Goal: Information Seeking & Learning: Get advice/opinions

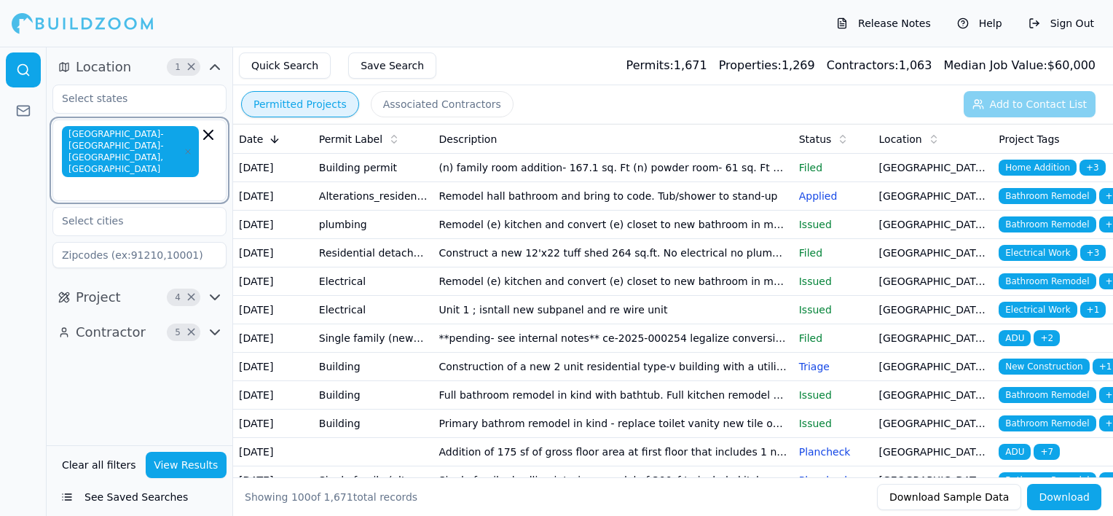
click at [208, 136] on icon "button" at bounding box center [208, 134] width 17 height 17
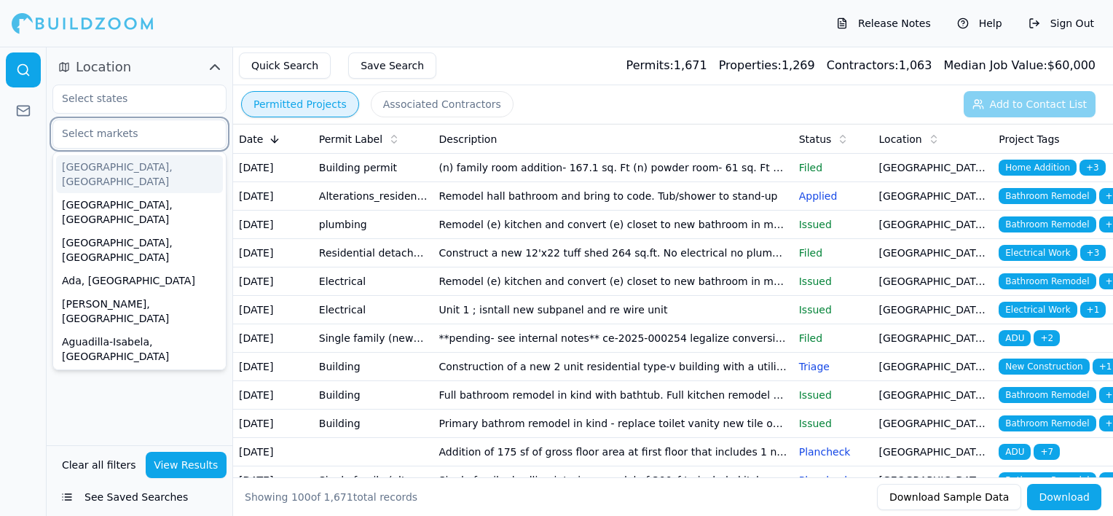
click at [137, 129] on input "text" at bounding box center [130, 133] width 154 height 26
click at [127, 136] on input "text" at bounding box center [130, 133] width 154 height 26
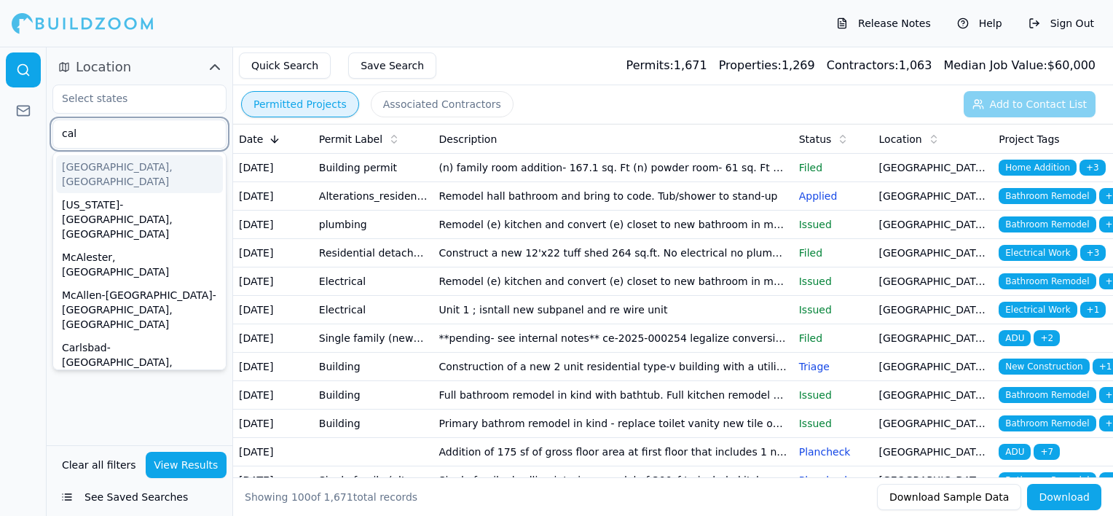
scroll to position [1559, 0]
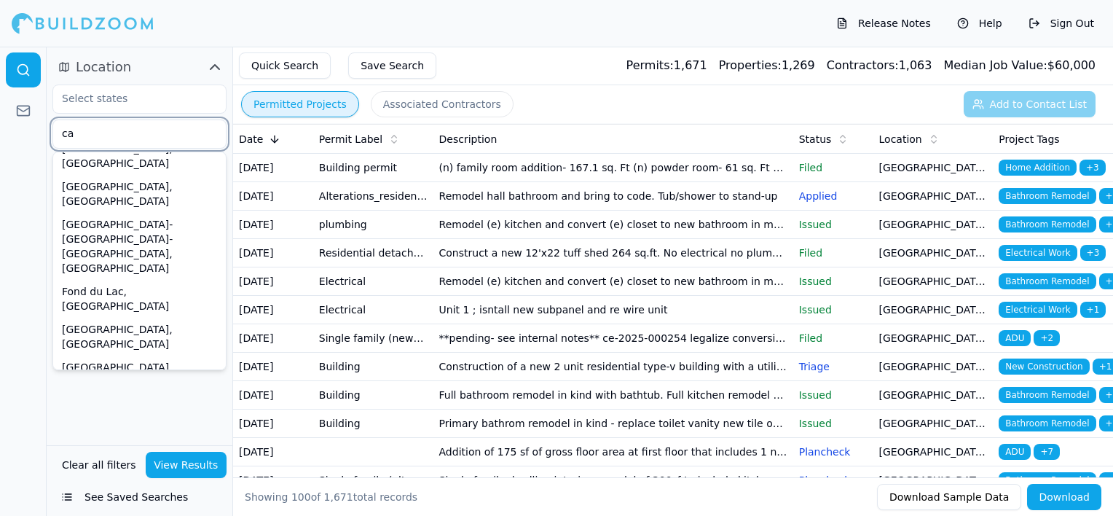
type input "c"
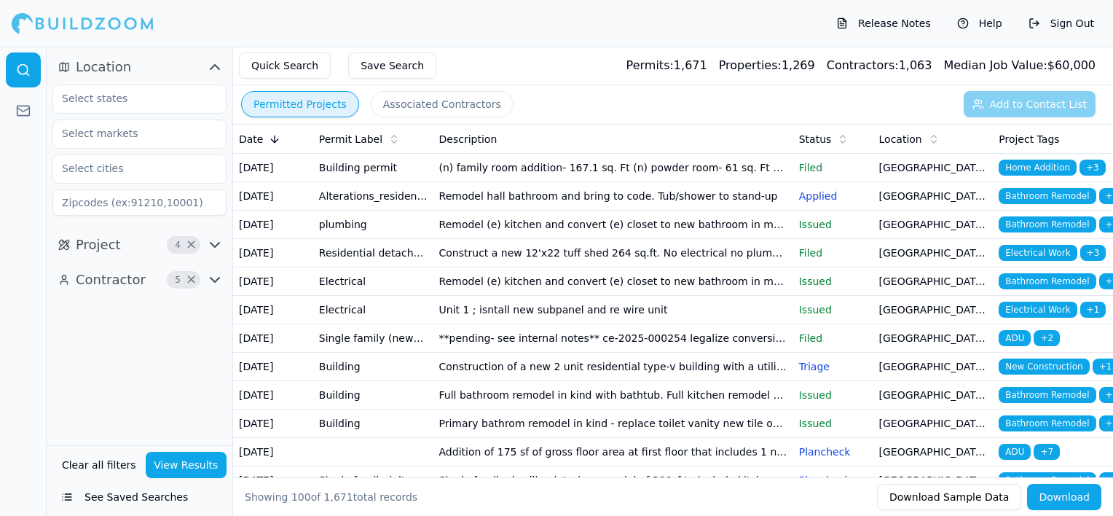
click at [12, 163] on div at bounding box center [23, 281] width 47 height 469
click at [141, 99] on input "text" at bounding box center [130, 98] width 154 height 26
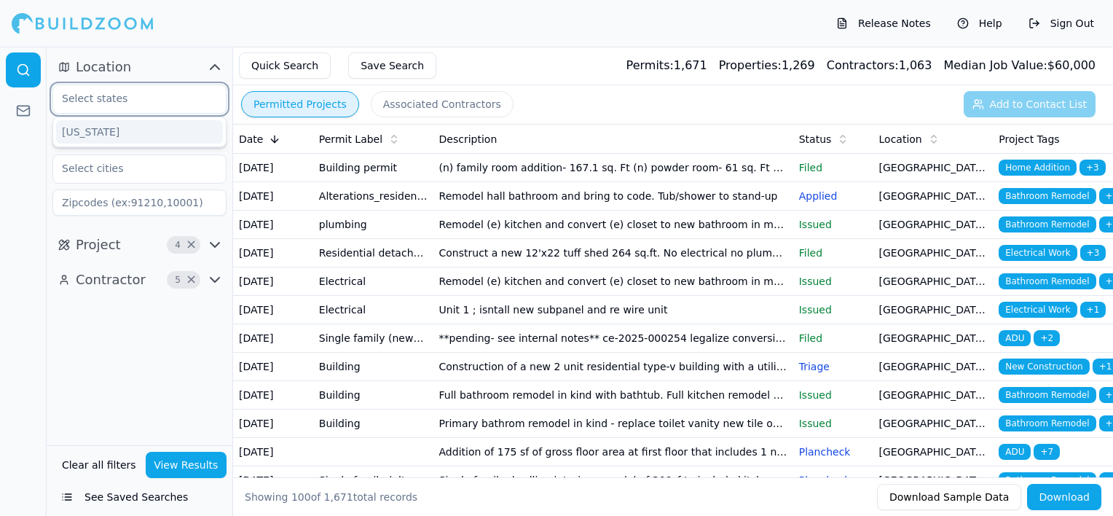
click at [138, 130] on div "[US_STATE]" at bounding box center [139, 131] width 167 height 23
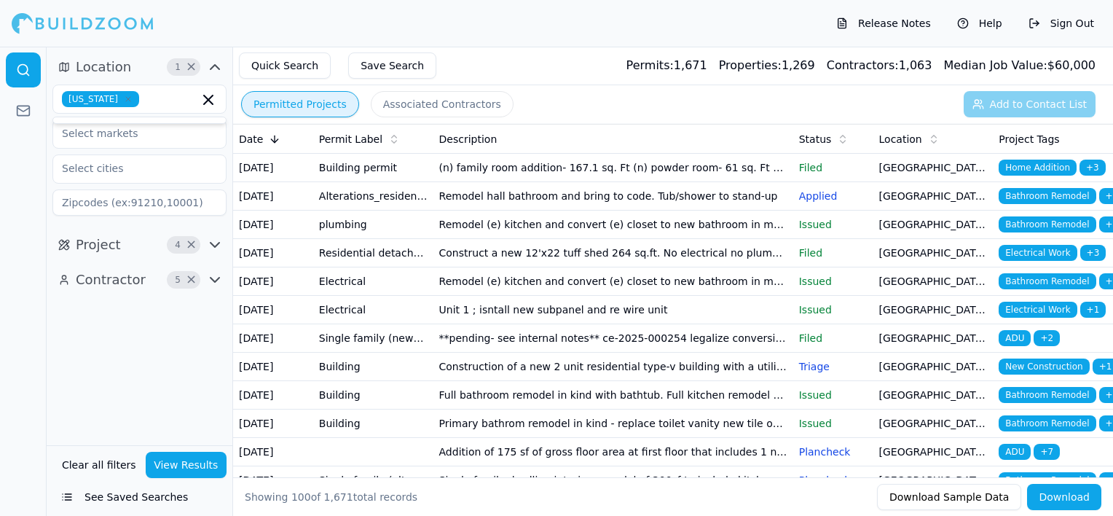
click at [9, 206] on div at bounding box center [23, 281] width 47 height 469
click at [149, 138] on input "text" at bounding box center [130, 133] width 154 height 26
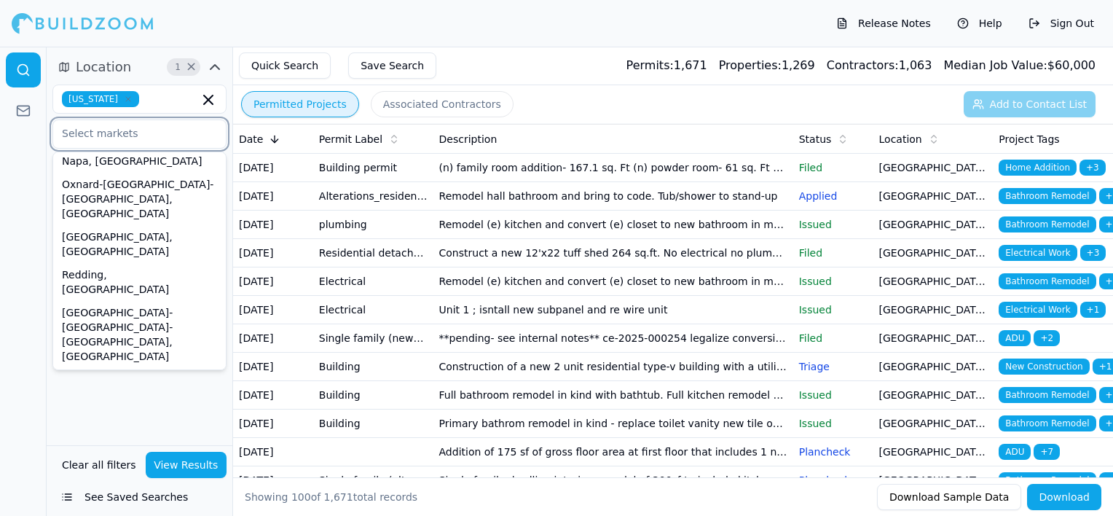
scroll to position [449, 0]
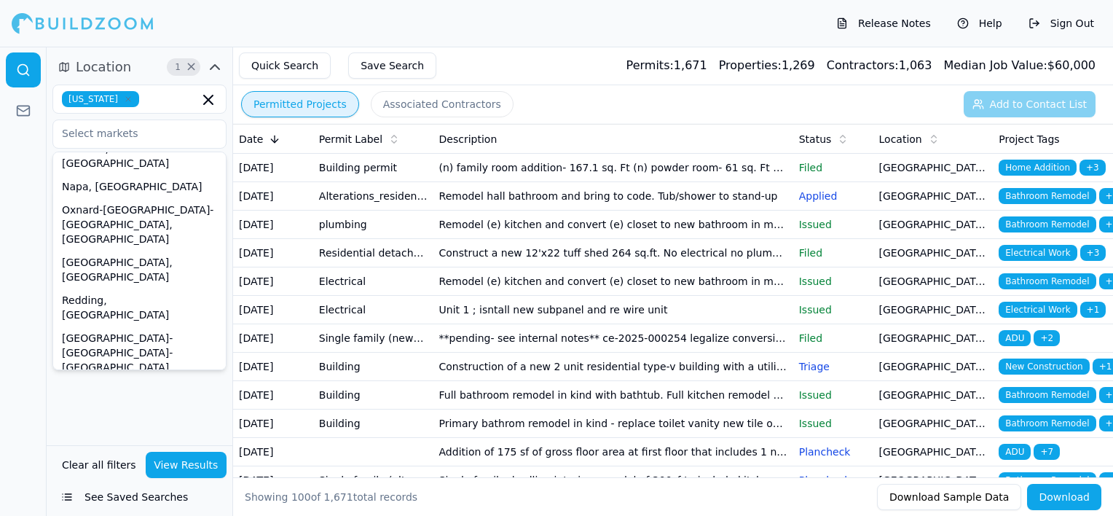
click at [24, 225] on div at bounding box center [23, 281] width 47 height 469
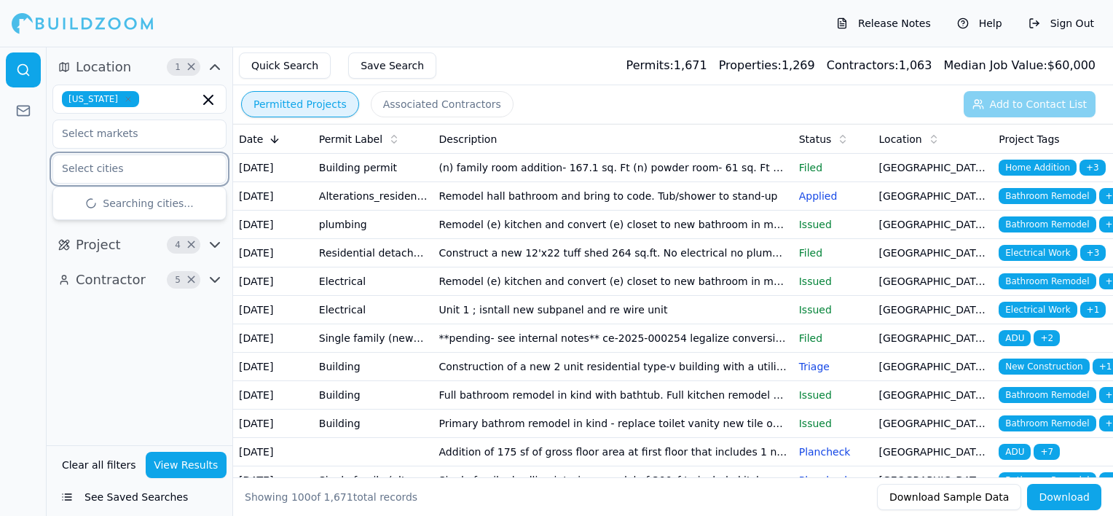
click at [140, 169] on input "text" at bounding box center [130, 168] width 154 height 26
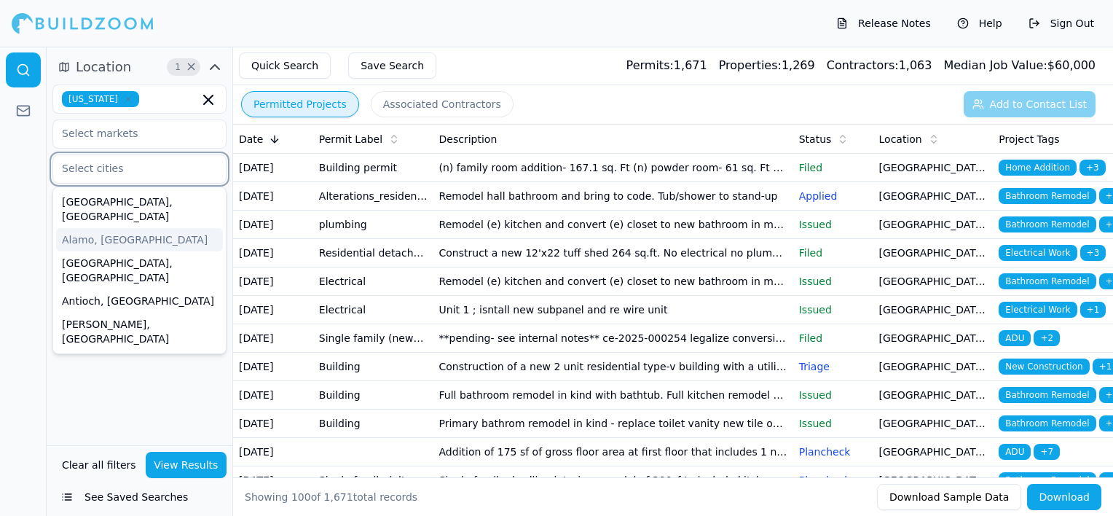
click at [149, 228] on div "Alamo, [GEOGRAPHIC_DATA]" at bounding box center [139, 239] width 167 height 23
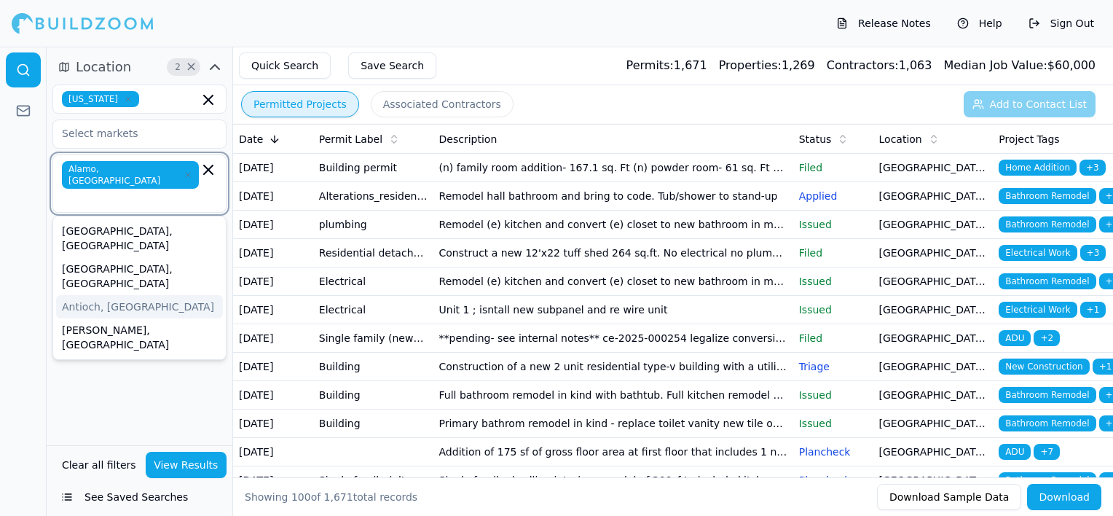
click at [141, 295] on div "Antioch, [GEOGRAPHIC_DATA]" at bounding box center [139, 306] width 167 height 23
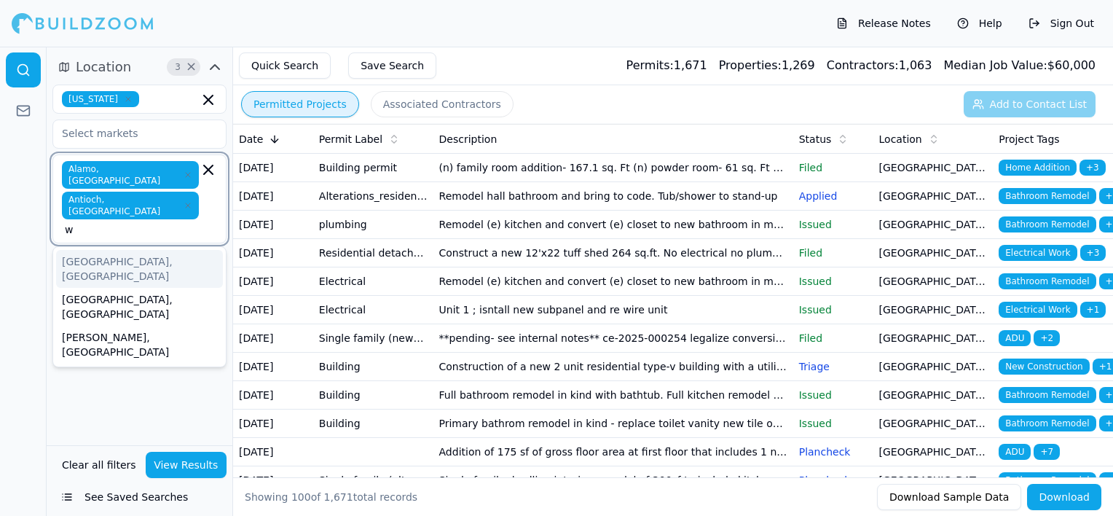
type input "wa"
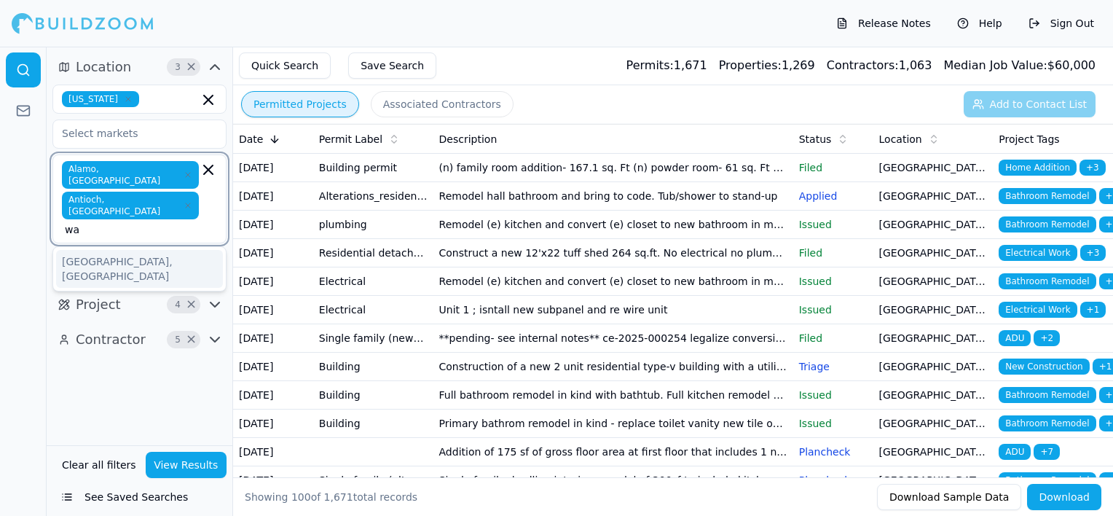
click at [113, 250] on div "[GEOGRAPHIC_DATA], [GEOGRAPHIC_DATA]" at bounding box center [139, 269] width 167 height 38
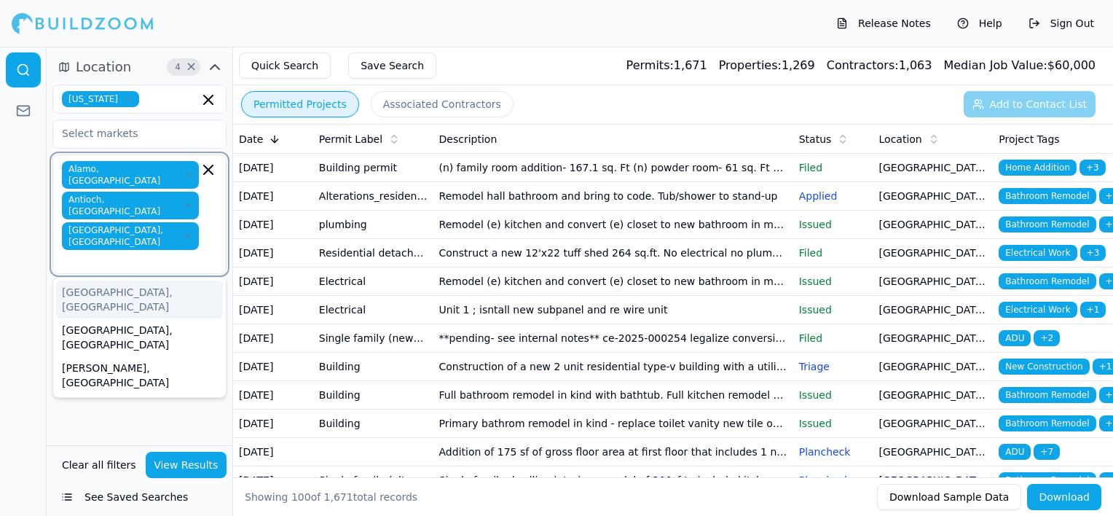
click at [184, 201] on icon "button" at bounding box center [188, 205] width 9 height 9
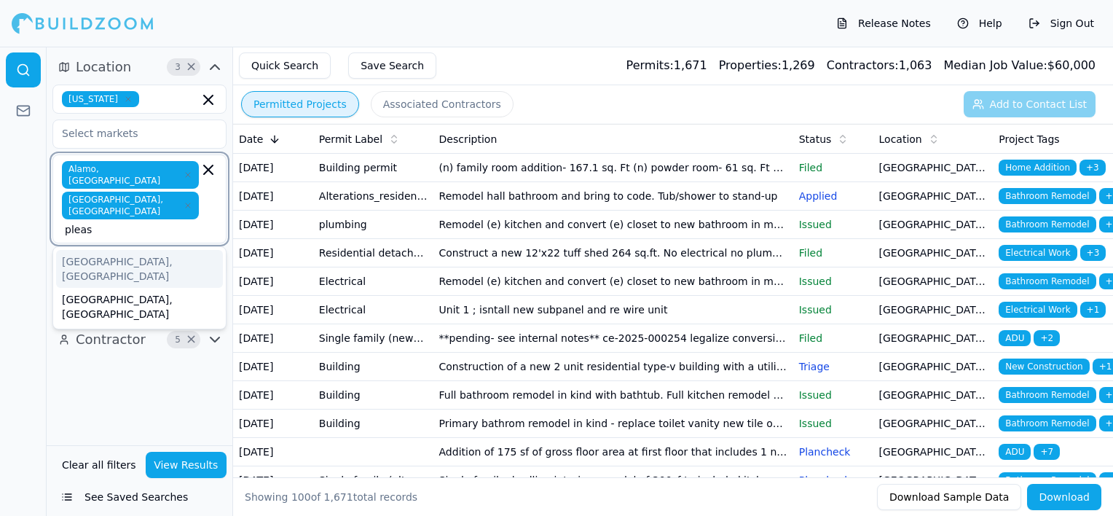
type input "pleasa"
click at [152, 250] on div "[GEOGRAPHIC_DATA], [GEOGRAPHIC_DATA]" at bounding box center [139, 269] width 167 height 38
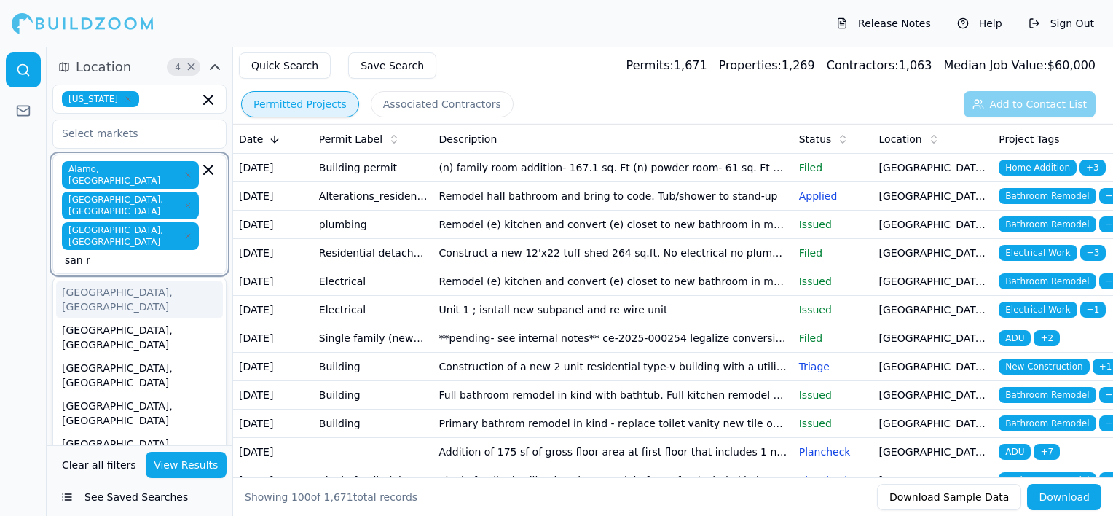
type input "san ra"
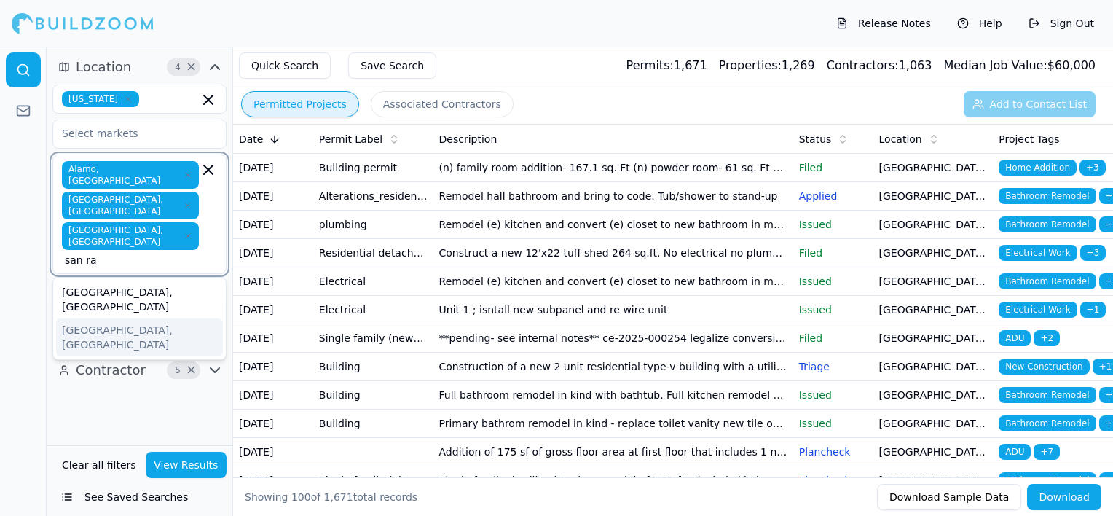
click at [105, 318] on div "[GEOGRAPHIC_DATA], [GEOGRAPHIC_DATA]" at bounding box center [139, 337] width 167 height 38
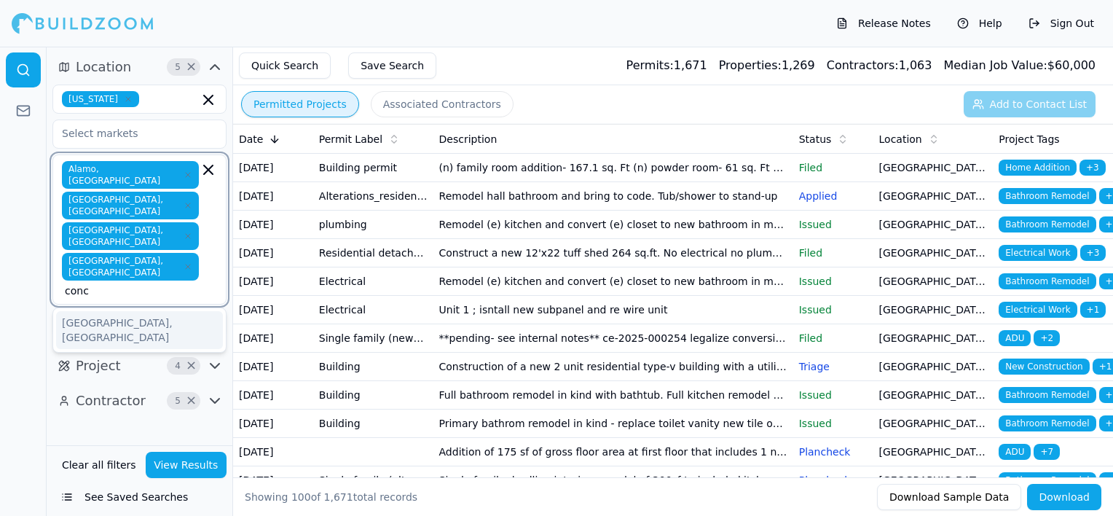
type input "conco"
click at [163, 311] on div "[GEOGRAPHIC_DATA], [GEOGRAPHIC_DATA]" at bounding box center [139, 330] width 167 height 38
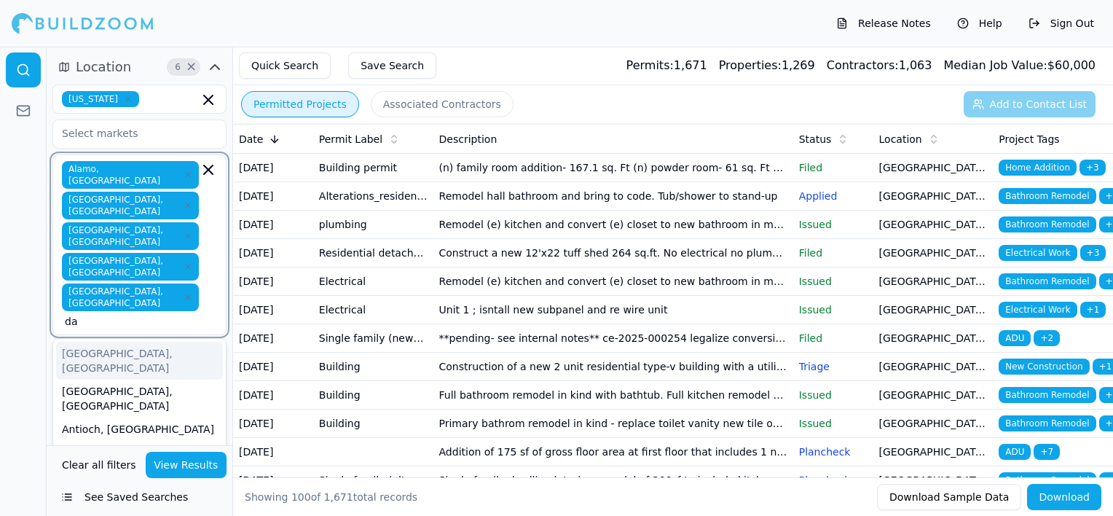
type input "dan"
click at [178, 342] on div "[GEOGRAPHIC_DATA], [GEOGRAPHIC_DATA]" at bounding box center [139, 361] width 167 height 38
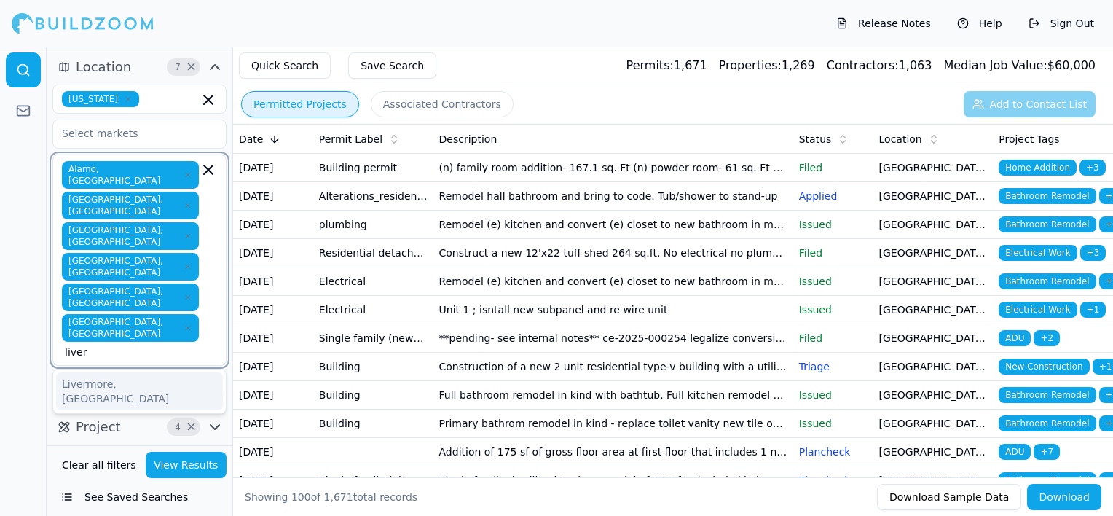
type input "liverm"
click at [119, 372] on div "Livermore, [GEOGRAPHIC_DATA]" at bounding box center [139, 391] width 167 height 38
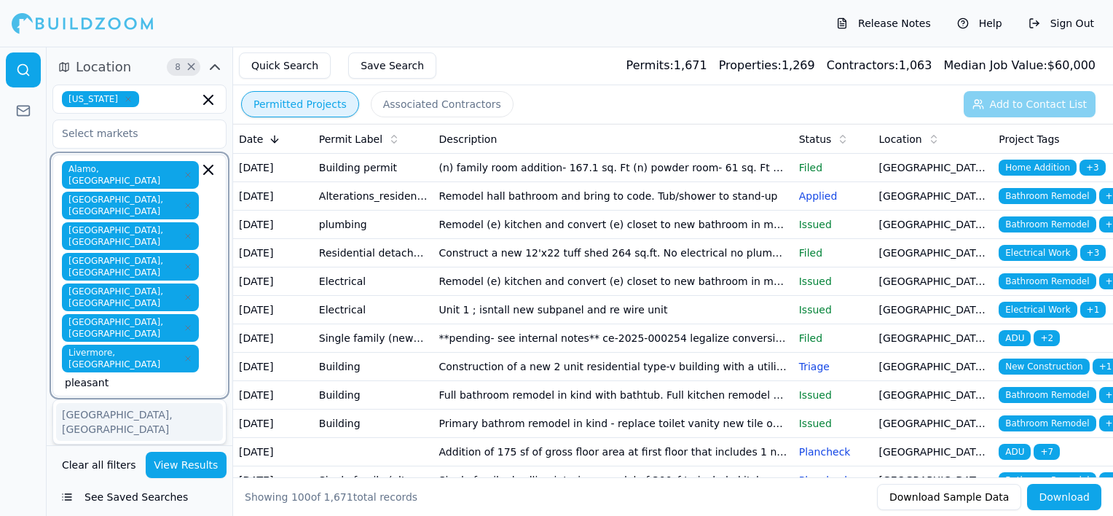
type input "pleasanto"
click at [181, 403] on div "[GEOGRAPHIC_DATA], [GEOGRAPHIC_DATA]" at bounding box center [139, 422] width 167 height 38
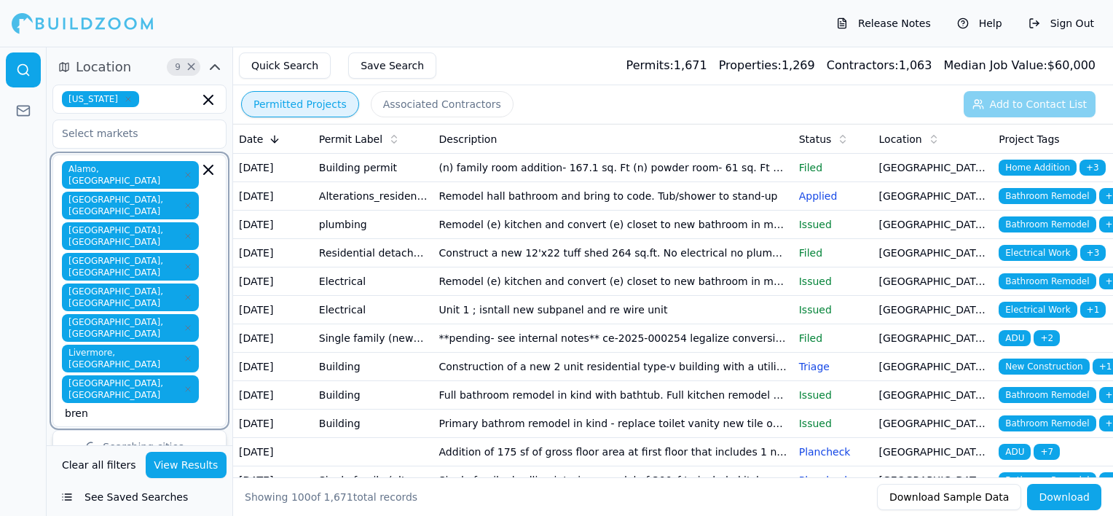
type input "brent"
click at [170, 433] on div "[GEOGRAPHIC_DATA], [GEOGRAPHIC_DATA]" at bounding box center [139, 452] width 167 height 38
type input "oakl"
click at [157, 502] on div "Oakley, [GEOGRAPHIC_DATA]" at bounding box center [139, 513] width 167 height 23
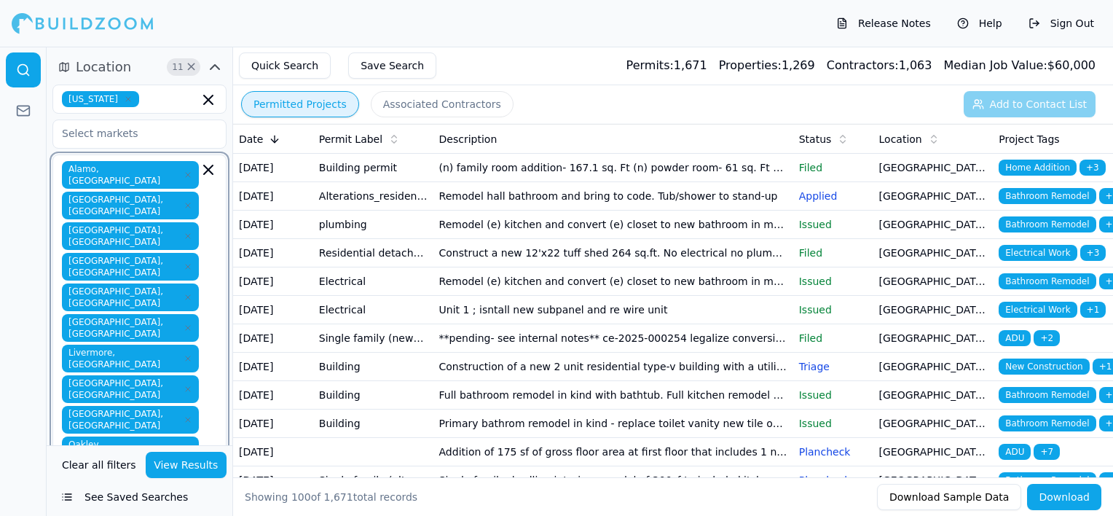
type input "orinda"
click at [178, 495] on div "[PERSON_NAME], [GEOGRAPHIC_DATA]" at bounding box center [139, 514] width 167 height 38
type input "lafa"
type input "mora"
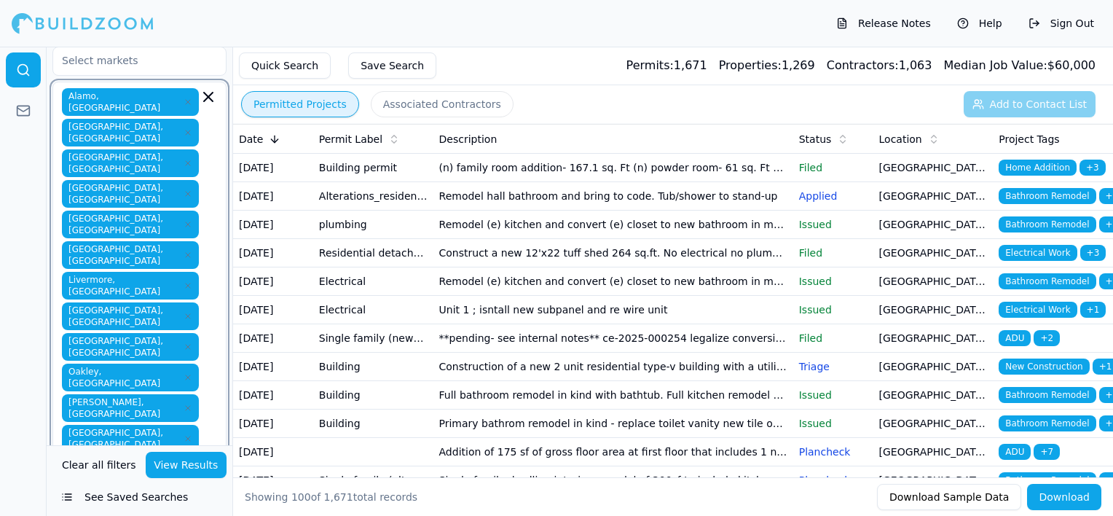
scroll to position [75, 0]
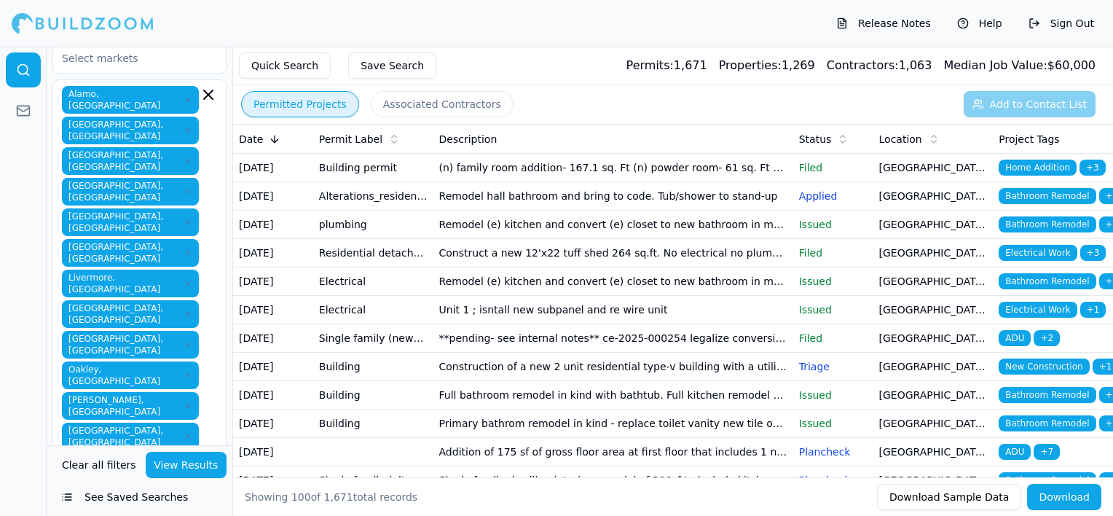
click at [15, 370] on div at bounding box center [23, 281] width 47 height 469
click at [206, 469] on button "View Results" at bounding box center [187, 465] width 82 height 26
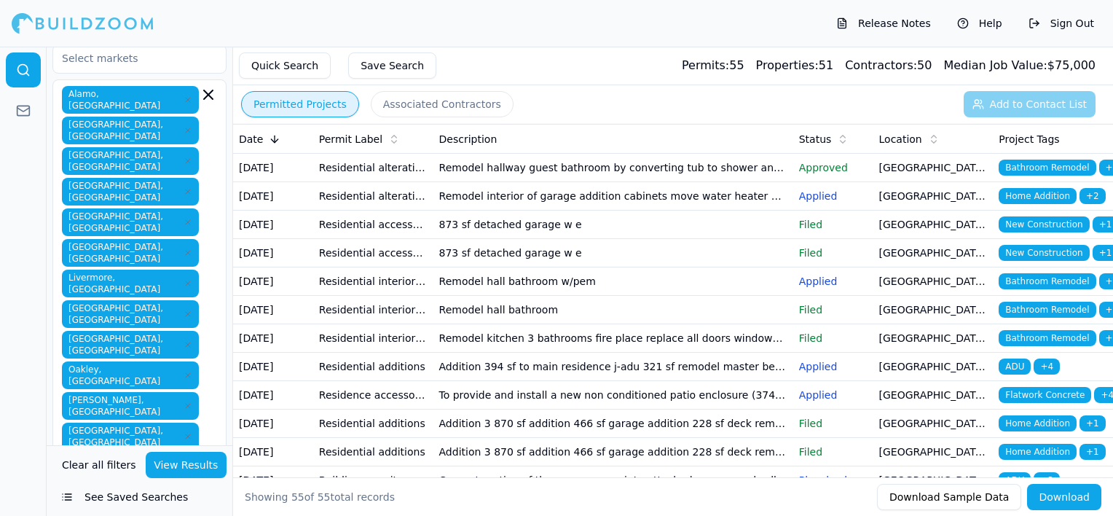
click at [476, 111] on button "Associated Contractors" at bounding box center [442, 104] width 143 height 26
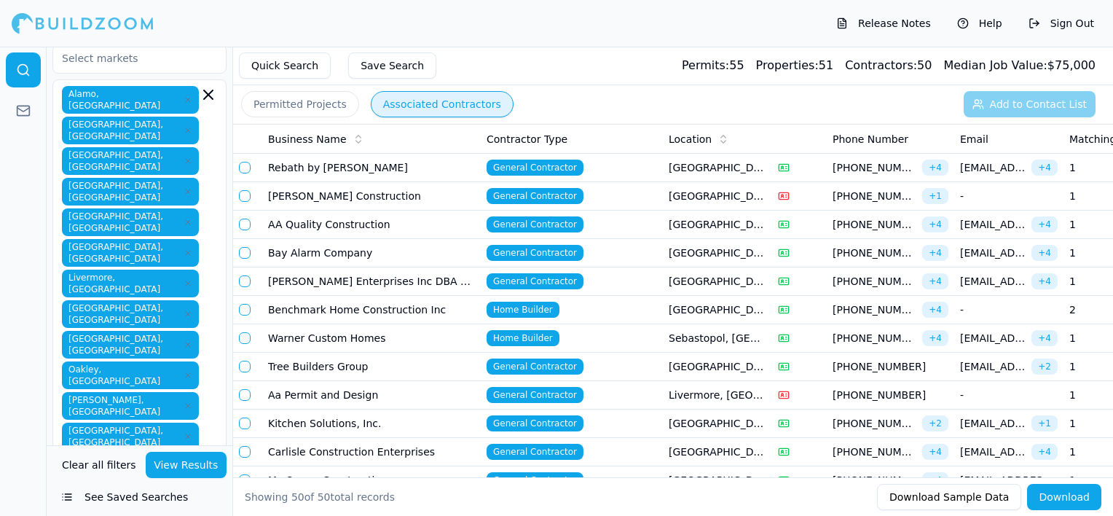
click at [333, 115] on button "Permitted Projects" at bounding box center [300, 104] width 118 height 26
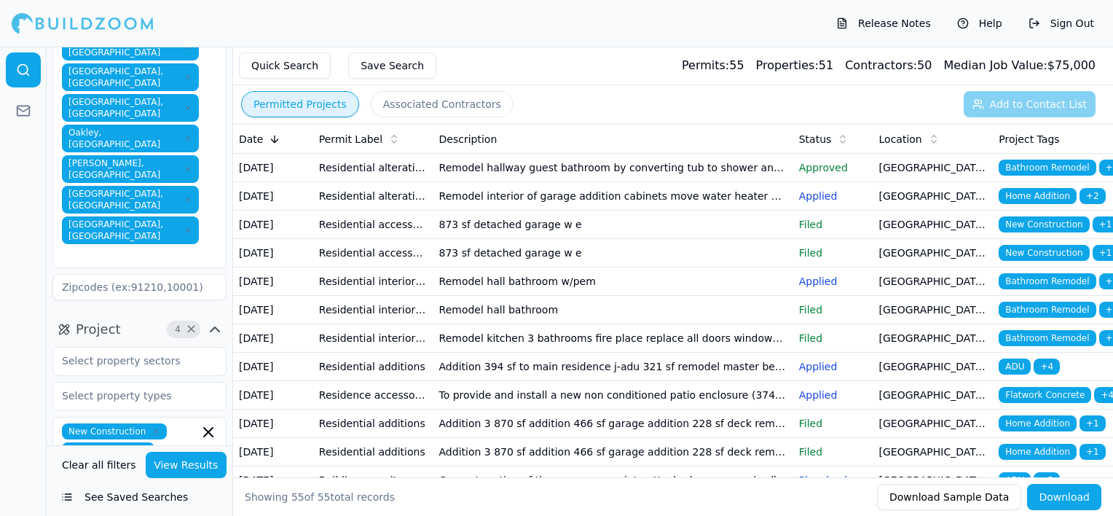
scroll to position [366, 0]
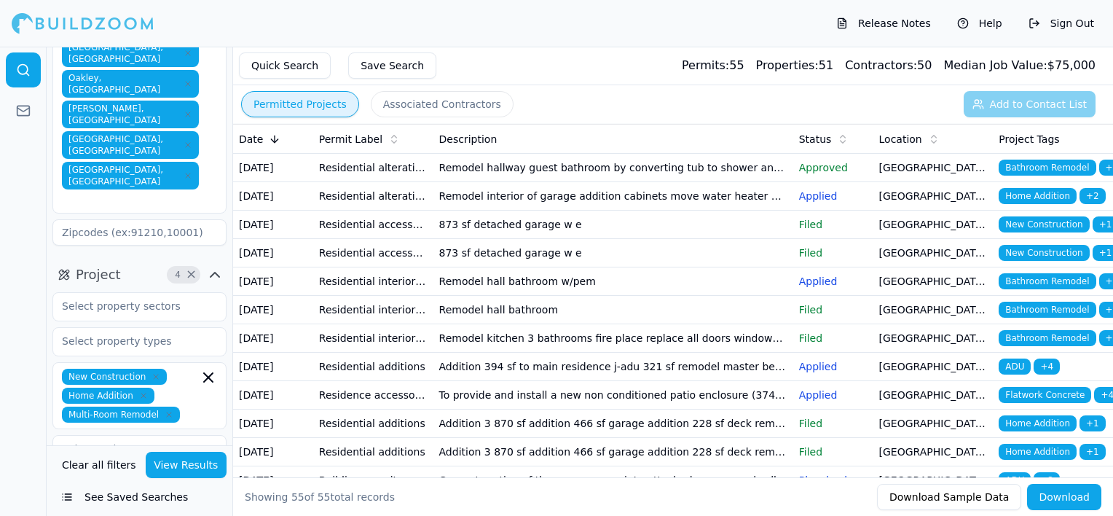
click at [217, 266] on icon "button" at bounding box center [214, 274] width 17 height 17
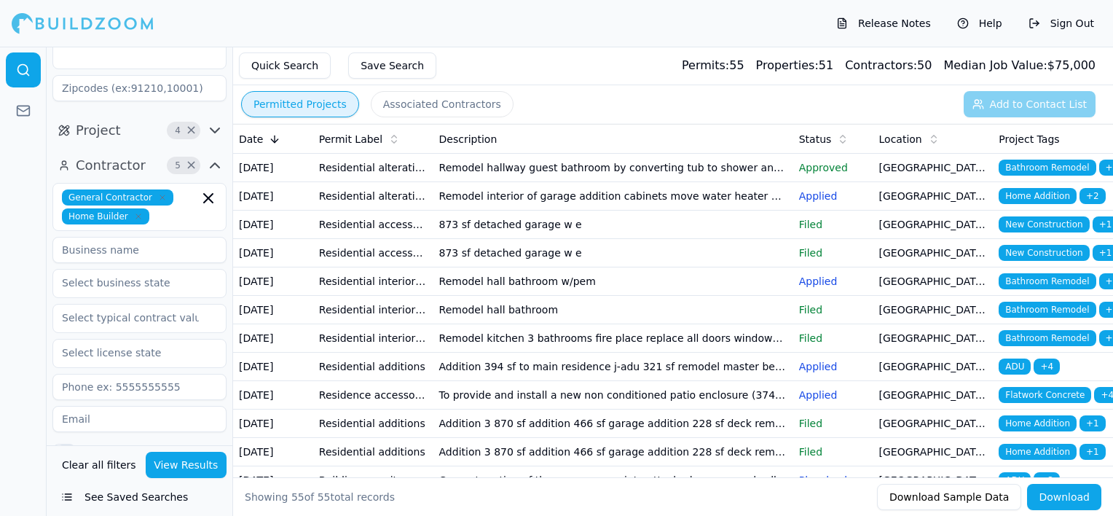
scroll to position [512, 0]
click at [61, 442] on button "Verified License" at bounding box center [63, 448] width 23 height 13
click at [64, 461] on button "Has Phone" at bounding box center [63, 467] width 23 height 13
click at [66, 481] on button "Has Email" at bounding box center [63, 487] width 23 height 13
click at [60, 500] on button "Has Permits" at bounding box center [63, 506] width 23 height 13
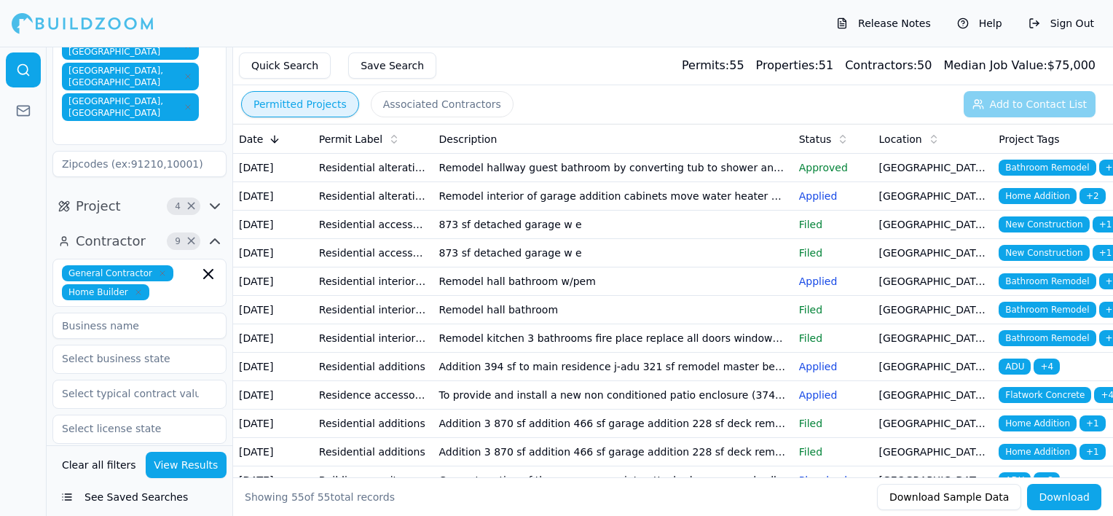
scroll to position [410, 0]
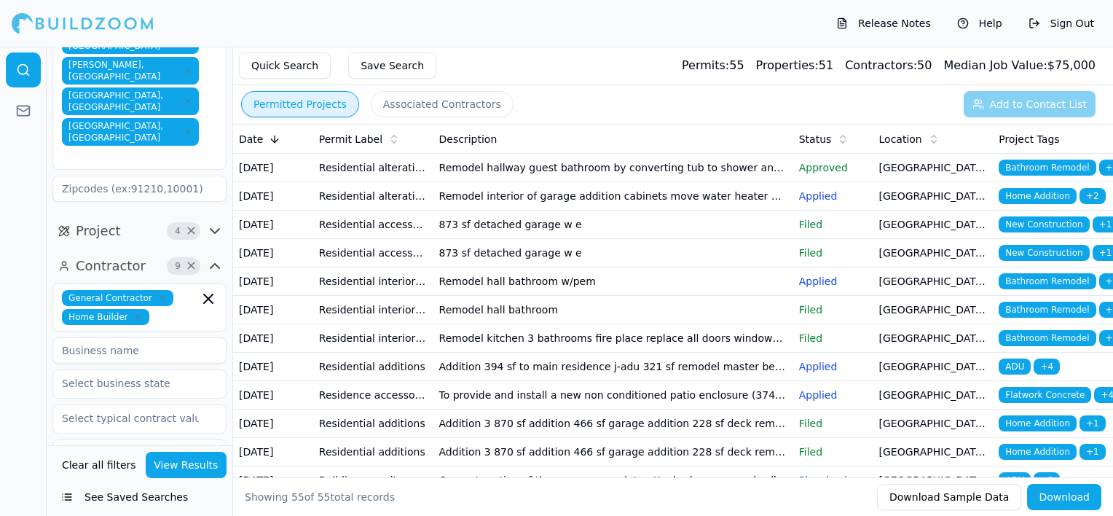
click at [210, 470] on button "View Results" at bounding box center [187, 465] width 82 height 26
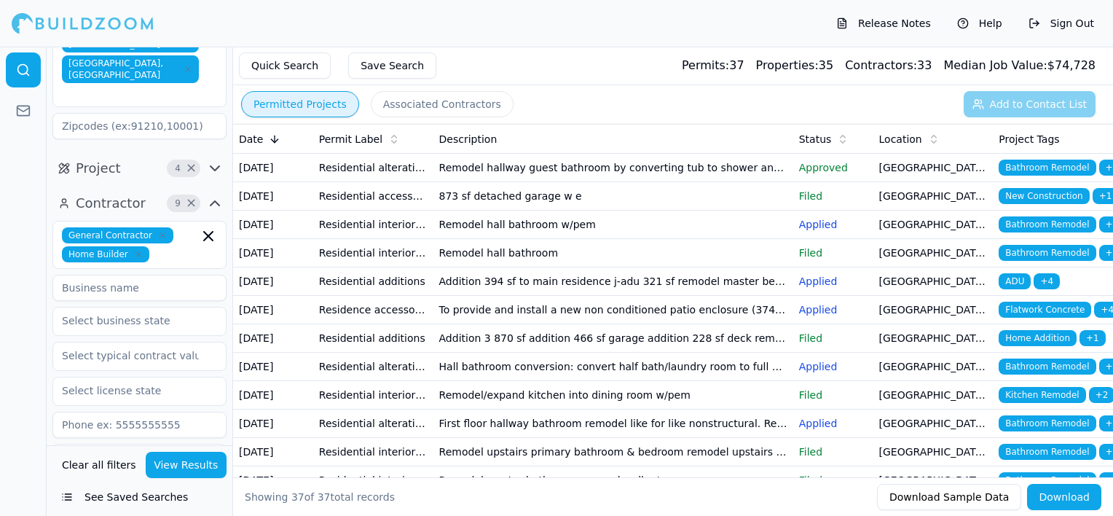
scroll to position [483, 0]
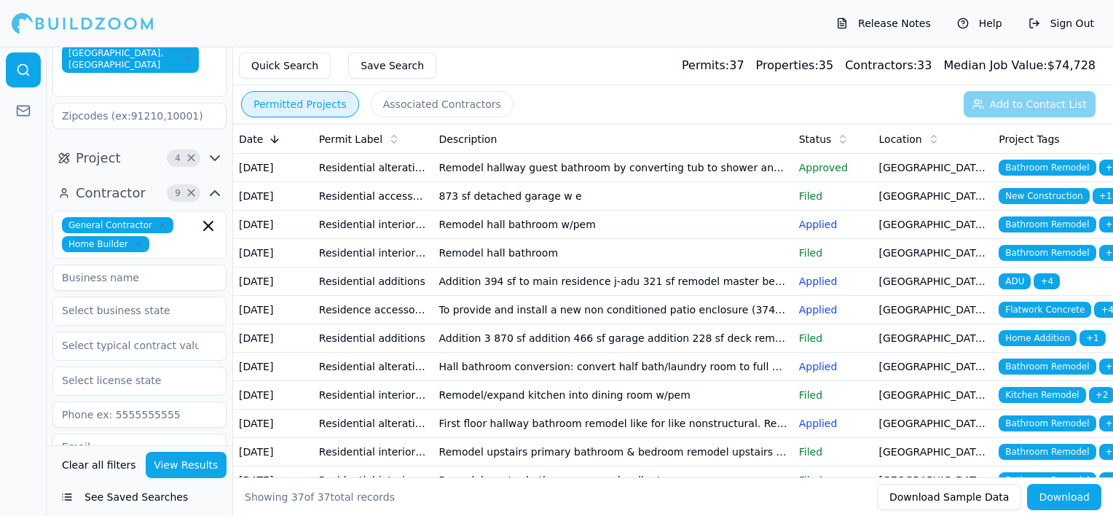
click at [70, 510] on button "Has Email" at bounding box center [63, 516] width 23 height 13
click at [73, 490] on button "Has Phone" at bounding box center [63, 496] width 23 height 13
click at [69, 471] on button "Verified License" at bounding box center [63, 477] width 23 height 13
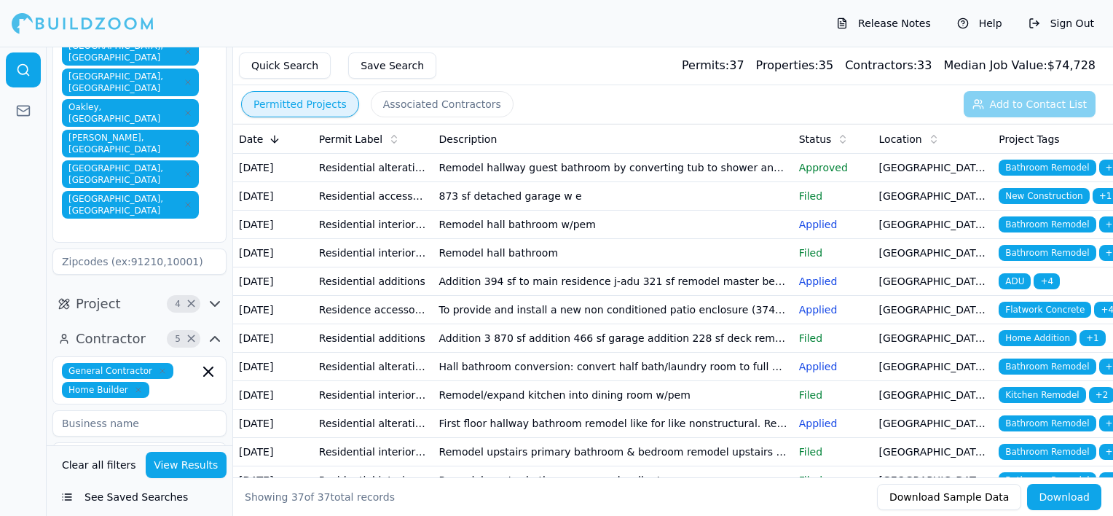
scroll to position [264, 0]
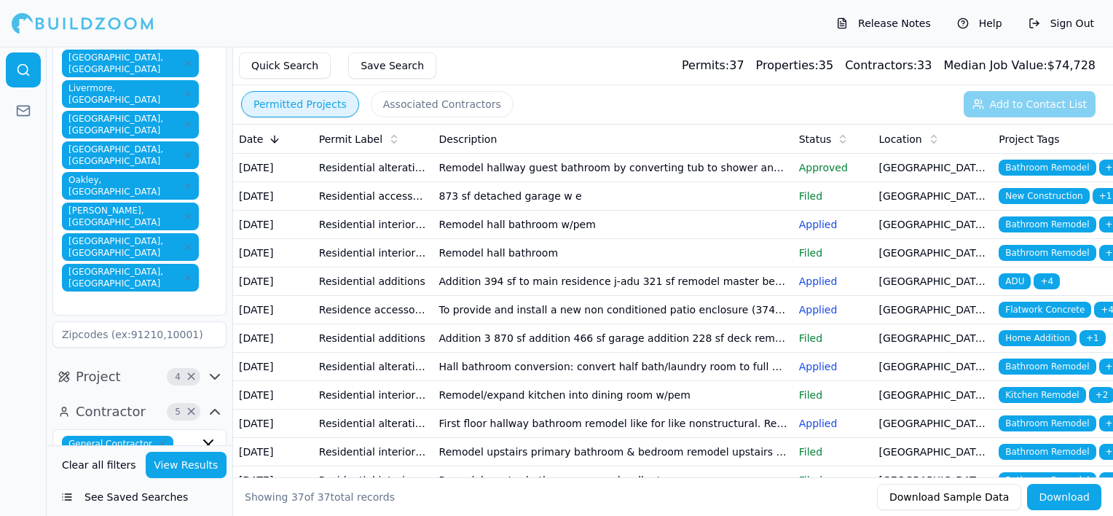
click at [202, 468] on button "View Results" at bounding box center [187, 465] width 82 height 26
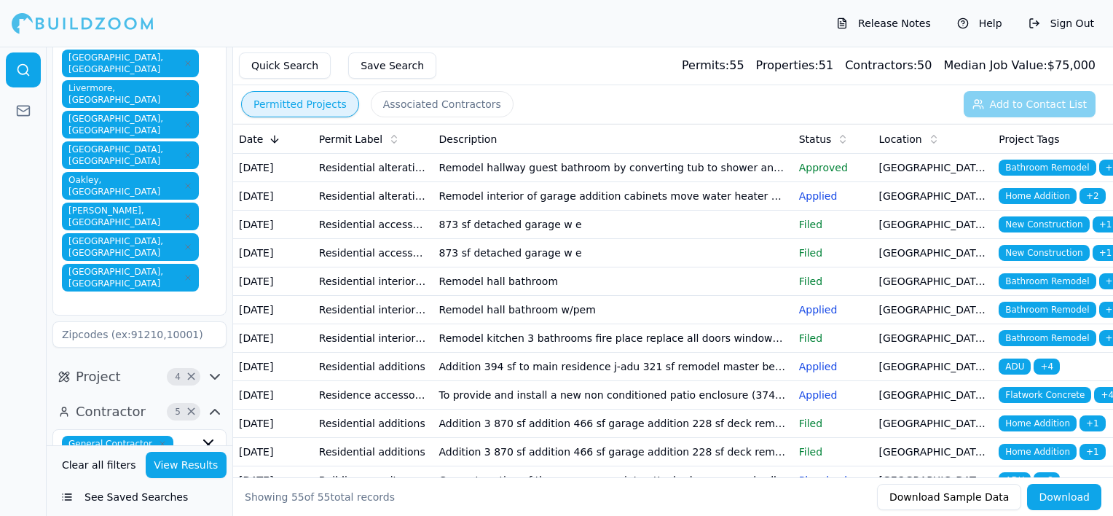
click at [216, 368] on icon "button" at bounding box center [214, 376] width 17 height 17
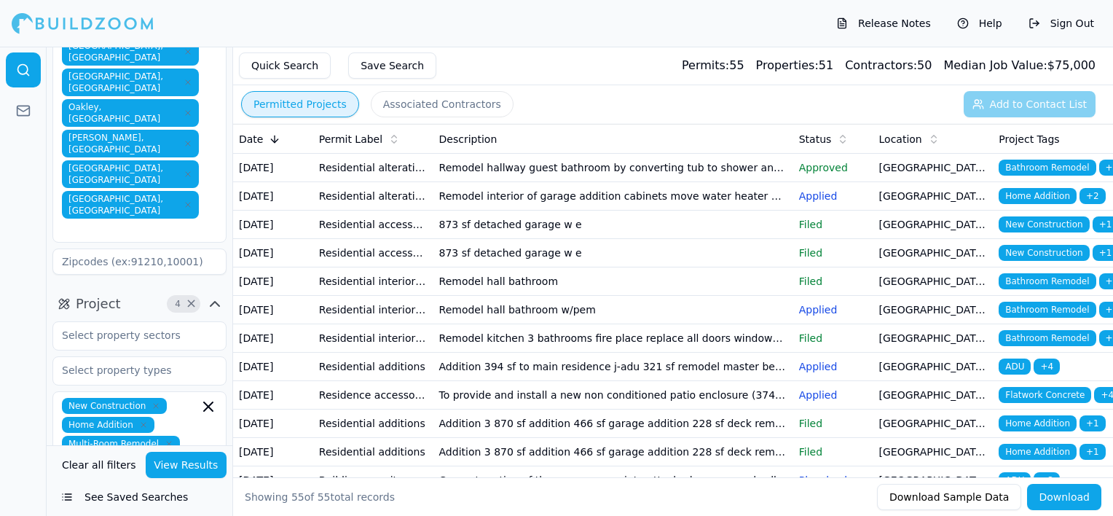
scroll to position [410, 0]
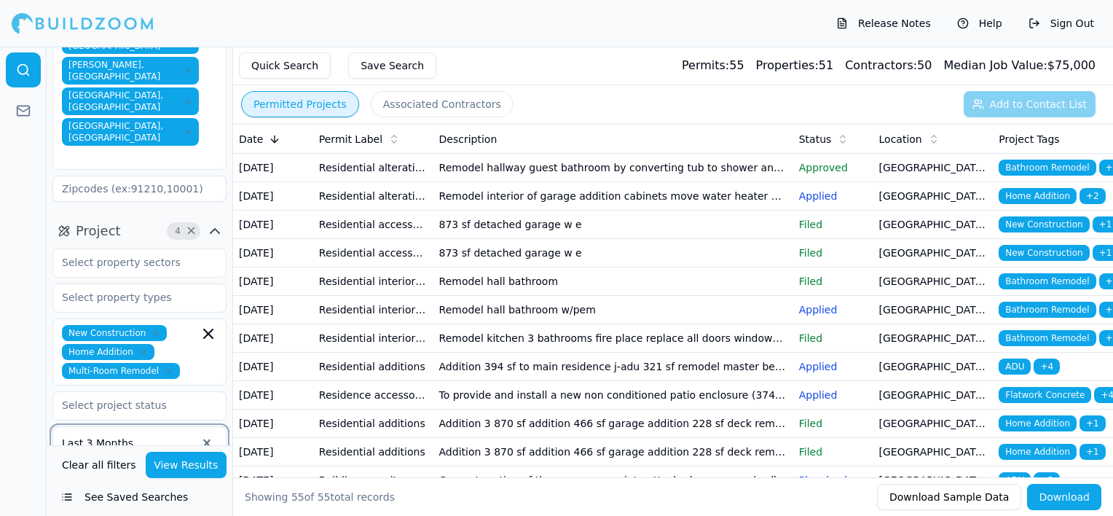
click at [168, 436] on div at bounding box center [129, 443] width 135 height 15
click at [30, 296] on div at bounding box center [23, 281] width 47 height 469
click at [146, 436] on div at bounding box center [129, 443] width 135 height 15
click at [172, 461] on button "View Results" at bounding box center [187, 465] width 82 height 26
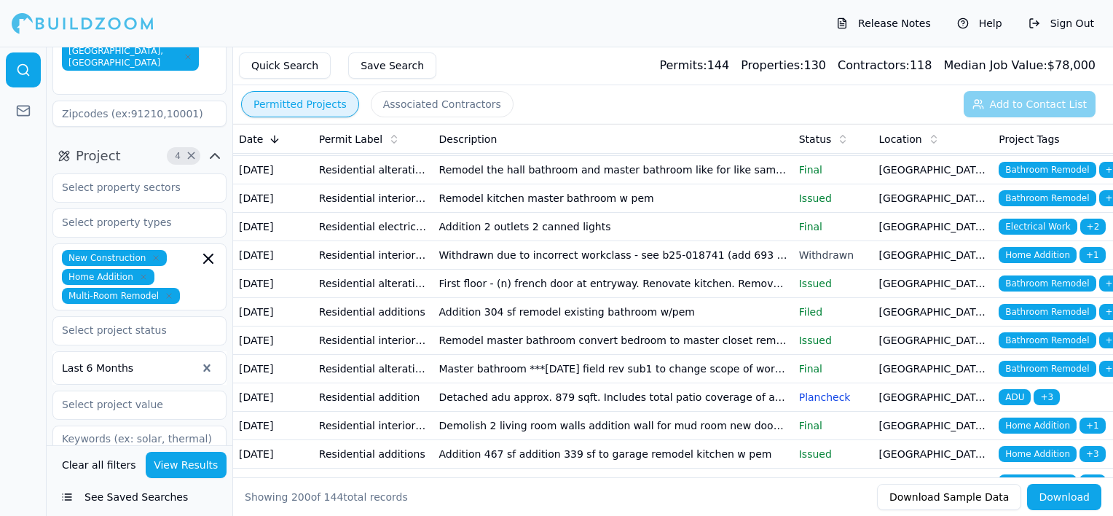
scroll to position [483, 0]
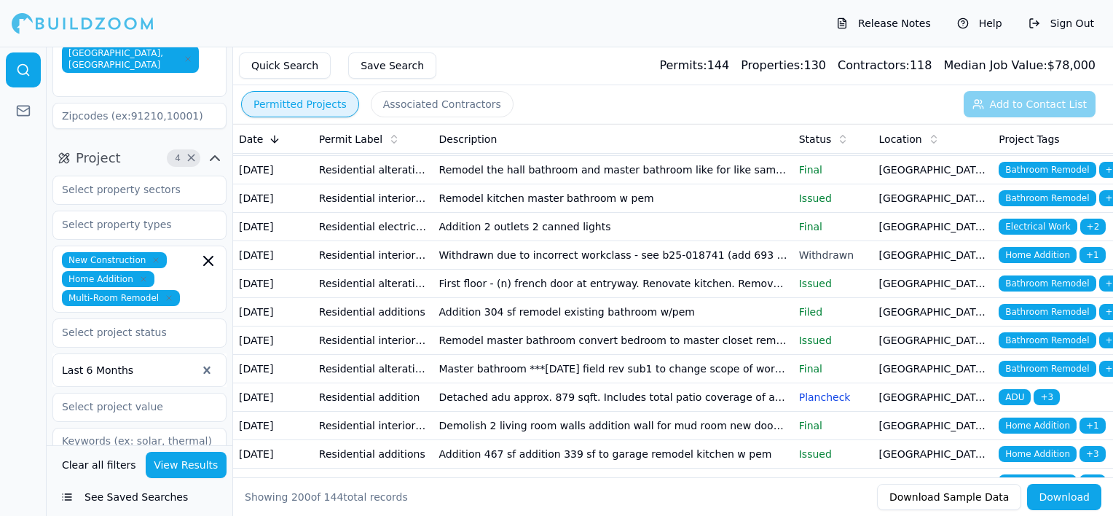
click at [186, 363] on div at bounding box center [129, 370] width 135 height 15
click at [184, 443] on div "Last 3 Months" at bounding box center [139, 454] width 173 height 23
click at [204, 466] on button "View Results" at bounding box center [187, 465] width 82 height 26
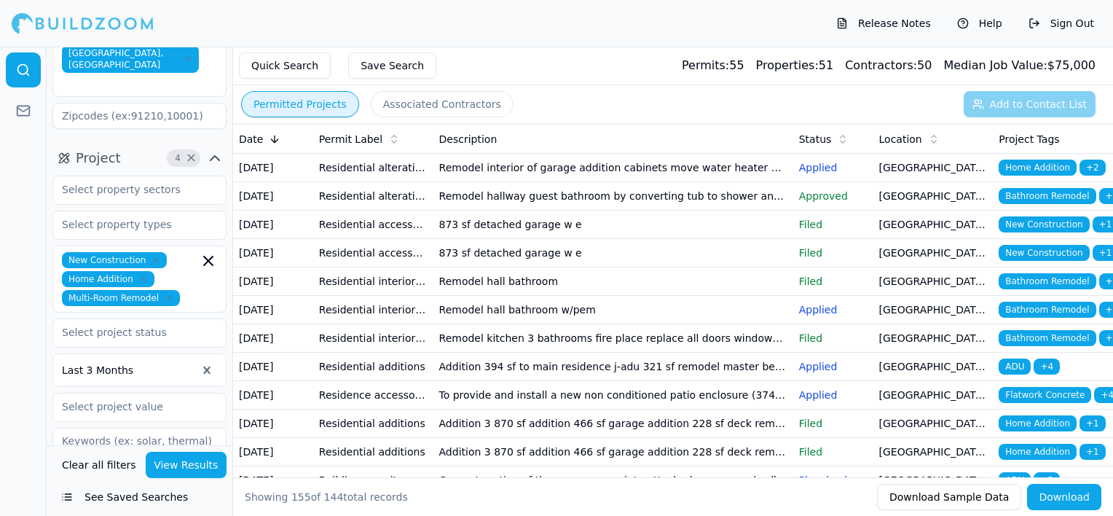
click at [433, 103] on button "Associated Contractors" at bounding box center [442, 104] width 143 height 26
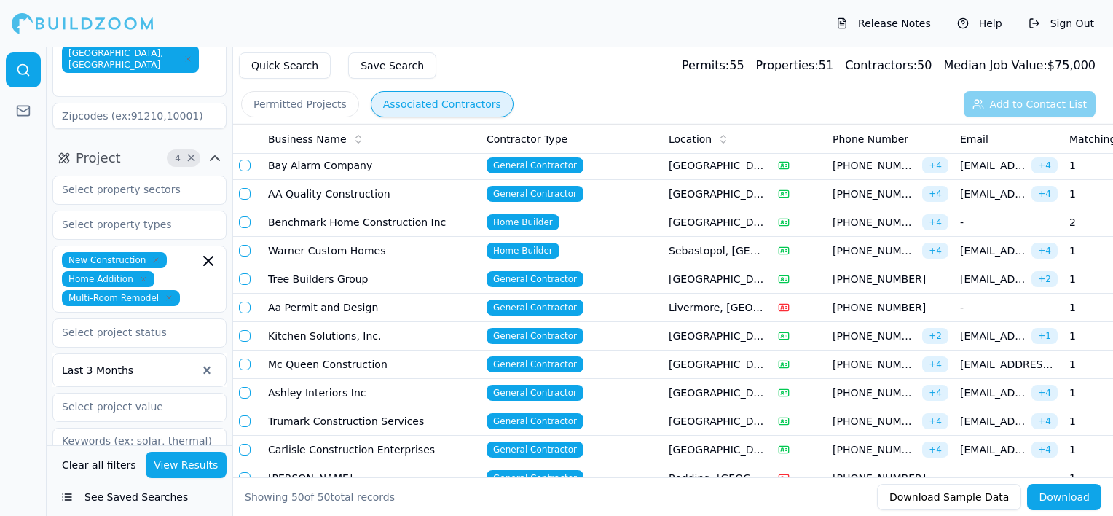
scroll to position [54, 0]
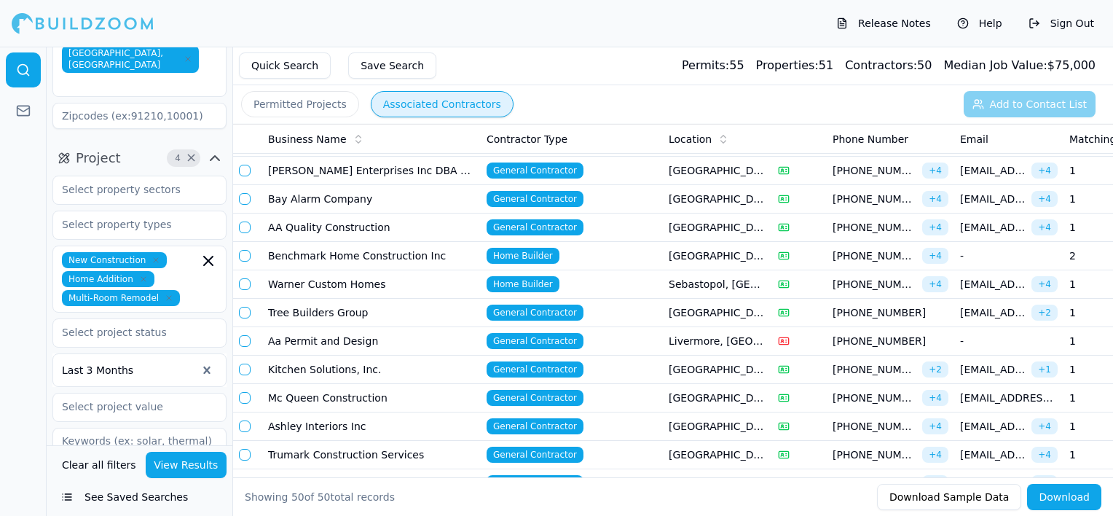
click at [550, 138] on div "Contractor Type" at bounding box center [572, 139] width 170 height 15
click at [575, 139] on div "Contractor Type" at bounding box center [572, 139] width 170 height 15
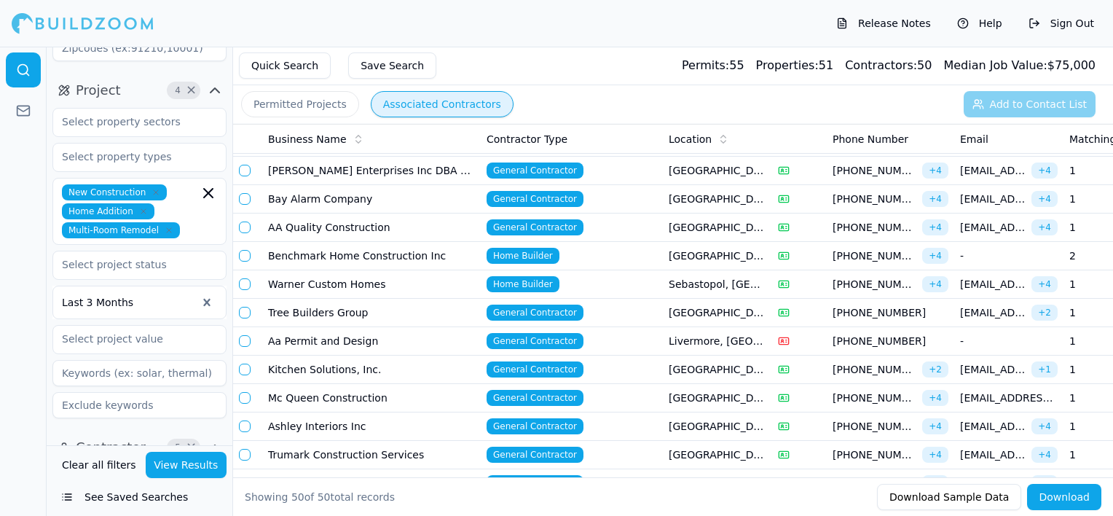
scroll to position [629, 0]
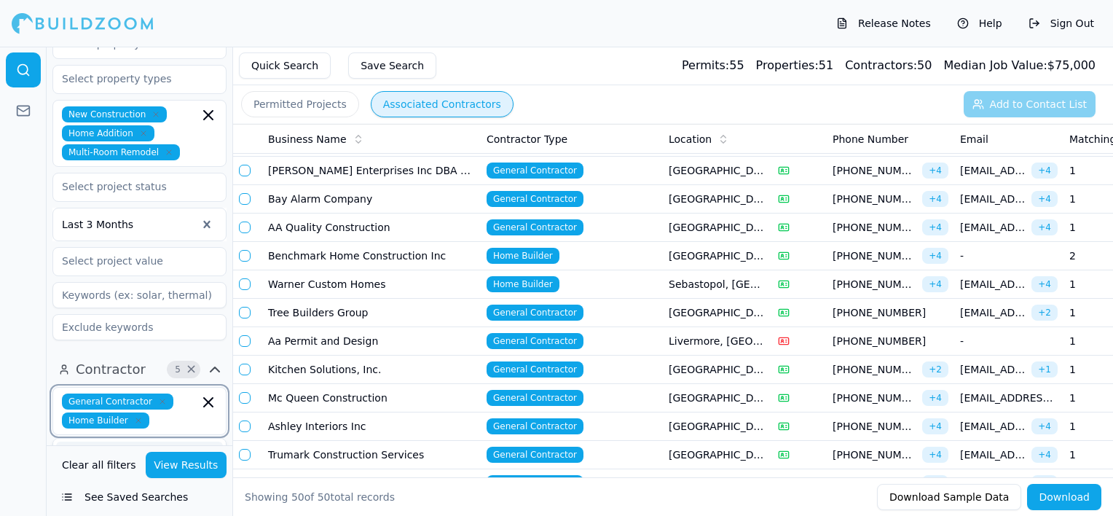
click at [181, 412] on input "text" at bounding box center [177, 420] width 44 height 16
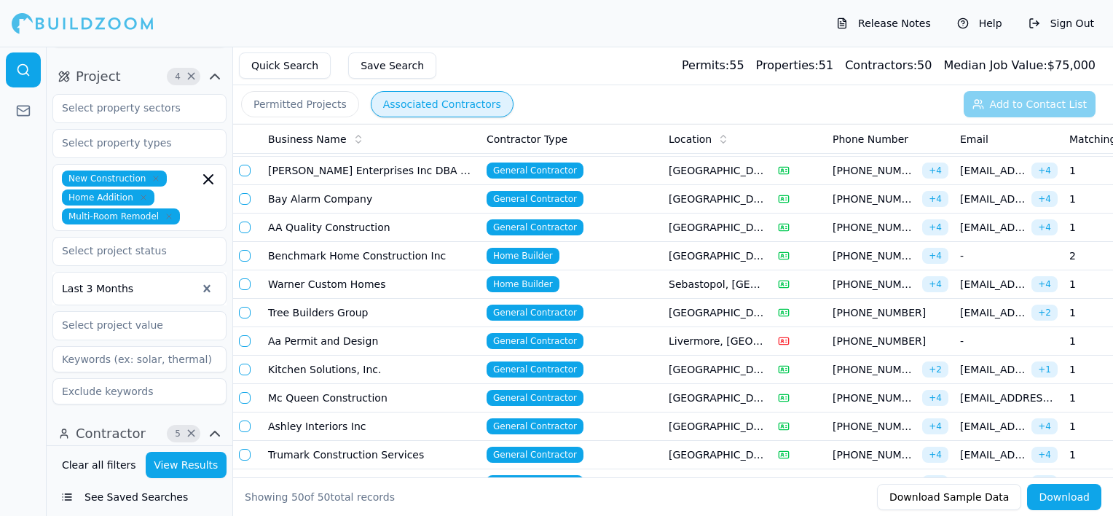
scroll to position [556, 0]
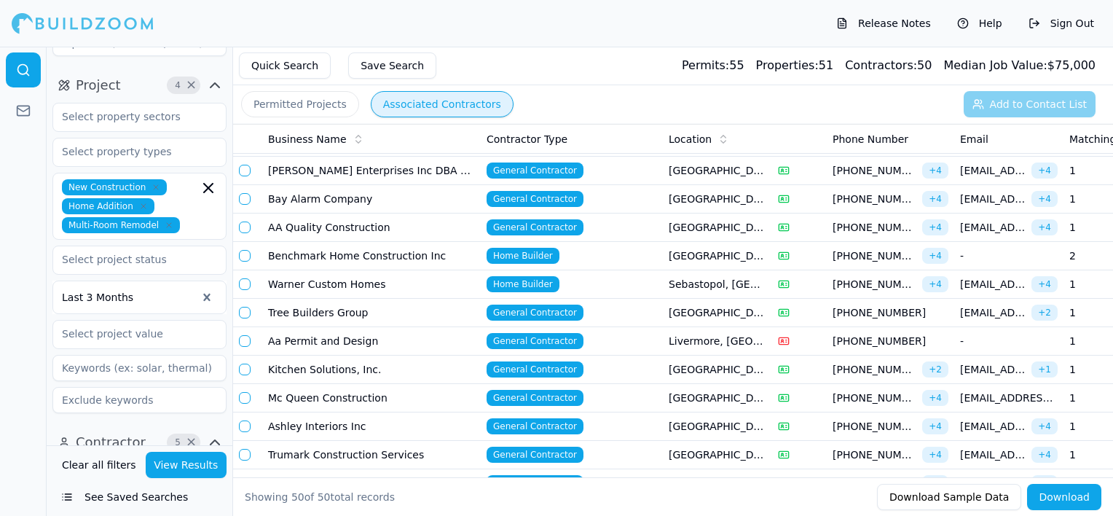
click at [158, 470] on icon "button" at bounding box center [162, 474] width 9 height 9
click at [198, 464] on button "View Results" at bounding box center [187, 465] width 82 height 26
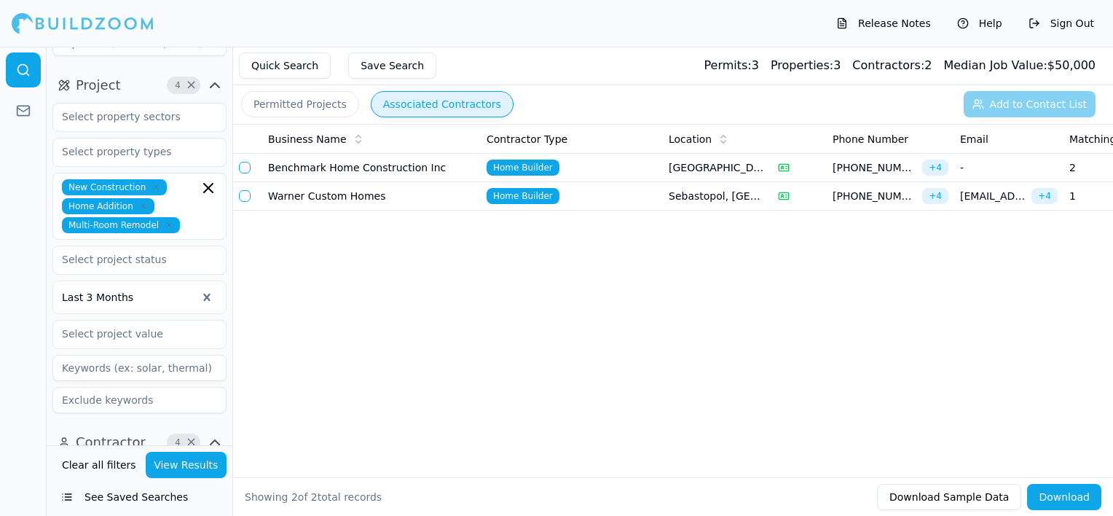
click at [401, 168] on td "Benchmark Home Construction Inc" at bounding box center [371, 168] width 219 height 28
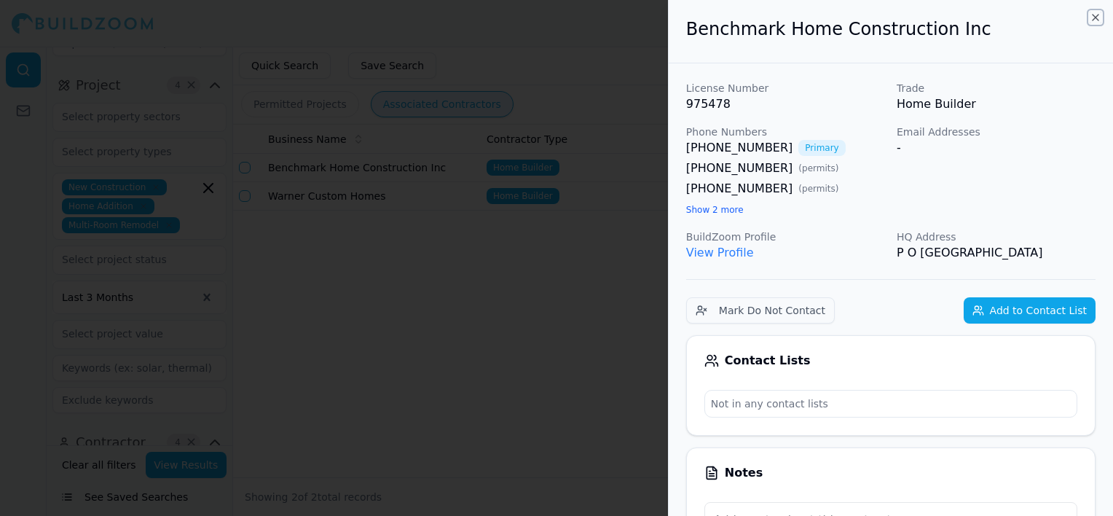
click at [1098, 15] on icon "button" at bounding box center [1096, 18] width 12 height 12
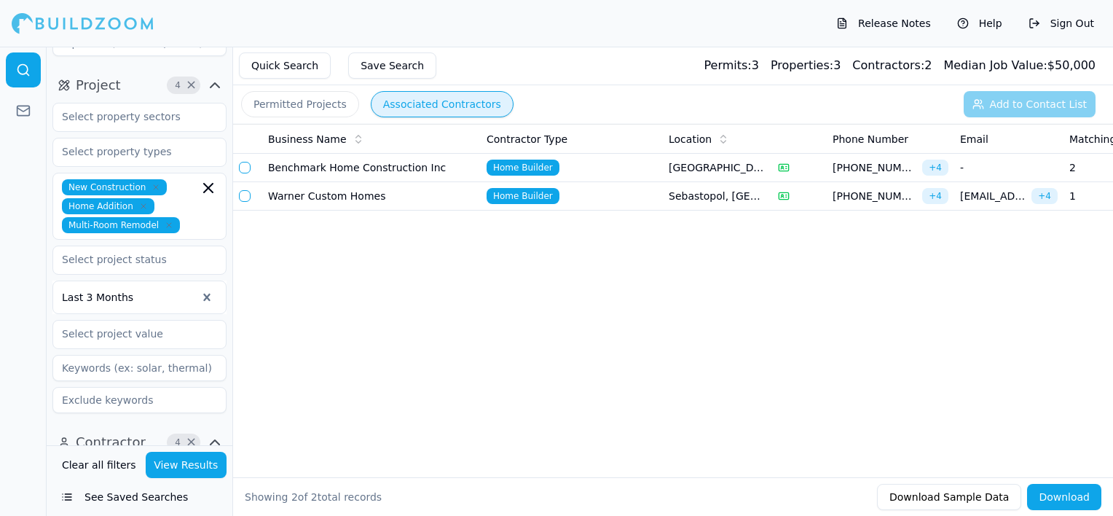
click at [345, 196] on td "Warner Custom Homes" at bounding box center [371, 196] width 219 height 28
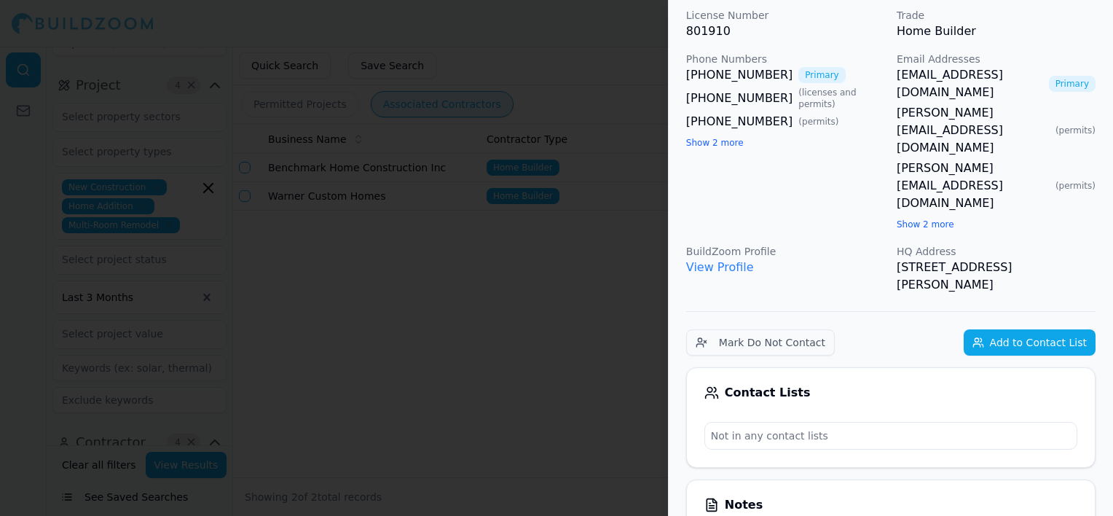
scroll to position [437, 0]
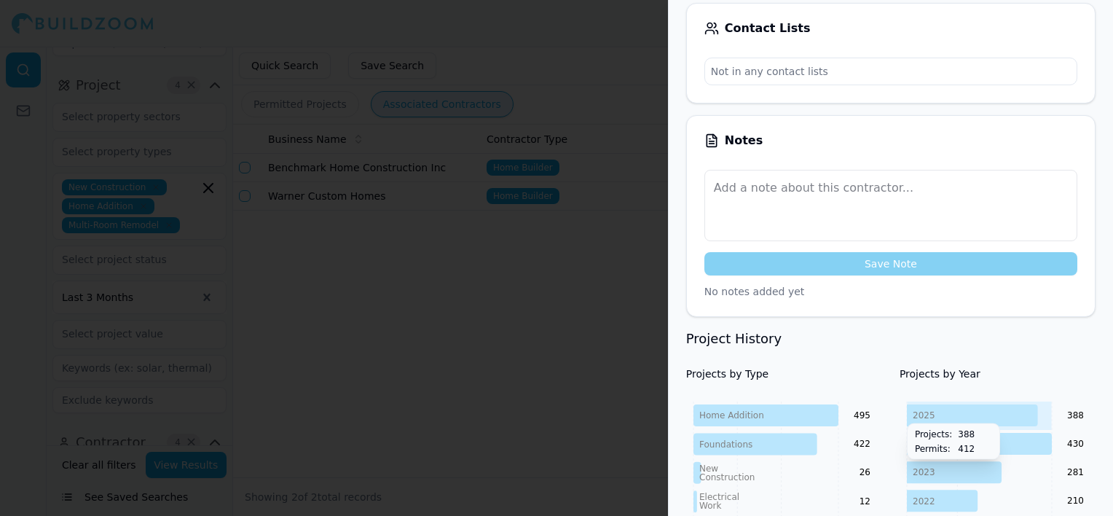
click at [952, 404] on icon at bounding box center [972, 415] width 131 height 22
click at [765, 404] on icon at bounding box center [765, 415] width 145 height 22
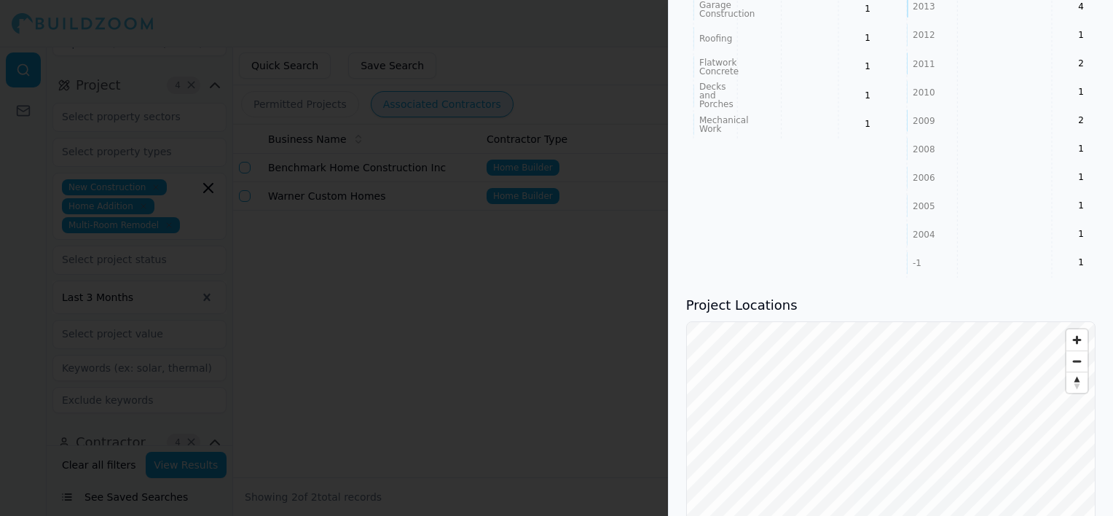
scroll to position [1311, 0]
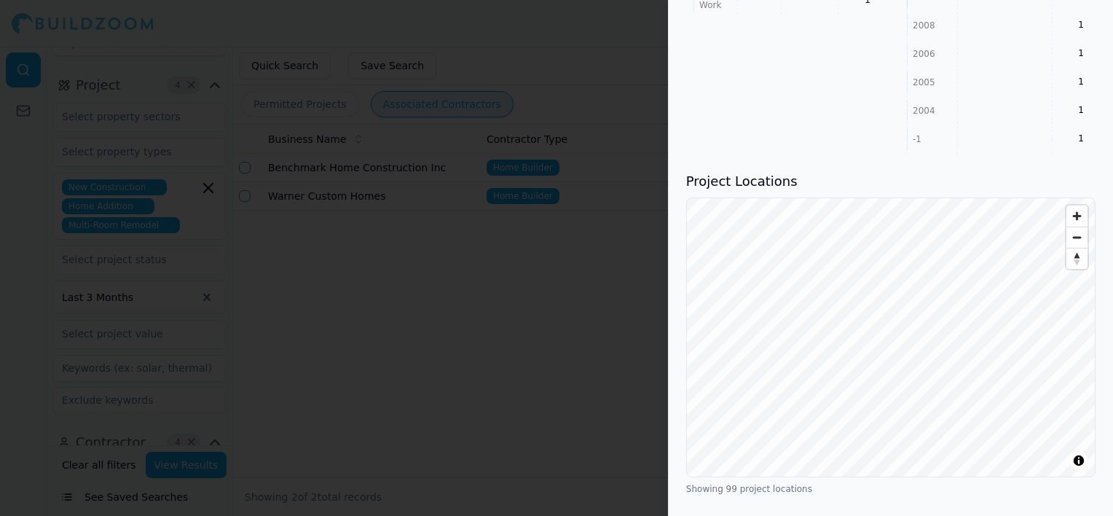
click at [859, 171] on div "Project Locations © BuildZoom | MapLibre Showing 99 project locations" at bounding box center [890, 332] width 409 height 323
click at [469, 111] on div at bounding box center [556, 258] width 1113 height 516
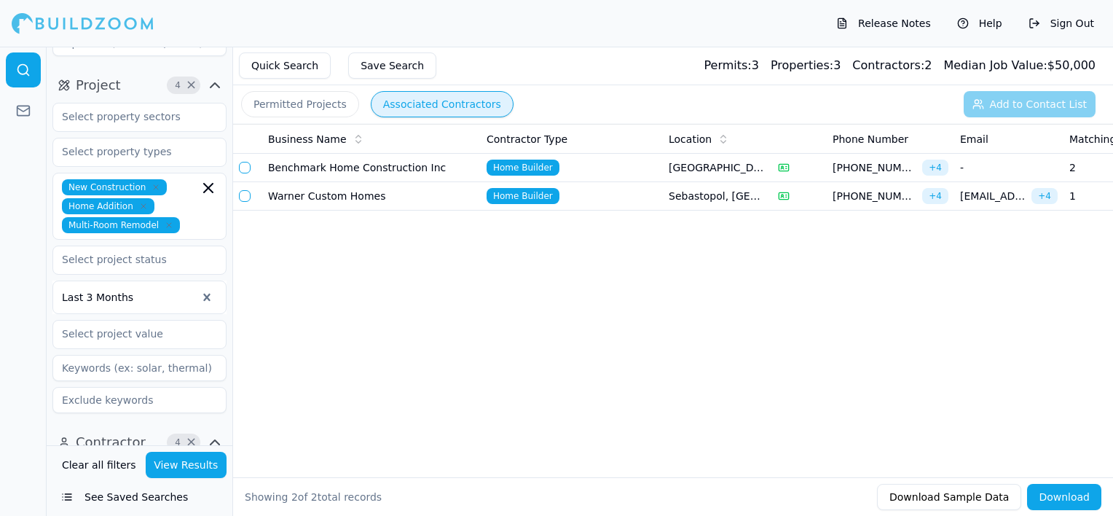
click at [171, 466] on input "text" at bounding box center [177, 474] width 44 height 16
click at [163, 495] on div "General Contractor" at bounding box center [139, 506] width 167 height 23
click at [158, 489] on icon "button" at bounding box center [162, 493] width 9 height 9
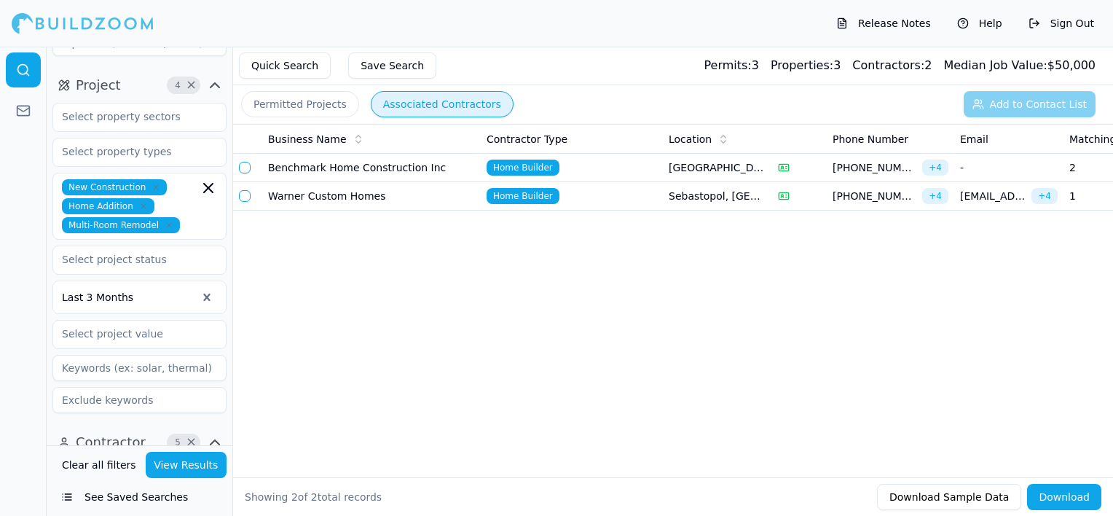
scroll to position [169, 0]
click at [134, 470] on icon "button" at bounding box center [138, 474] width 9 height 9
click at [185, 466] on button "View Results" at bounding box center [187, 465] width 82 height 26
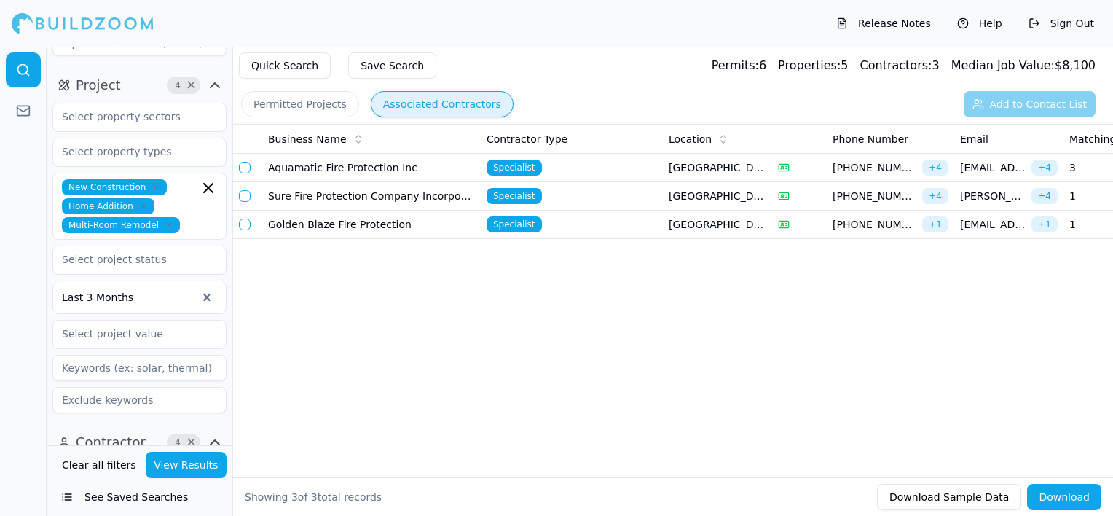
click at [143, 466] on input "text" at bounding box center [168, 474] width 61 height 16
click at [118, 470] on icon "button" at bounding box center [121, 474] width 9 height 9
click at [119, 495] on div "General Contractor" at bounding box center [139, 506] width 167 height 23
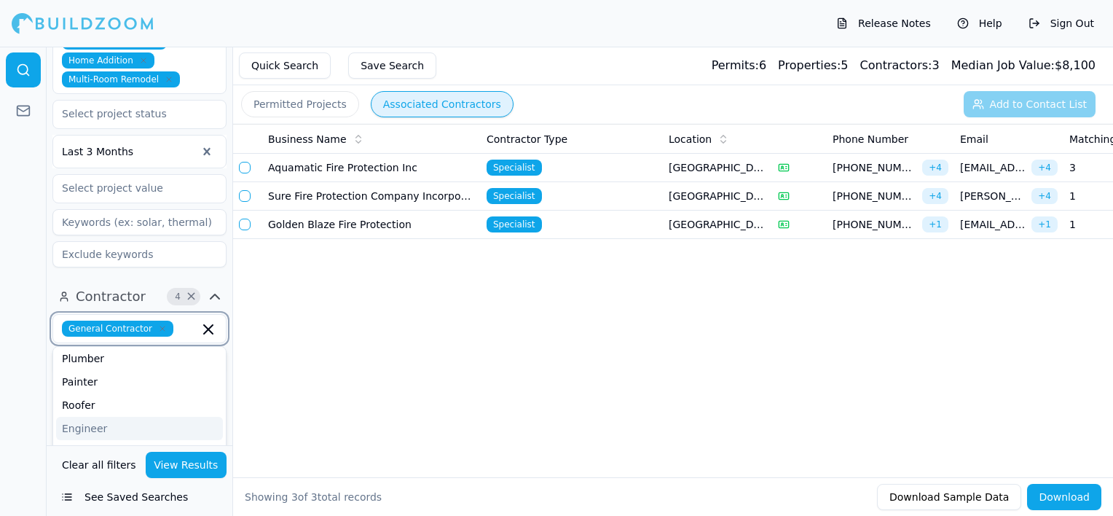
scroll to position [146, 0]
click at [152, 414] on div "Home Builder" at bounding box center [139, 425] width 167 height 23
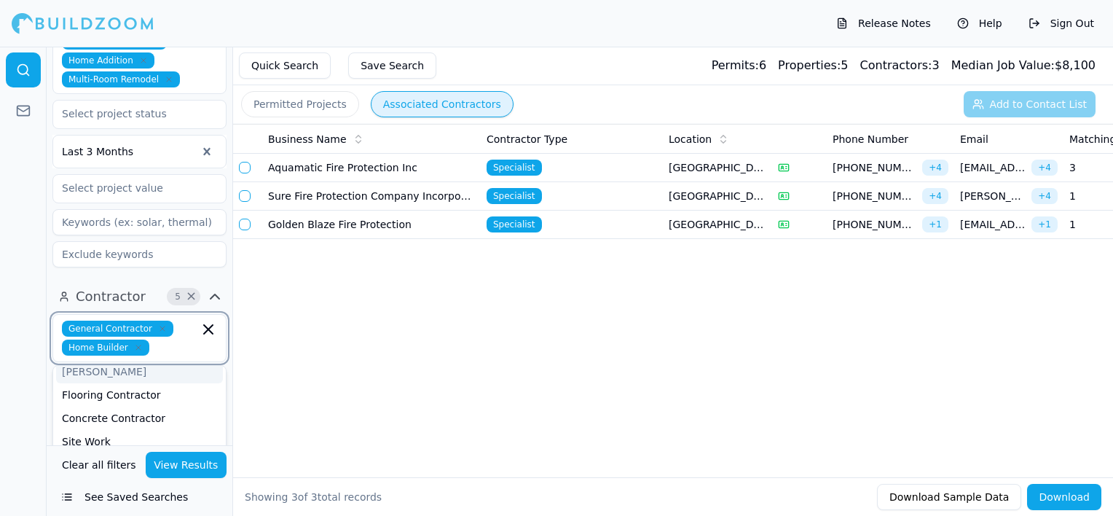
scroll to position [291, 0]
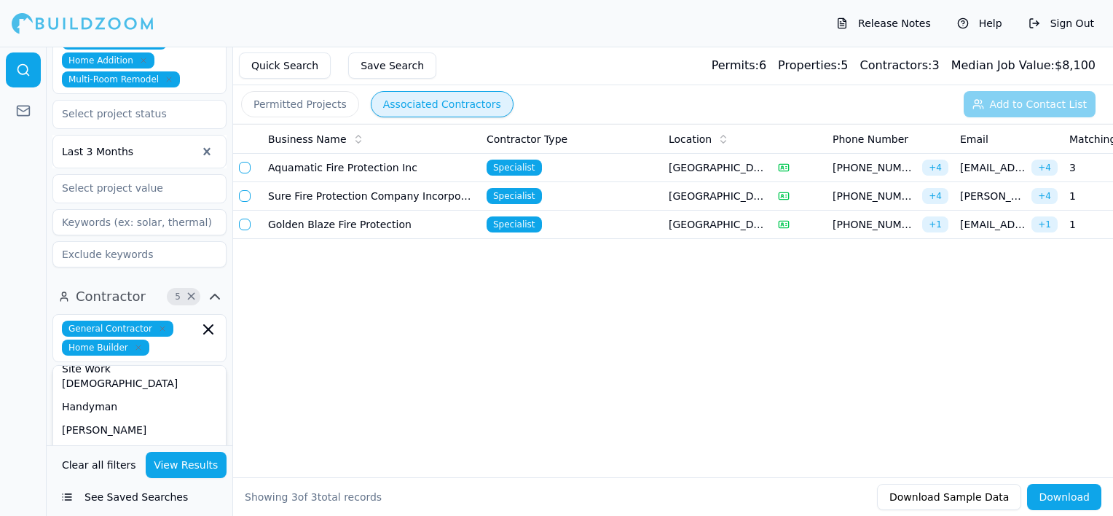
click at [194, 462] on button "View Results" at bounding box center [187, 465] width 82 height 26
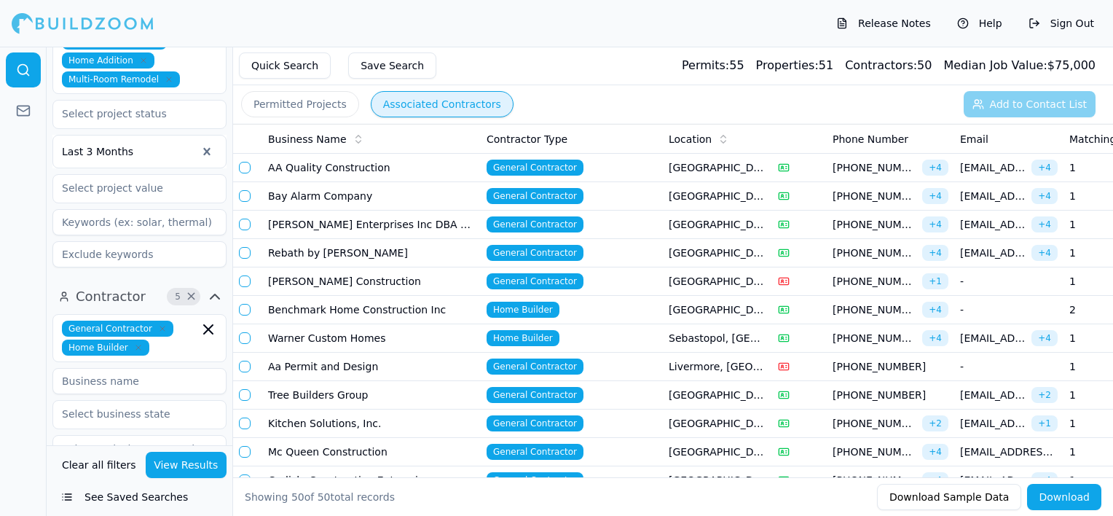
click at [719, 134] on icon at bounding box center [723, 139] width 12 height 12
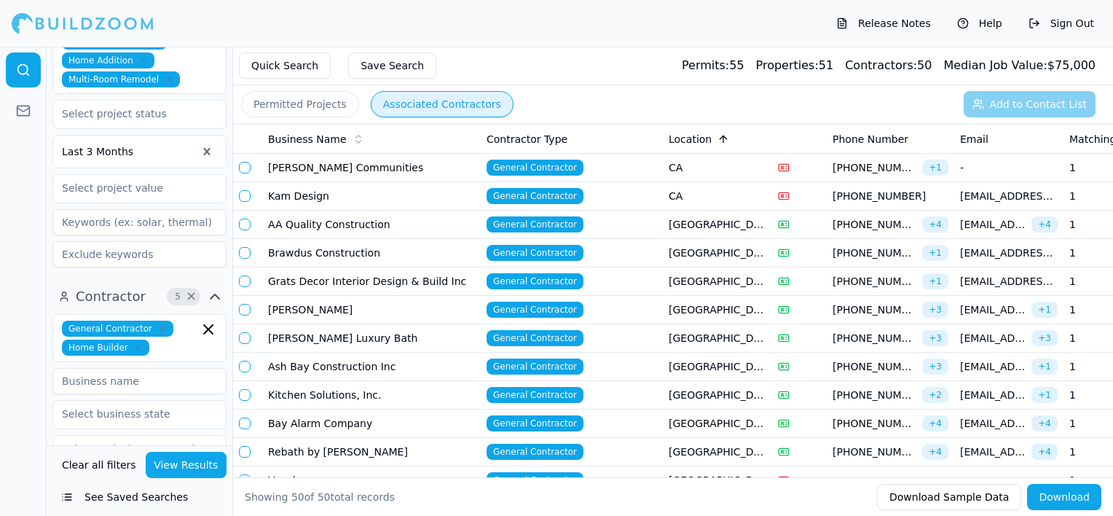
click at [639, 251] on td "General Contractor" at bounding box center [572, 253] width 182 height 28
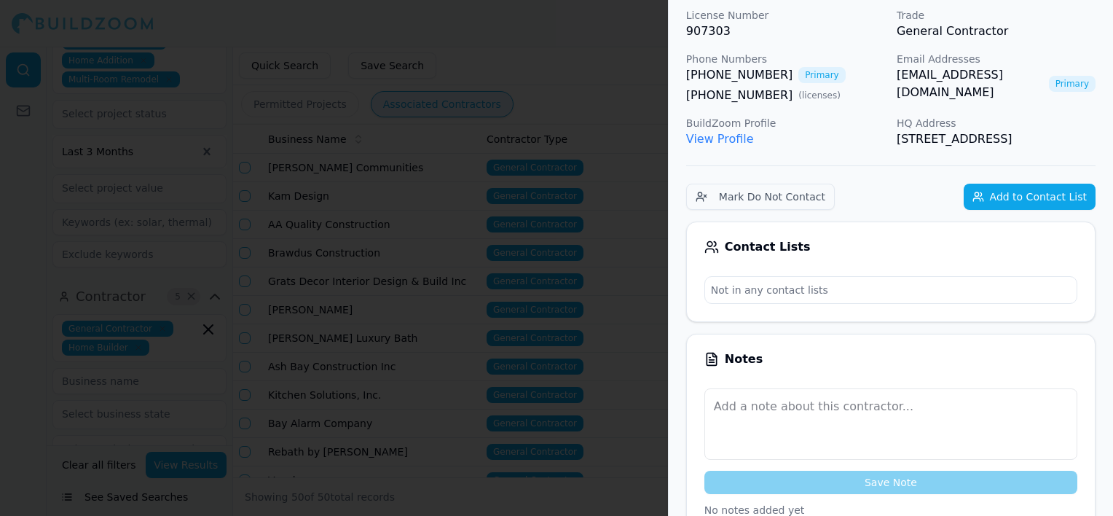
scroll to position [0, 0]
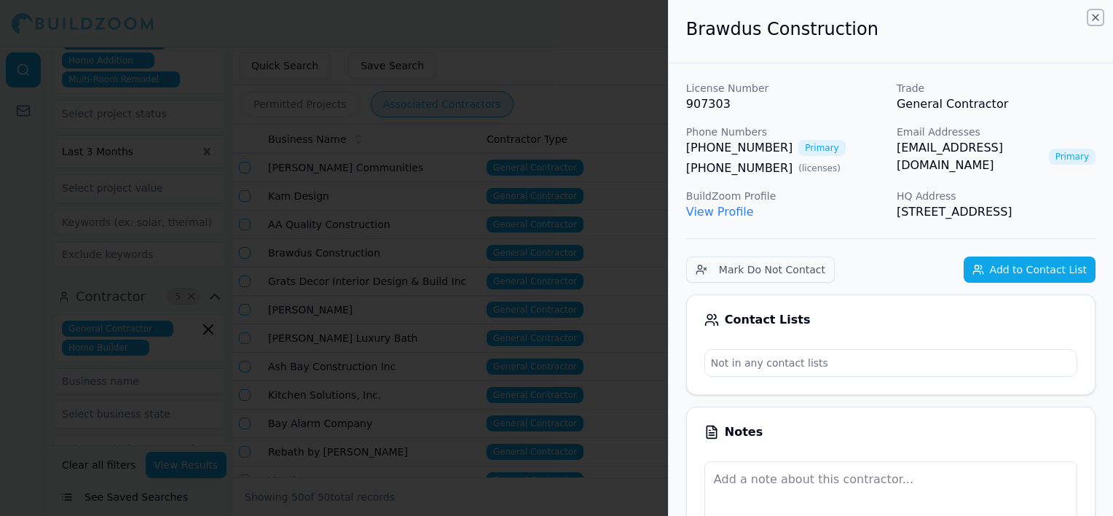
click at [1098, 15] on icon "button" at bounding box center [1096, 18] width 6 height 6
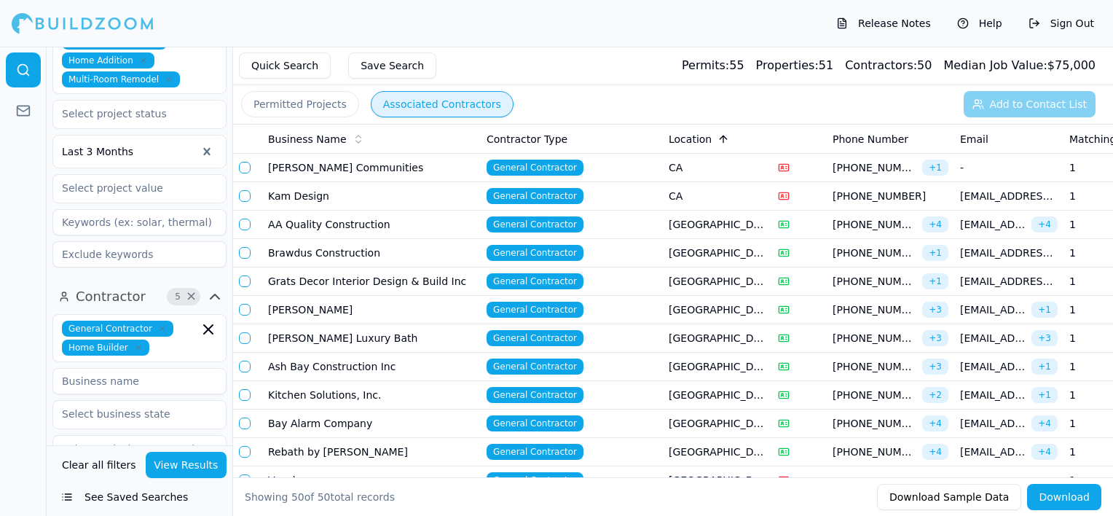
click at [648, 279] on td "General Contractor" at bounding box center [572, 281] width 182 height 28
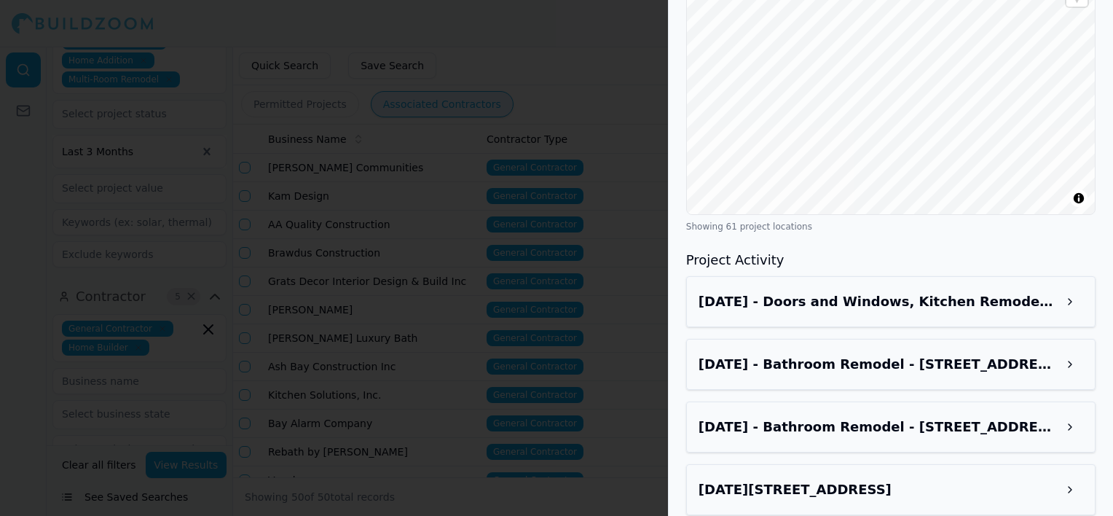
scroll to position [1238, 0]
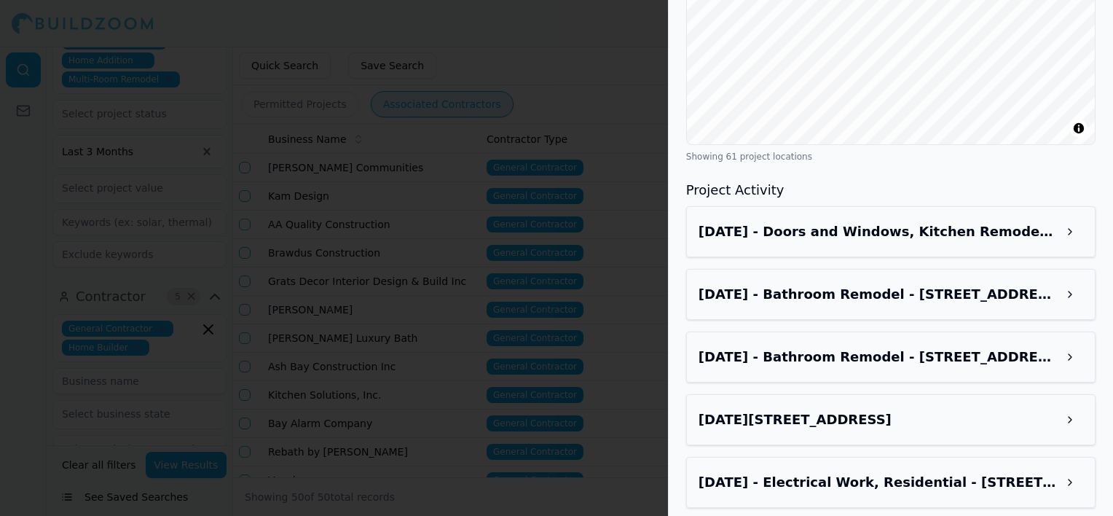
click at [548, 172] on div at bounding box center [556, 258] width 1113 height 516
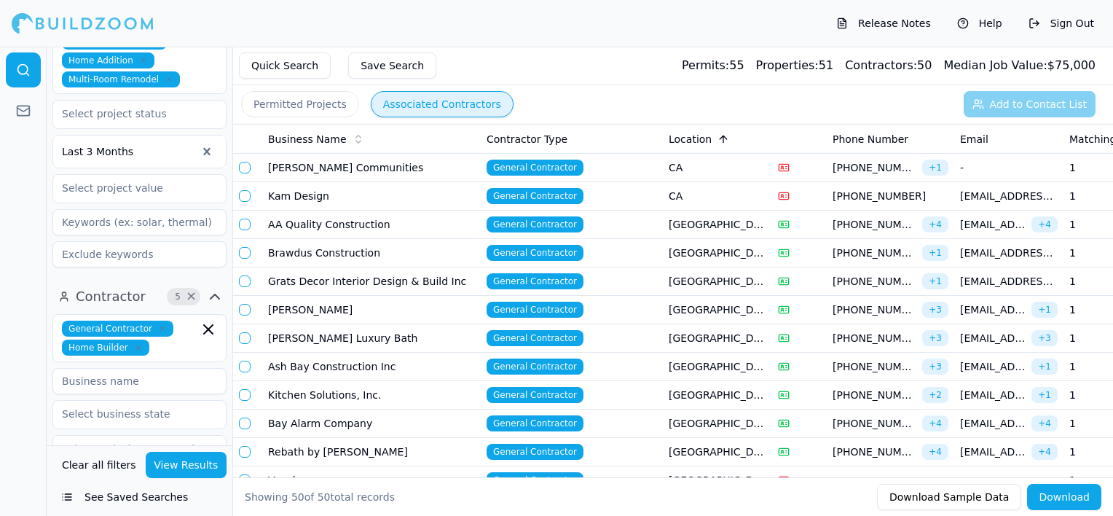
click at [641, 307] on td "General Contractor" at bounding box center [572, 310] width 182 height 28
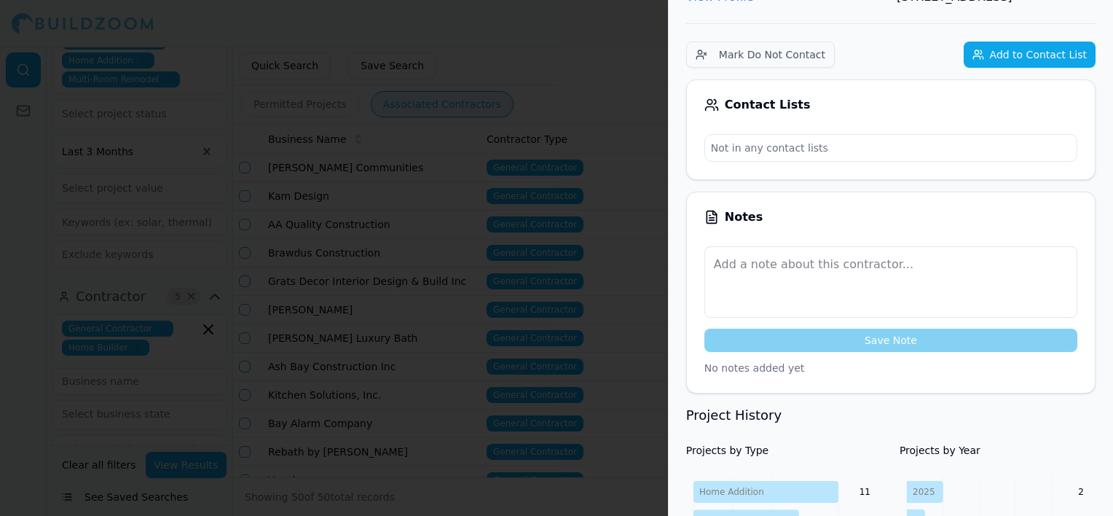
scroll to position [146, 0]
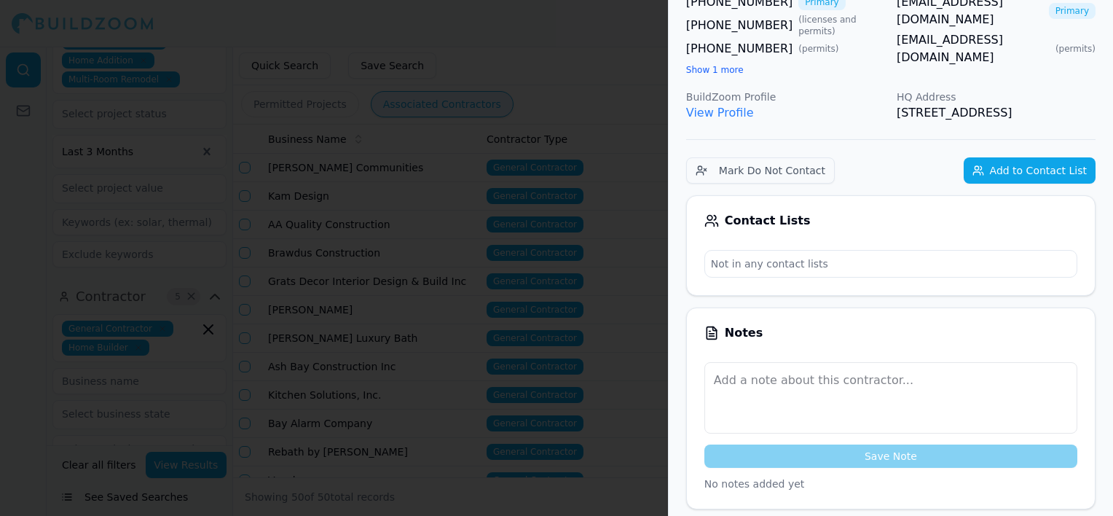
click at [530, 130] on div at bounding box center [556, 258] width 1113 height 516
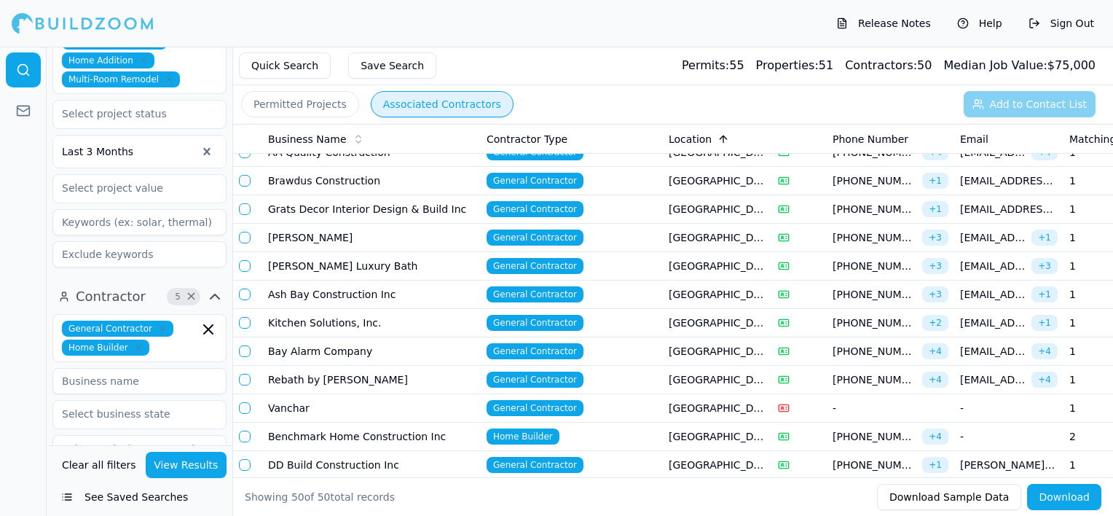
scroll to position [73, 0]
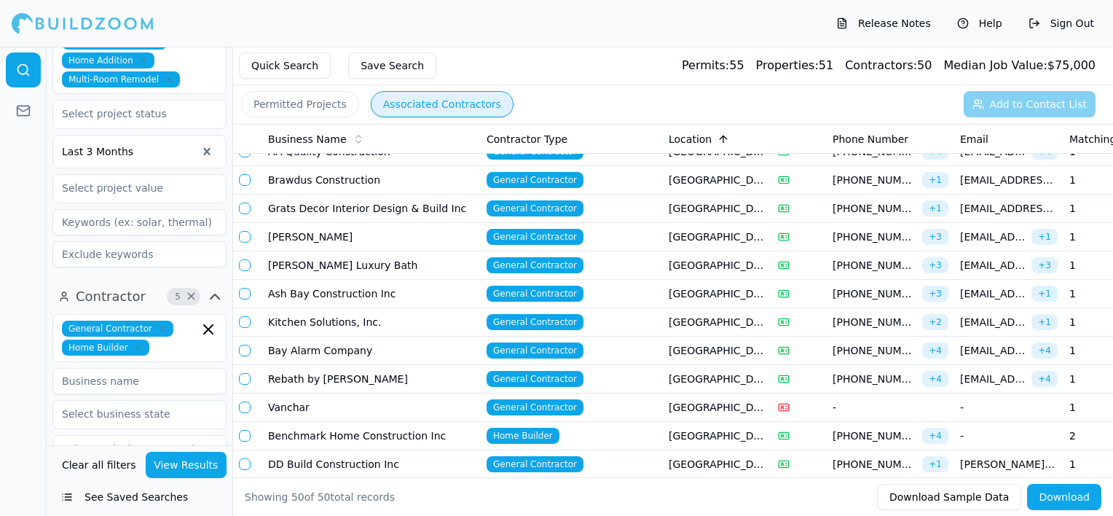
click at [623, 293] on td "General Contractor" at bounding box center [572, 294] width 182 height 28
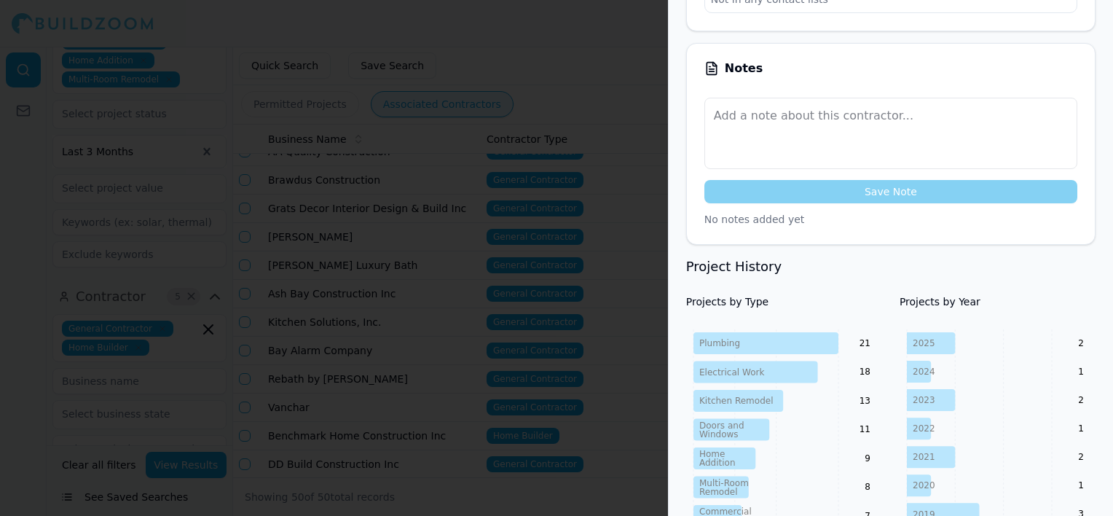
scroll to position [437, 0]
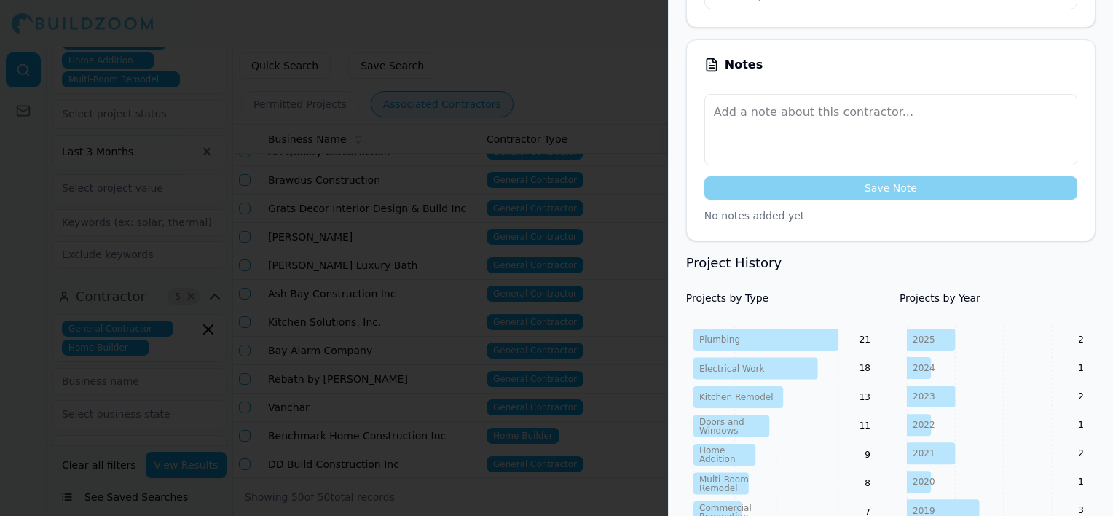
click at [416, 135] on div at bounding box center [556, 258] width 1113 height 516
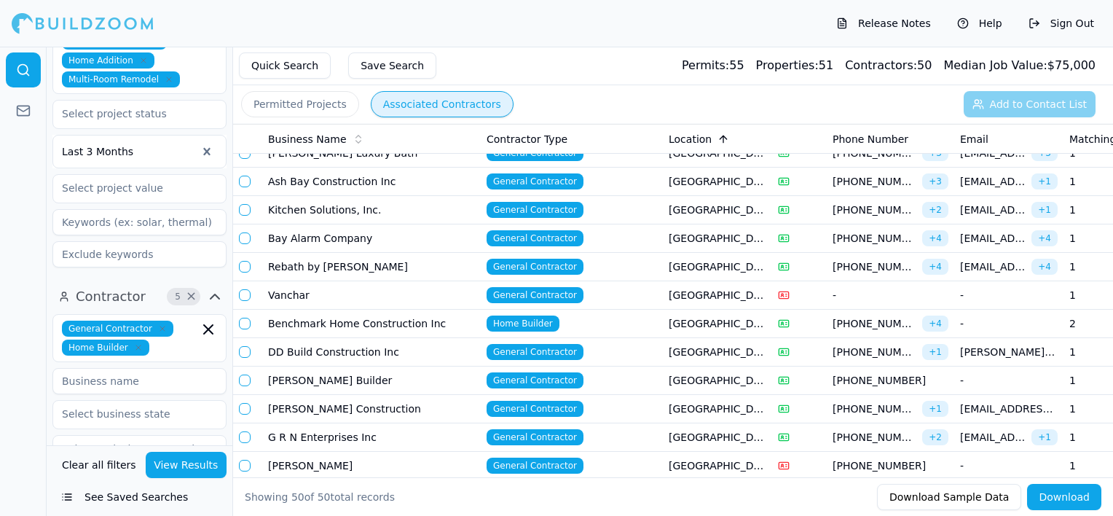
scroll to position [219, 0]
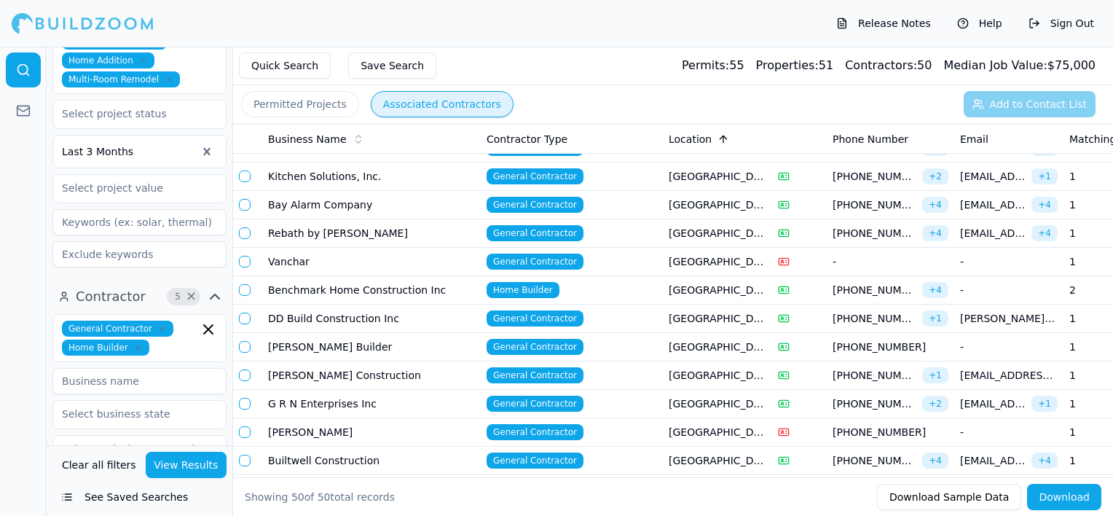
click at [632, 318] on td "General Contractor" at bounding box center [572, 318] width 182 height 28
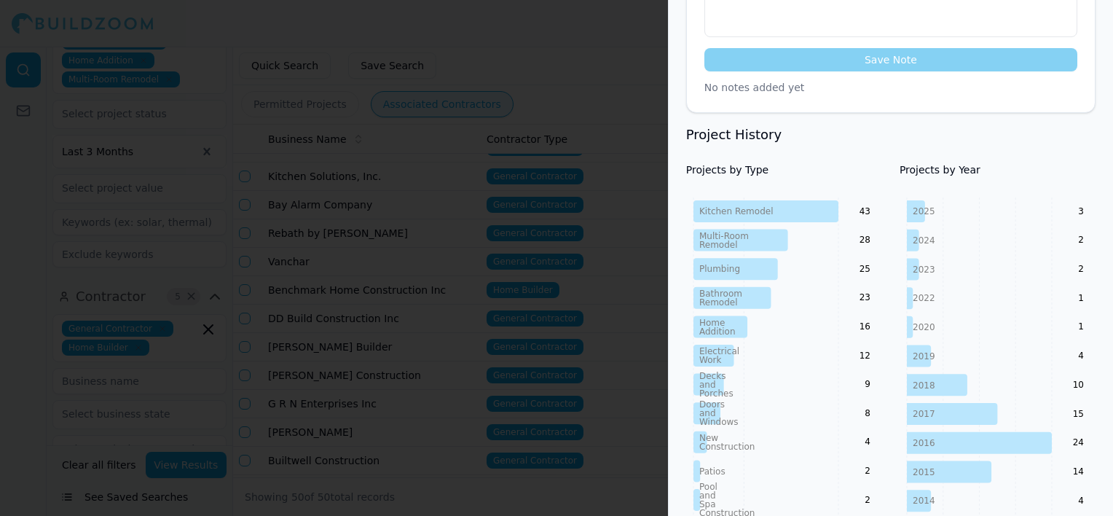
scroll to position [291, 0]
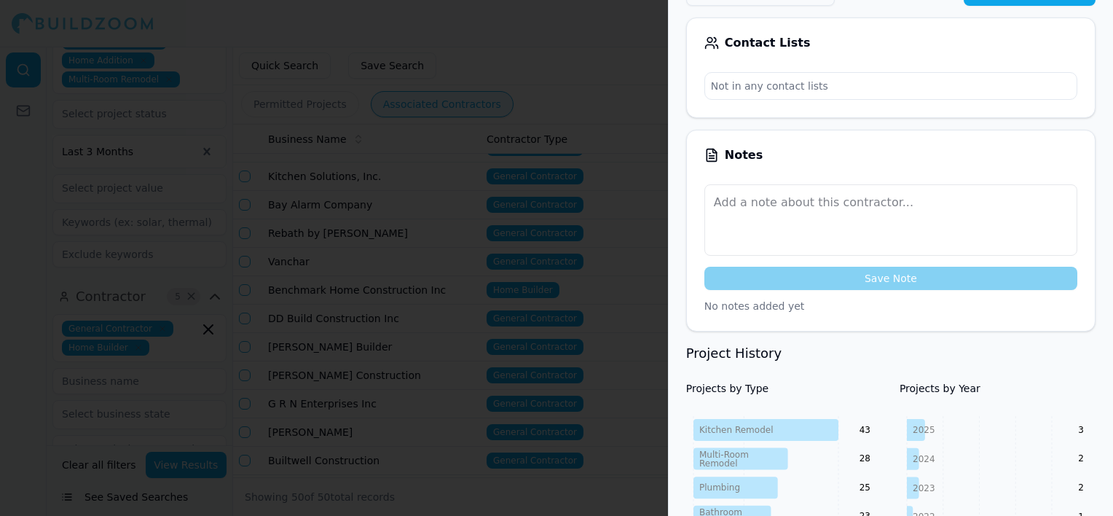
click at [573, 108] on div at bounding box center [556, 258] width 1113 height 516
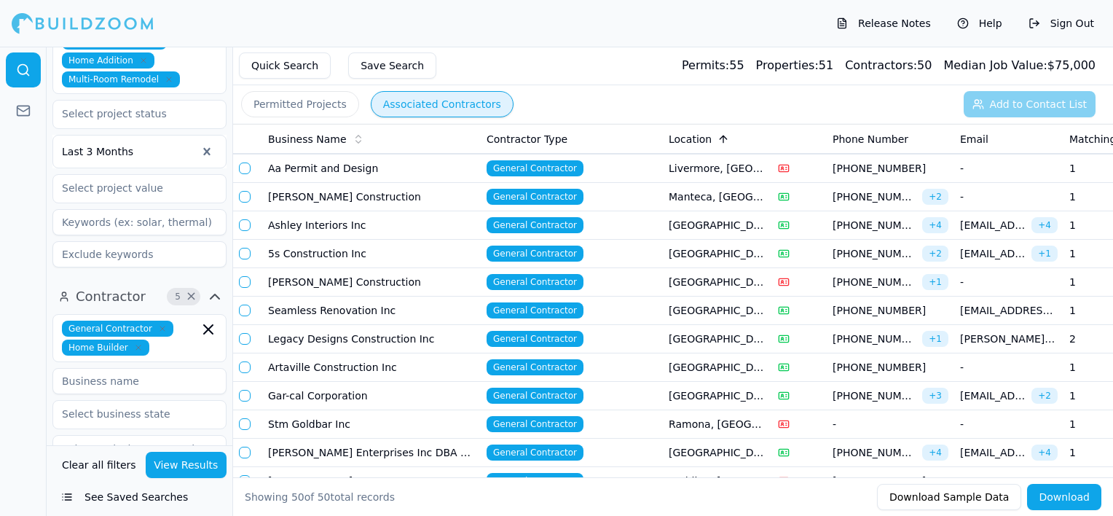
scroll to position [656, 0]
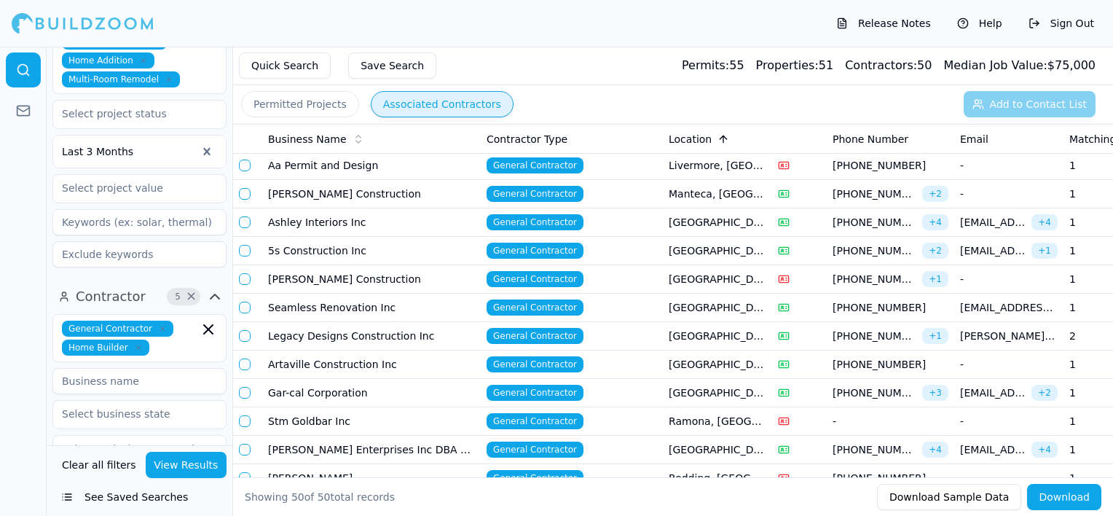
click at [631, 332] on td "General Contractor" at bounding box center [572, 336] width 182 height 28
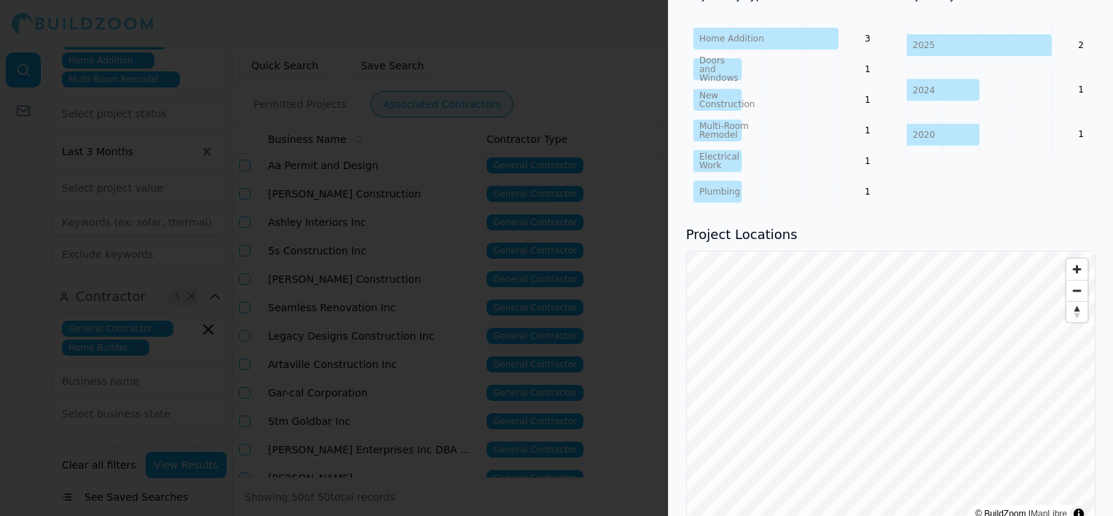
scroll to position [728, 0]
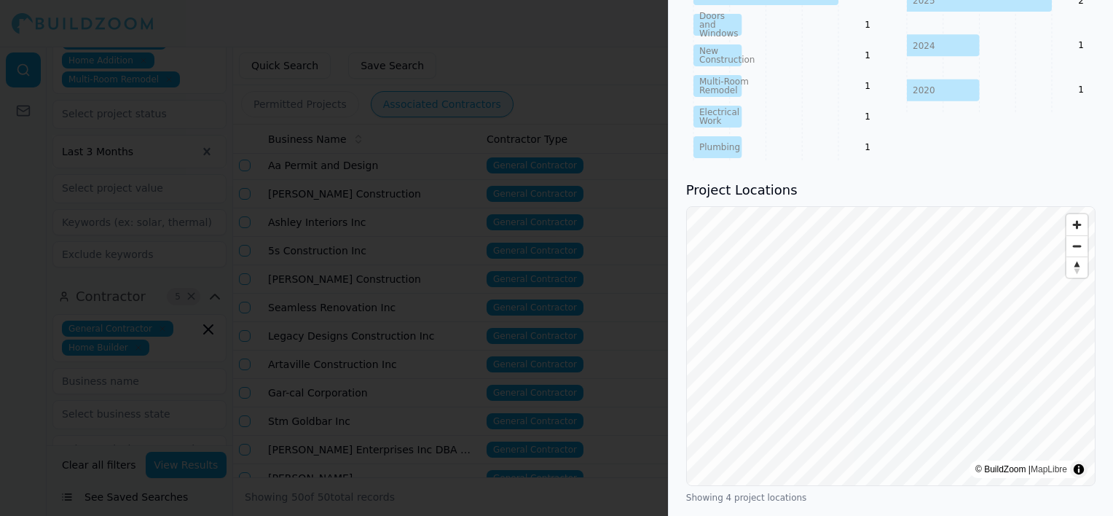
click at [600, 181] on div at bounding box center [556, 258] width 1113 height 516
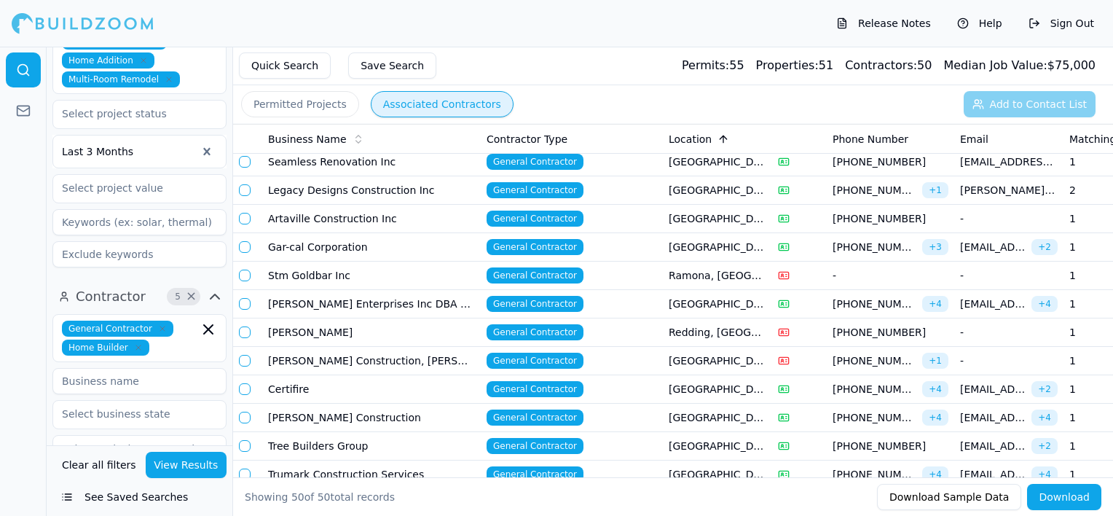
scroll to position [874, 0]
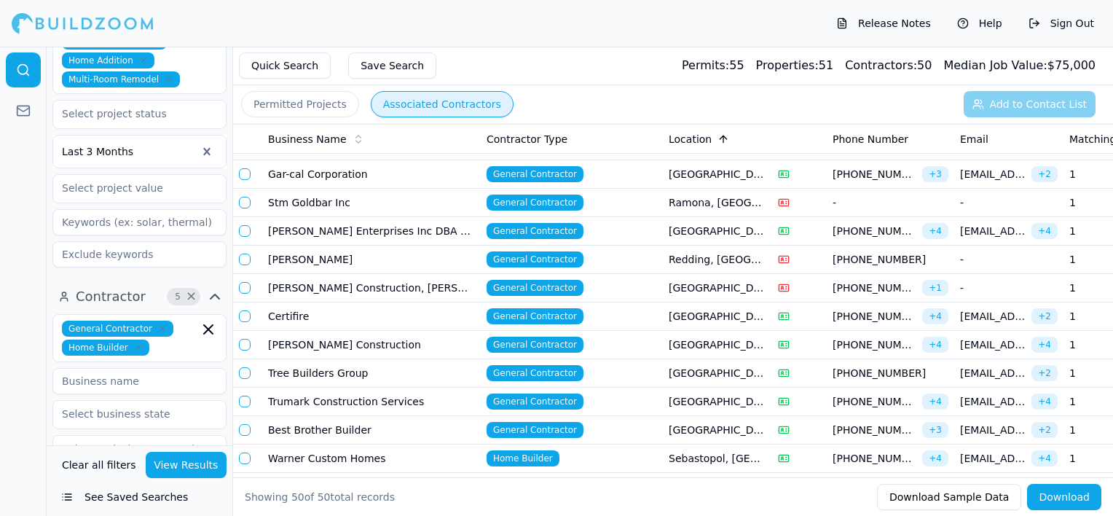
click at [644, 394] on td "General Contractor" at bounding box center [572, 402] width 182 height 28
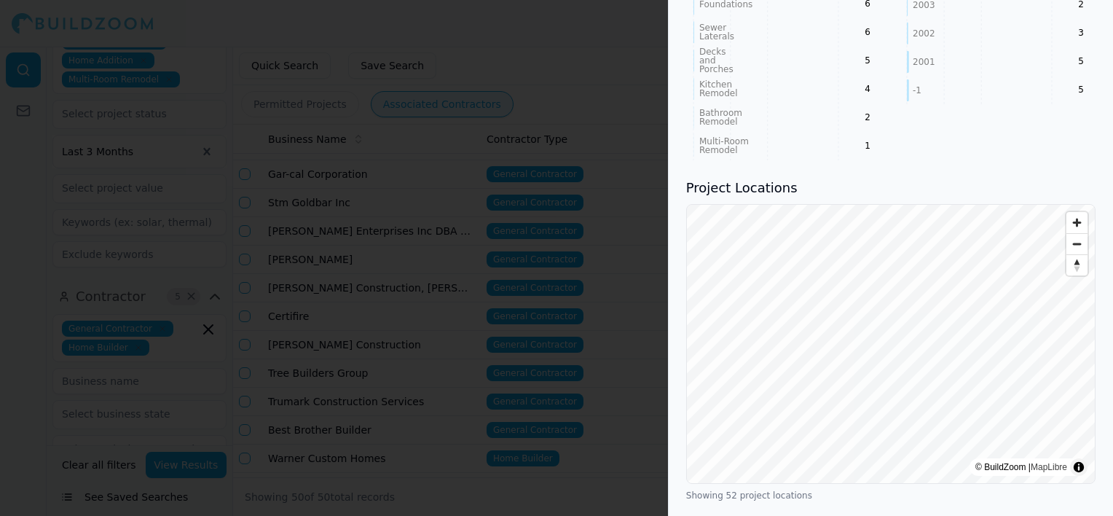
scroll to position [1384, 0]
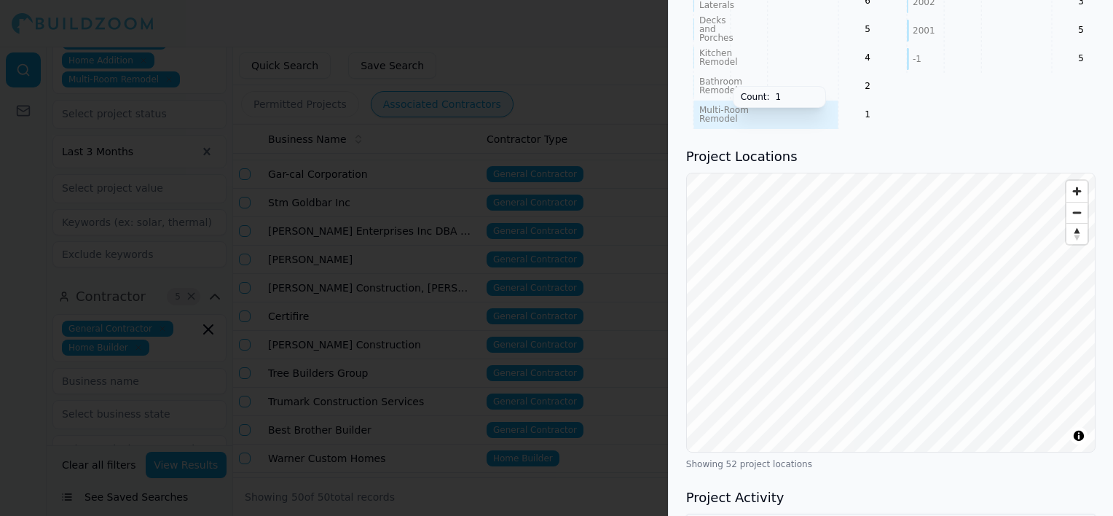
click at [833, 73] on div "License Number 935932 Trade General Contractor Phone Numbers (925) 999-3950 Pri…" at bounding box center [891, 238] width 444 height 3119
click at [1047, 472] on div "License Number 935932 Trade General Contractor Phone Numbers (925) 999-3950 Pri…" at bounding box center [891, 238] width 444 height 3119
click at [957, 440] on div "License Number 935932 Trade General Contractor Phone Numbers (925) 999-3950 Pri…" at bounding box center [891, 238] width 444 height 3119
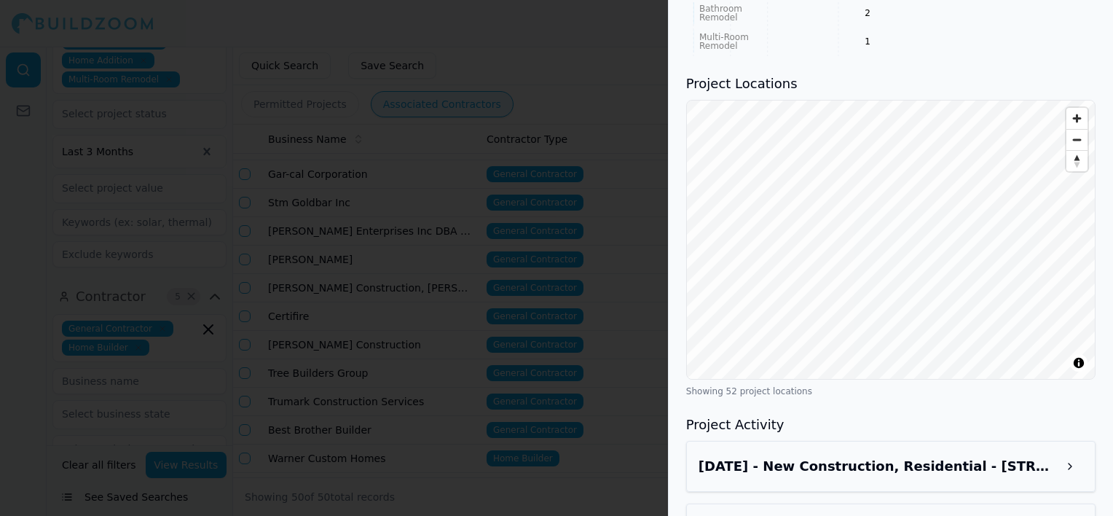
scroll to position [1602, 0]
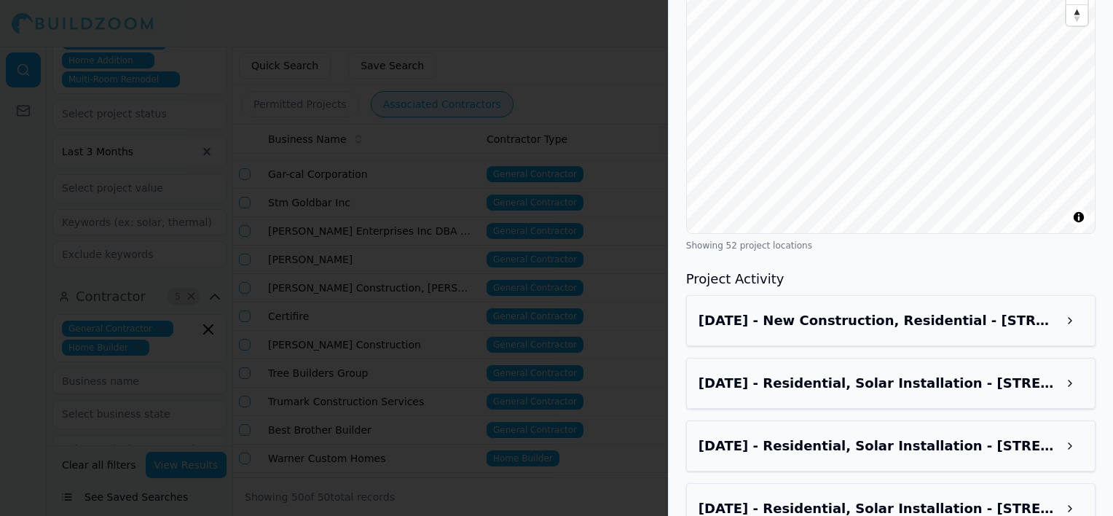
click at [1072, 307] on button at bounding box center [1070, 320] width 26 height 26
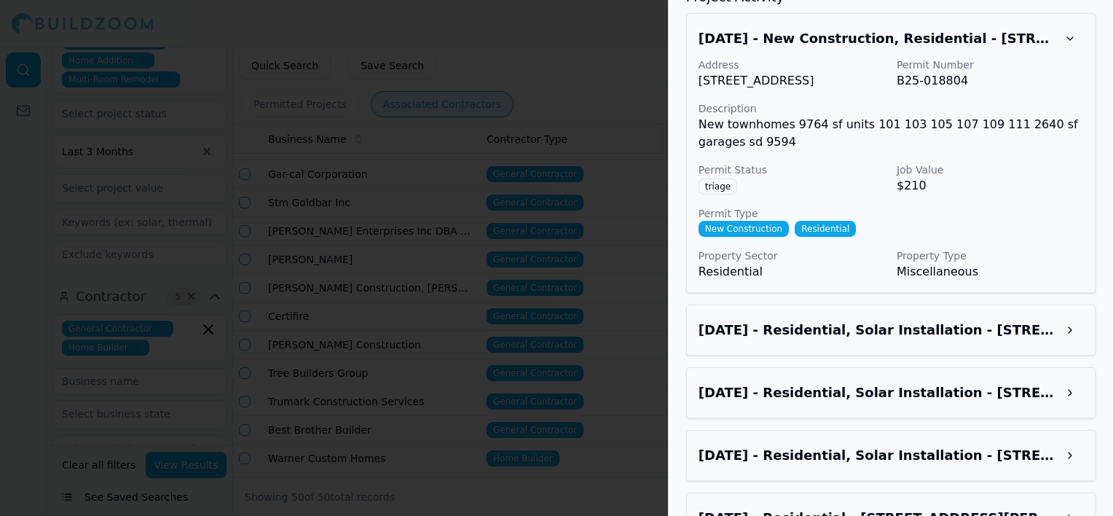
scroll to position [1894, 0]
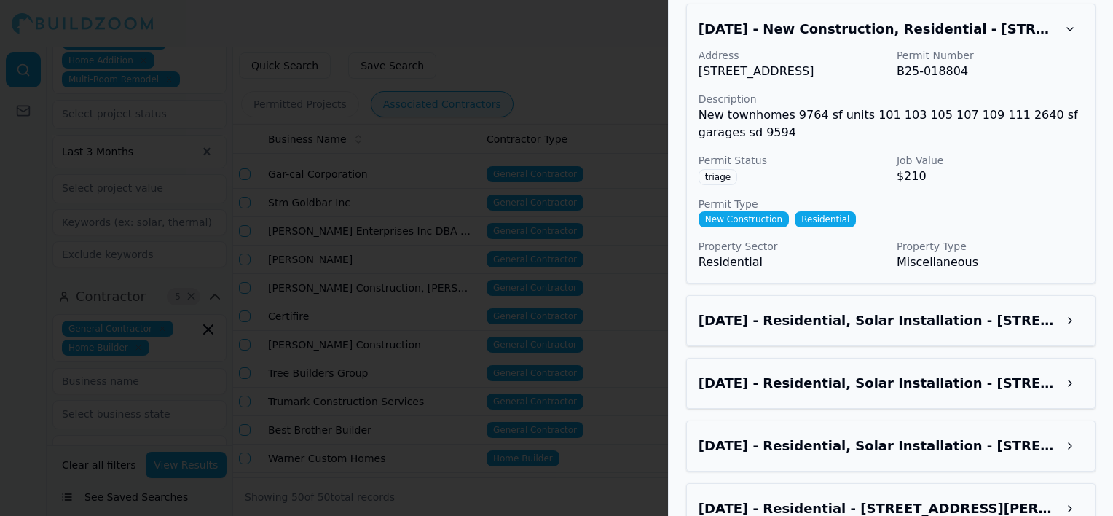
click at [1069, 307] on button at bounding box center [1070, 320] width 26 height 26
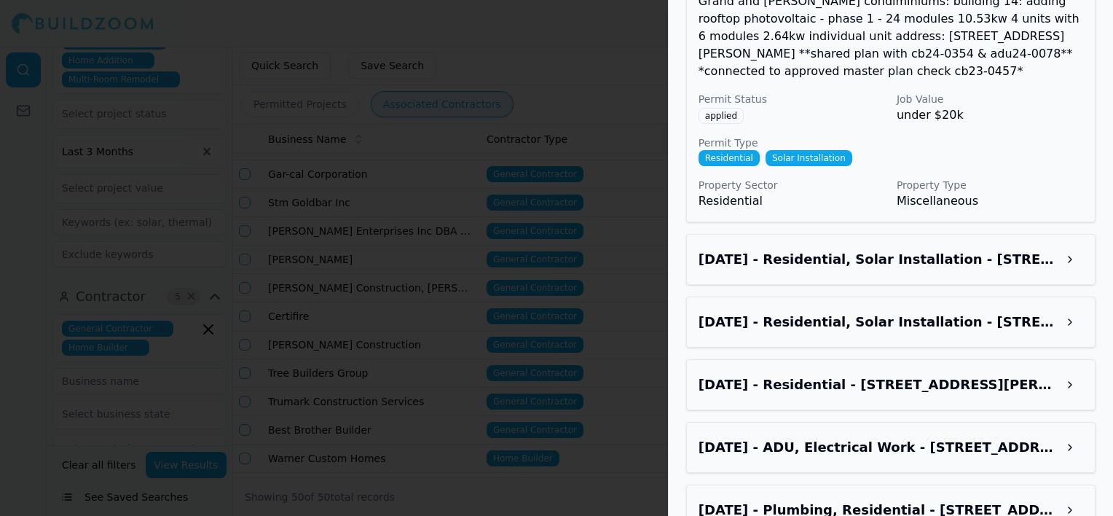
scroll to position [2331, 0]
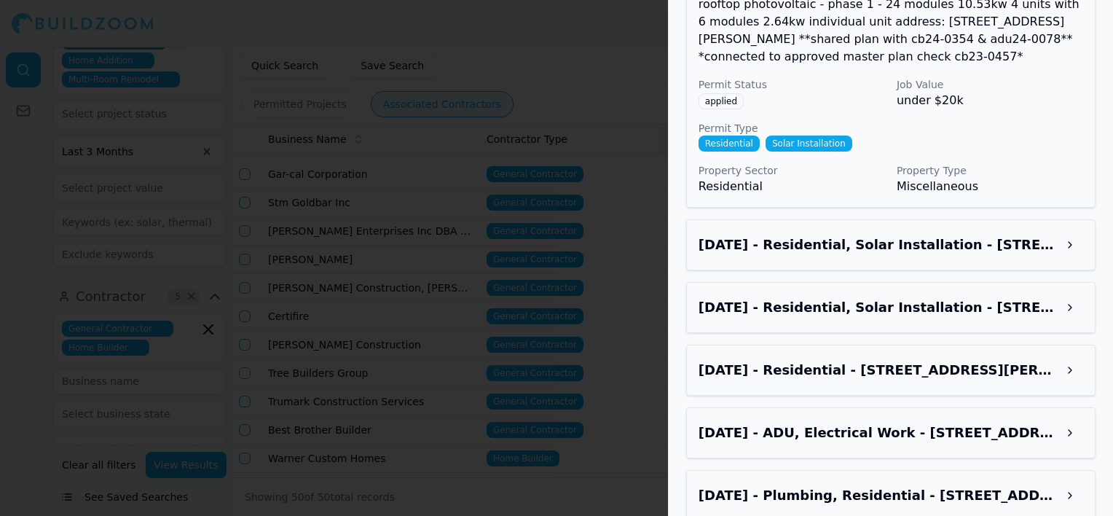
click at [1065, 357] on button at bounding box center [1070, 370] width 26 height 26
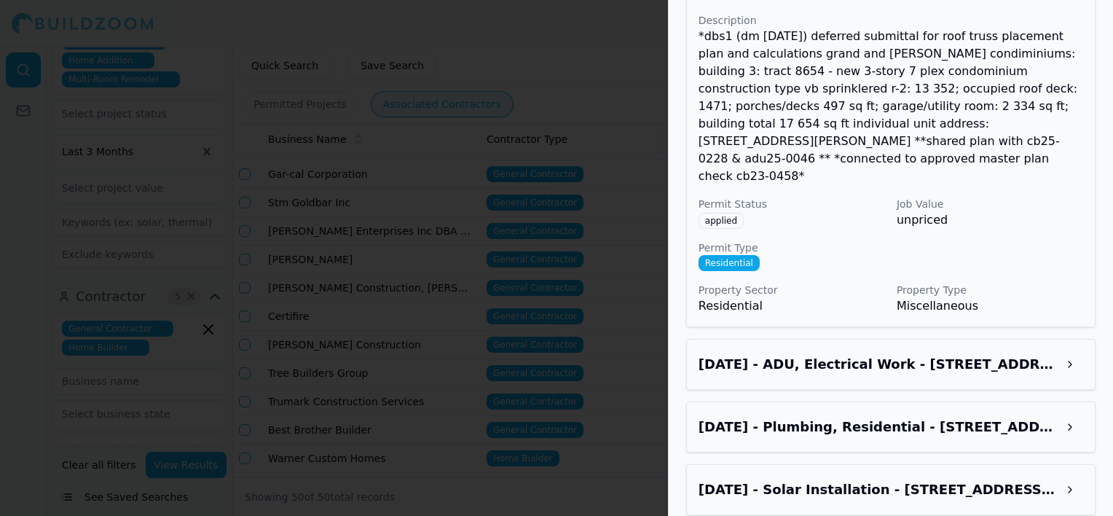
scroll to position [2841, 0]
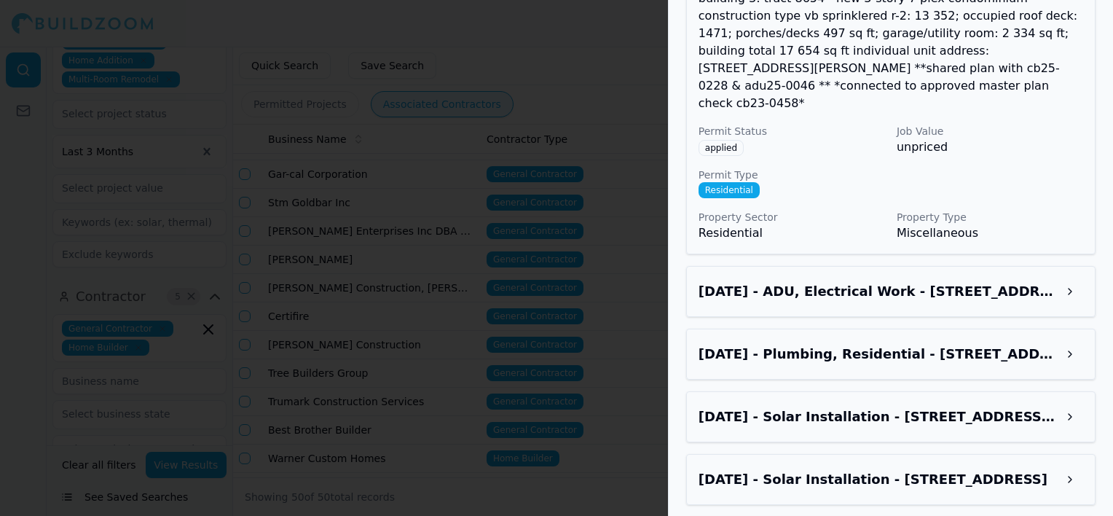
click at [1069, 278] on button at bounding box center [1070, 291] width 26 height 26
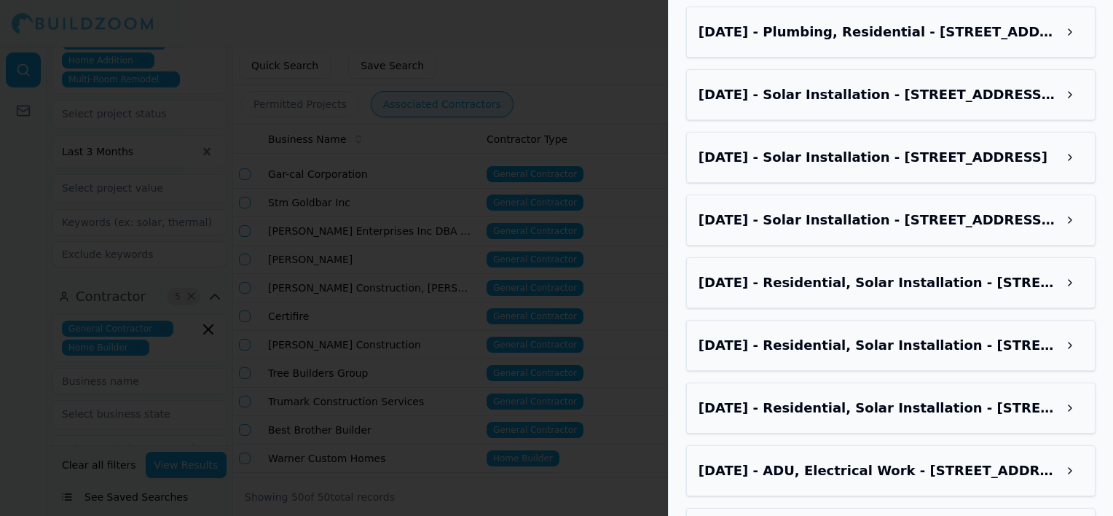
scroll to position [3569, 0]
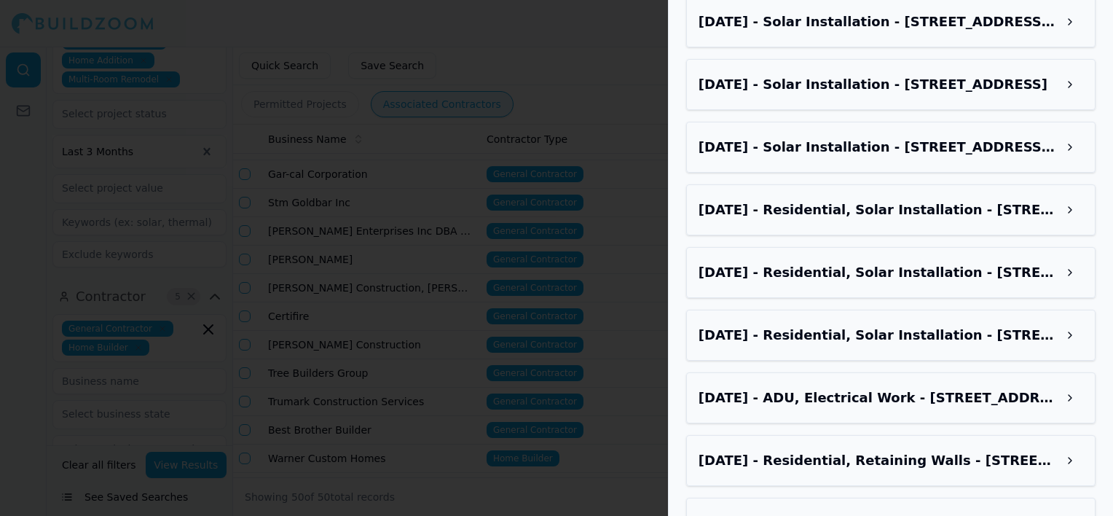
click at [501, 215] on div at bounding box center [556, 258] width 1113 height 516
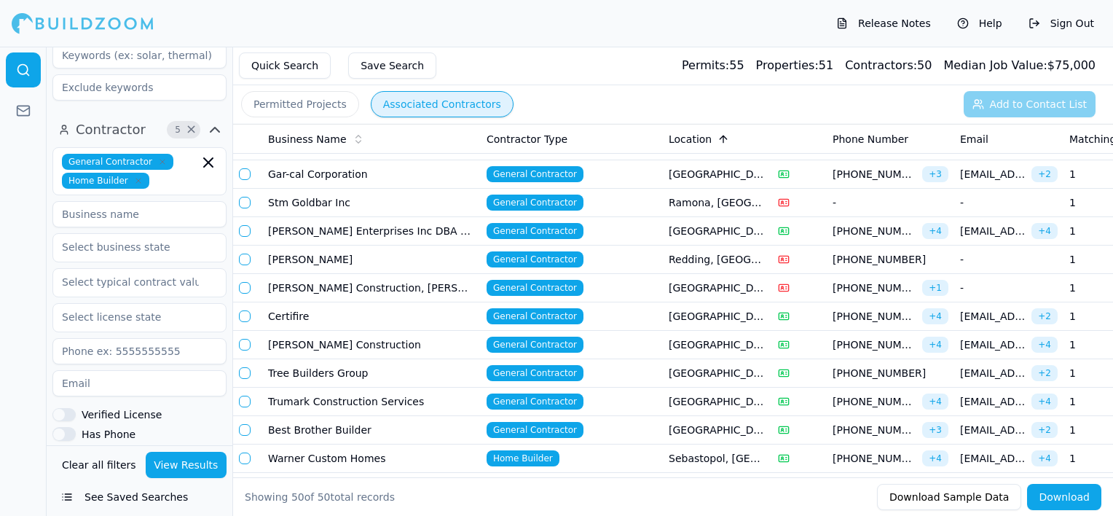
scroll to position [876, 0]
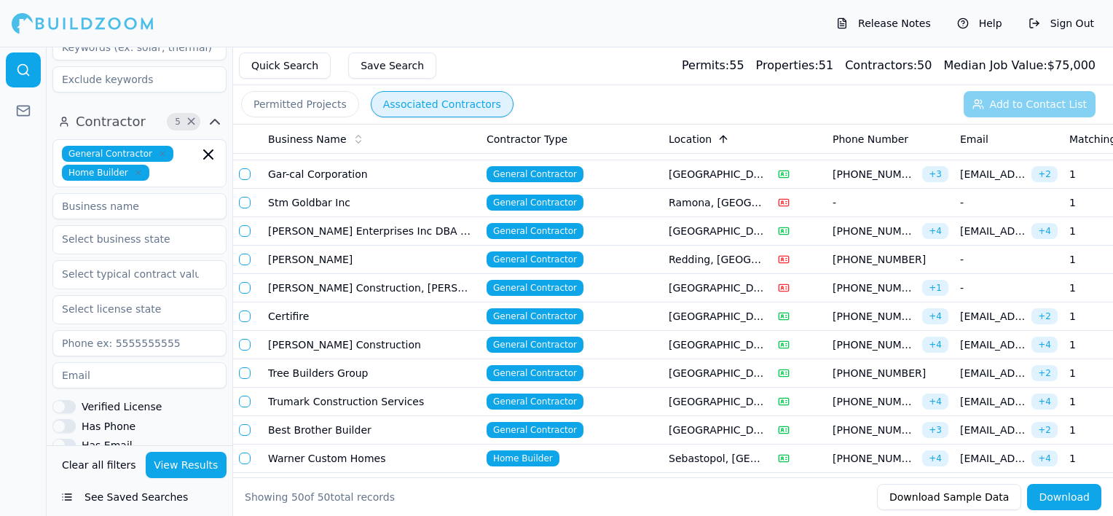
click at [63, 400] on button "Verified License" at bounding box center [63, 406] width 23 height 13
click at [66, 419] on button "Has Phone" at bounding box center [63, 425] width 23 height 13
click at [66, 438] on button "Has Email" at bounding box center [63, 444] width 23 height 13
click at [190, 469] on button "View Results" at bounding box center [187, 465] width 82 height 26
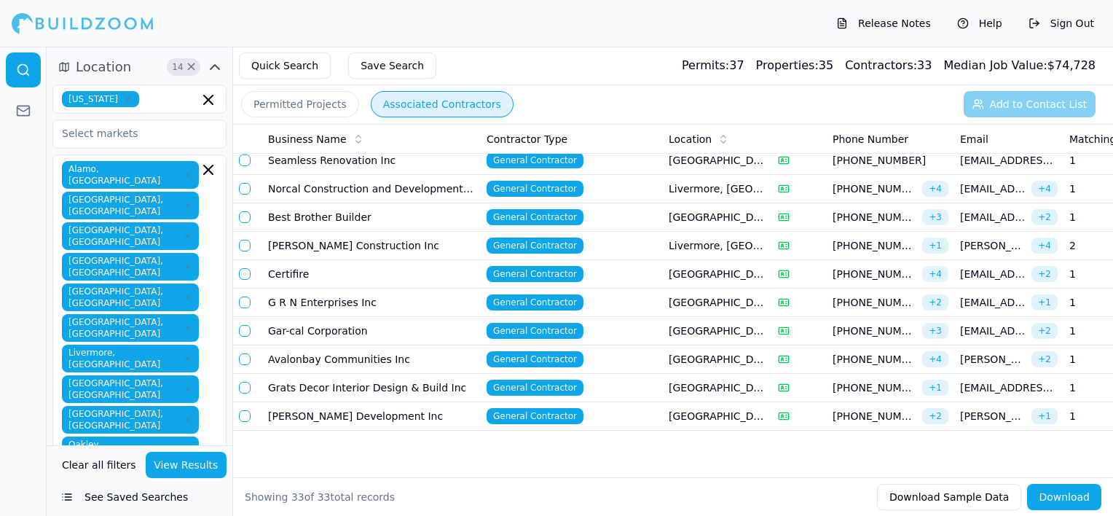
click at [379, 68] on button "Save Search" at bounding box center [392, 65] width 88 height 26
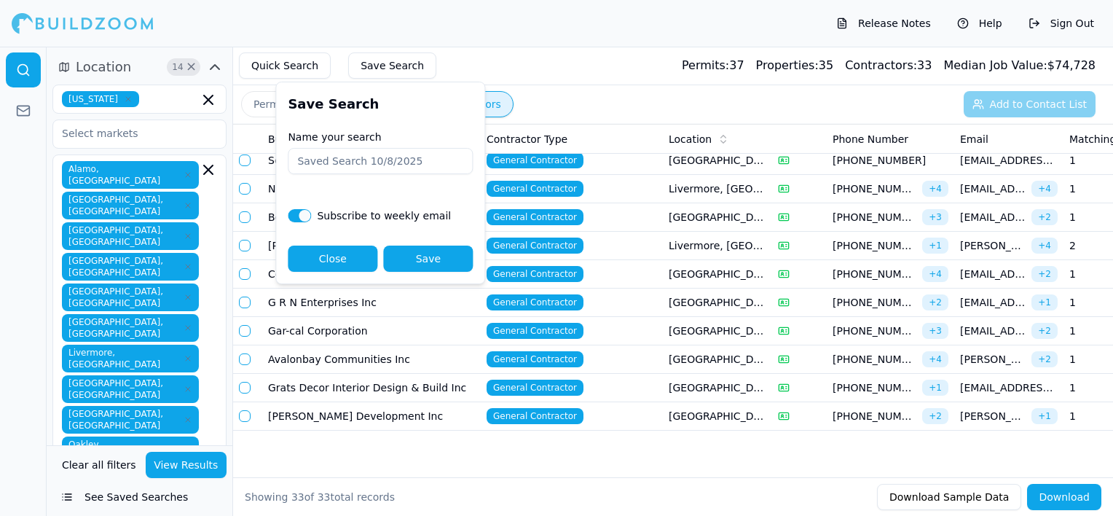
click at [412, 259] on button "Save" at bounding box center [428, 258] width 90 height 26
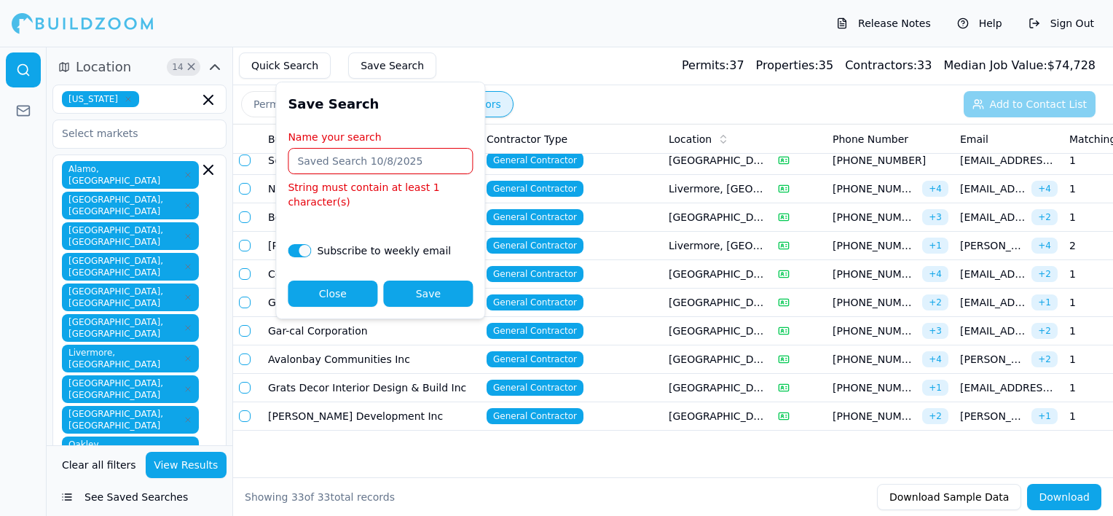
click at [364, 160] on input "Name your search" at bounding box center [380, 161] width 185 height 26
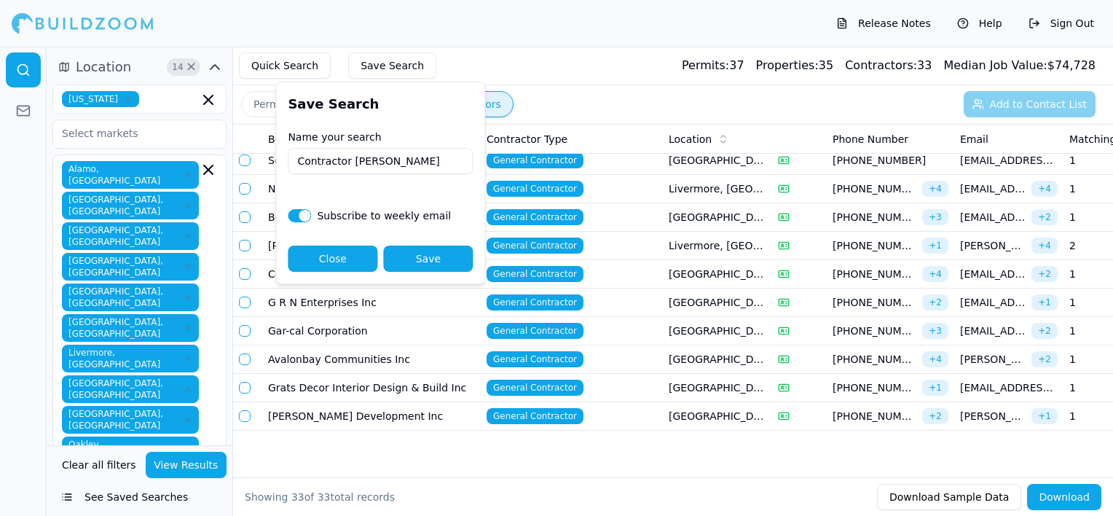
type input "Contractor [PERSON_NAME]"
click at [441, 256] on button "Save" at bounding box center [428, 258] width 90 height 26
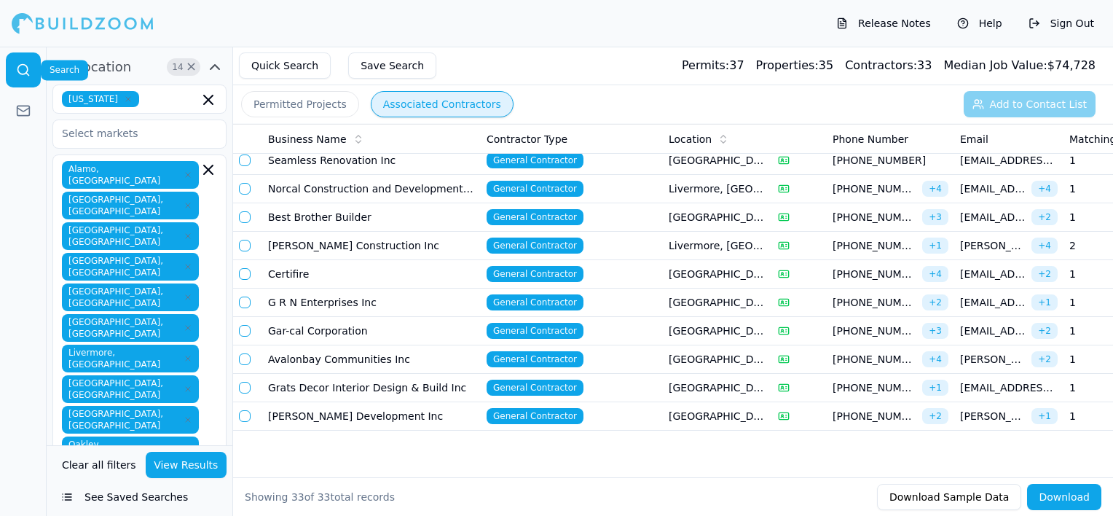
click at [33, 74] on link at bounding box center [23, 69] width 35 height 35
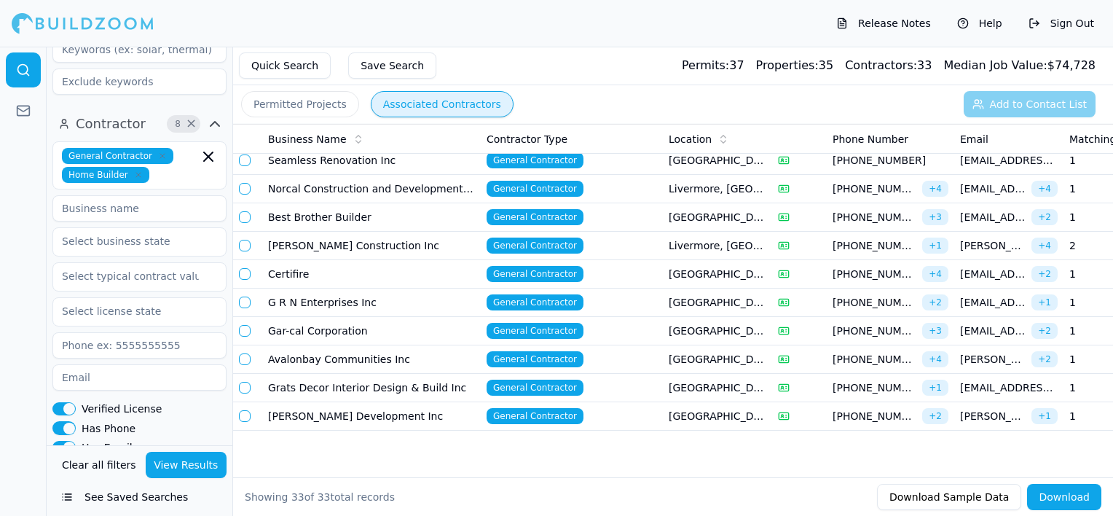
scroll to position [876, 0]
click at [101, 467] on button "Clear all filters" at bounding box center [99, 465] width 82 height 26
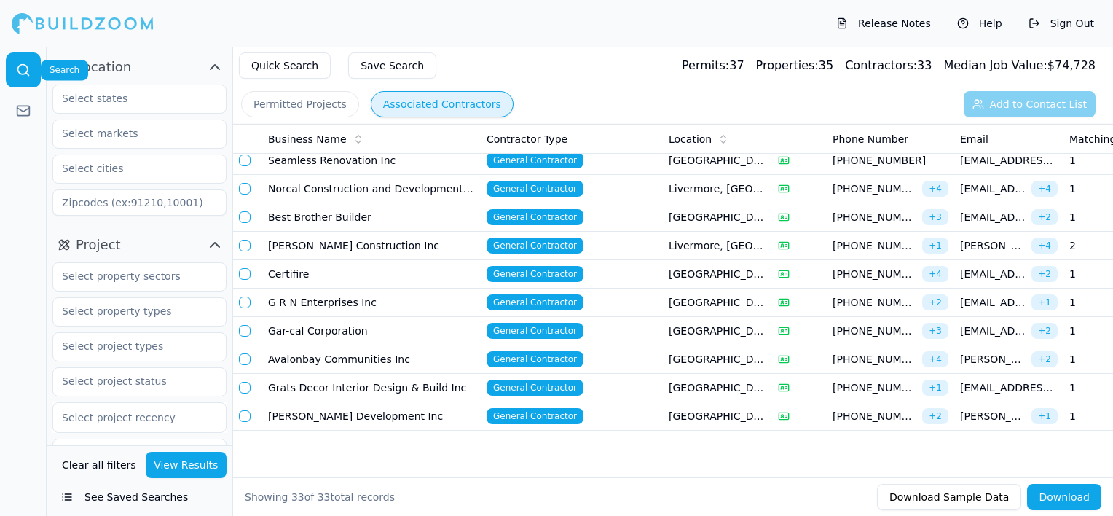
click at [31, 59] on link at bounding box center [23, 69] width 35 height 35
click at [300, 61] on button "Quick Search" at bounding box center [285, 65] width 92 height 26
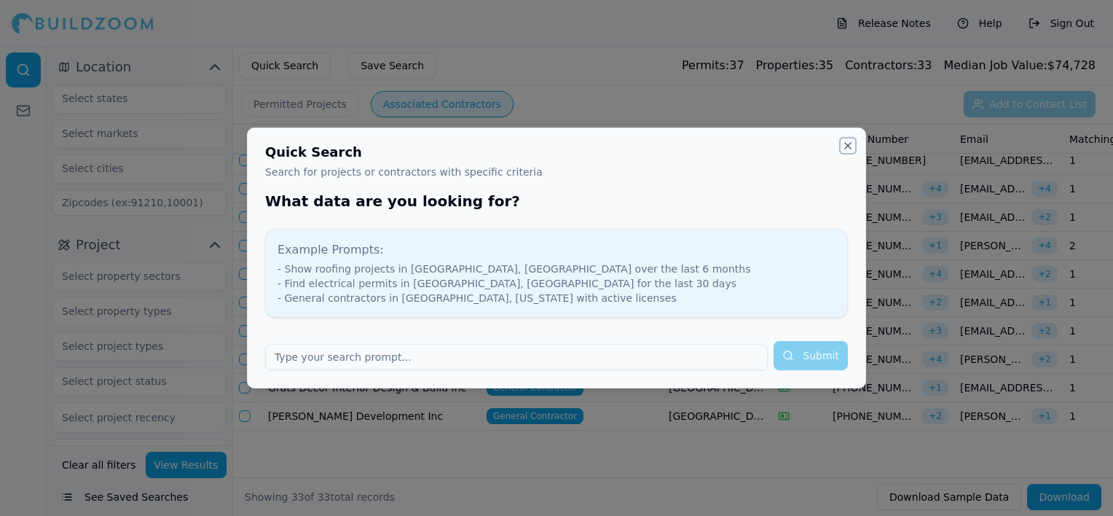
click at [849, 143] on button "Close" at bounding box center [848, 146] width 12 height 12
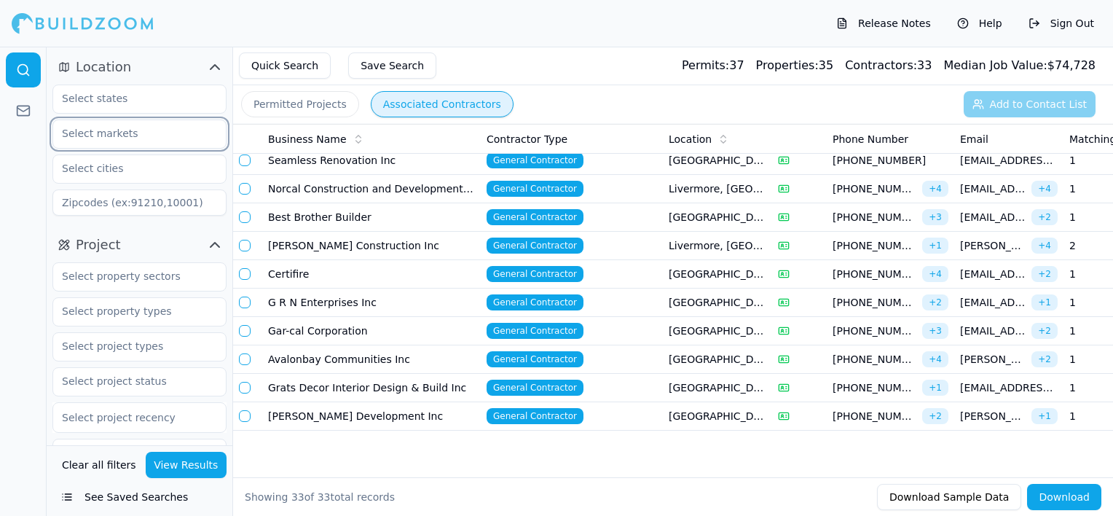
click at [149, 134] on input "text" at bounding box center [130, 133] width 154 height 26
click at [157, 101] on input "text" at bounding box center [130, 98] width 154 height 26
click at [17, 197] on div at bounding box center [23, 281] width 47 height 469
click at [215, 66] on icon "button" at bounding box center [215, 67] width 9 height 4
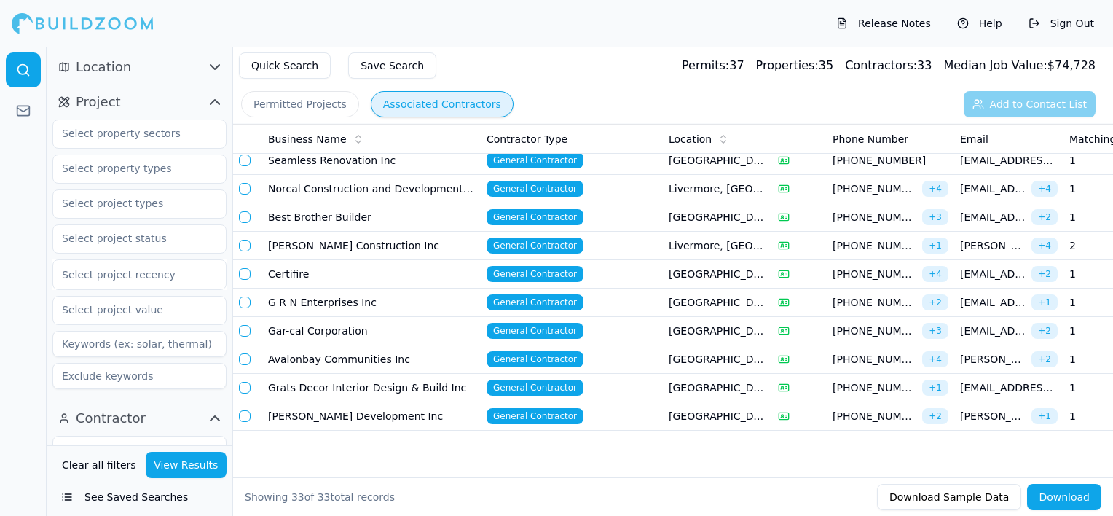
click at [213, 102] on icon "button" at bounding box center [215, 102] width 9 height 4
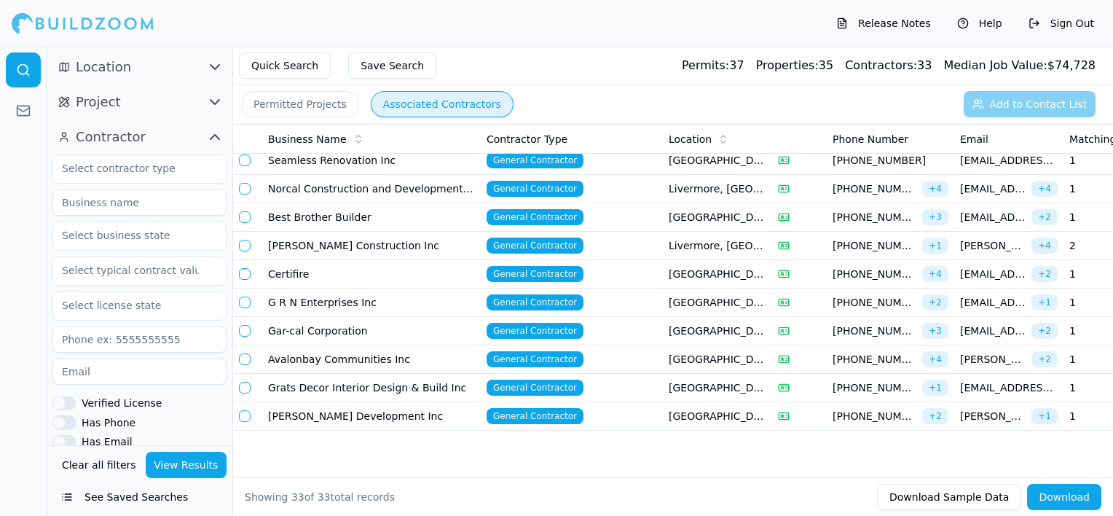
click at [176, 202] on input at bounding box center [139, 202] width 174 height 26
type input "S.Y. Electric Inc."
type input "CA"
click at [202, 469] on button "View Results" at bounding box center [187, 465] width 82 height 26
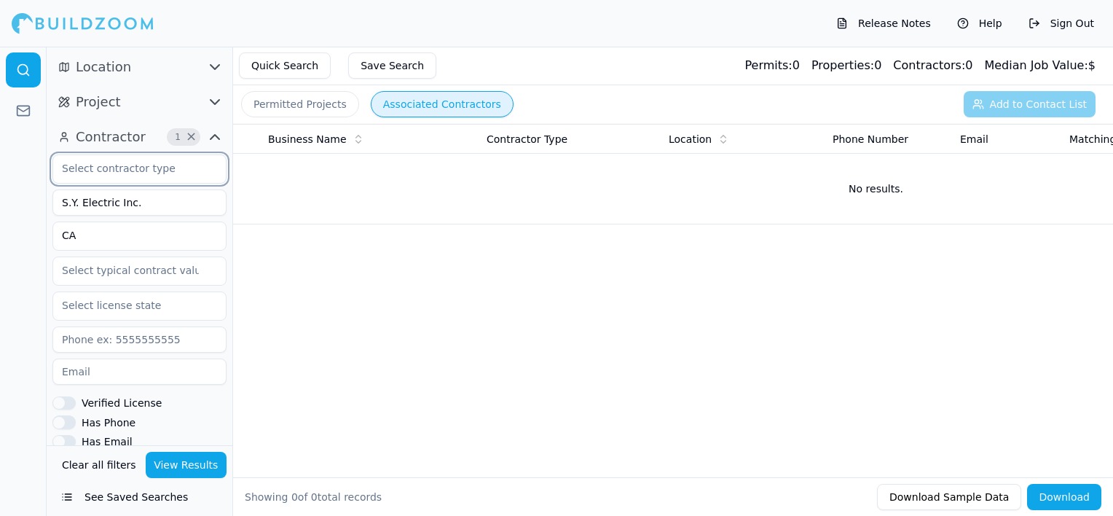
click at [177, 168] on input "text" at bounding box center [130, 168] width 154 height 26
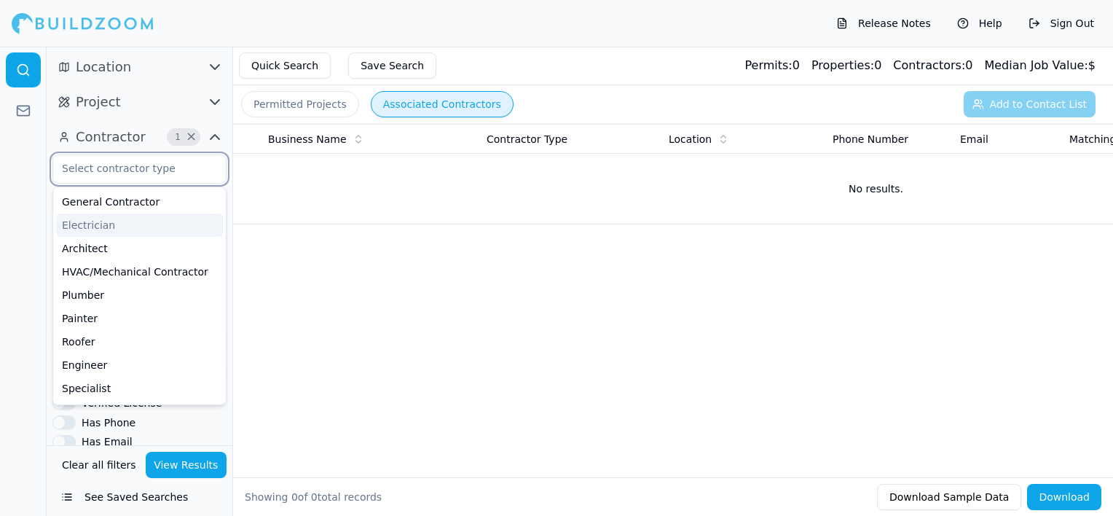
click at [157, 226] on div "Electrician" at bounding box center [139, 224] width 167 height 23
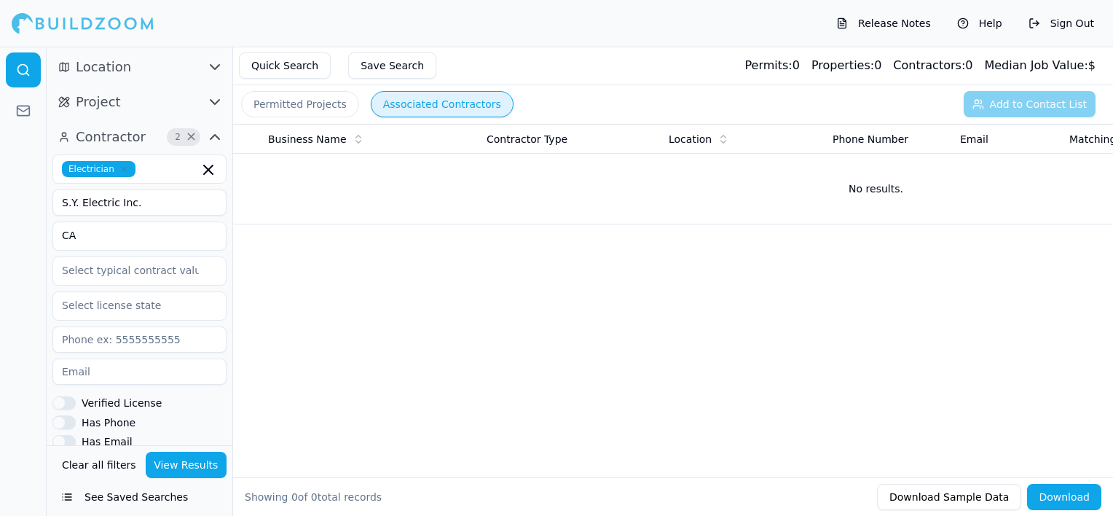
click at [22, 289] on div at bounding box center [23, 281] width 47 height 469
click at [218, 465] on button "View Results" at bounding box center [187, 465] width 82 height 26
click at [215, 67] on icon "button" at bounding box center [214, 66] width 17 height 17
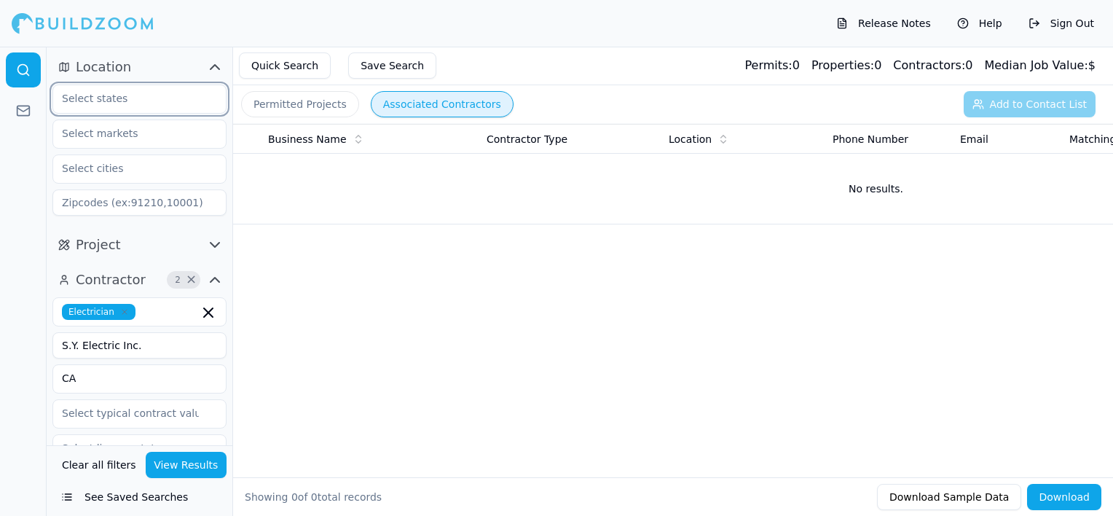
click at [167, 106] on input "text" at bounding box center [130, 98] width 154 height 26
click at [160, 137] on div "[US_STATE]" at bounding box center [139, 131] width 167 height 23
click at [26, 203] on div at bounding box center [23, 281] width 47 height 469
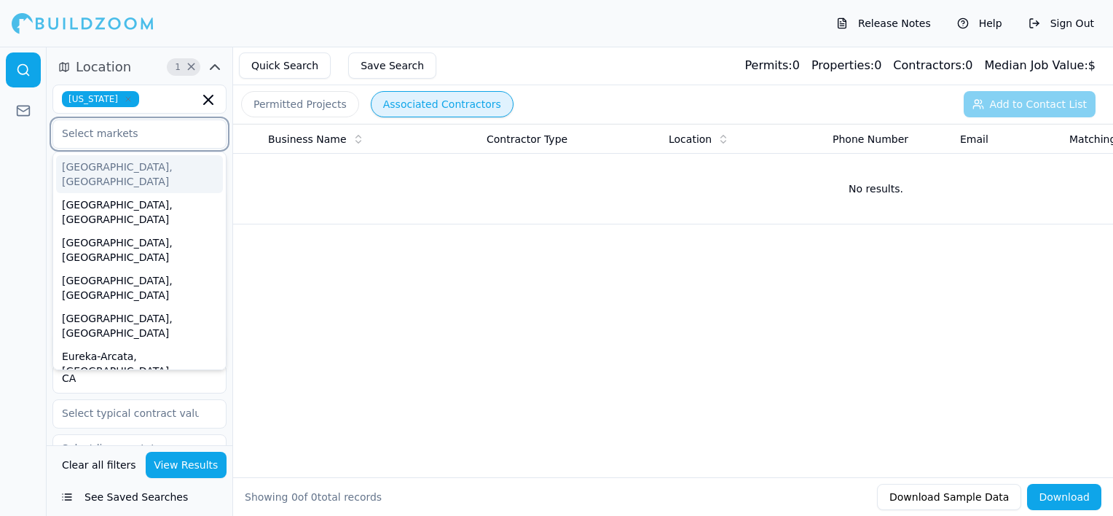
click at [167, 133] on input "text" at bounding box center [130, 133] width 154 height 26
click at [34, 195] on div at bounding box center [23, 281] width 47 height 469
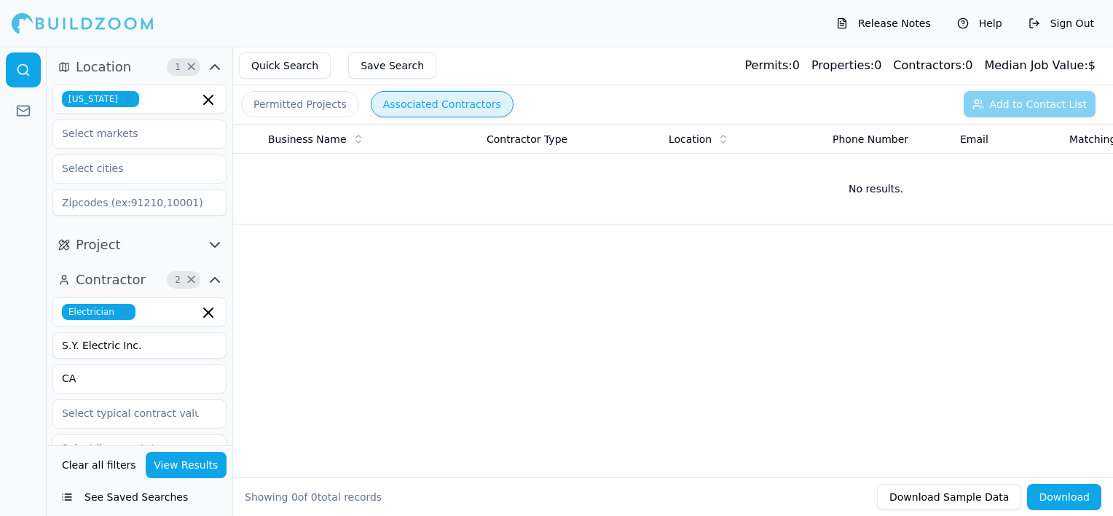
click at [179, 347] on input "S.Y. Electric Inc." at bounding box center [139, 345] width 174 height 26
type input "S"
click at [210, 313] on icon "button" at bounding box center [208, 312] width 9 height 9
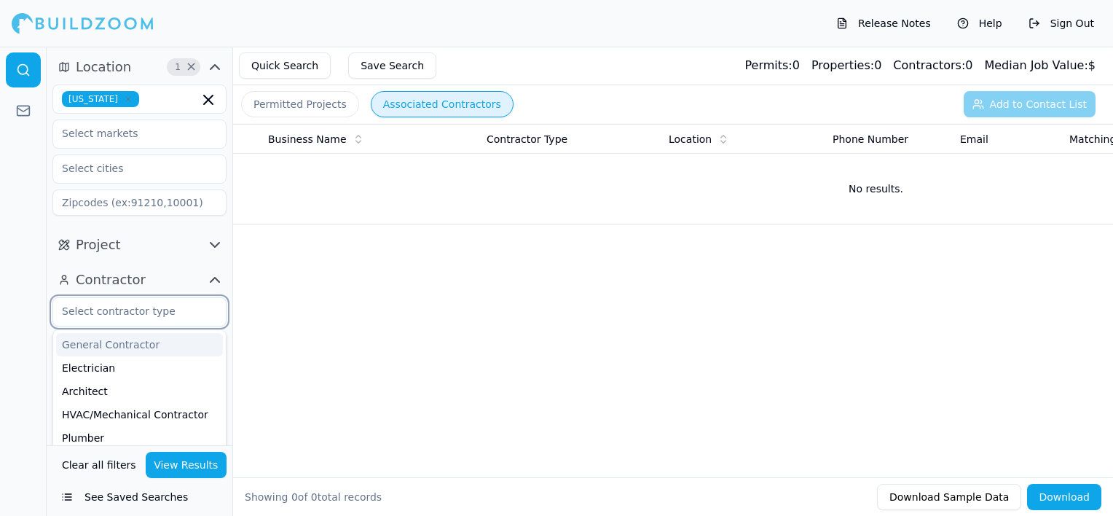
click at [111, 312] on input "text" at bounding box center [130, 311] width 154 height 26
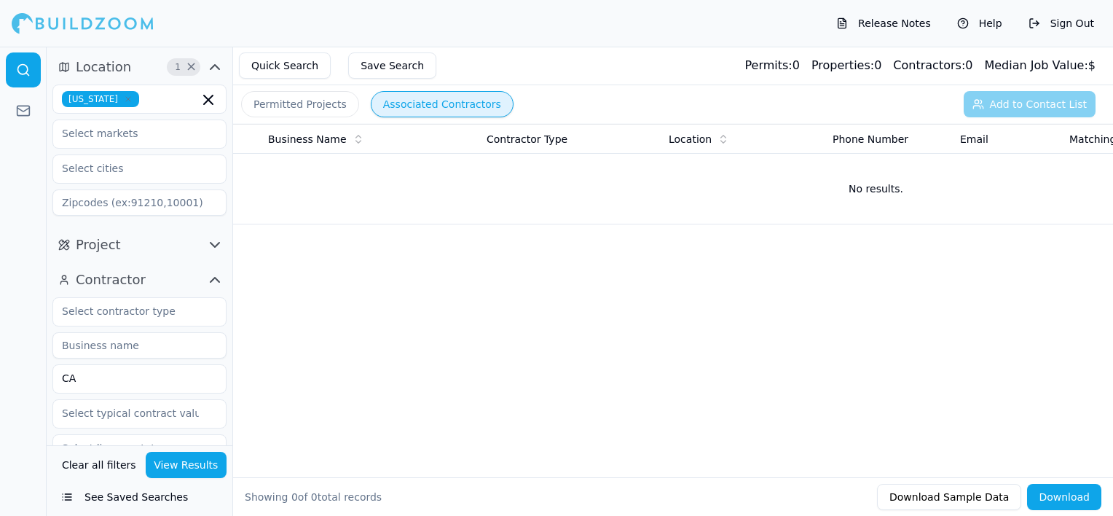
click at [15, 334] on div at bounding box center [23, 281] width 47 height 469
click at [114, 347] on input at bounding box center [139, 345] width 174 height 26
click at [184, 465] on button "View Results" at bounding box center [187, 465] width 82 height 26
click at [153, 338] on input "SY Electric" at bounding box center [139, 345] width 174 height 26
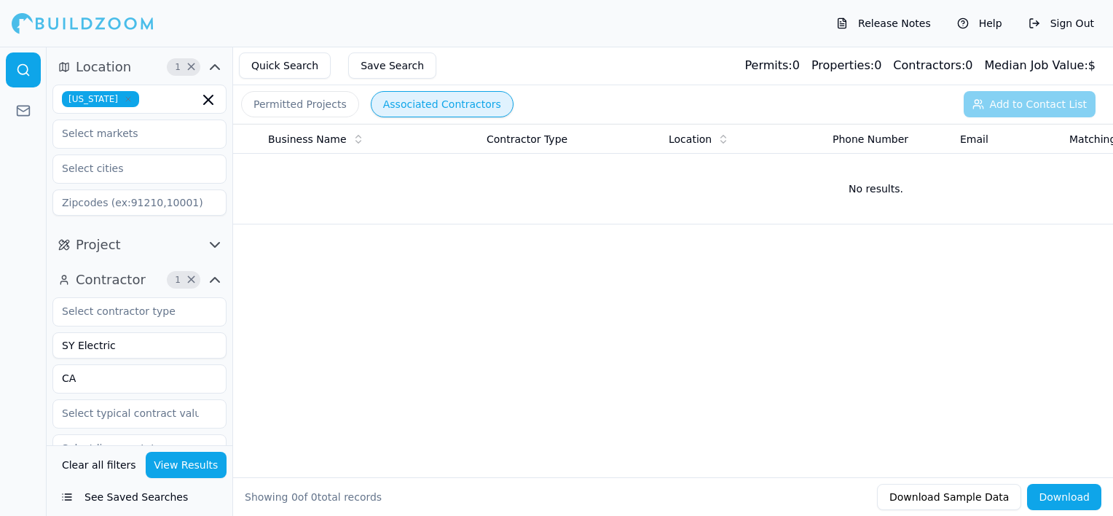
click at [153, 338] on input "SY Electric" at bounding box center [139, 345] width 174 height 26
click at [219, 466] on button "View Results" at bounding box center [187, 465] width 82 height 26
click at [189, 348] on input "greenbay remodeling" at bounding box center [139, 345] width 174 height 26
type input "g"
click at [33, 351] on div at bounding box center [23, 281] width 47 height 469
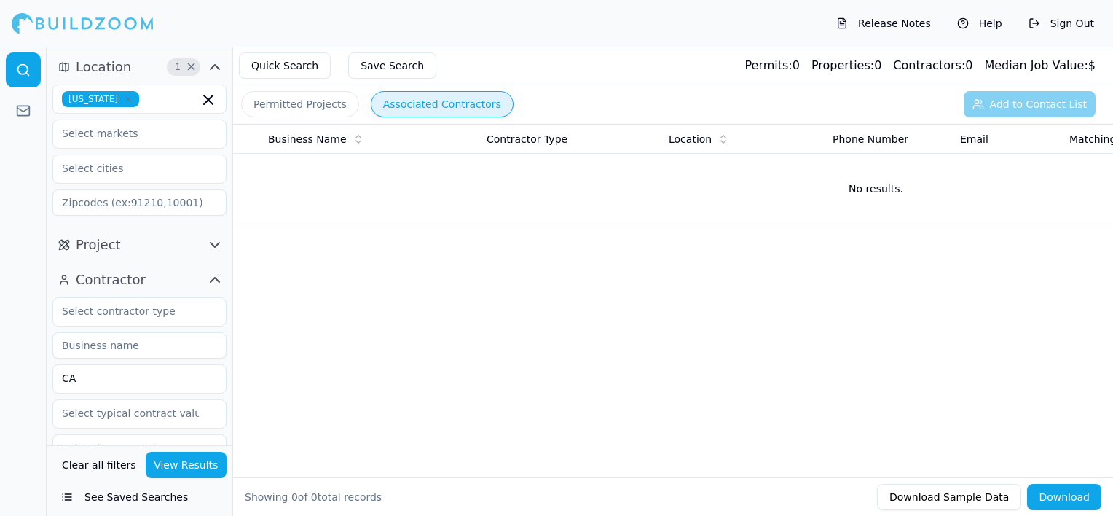
click at [28, 383] on div at bounding box center [23, 281] width 47 height 469
click at [137, 140] on input "text" at bounding box center [130, 133] width 154 height 26
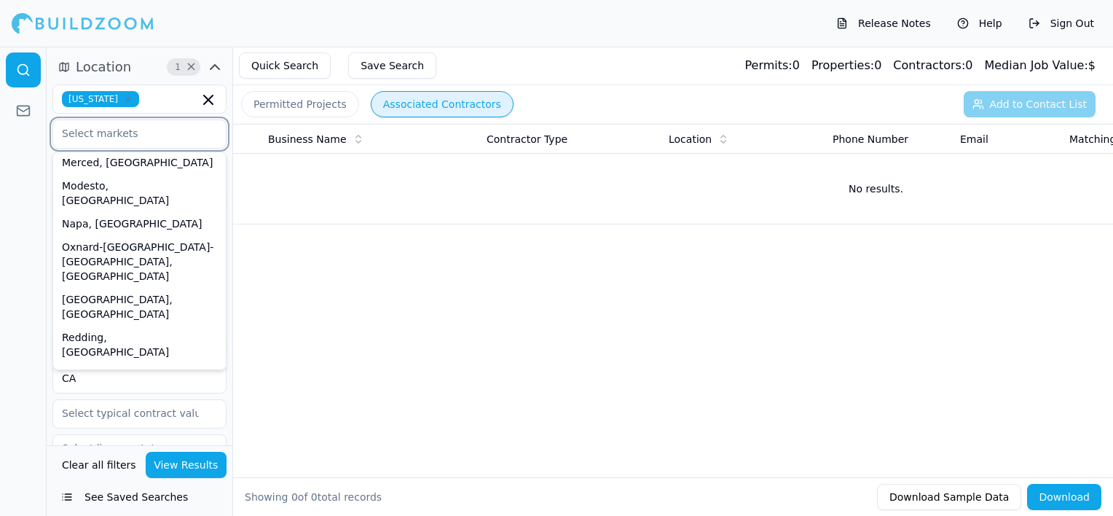
scroll to position [437, 0]
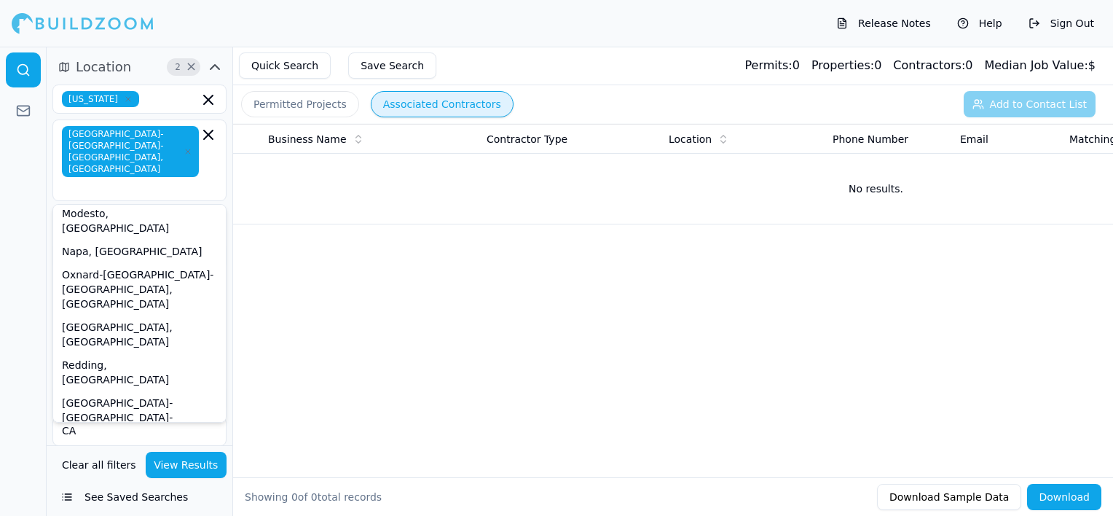
click at [12, 204] on div at bounding box center [23, 281] width 47 height 469
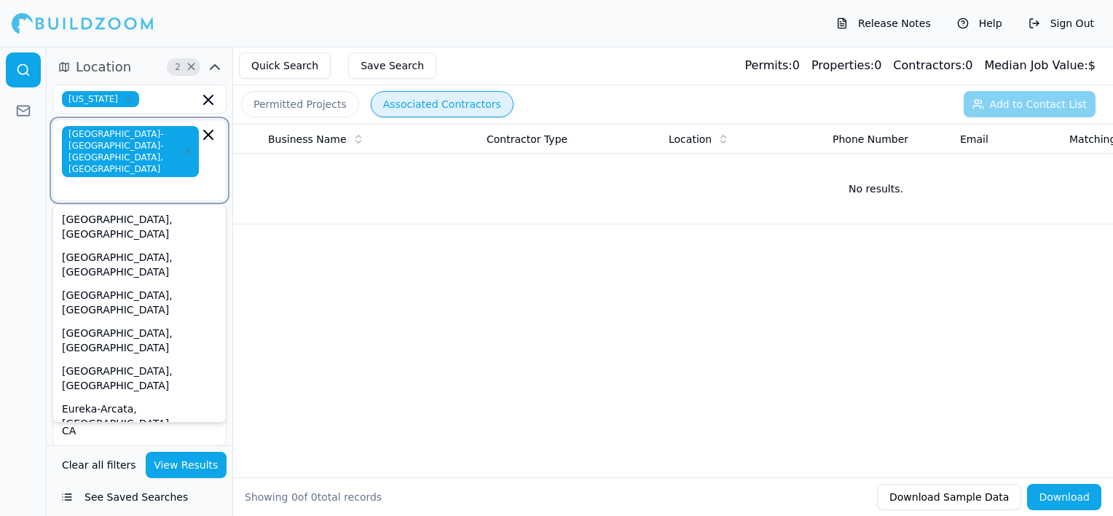
click at [169, 180] on input "text" at bounding box center [132, 187] width 134 height 15
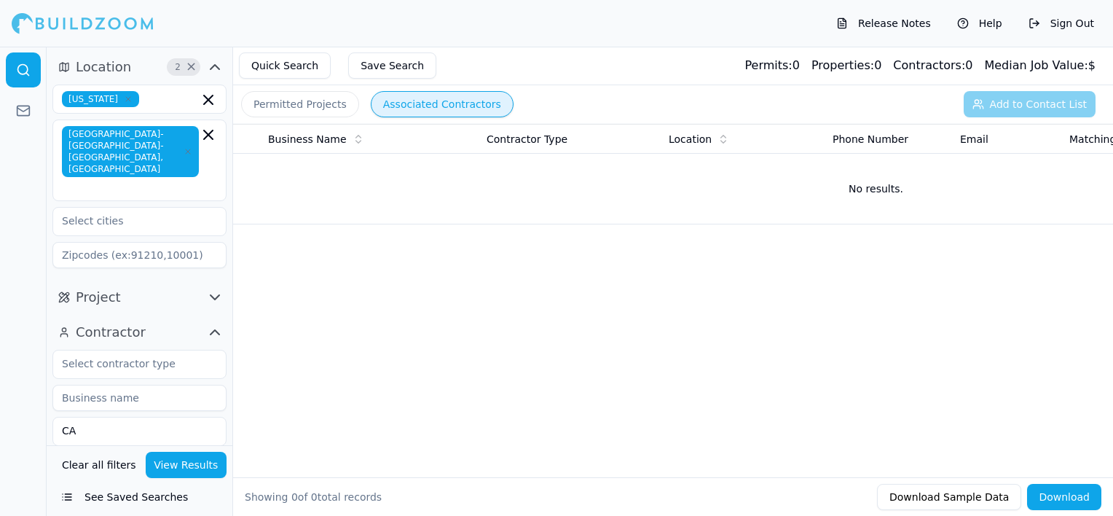
click at [4, 216] on div at bounding box center [23, 281] width 47 height 469
click at [195, 462] on button "View Results" at bounding box center [187, 465] width 82 height 26
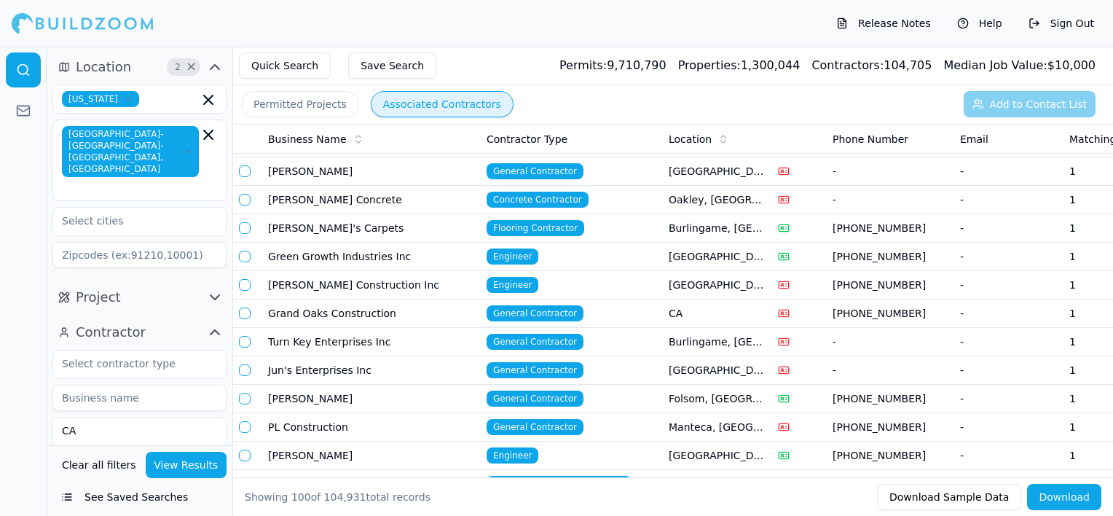
scroll to position [146, 0]
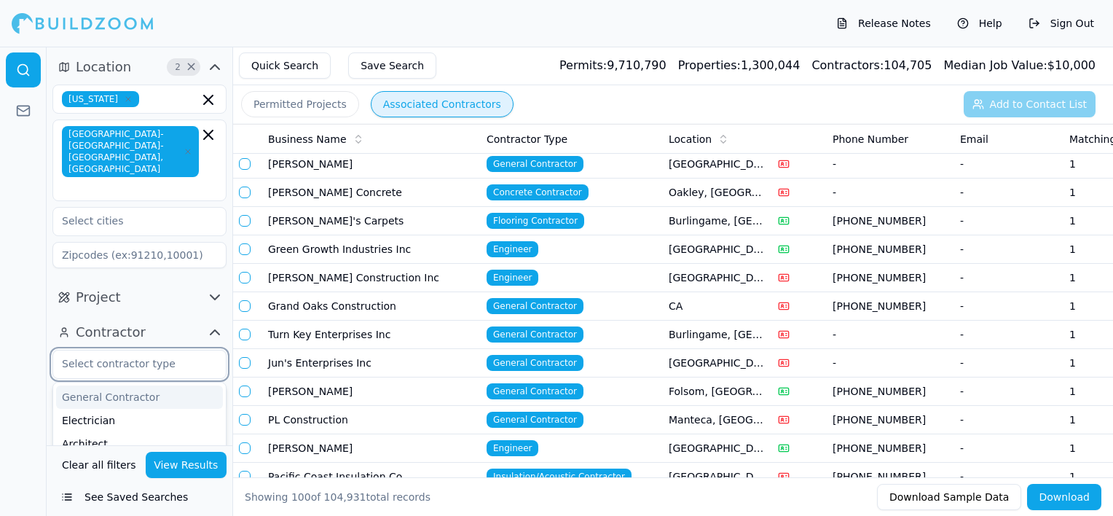
click at [192, 350] on input "text" at bounding box center [130, 363] width 154 height 26
click at [169, 385] on div "General Contractor" at bounding box center [139, 396] width 167 height 23
click at [154, 377] on div "Home Builder" at bounding box center [139, 388] width 167 height 23
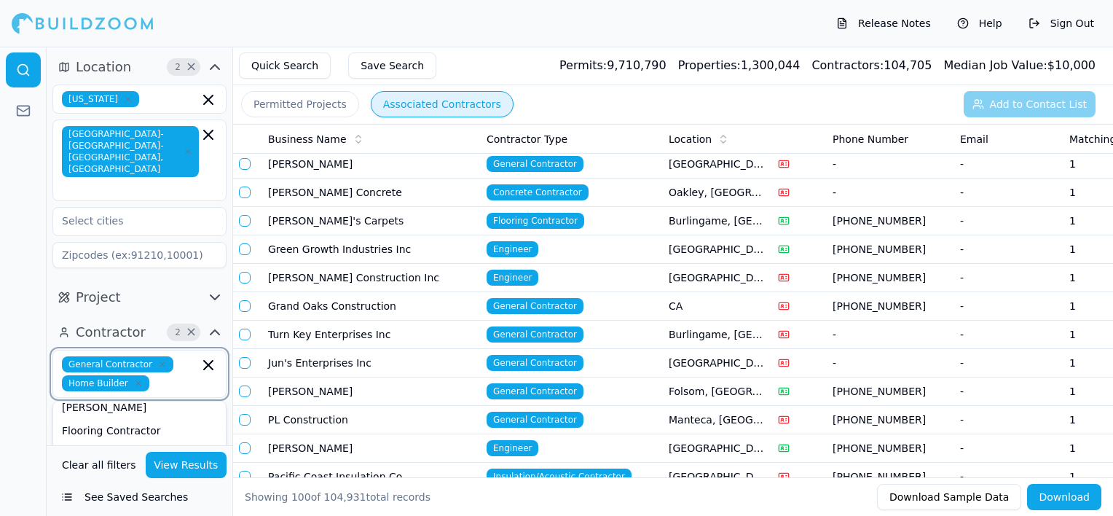
scroll to position [195, 0]
click at [200, 469] on button "View Results" at bounding box center [187, 465] width 82 height 26
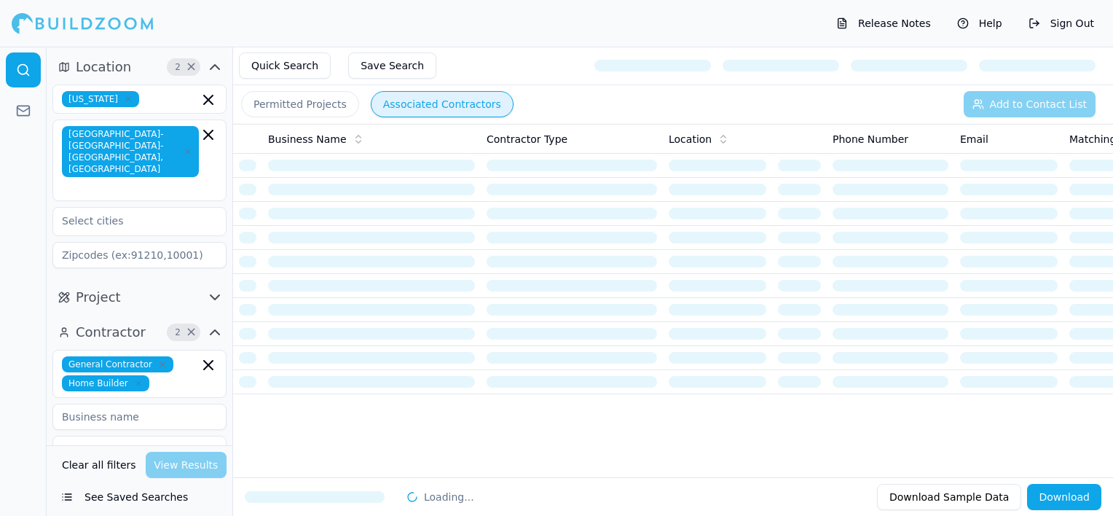
scroll to position [0, 0]
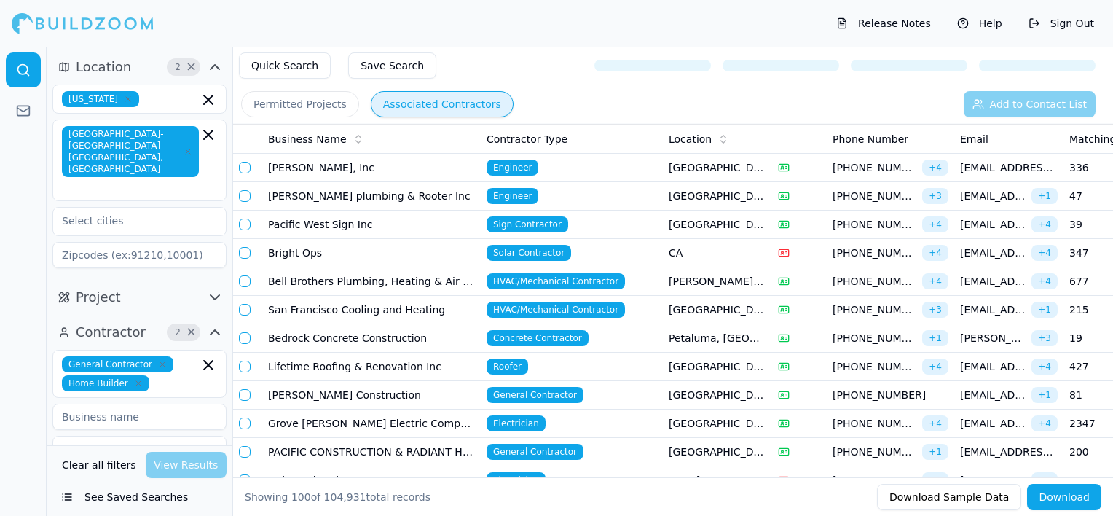
click at [720, 140] on icon at bounding box center [723, 139] width 12 height 12
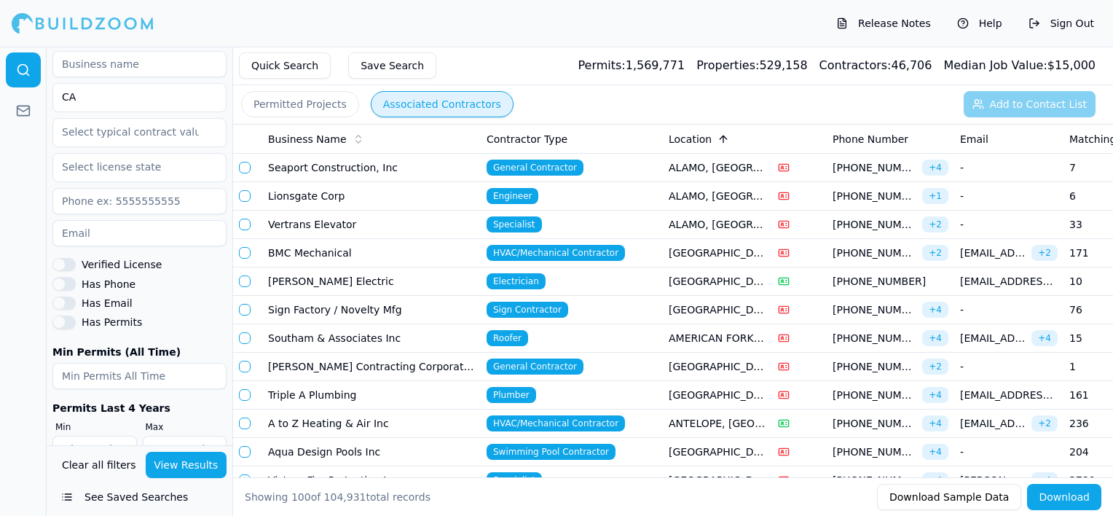
scroll to position [361, 0]
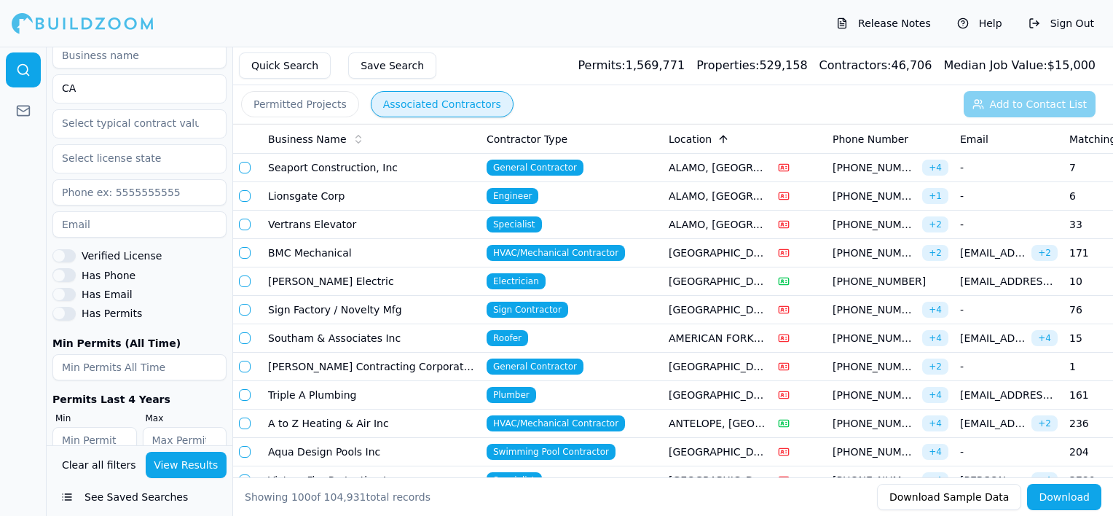
click at [178, 468] on button "View Results" at bounding box center [187, 465] width 82 height 26
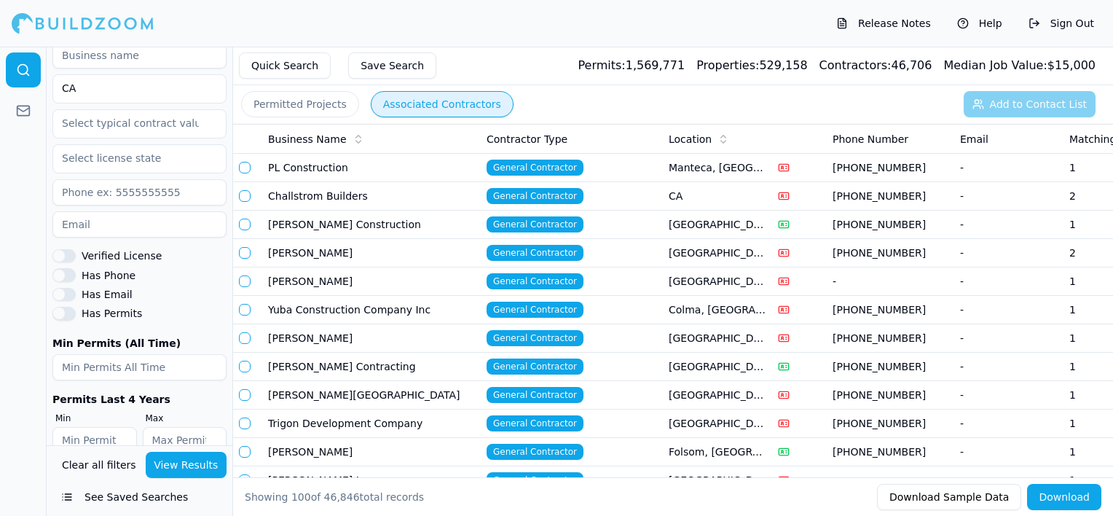
click at [709, 138] on div "Location" at bounding box center [718, 139] width 98 height 15
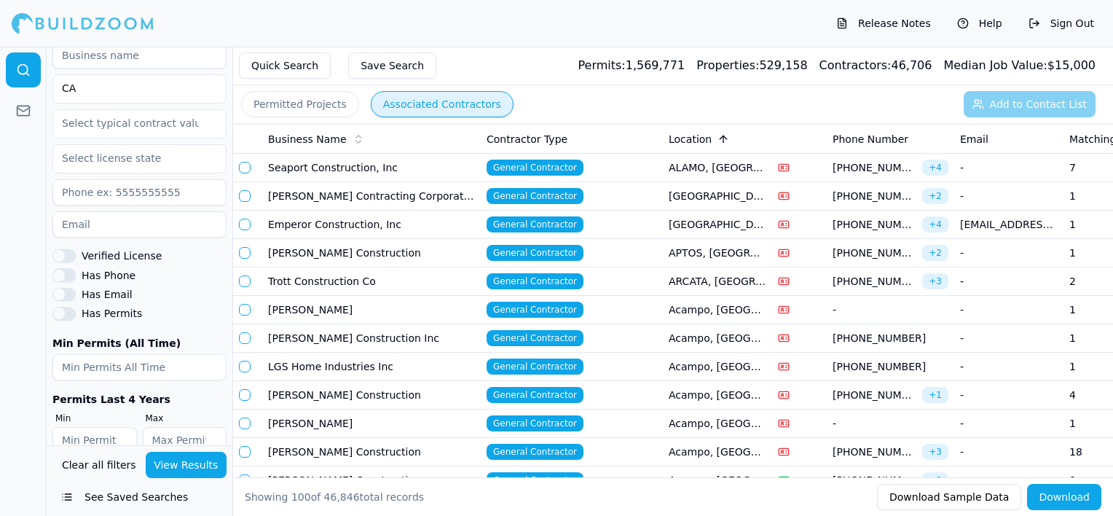
click at [68, 249] on button "Verified License" at bounding box center [63, 255] width 23 height 13
click at [67, 268] on button "Has Phone" at bounding box center [63, 274] width 23 height 13
click at [69, 288] on button "Has Email" at bounding box center [63, 294] width 23 height 13
click at [192, 462] on button "View Results" at bounding box center [187, 465] width 82 height 26
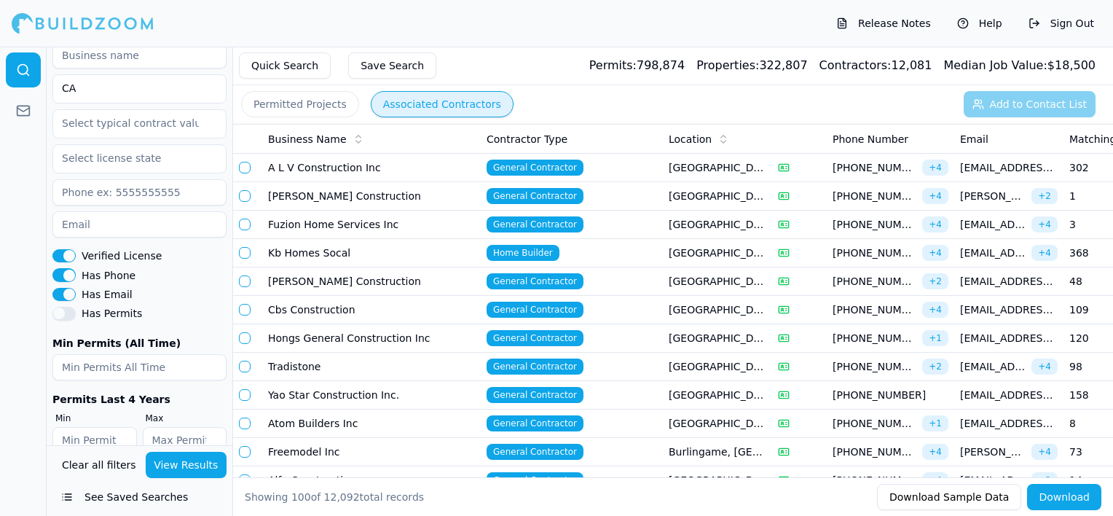
click at [717, 139] on icon at bounding box center [723, 139] width 12 height 12
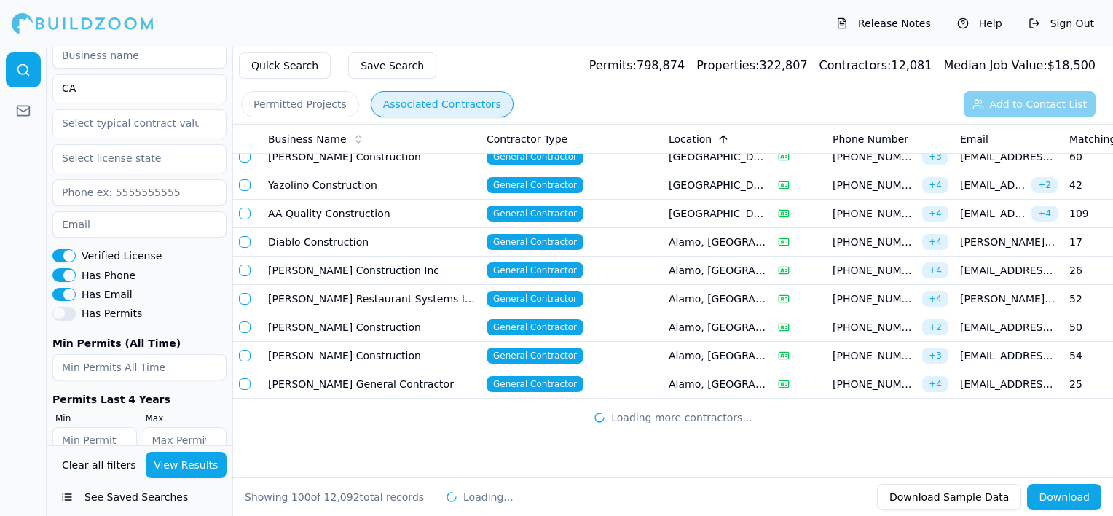
scroll to position [2597, 0]
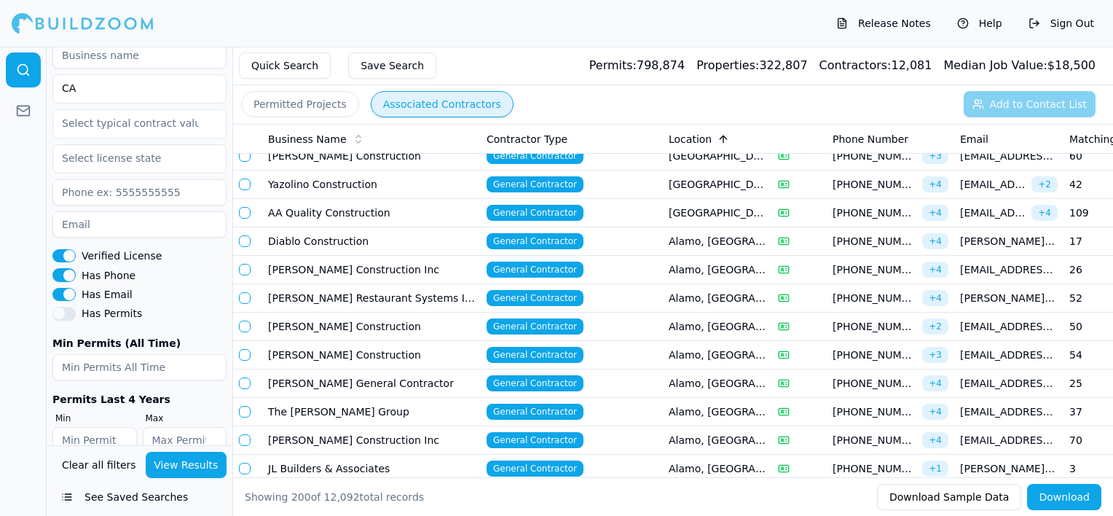
click at [630, 231] on td "General Contractor" at bounding box center [572, 241] width 182 height 28
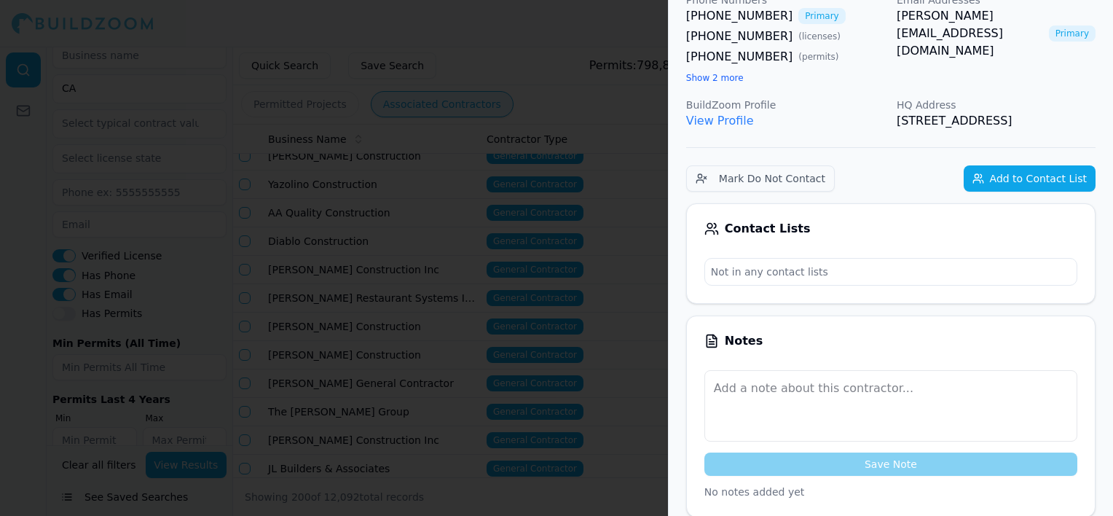
scroll to position [0, 0]
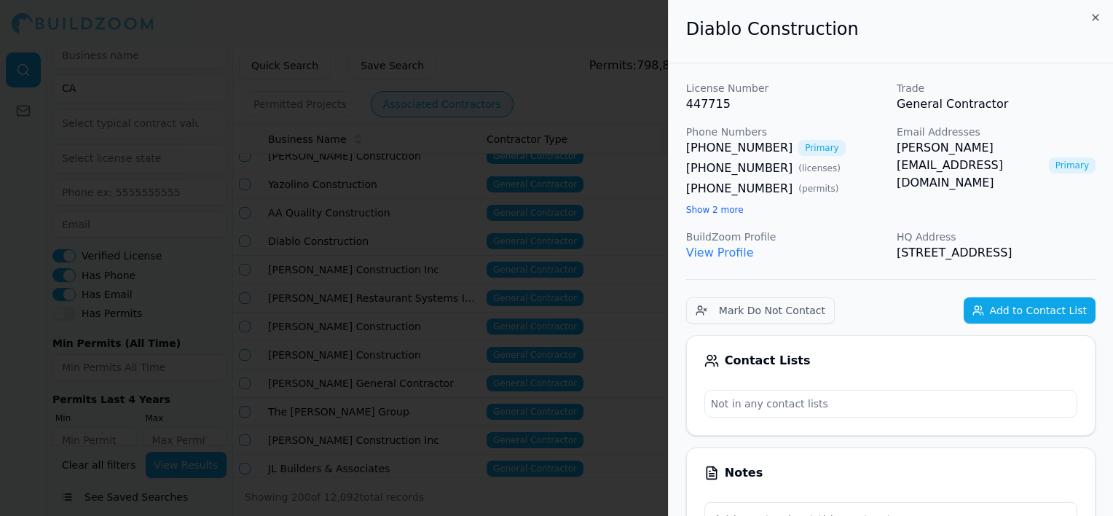
click at [381, 160] on div at bounding box center [556, 258] width 1113 height 516
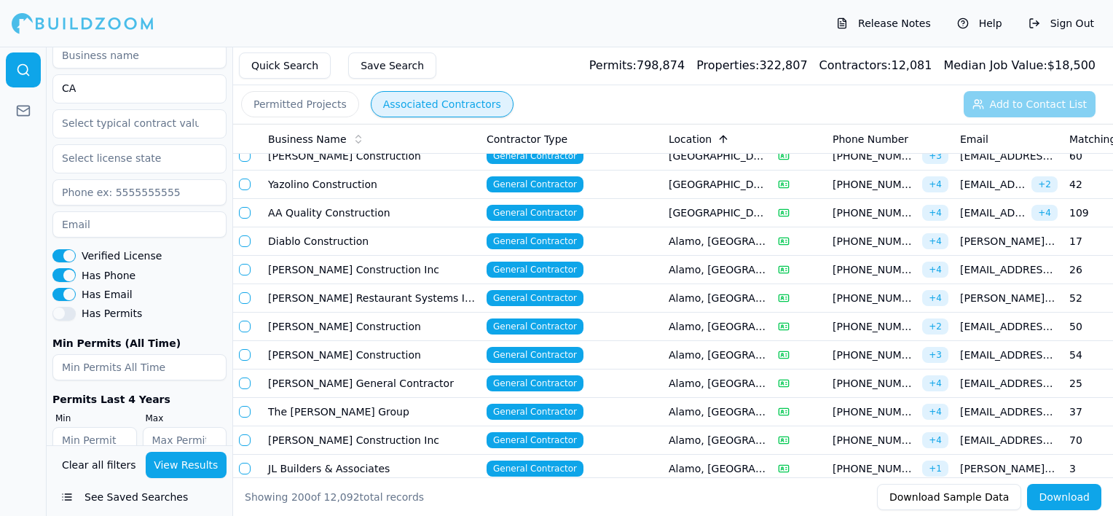
click at [64, 307] on button "Has Permits" at bounding box center [63, 313] width 23 height 13
click at [205, 470] on button "View Results" at bounding box center [187, 465] width 82 height 26
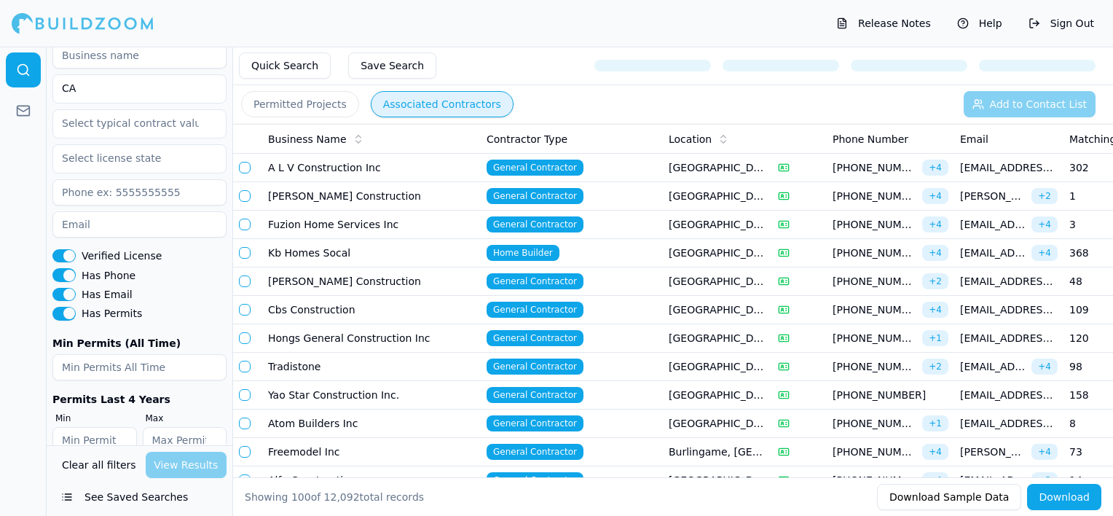
click at [717, 141] on icon at bounding box center [723, 139] width 12 height 12
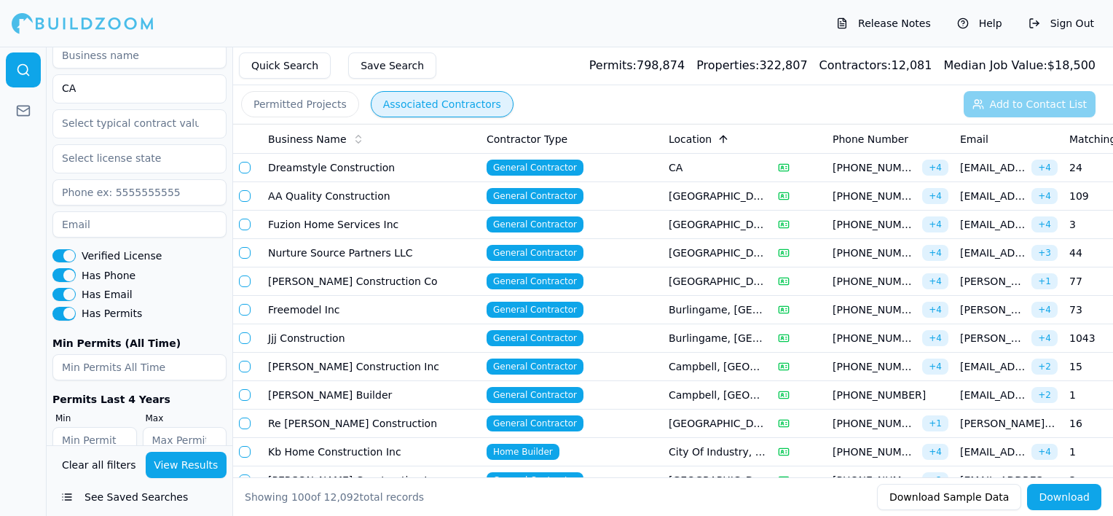
click at [642, 277] on td "General Contractor" at bounding box center [572, 281] width 182 height 28
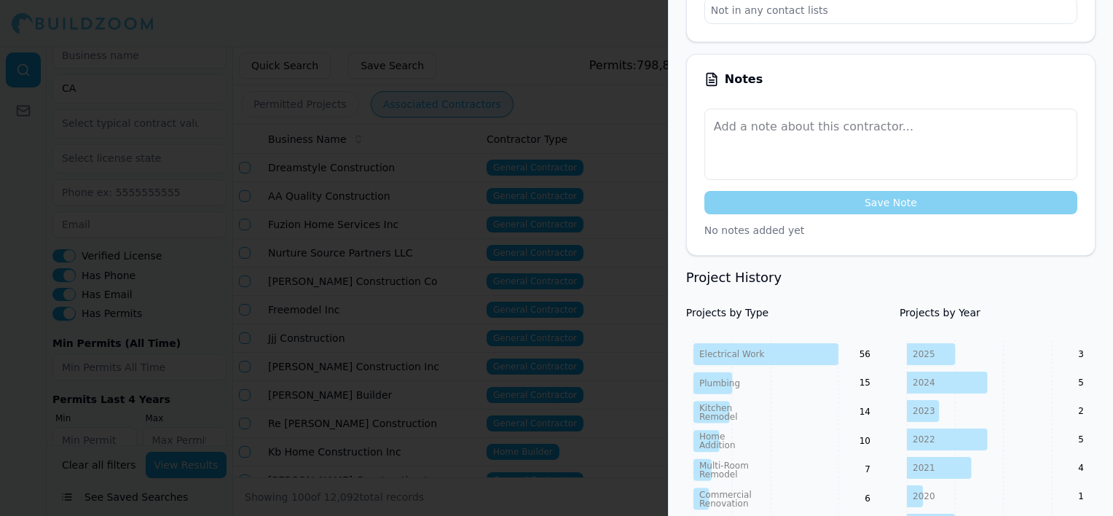
scroll to position [437, 0]
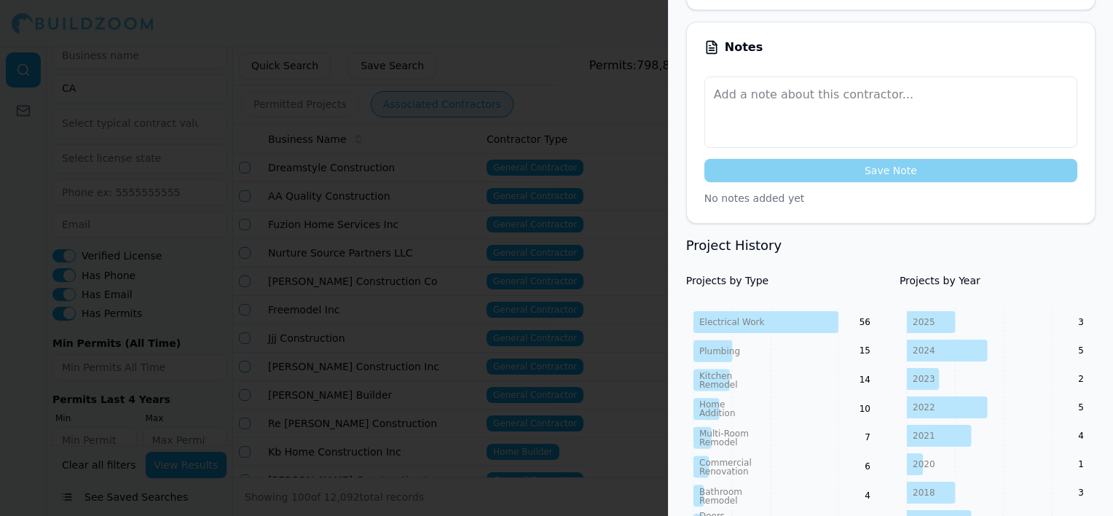
click at [399, 143] on div at bounding box center [556, 258] width 1113 height 516
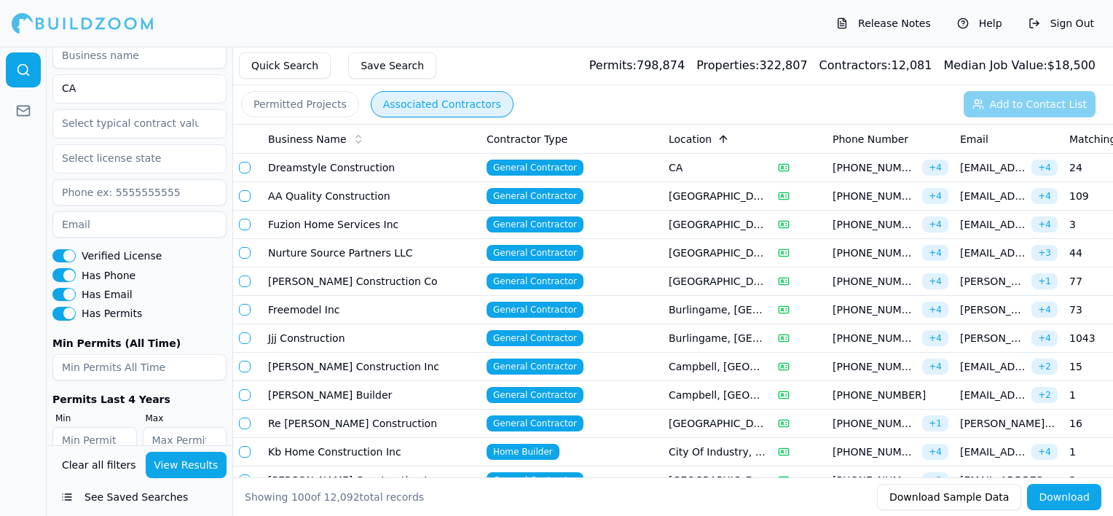
click at [629, 277] on td "General Contractor" at bounding box center [572, 281] width 182 height 28
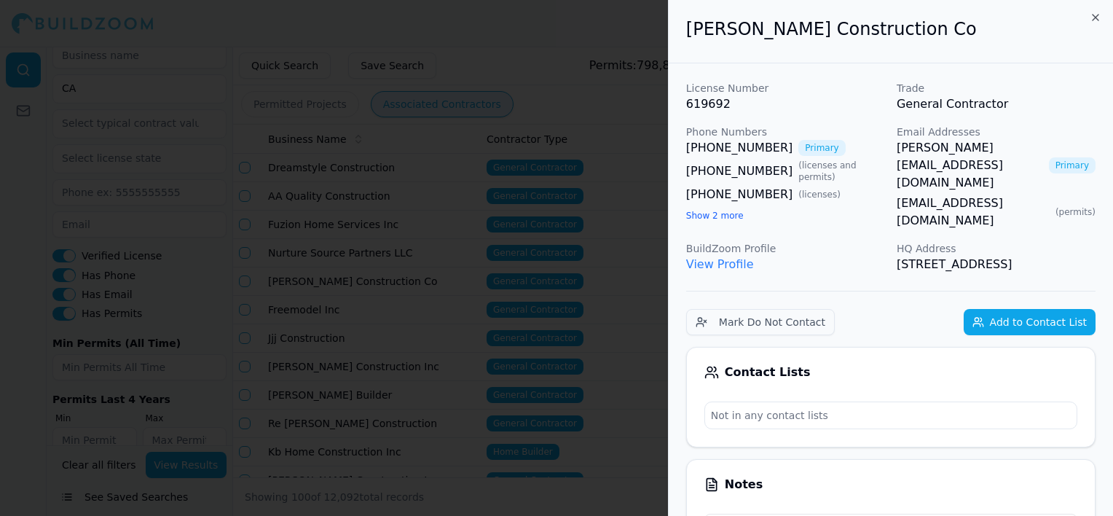
scroll to position [17, 0]
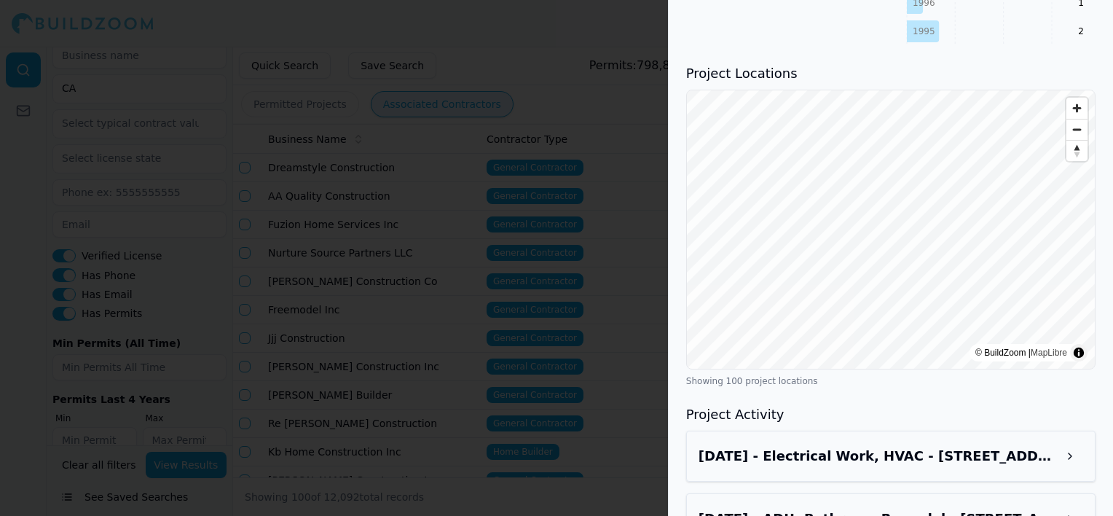
scroll to position [1384, 0]
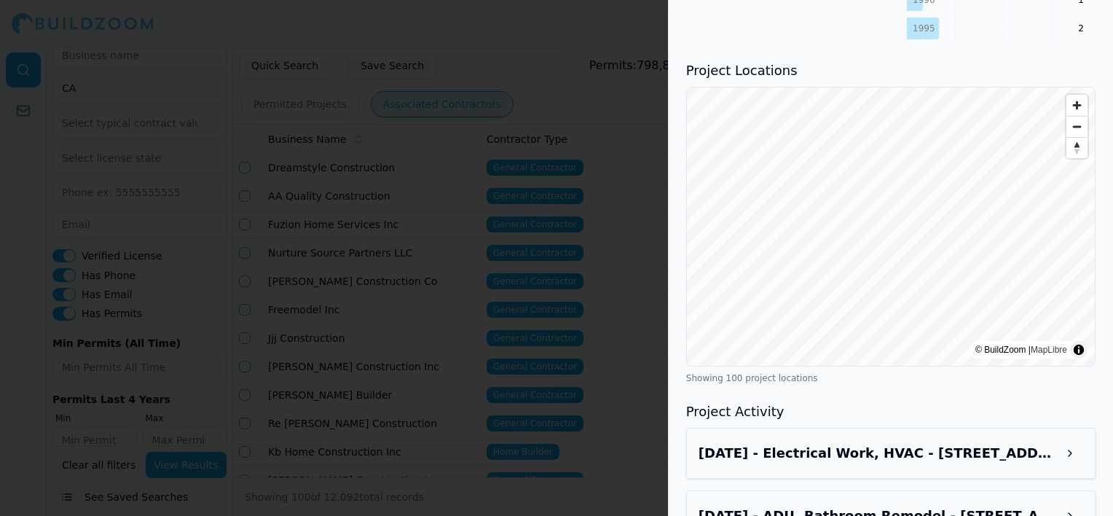
click at [323, 154] on div at bounding box center [556, 258] width 1113 height 516
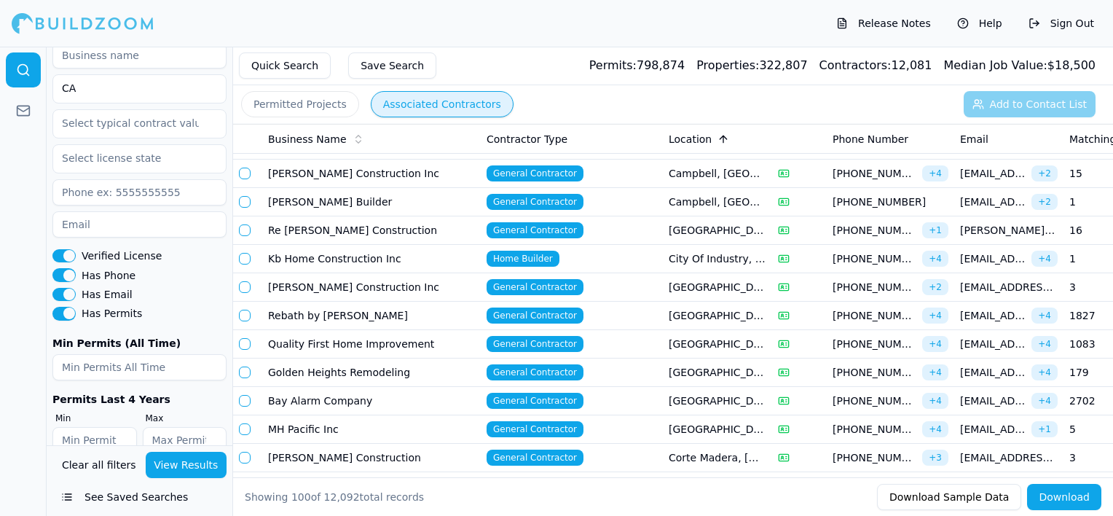
scroll to position [219, 0]
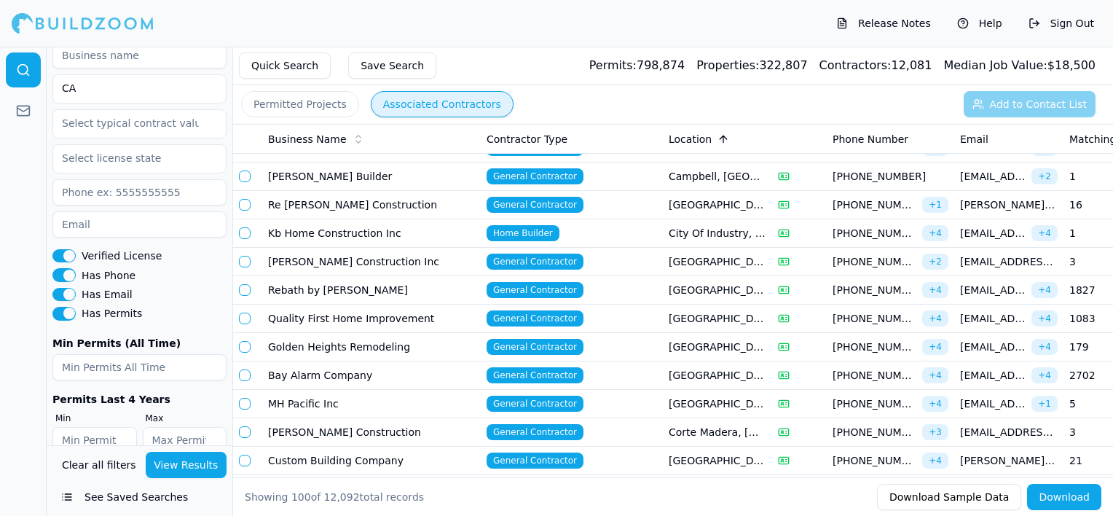
click at [632, 312] on td "General Contractor" at bounding box center [572, 318] width 182 height 28
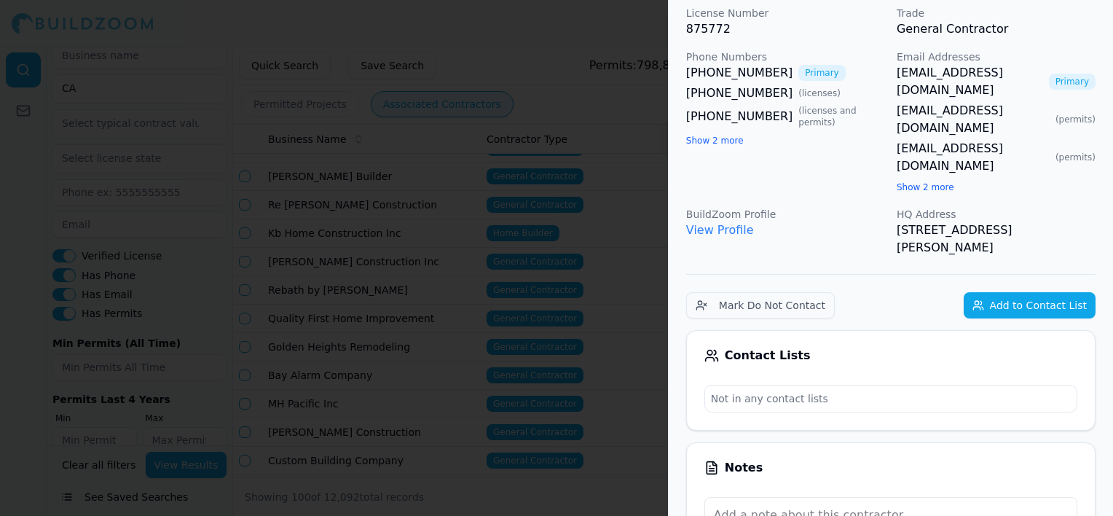
scroll to position [73, 0]
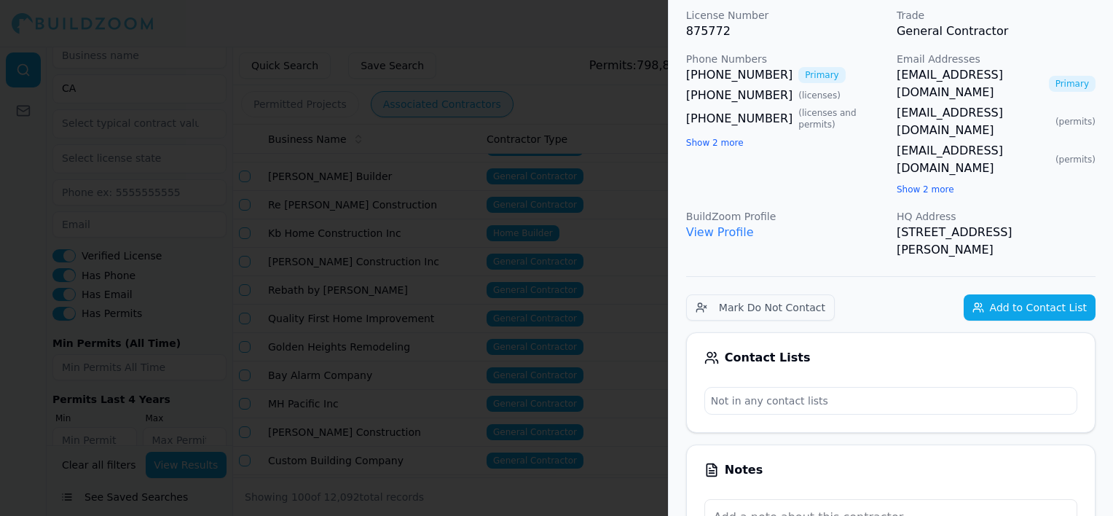
click at [1032, 294] on button "Add to Contact List" at bounding box center [1030, 307] width 132 height 26
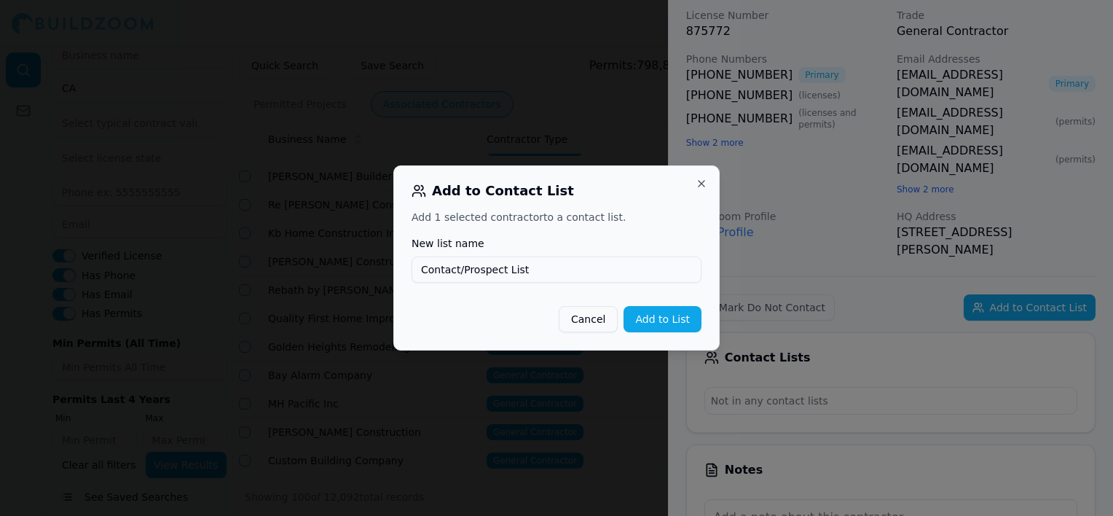
type input "Contact/Prospect List"
click at [685, 319] on button "Add to List" at bounding box center [663, 319] width 78 height 26
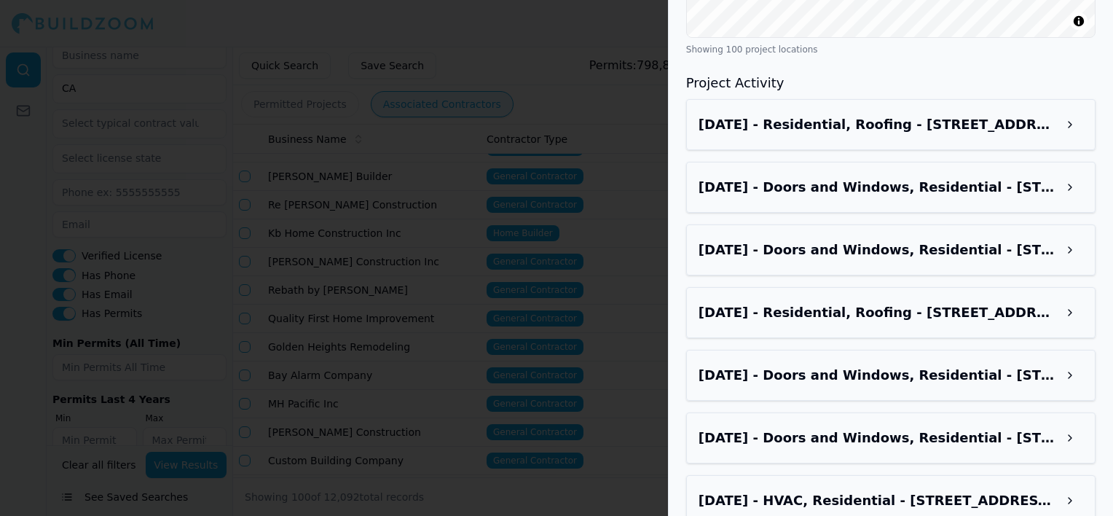
scroll to position [1821, 0]
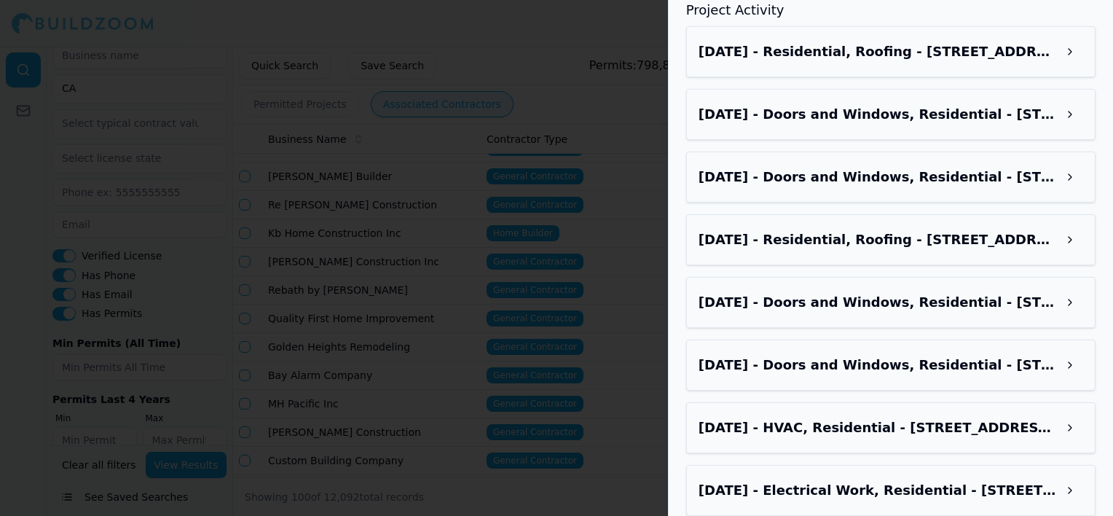
click at [1070, 477] on button at bounding box center [1070, 490] width 26 height 26
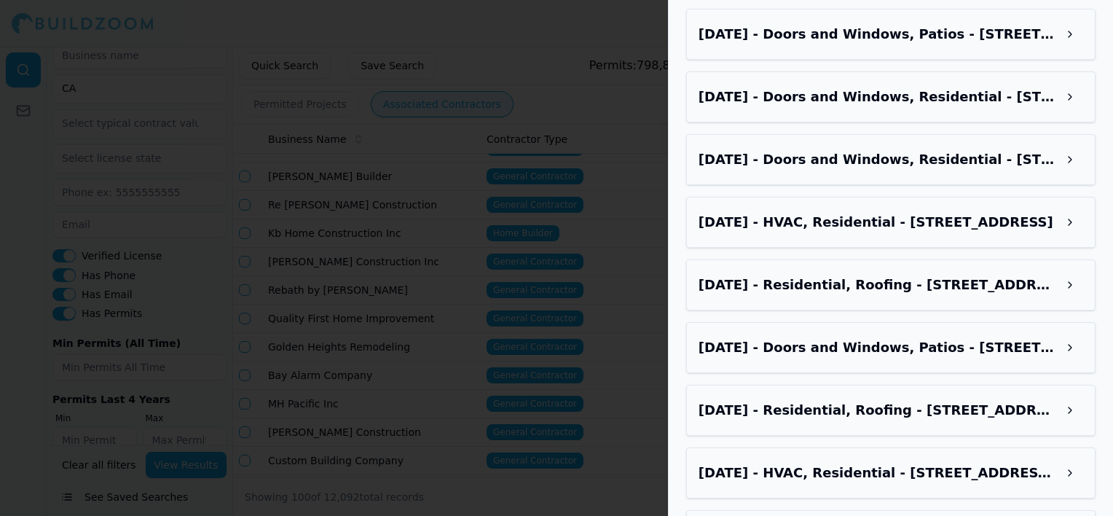
scroll to position [2760, 0]
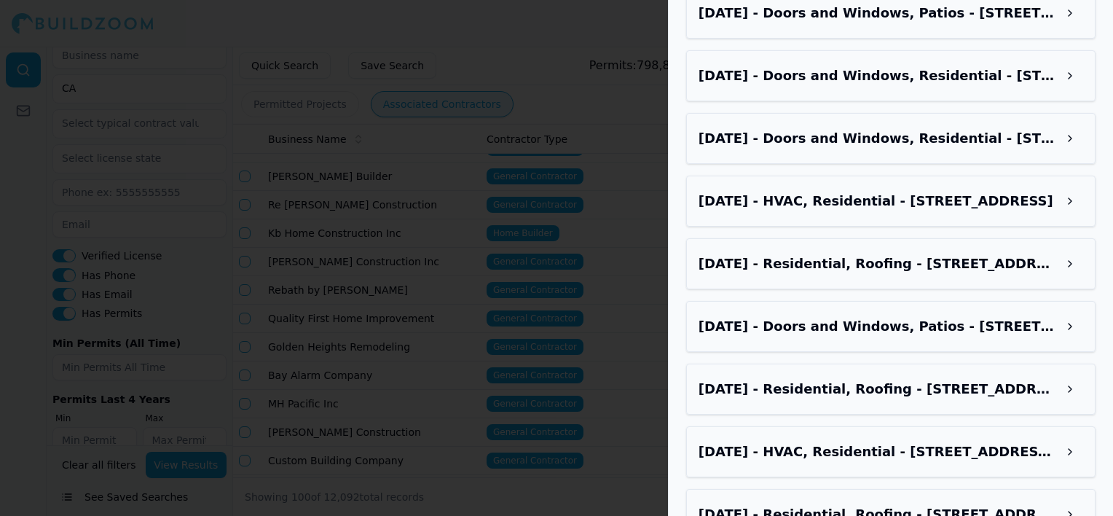
click at [593, 274] on div at bounding box center [556, 258] width 1113 height 516
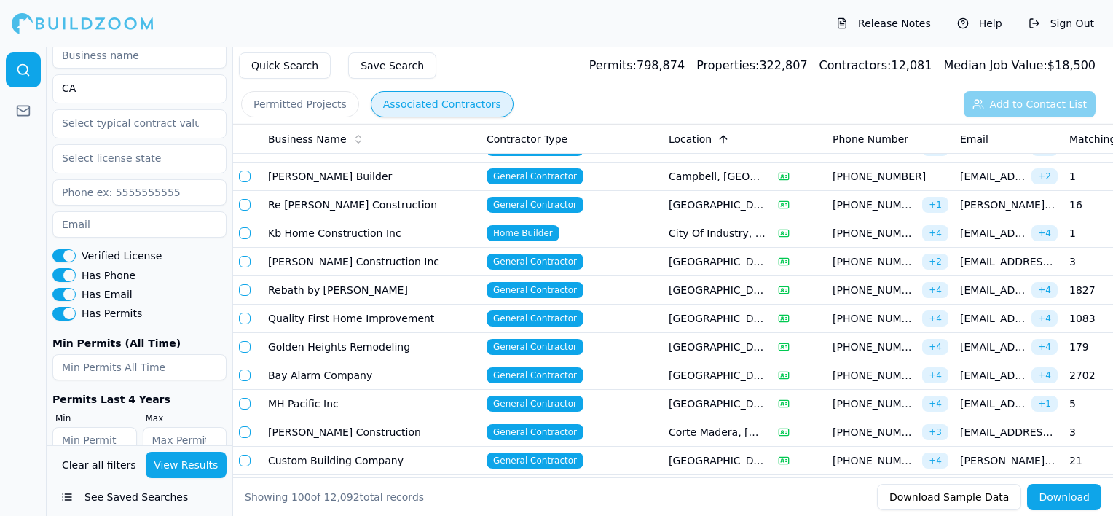
click at [626, 347] on td "General Contractor" at bounding box center [572, 347] width 182 height 28
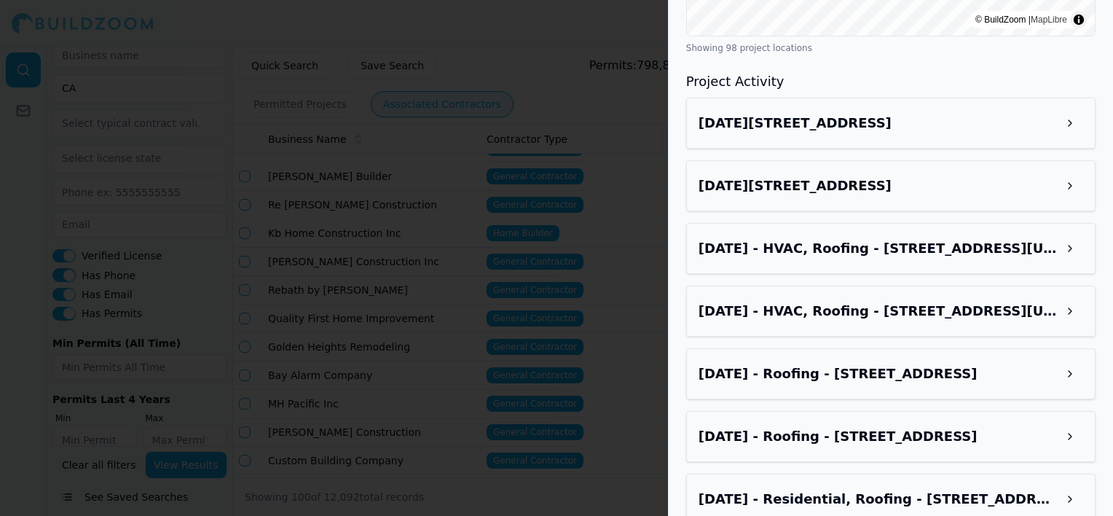
scroll to position [1602, 0]
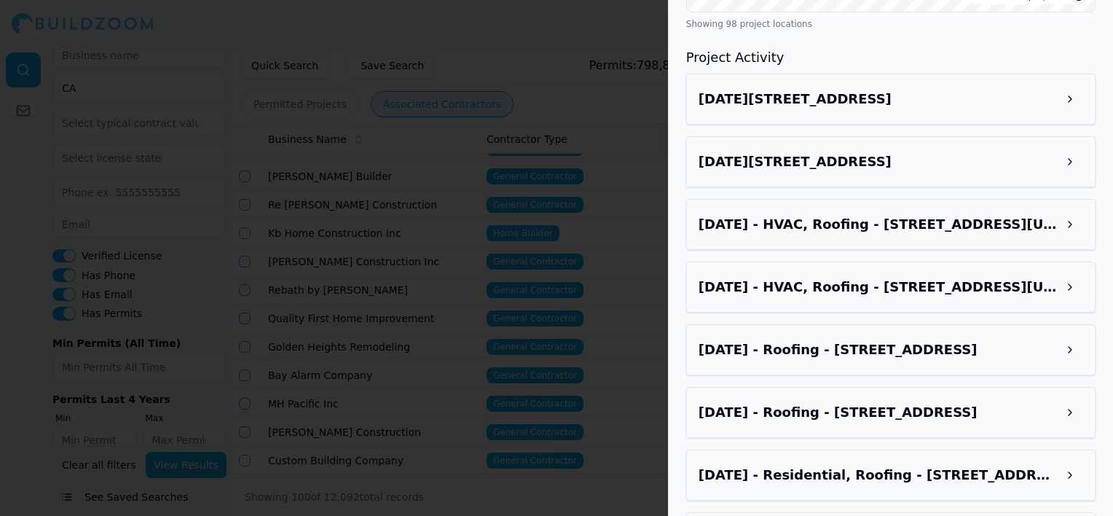
click at [492, 246] on div at bounding box center [556, 258] width 1113 height 516
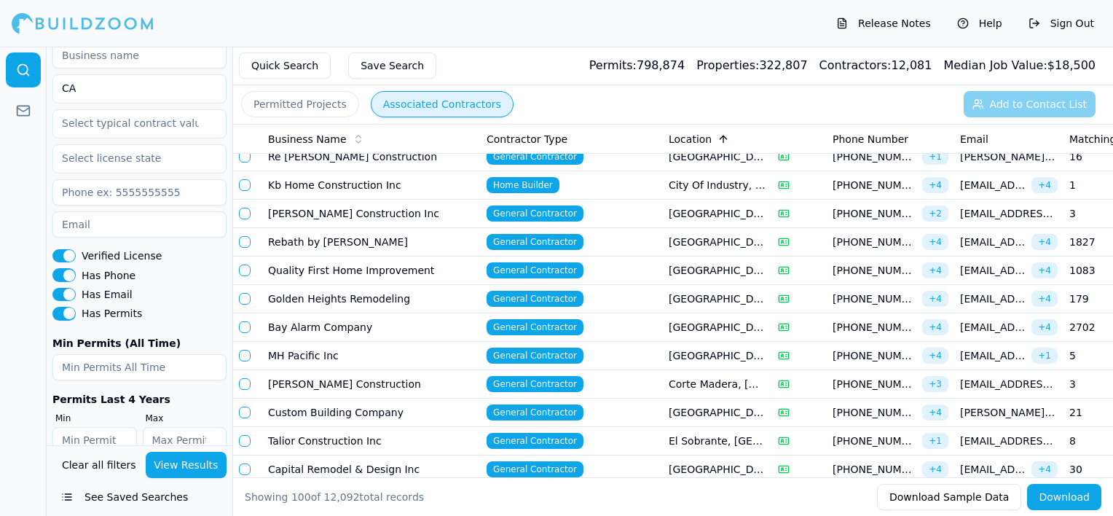
scroll to position [291, 0]
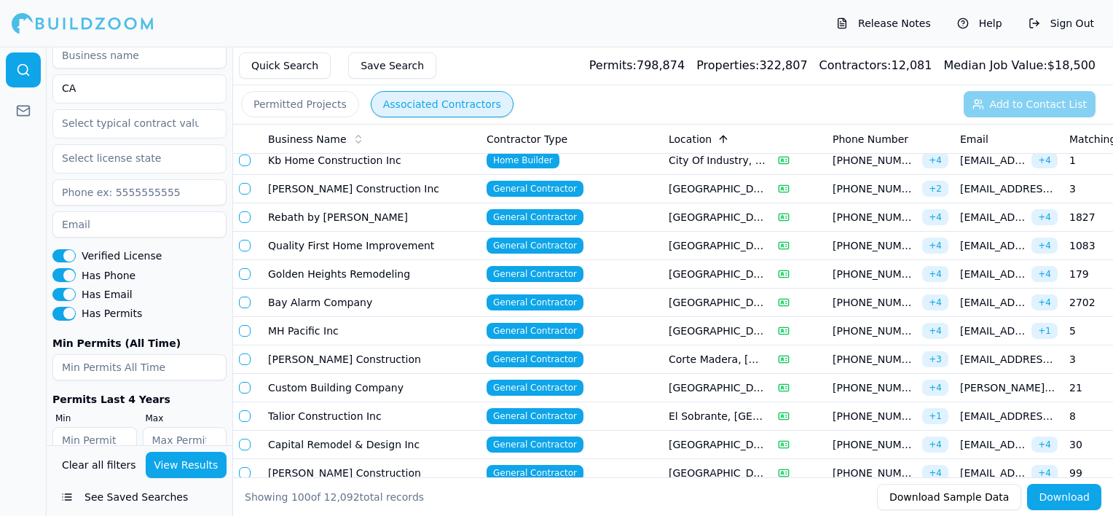
click at [653, 383] on td "General Contractor" at bounding box center [572, 388] width 182 height 28
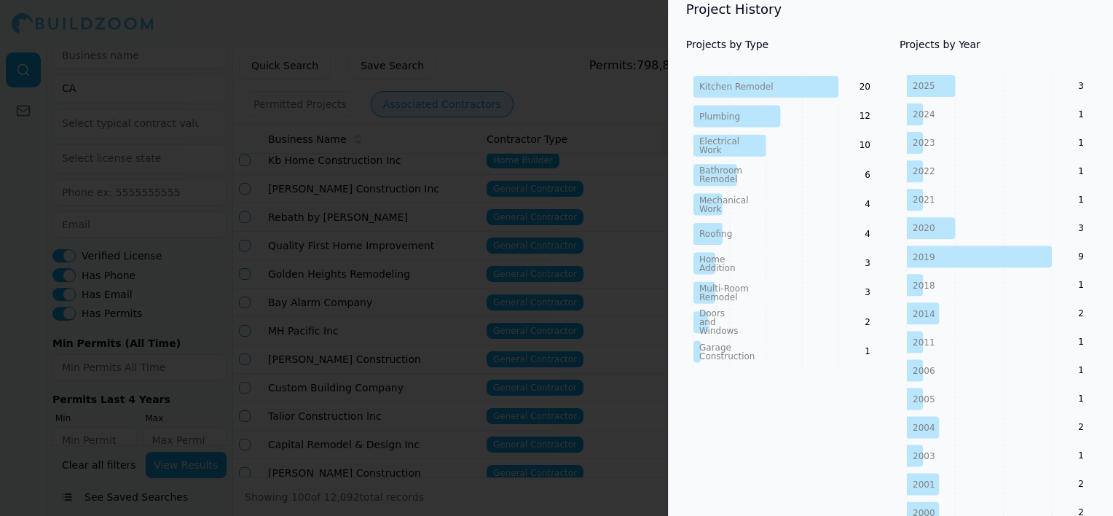
scroll to position [583, 0]
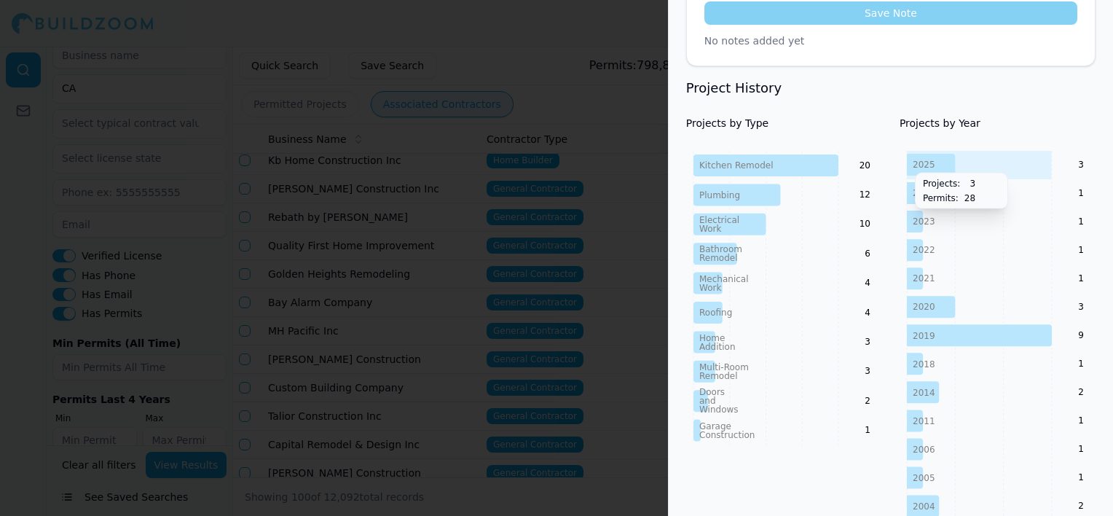
click at [1016, 173] on icon "2025 2024 2023 2022 2021 2020 2019 2018 2014 2011 2006 2005 2004 2003 2001 2000…" at bounding box center [998, 478] width 196 height 654
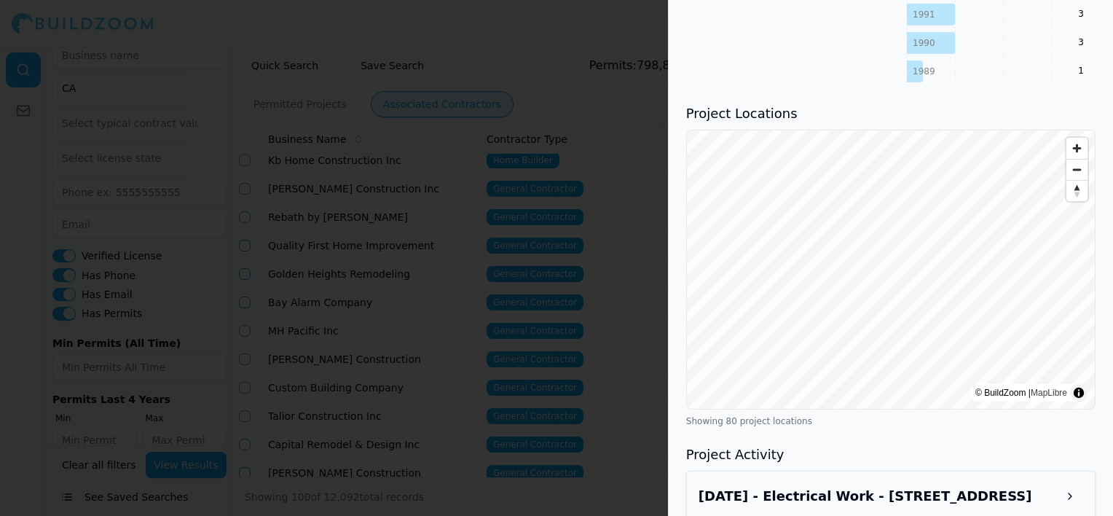
scroll to position [1311, 0]
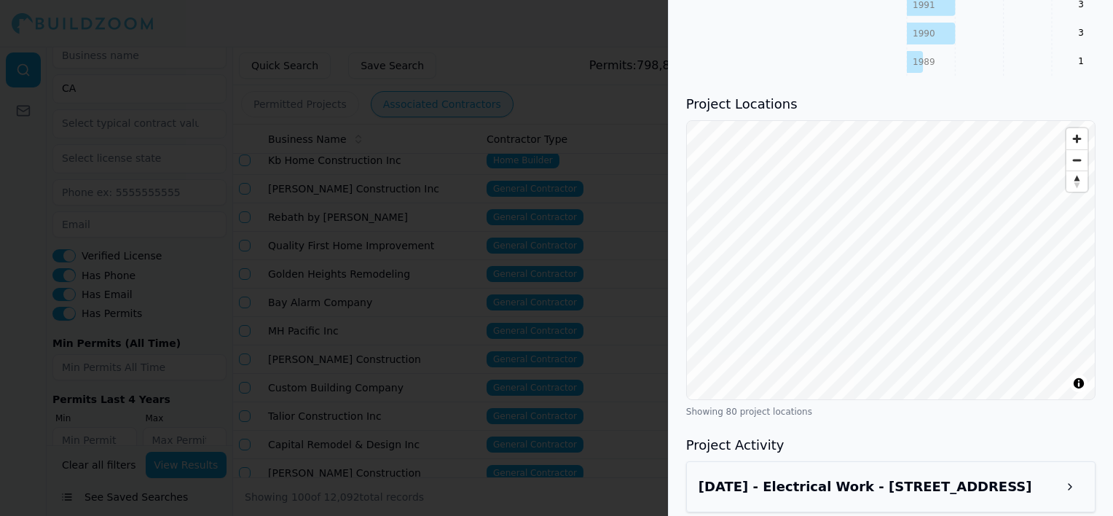
click at [561, 137] on div at bounding box center [556, 258] width 1113 height 516
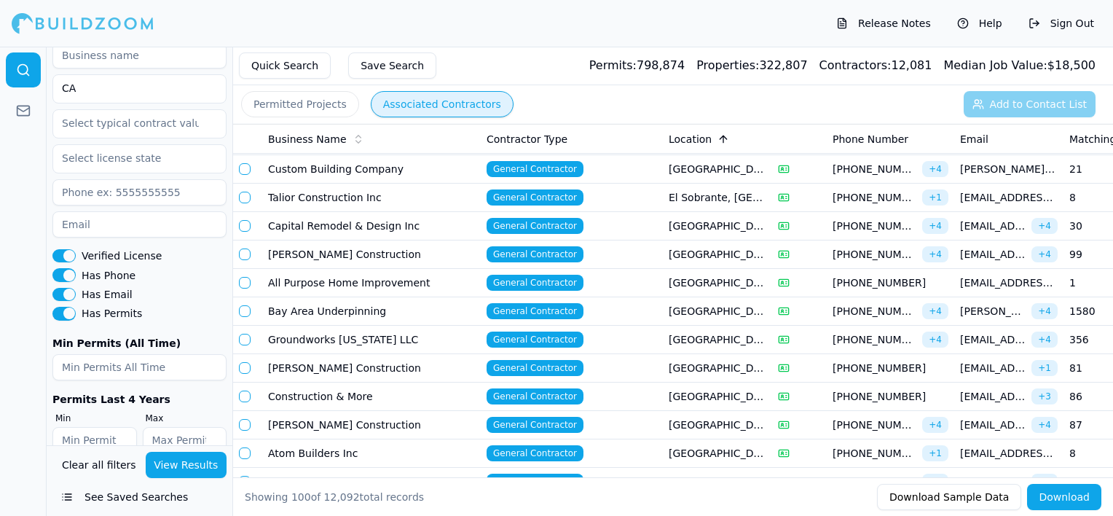
scroll to position [216, 0]
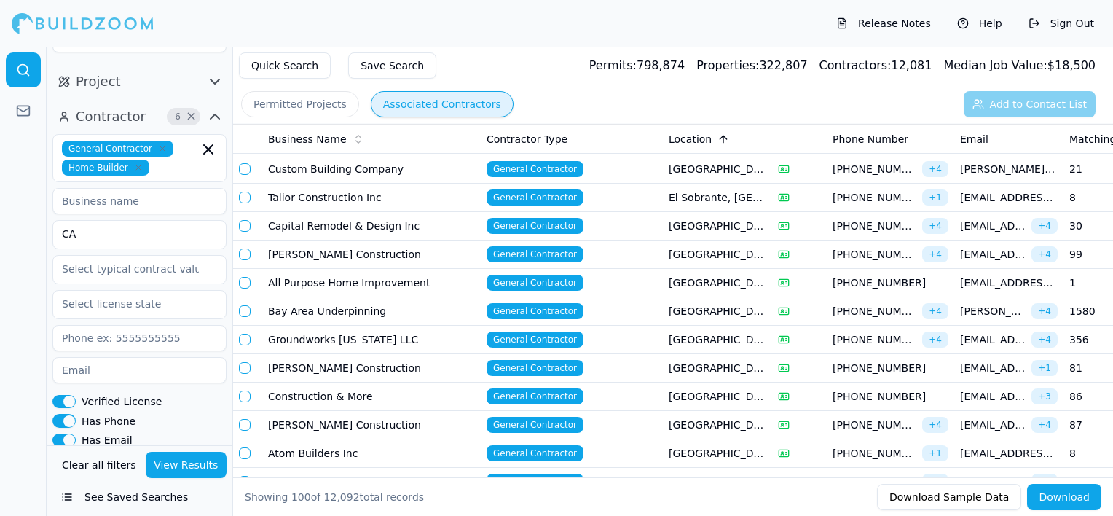
click at [158, 144] on icon "button" at bounding box center [162, 148] width 9 height 9
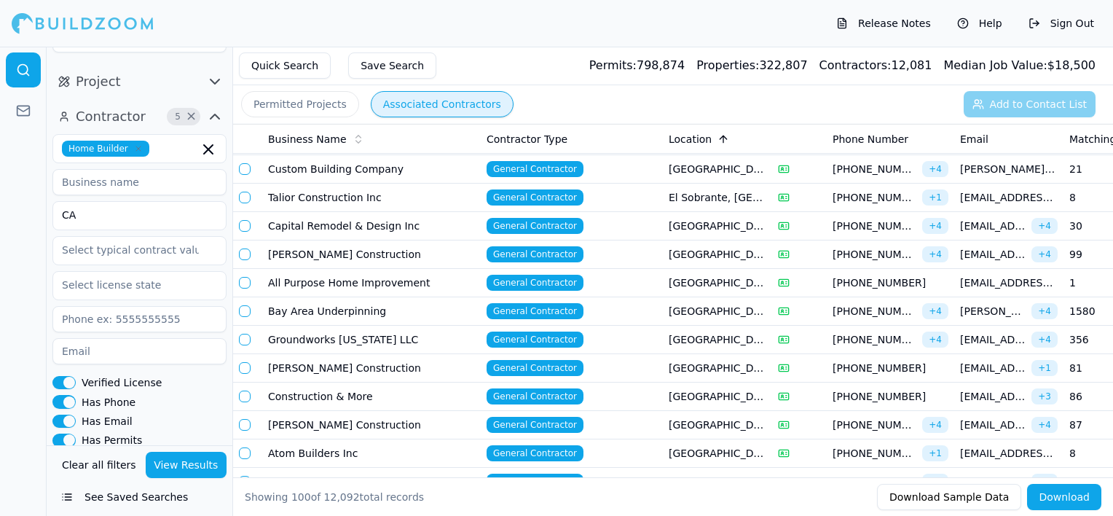
click at [193, 464] on button "View Results" at bounding box center [187, 465] width 82 height 26
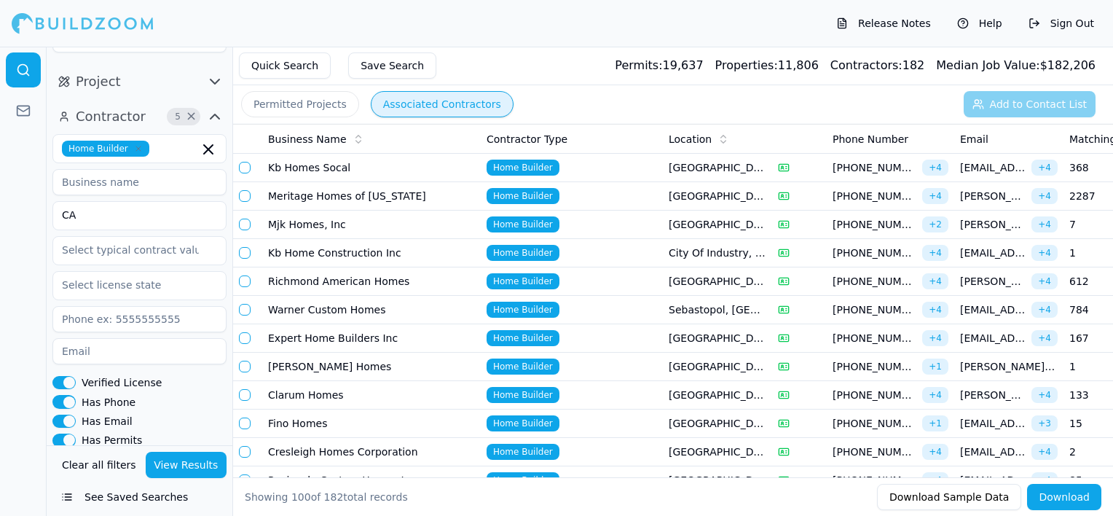
click at [723, 135] on icon at bounding box center [723, 139] width 12 height 12
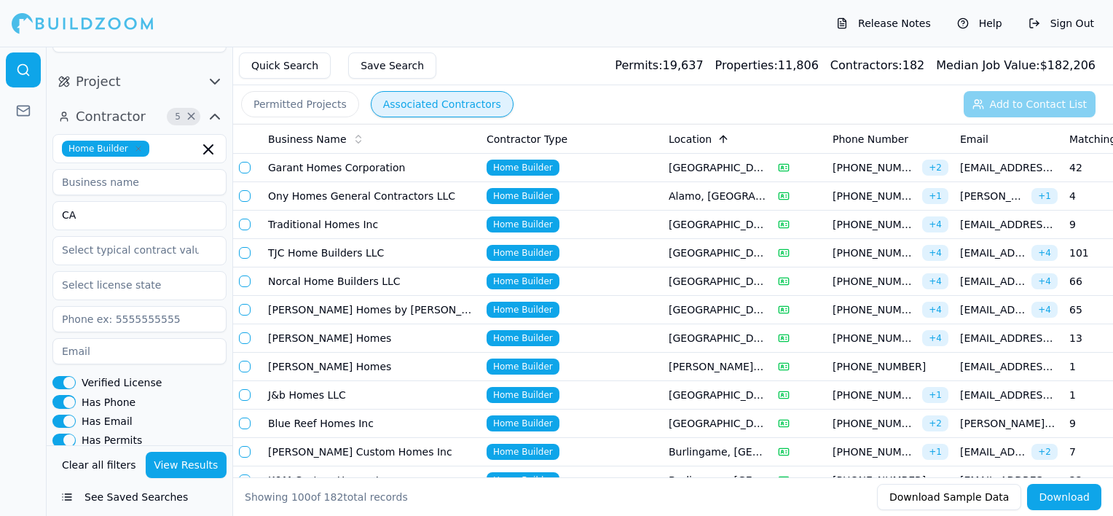
click at [624, 198] on td "Home Builder" at bounding box center [572, 196] width 182 height 28
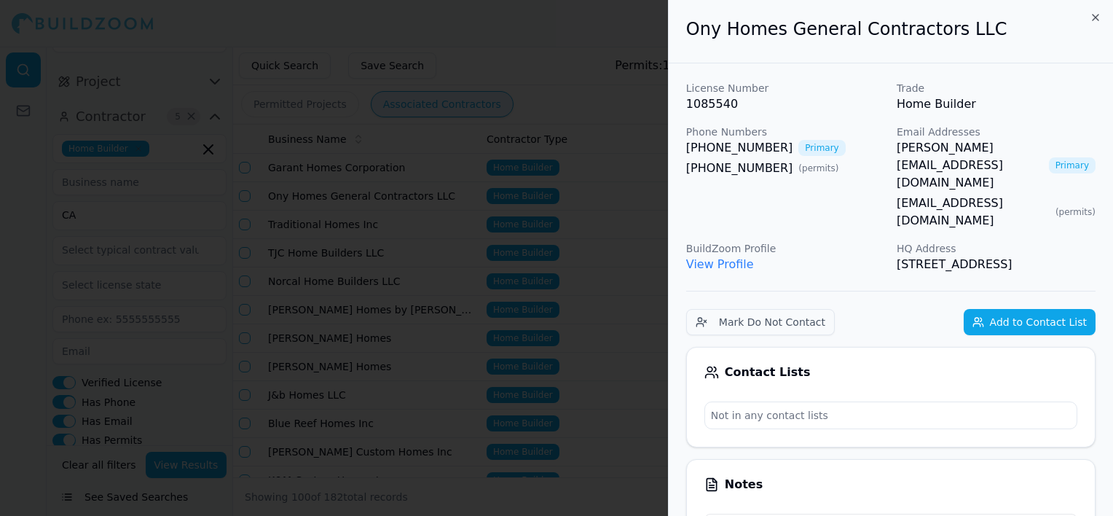
click at [612, 245] on div at bounding box center [556, 258] width 1113 height 516
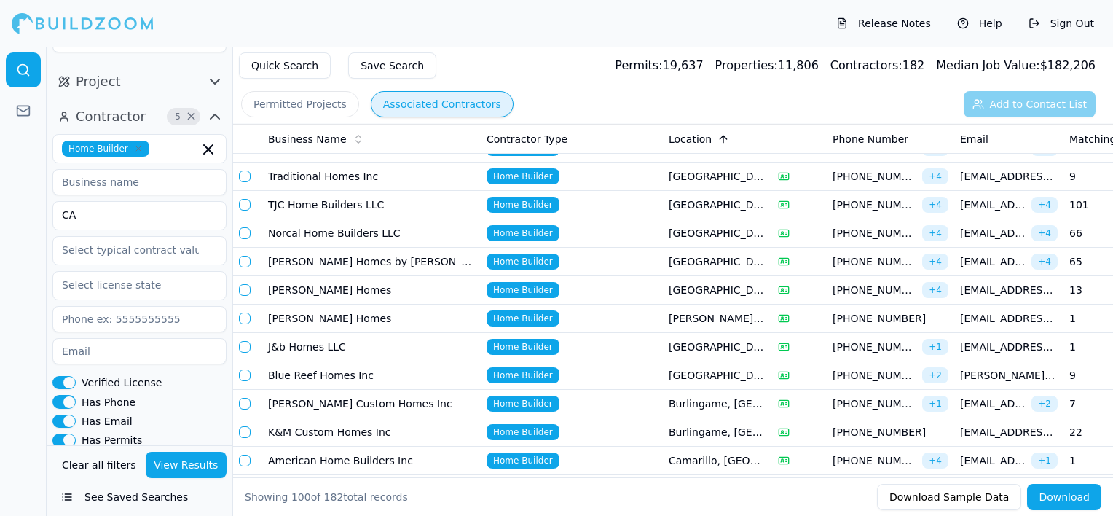
scroll to position [73, 0]
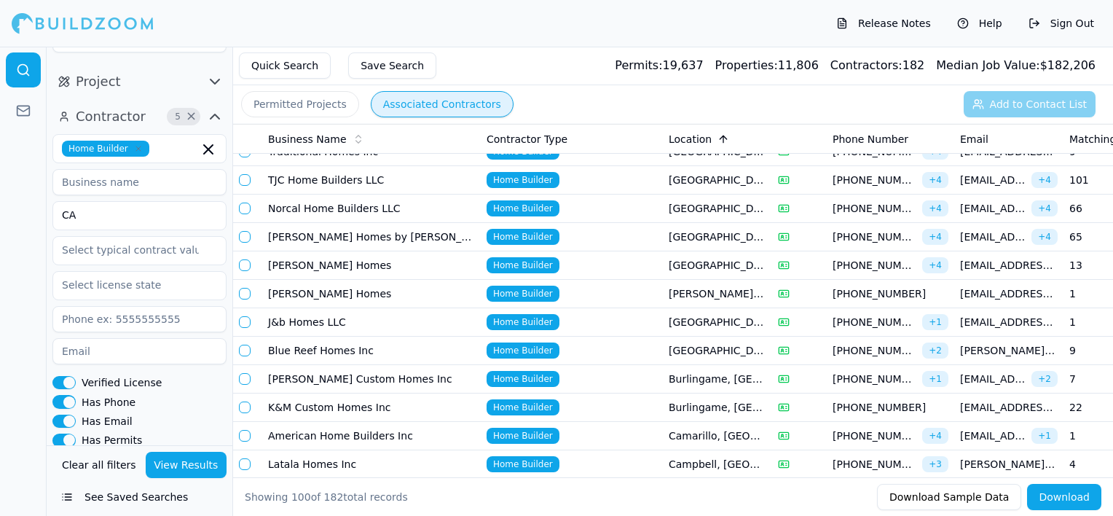
click at [642, 267] on td "Home Builder" at bounding box center [572, 265] width 182 height 28
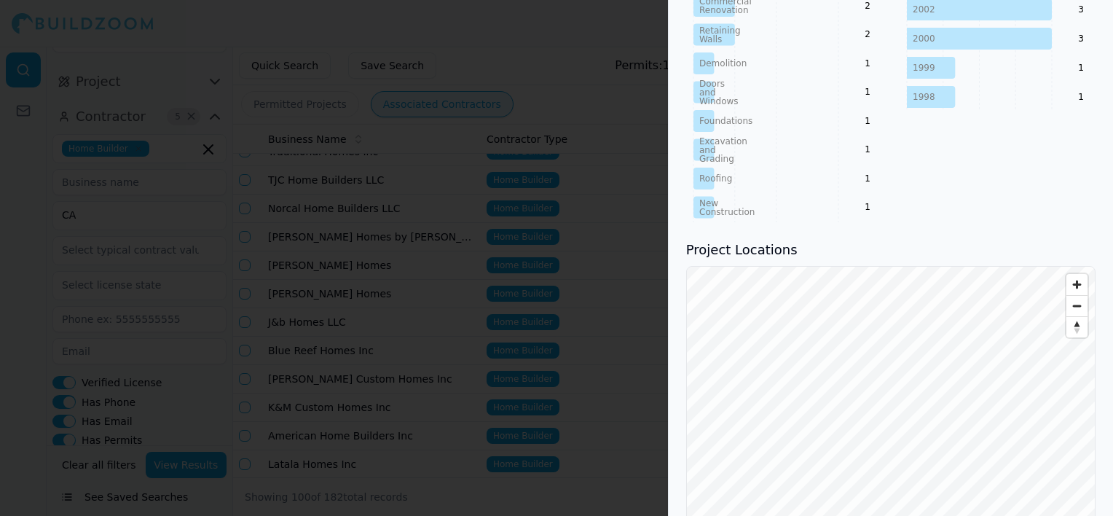
scroll to position [1165, 0]
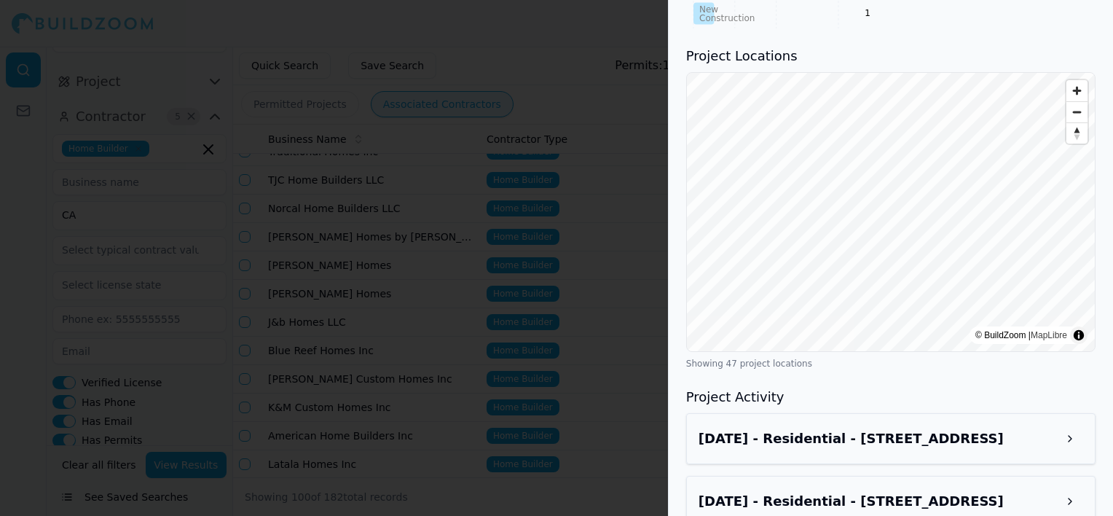
click at [446, 152] on div at bounding box center [556, 258] width 1113 height 516
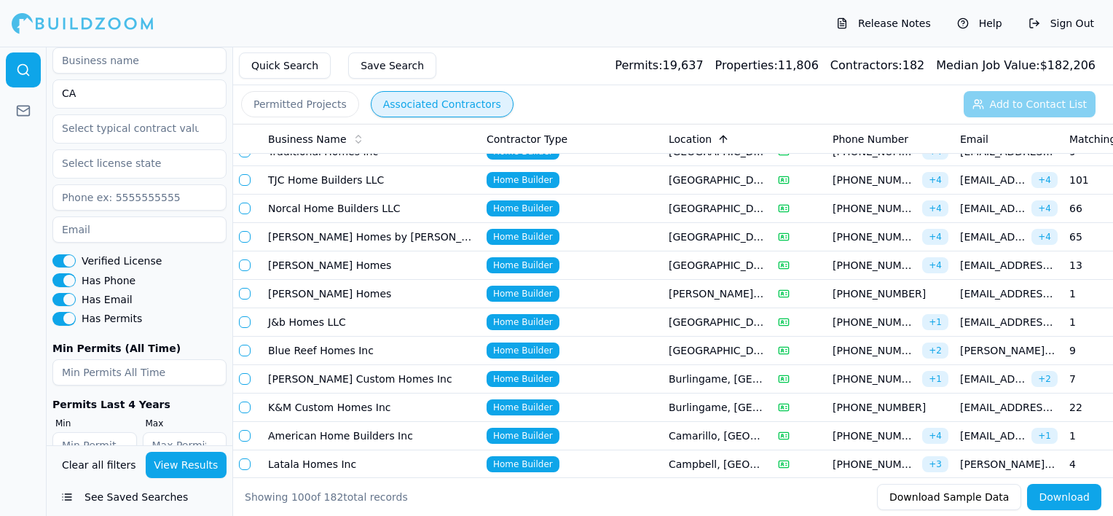
scroll to position [343, 0]
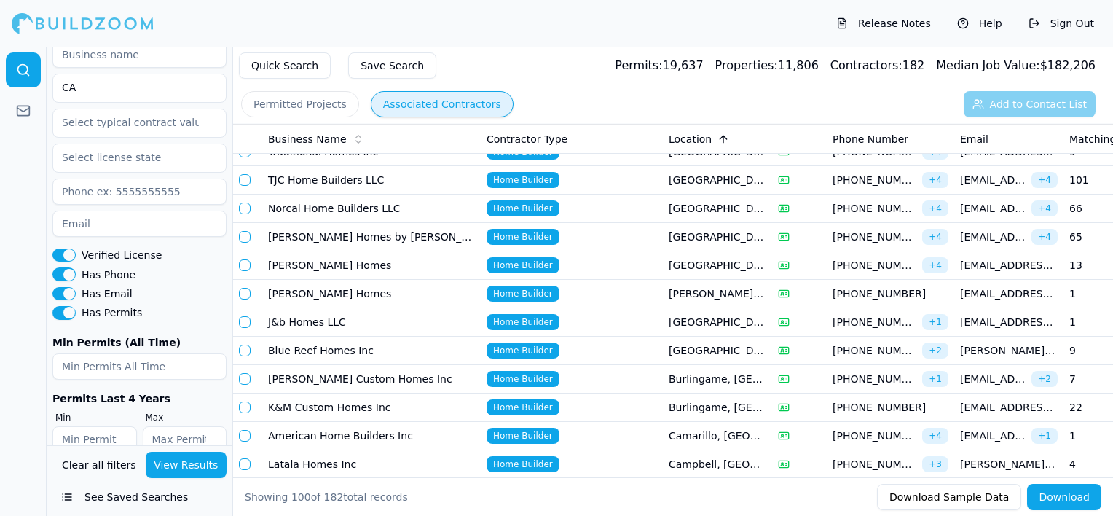
click at [186, 353] on input "number" at bounding box center [139, 366] width 174 height 26
click at [212, 353] on input "1" at bounding box center [139, 366] width 174 height 26
click at [212, 353] on input "0" at bounding box center [139, 366] width 174 height 26
click at [182, 353] on input "0" at bounding box center [139, 366] width 174 height 26
click at [198, 300] on div "Home Builder [GEOGRAPHIC_DATA] Verified License Has Phone Has Email Has Permits…" at bounding box center [139, 230] width 174 height 446
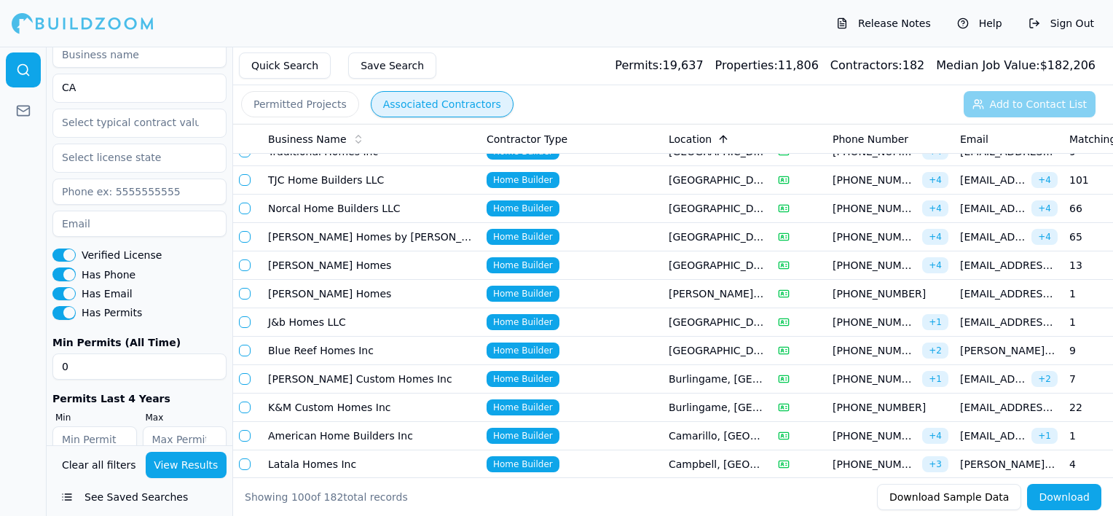
click at [170, 353] on input "0" at bounding box center [139, 366] width 174 height 26
click at [210, 353] on input "1" at bounding box center [139, 366] width 174 height 26
click at [211, 353] on input "0" at bounding box center [139, 366] width 174 height 26
click at [211, 353] on input "-1" at bounding box center [139, 366] width 174 height 26
type input "0"
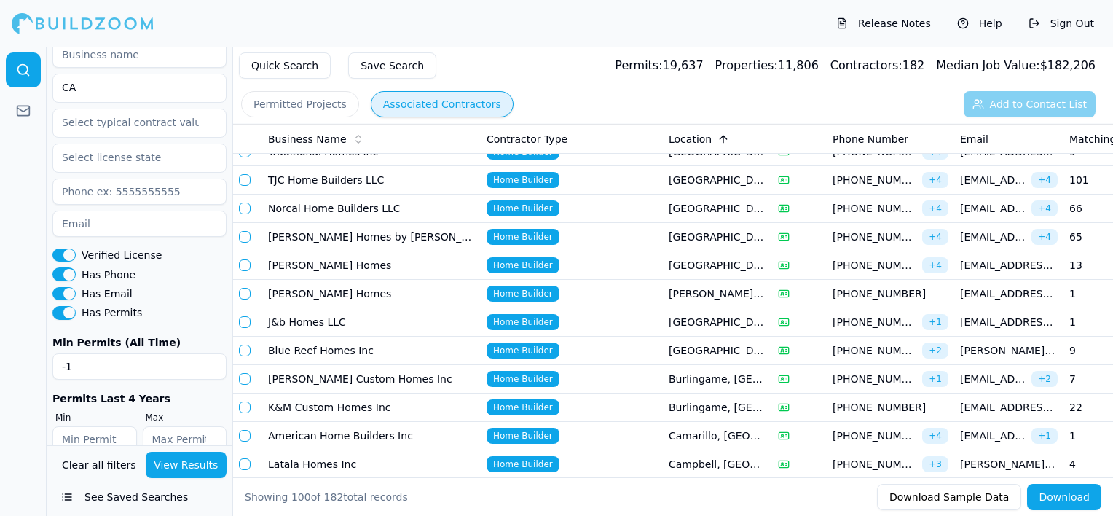
click at [211, 353] on input "0" at bounding box center [139, 366] width 174 height 26
click at [191, 353] on input "0" at bounding box center [139, 366] width 174 height 26
click at [200, 287] on div "Has Email" at bounding box center [139, 293] width 174 height 13
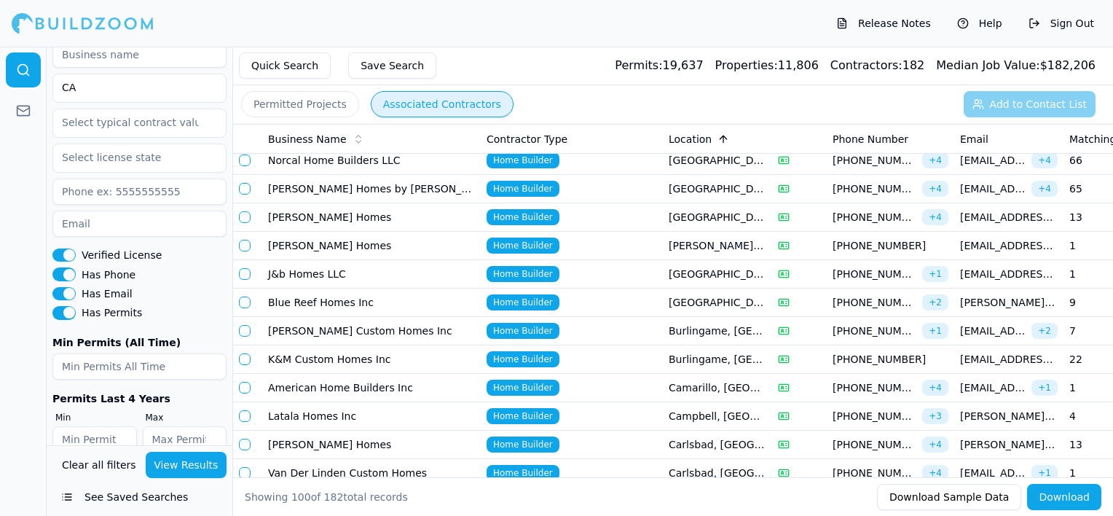
scroll to position [146, 0]
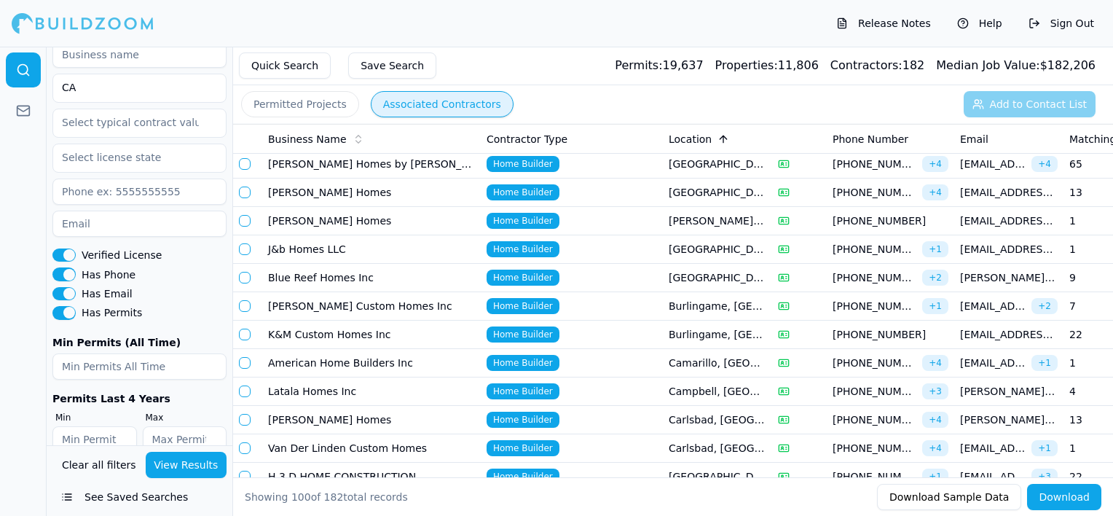
click at [653, 270] on td "Home Builder" at bounding box center [572, 278] width 182 height 28
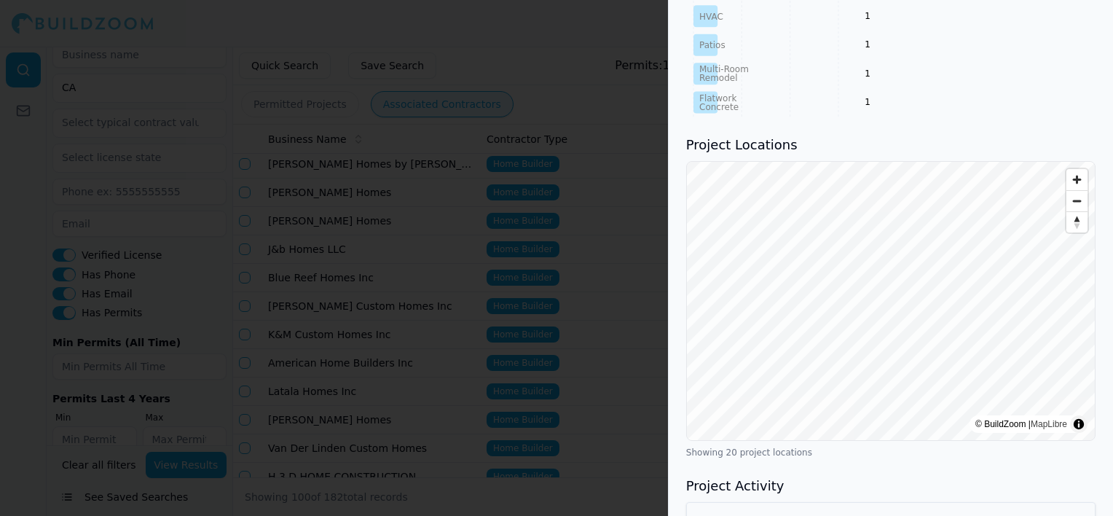
scroll to position [947, 0]
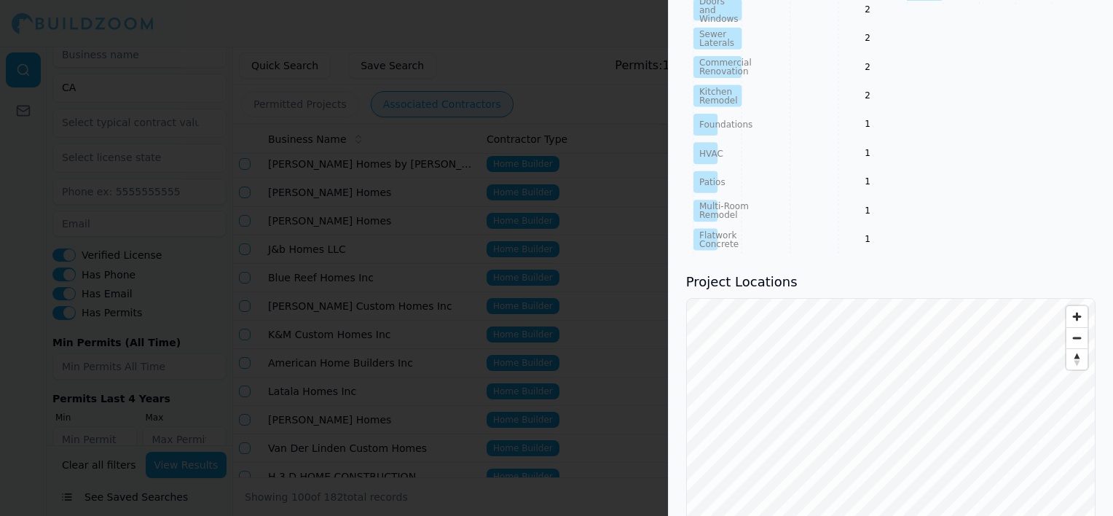
click at [254, 160] on div at bounding box center [556, 258] width 1113 height 516
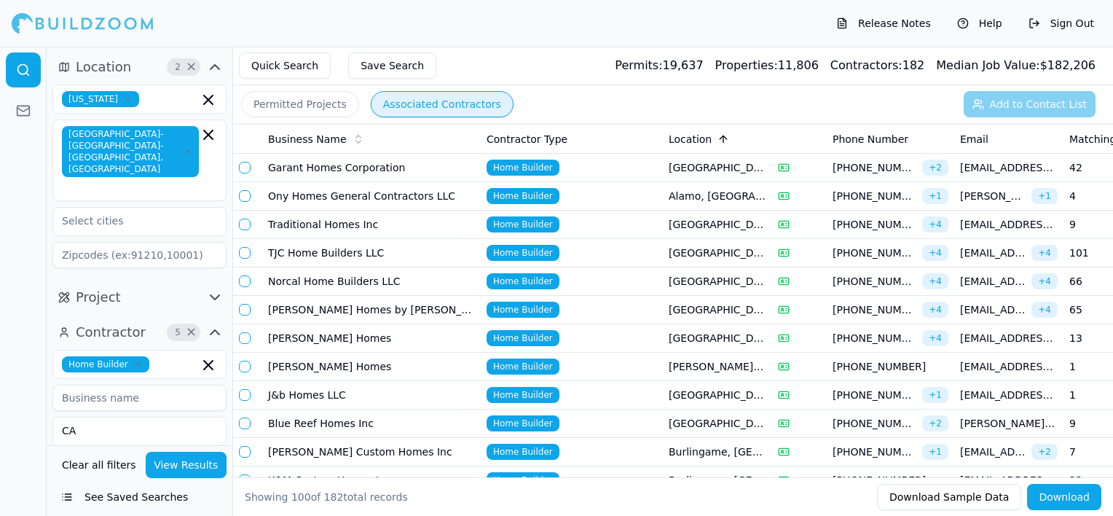
scroll to position [73, 0]
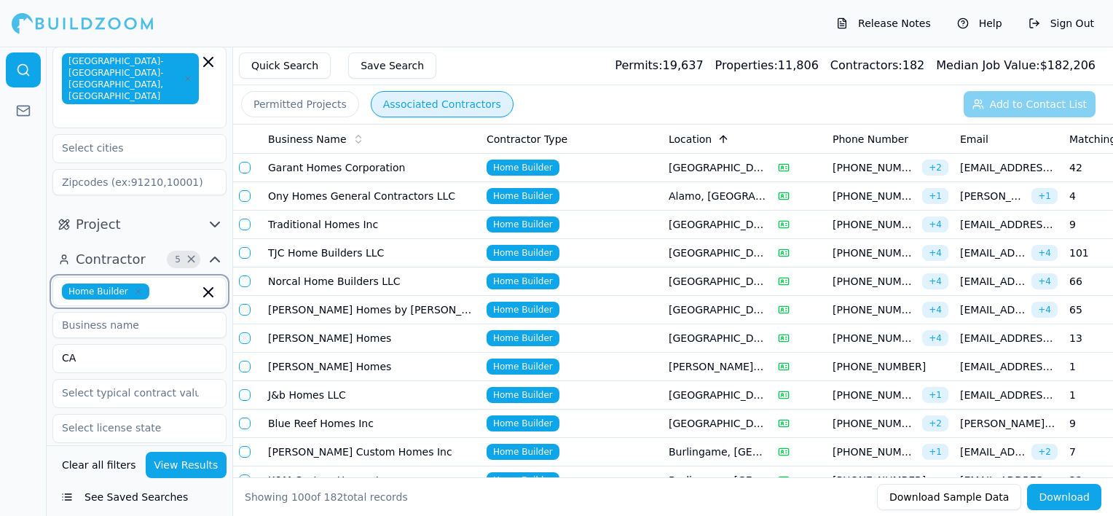
click at [169, 283] on input "text" at bounding box center [177, 291] width 44 height 16
click at [157, 312] on div "General Contractor" at bounding box center [139, 323] width 167 height 23
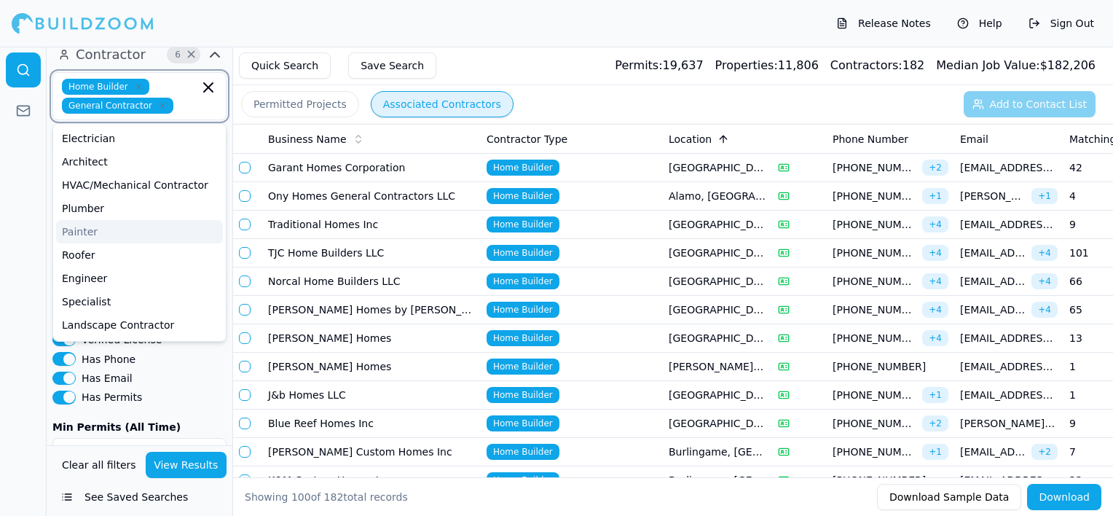
scroll to position [291, 0]
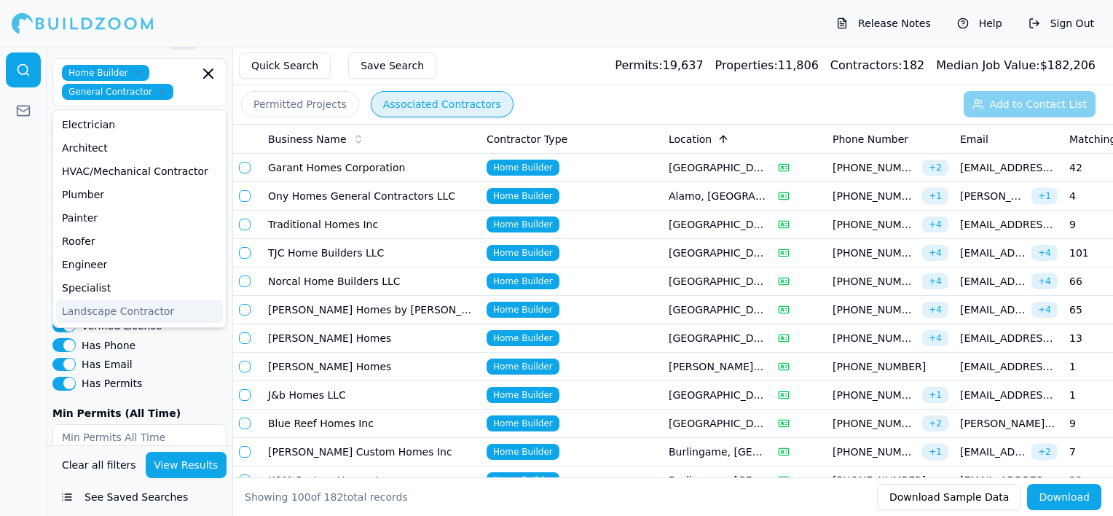
click at [3, 267] on div at bounding box center [23, 281] width 47 height 469
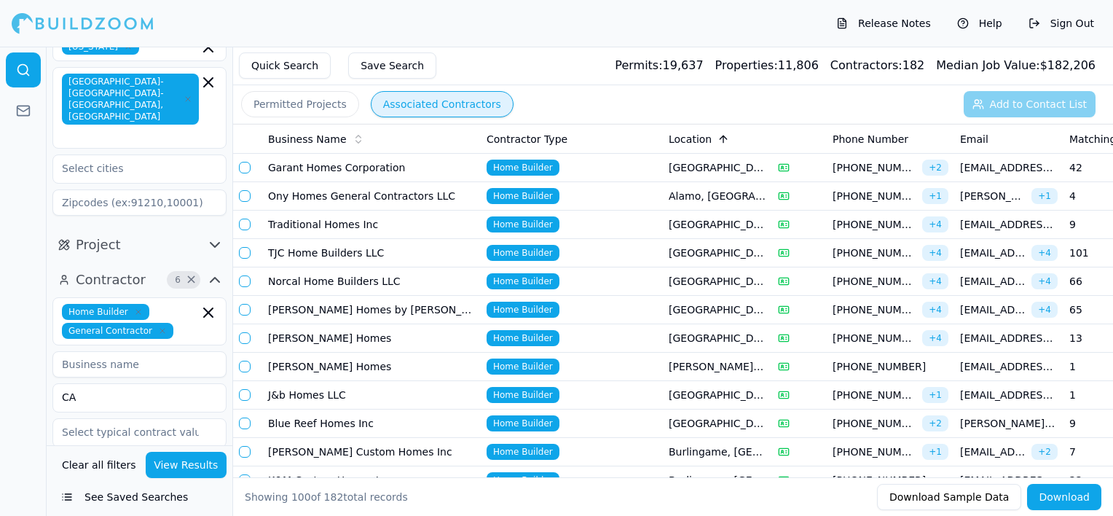
scroll to position [73, 0]
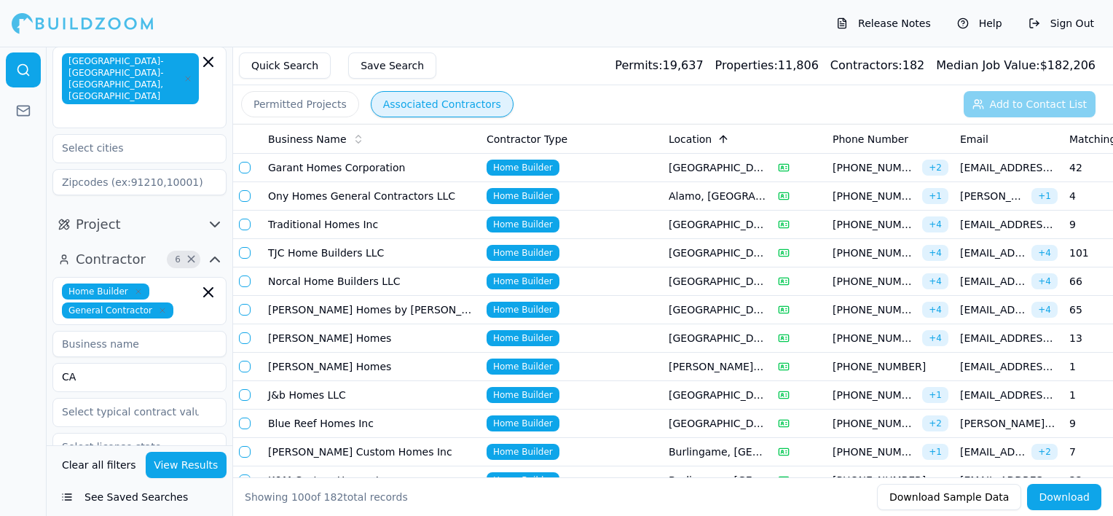
click at [171, 331] on input at bounding box center [139, 344] width 174 height 26
click at [184, 473] on button "View Results" at bounding box center [187, 465] width 82 height 26
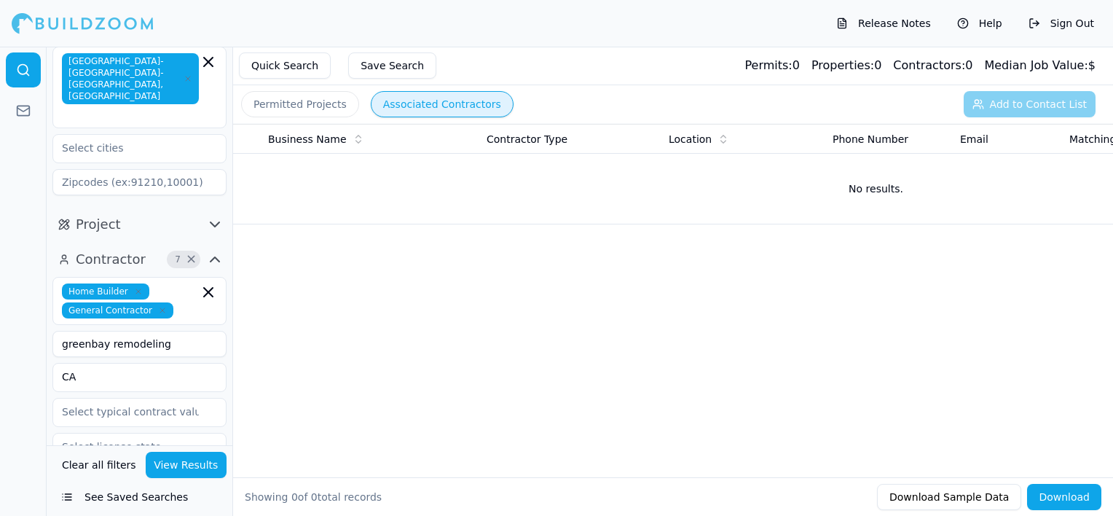
click at [183, 331] on input "greenbay remodeling" at bounding box center [139, 344] width 174 height 26
type input "green"
click at [202, 471] on button "View Results" at bounding box center [187, 465] width 82 height 26
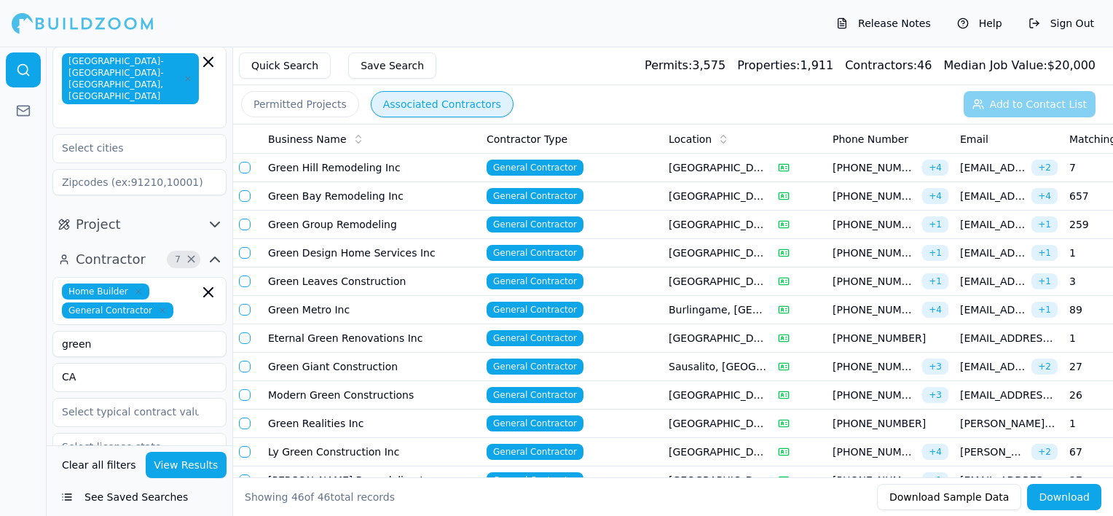
click at [361, 197] on td "Green Bay Remodeling Inc" at bounding box center [371, 196] width 219 height 28
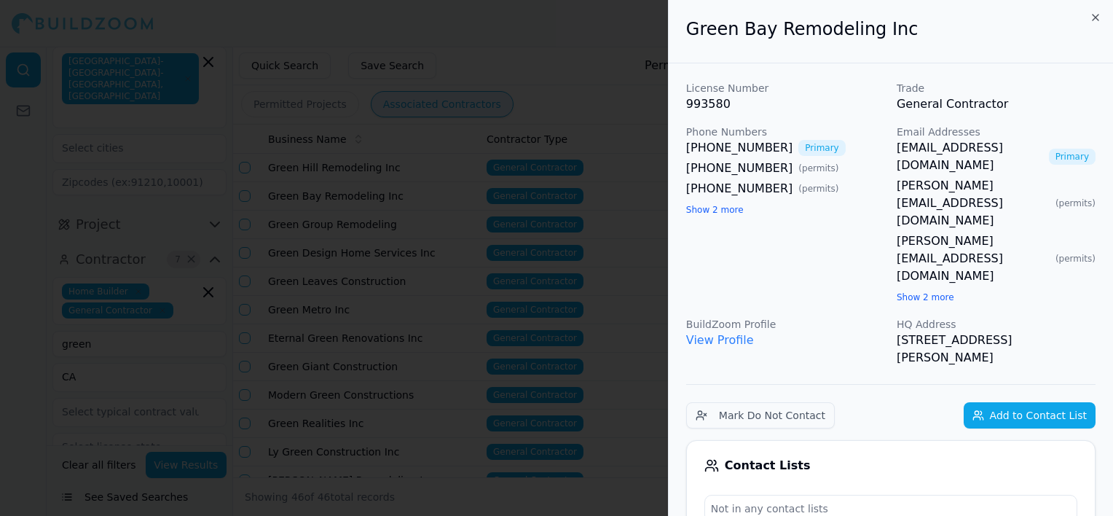
click at [1029, 402] on button "Add to Contact List" at bounding box center [1030, 415] width 132 height 26
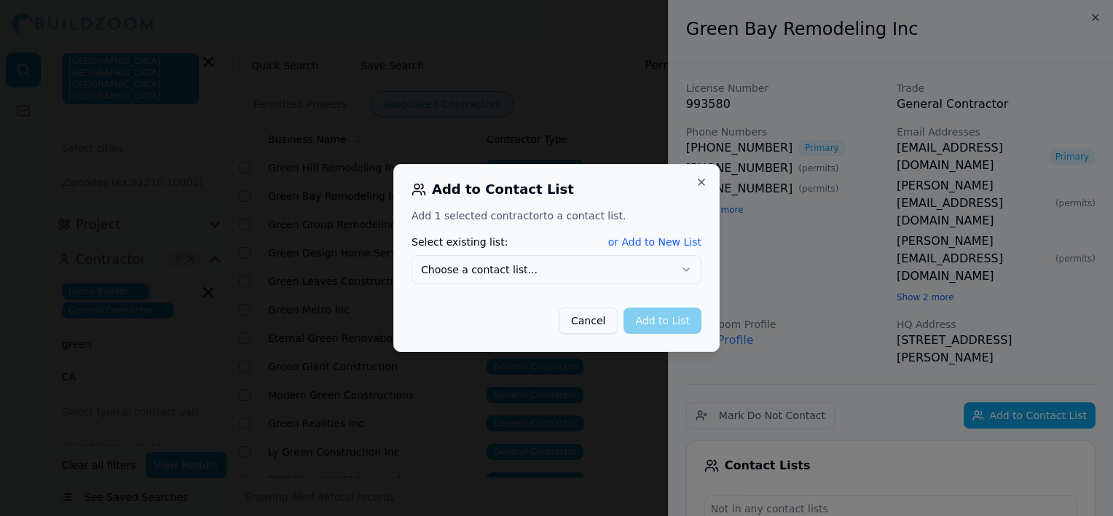
click at [610, 275] on button "Choose a contact list..." at bounding box center [557, 269] width 290 height 29
click at [683, 326] on button "Add to List" at bounding box center [663, 320] width 78 height 26
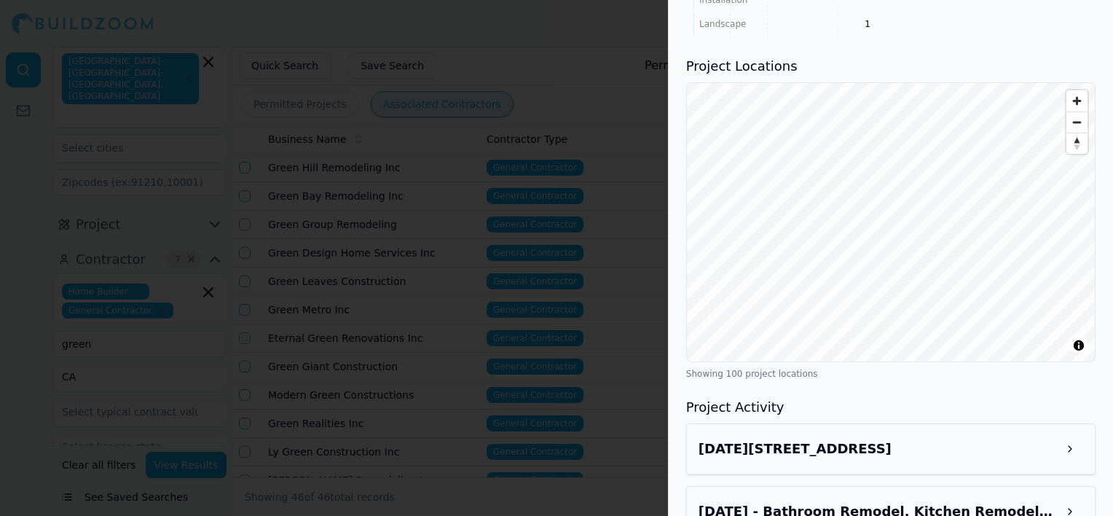
scroll to position [1602, 0]
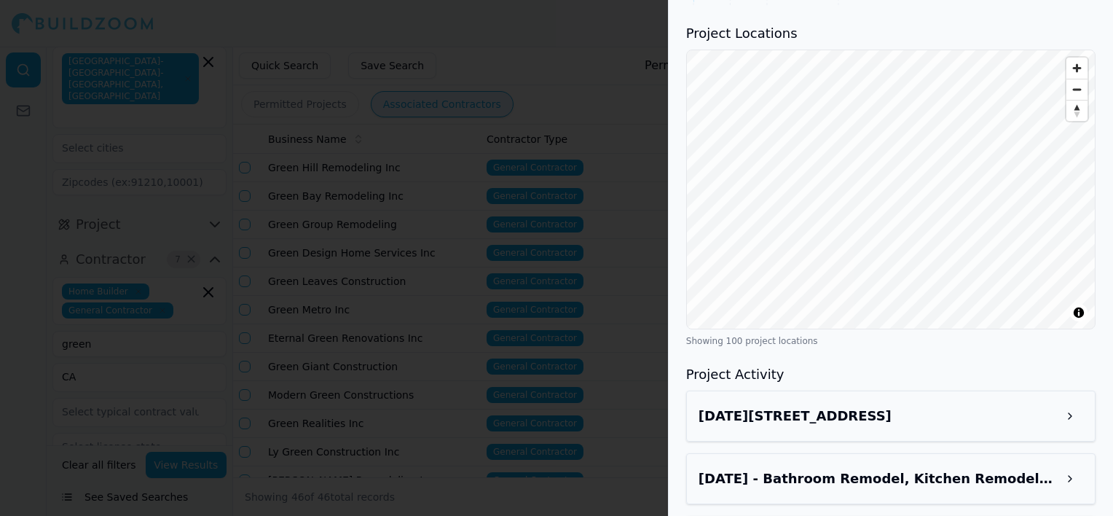
click at [1074, 465] on button at bounding box center [1070, 478] width 26 height 26
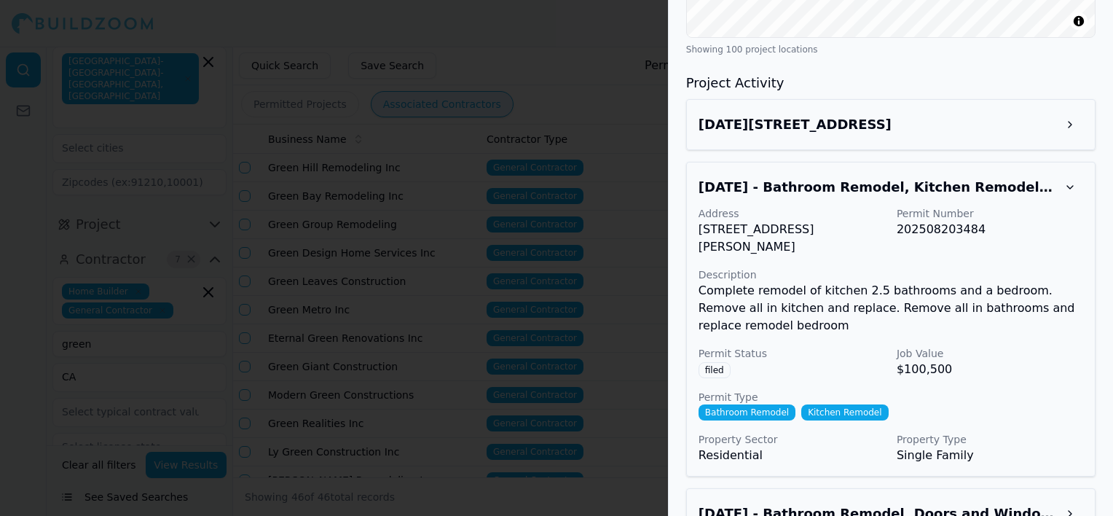
scroll to position [1967, 0]
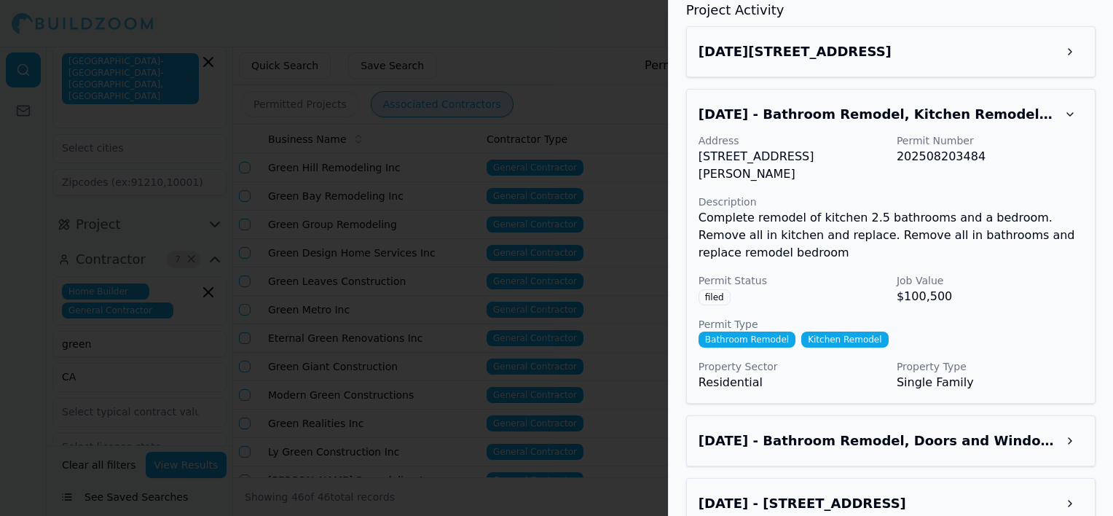
click at [1071, 428] on button at bounding box center [1070, 441] width 26 height 26
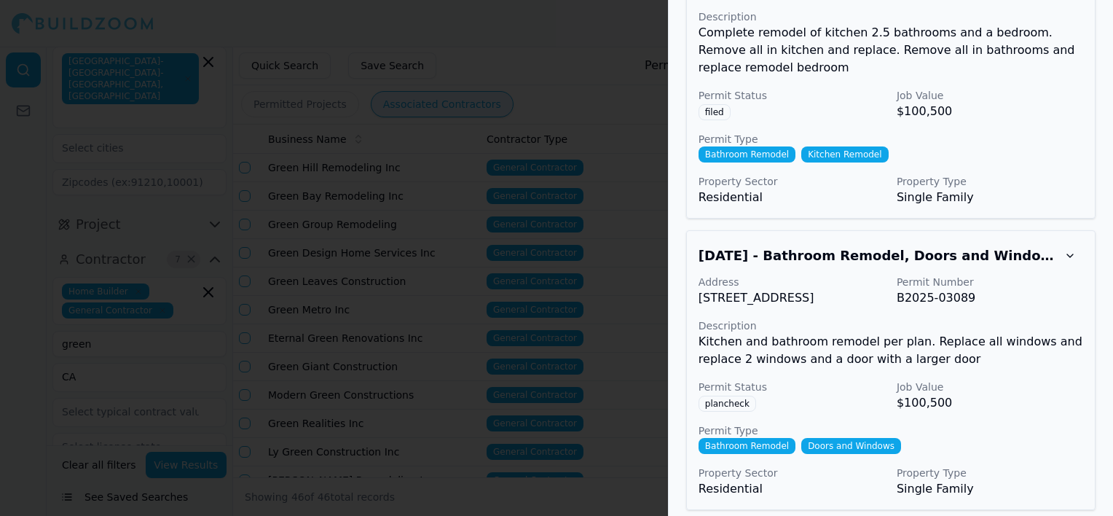
scroll to position [2331, 0]
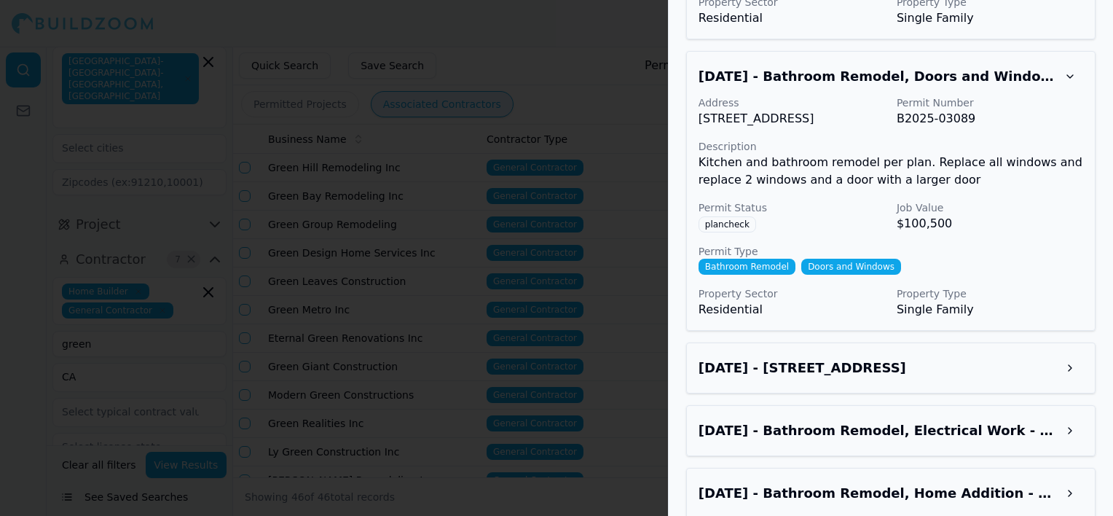
click at [1066, 417] on button at bounding box center [1070, 430] width 26 height 26
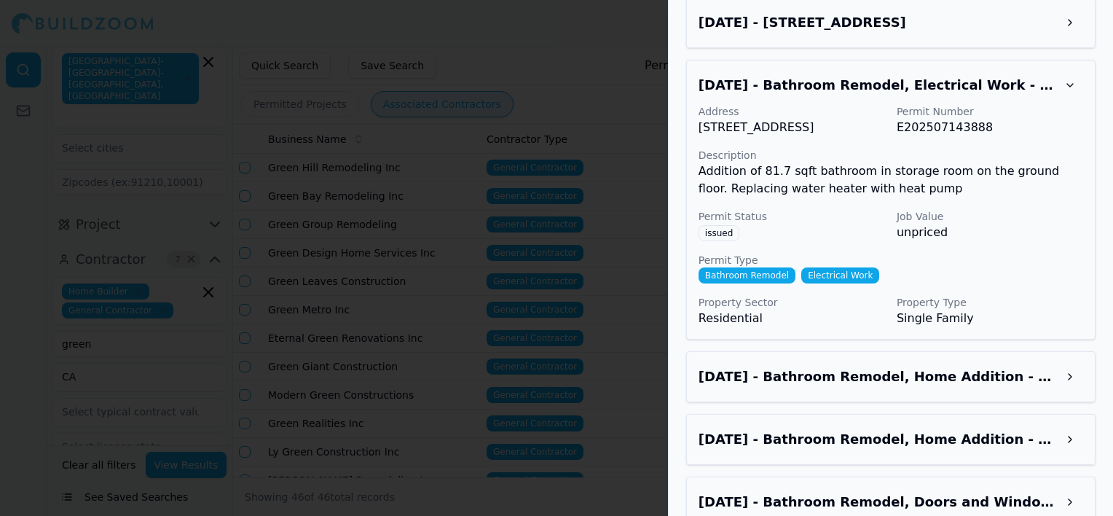
scroll to position [2768, 0]
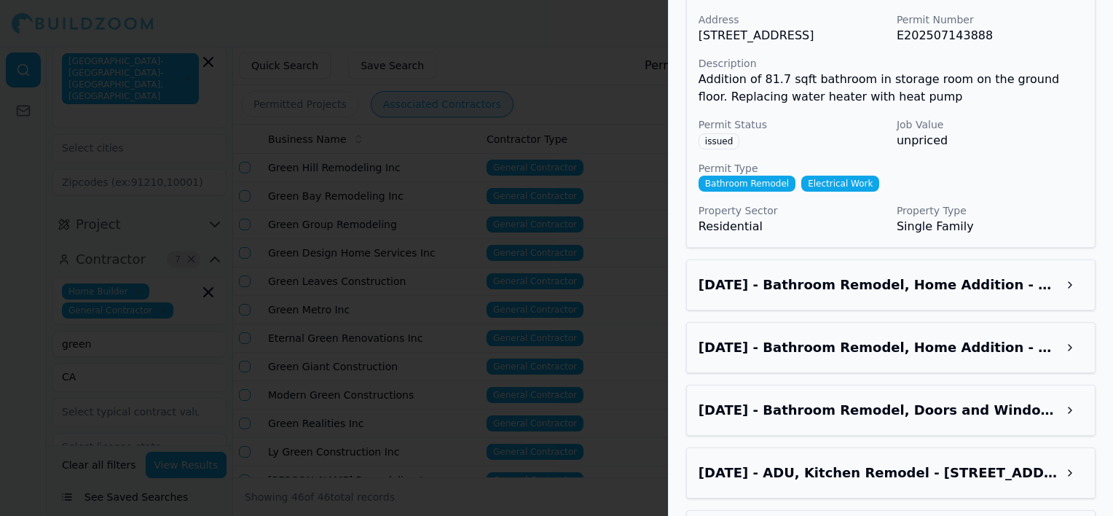
click at [1061, 334] on button at bounding box center [1070, 347] width 26 height 26
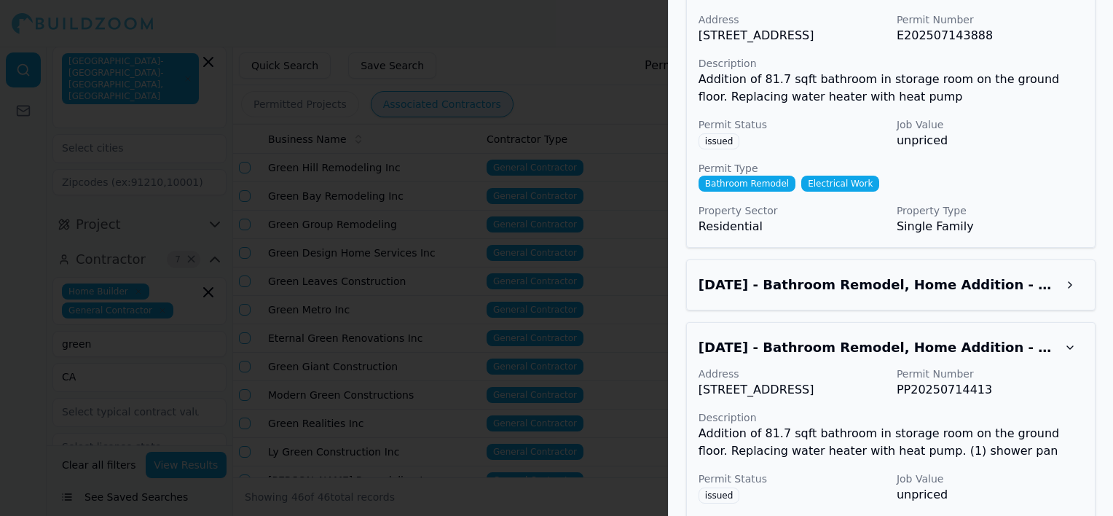
click at [621, 273] on div at bounding box center [556, 258] width 1113 height 516
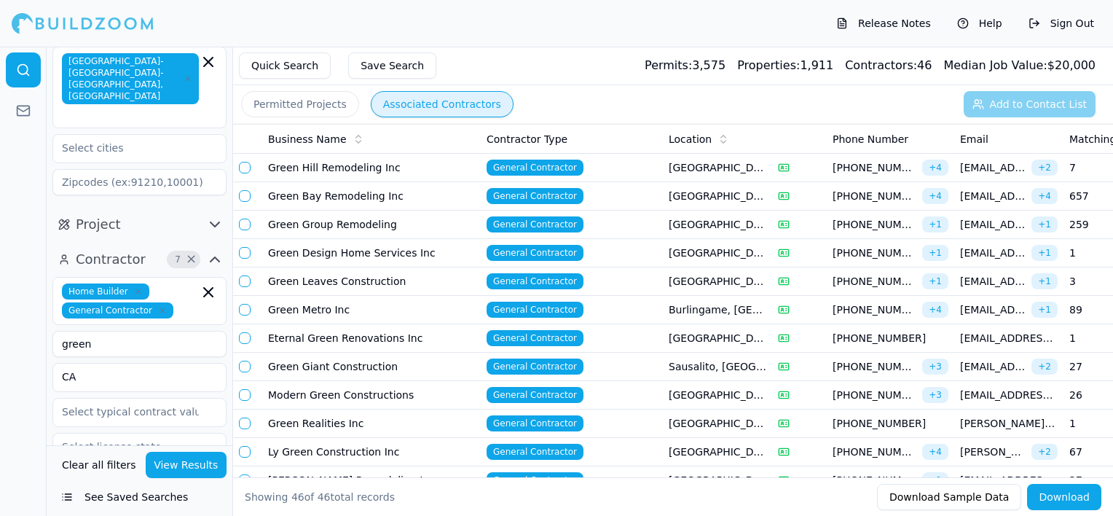
click at [365, 225] on td "Green Group Remodeling" at bounding box center [371, 225] width 219 height 28
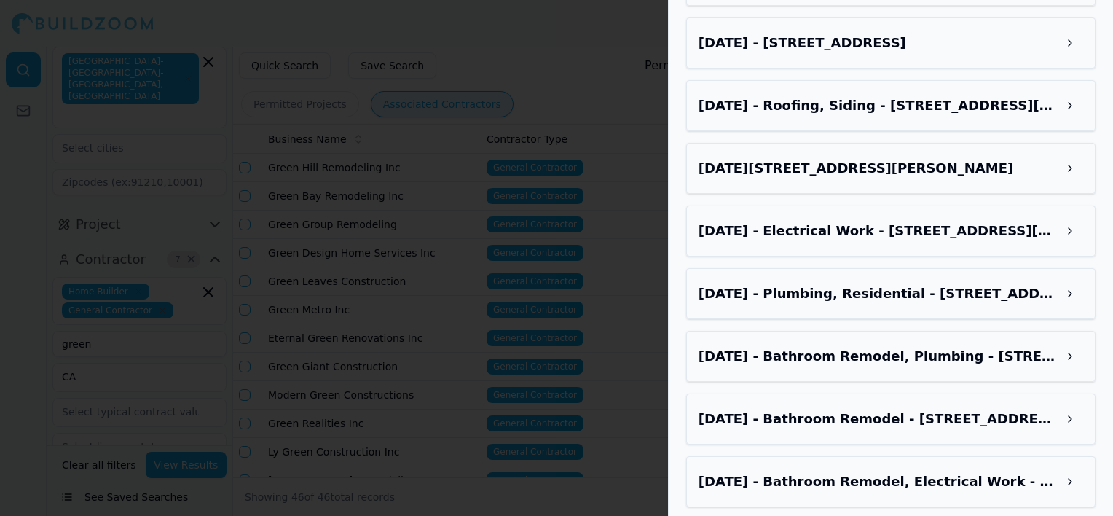
scroll to position [2252, 0]
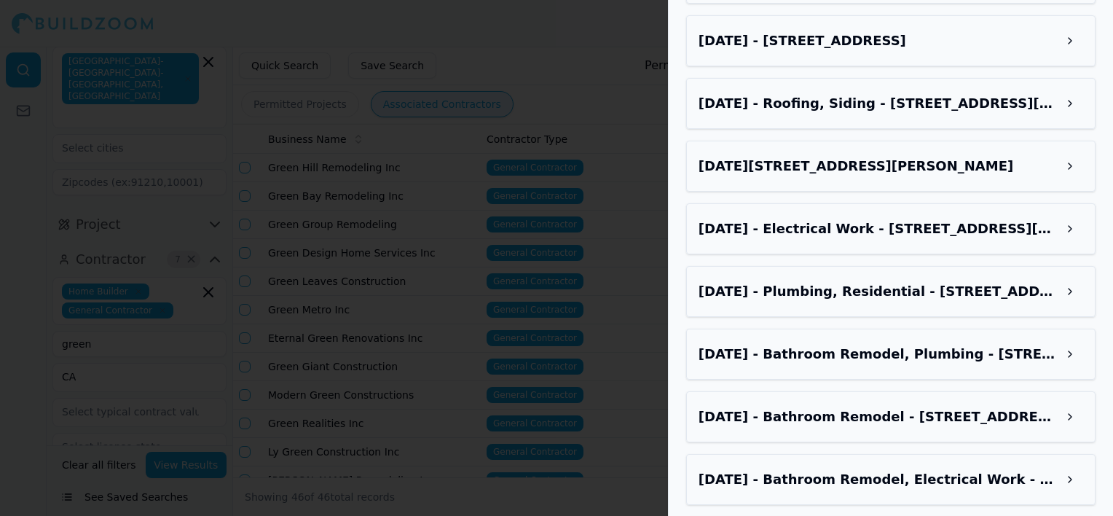
click at [1058, 466] on button at bounding box center [1070, 479] width 26 height 26
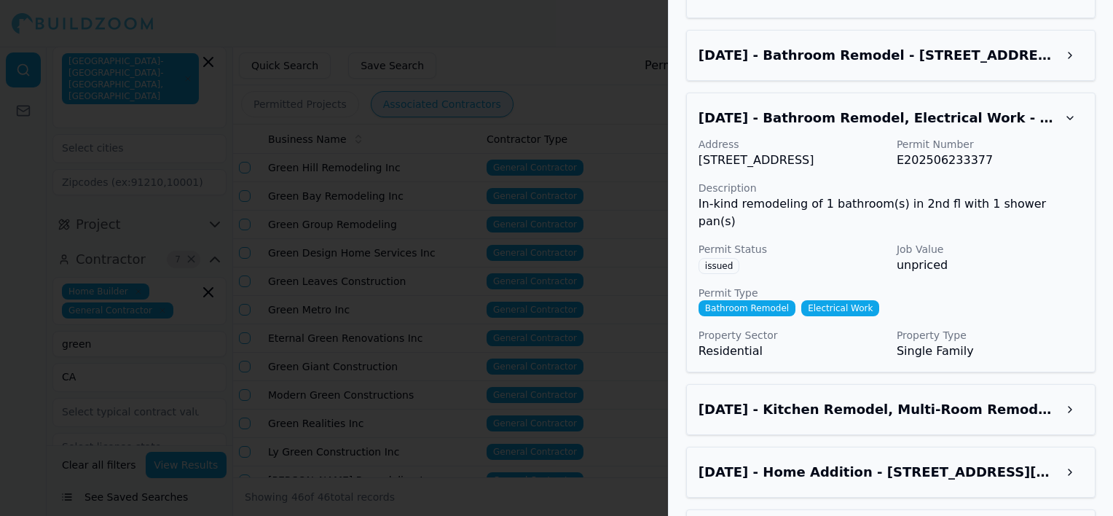
scroll to position [2689, 0]
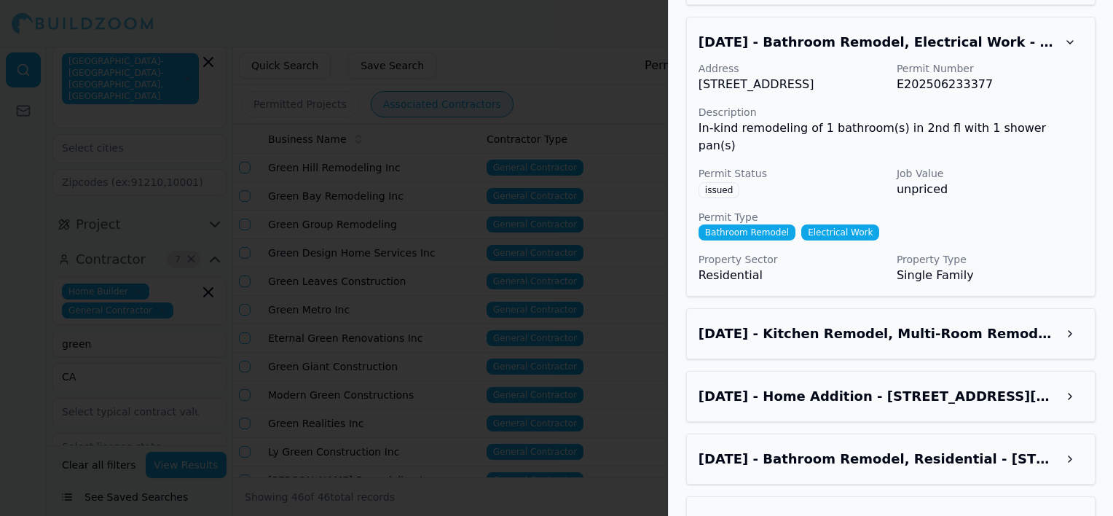
click at [1024, 323] on h3 "[DATE] - Kitchen Remodel, Multi-Room Remodel - [STREET_ADDRESS]" at bounding box center [878, 333] width 358 height 20
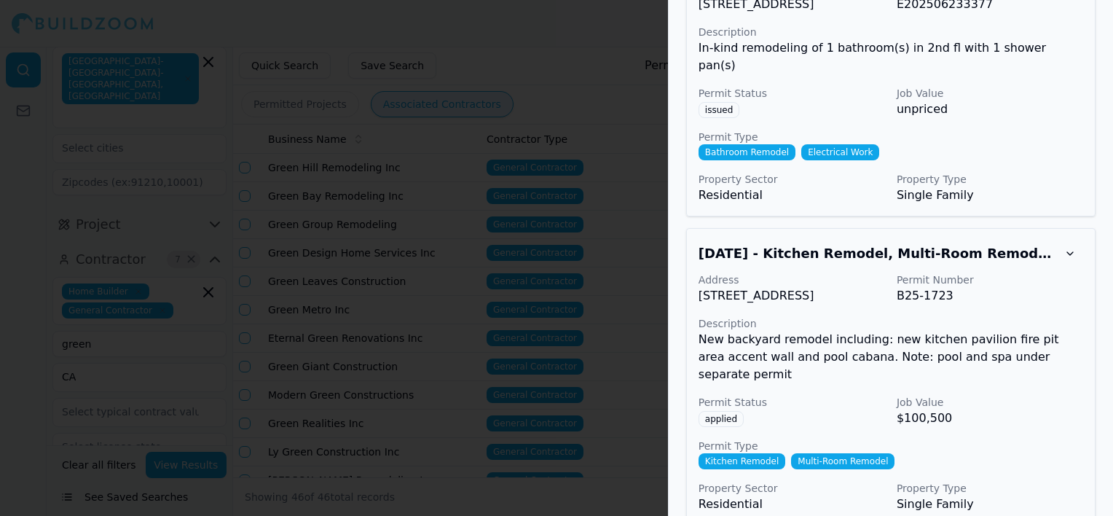
scroll to position [2908, 0]
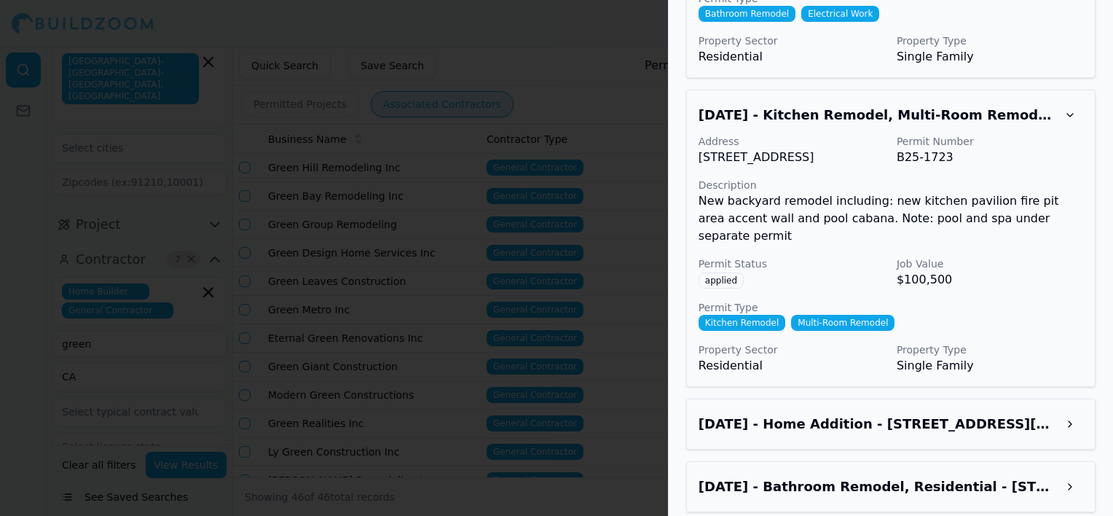
click at [639, 312] on div at bounding box center [556, 258] width 1113 height 516
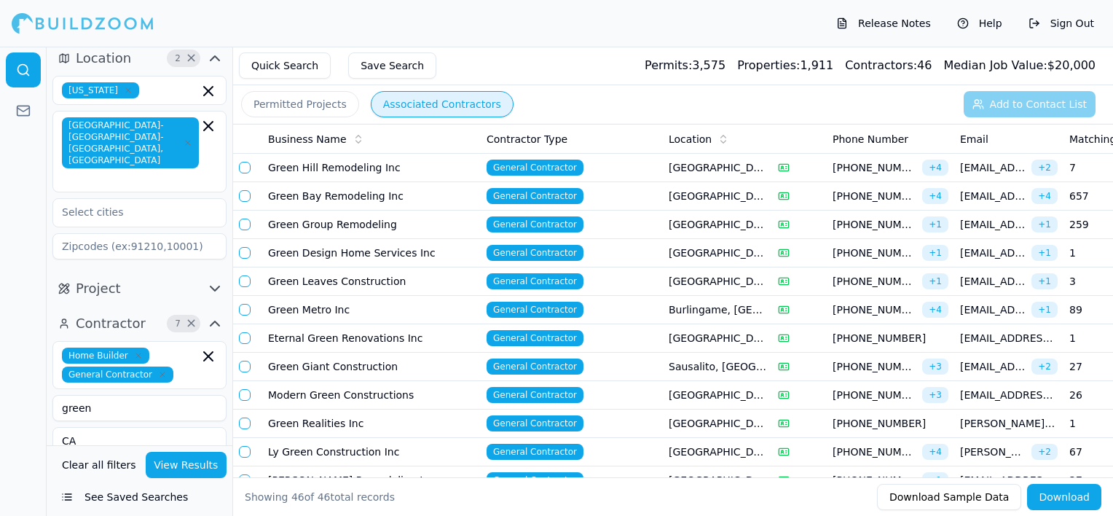
scroll to position [0, 0]
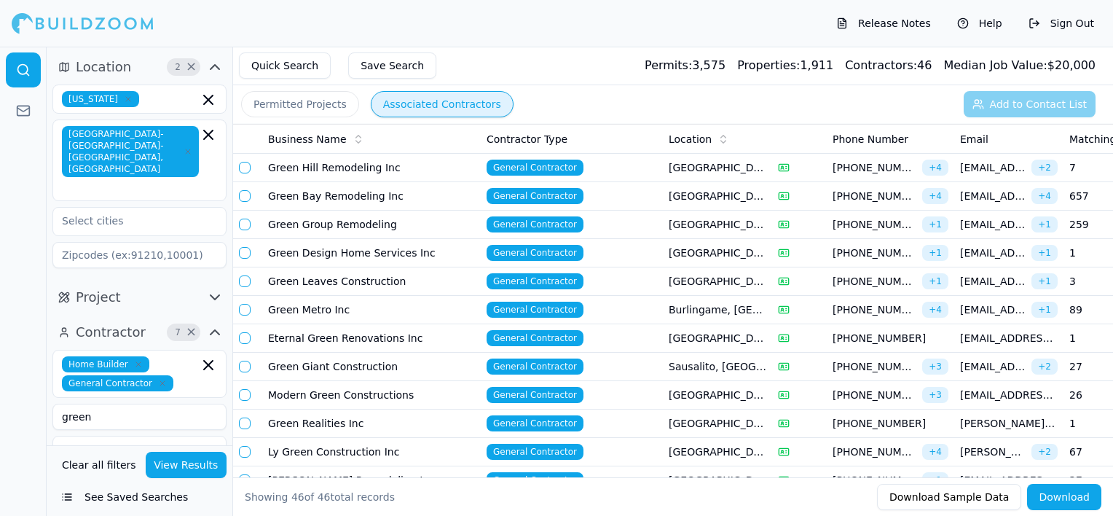
click at [145, 502] on button "See Saved Searches" at bounding box center [139, 497] width 174 height 26
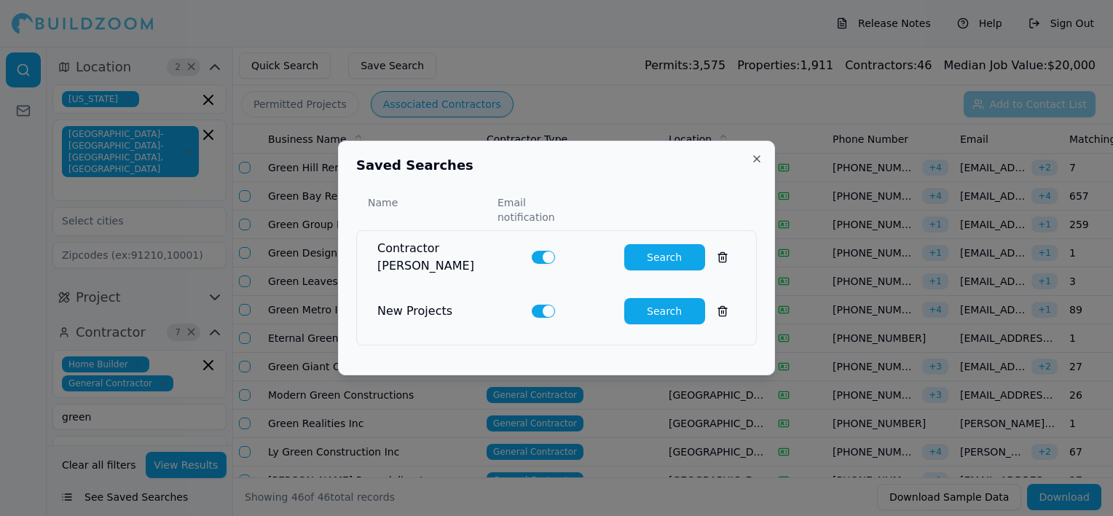
click at [651, 250] on button "Search" at bounding box center [664, 257] width 81 height 26
type input "0"
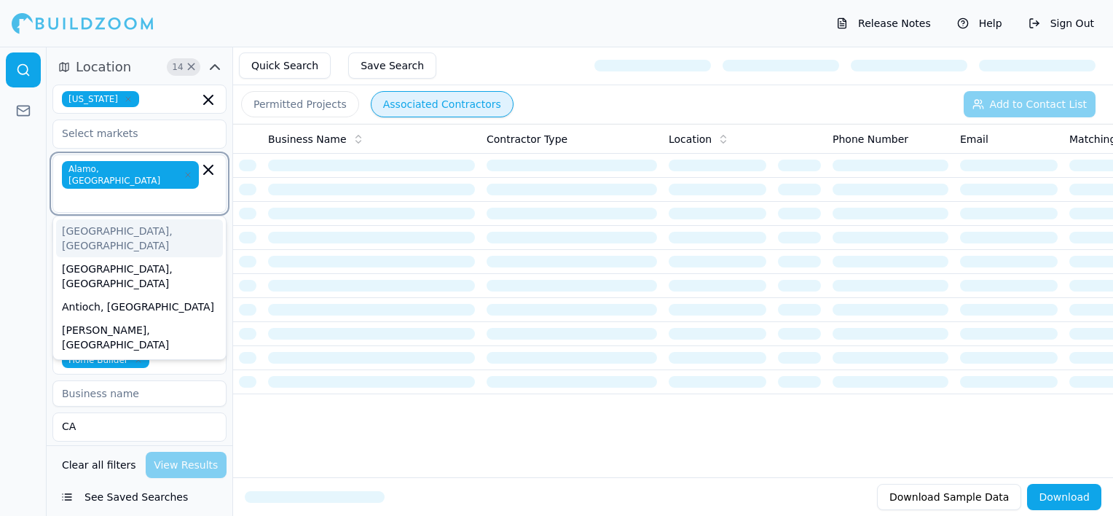
click at [158, 192] on input "text" at bounding box center [132, 199] width 134 height 15
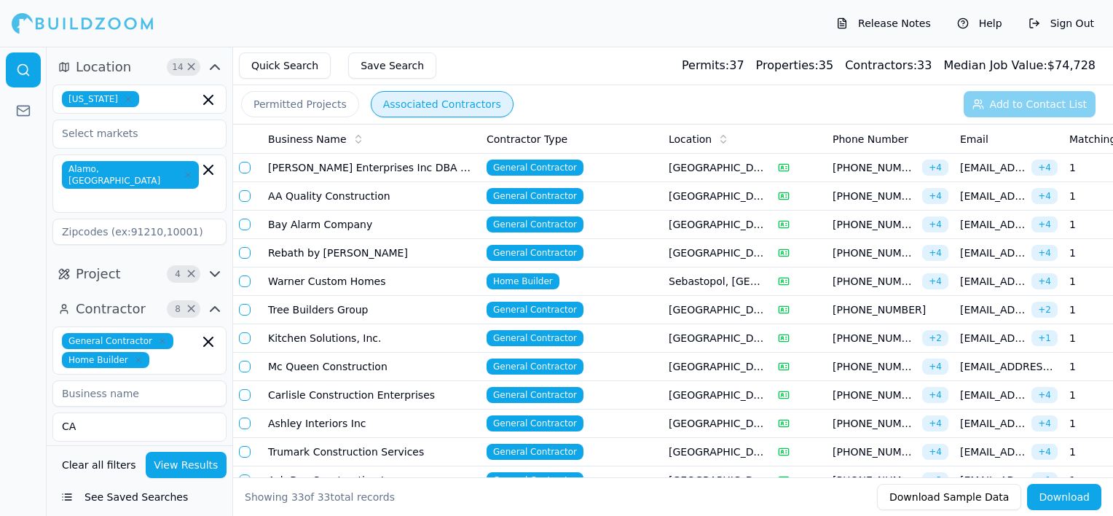
click at [29, 210] on div at bounding box center [23, 281] width 47 height 469
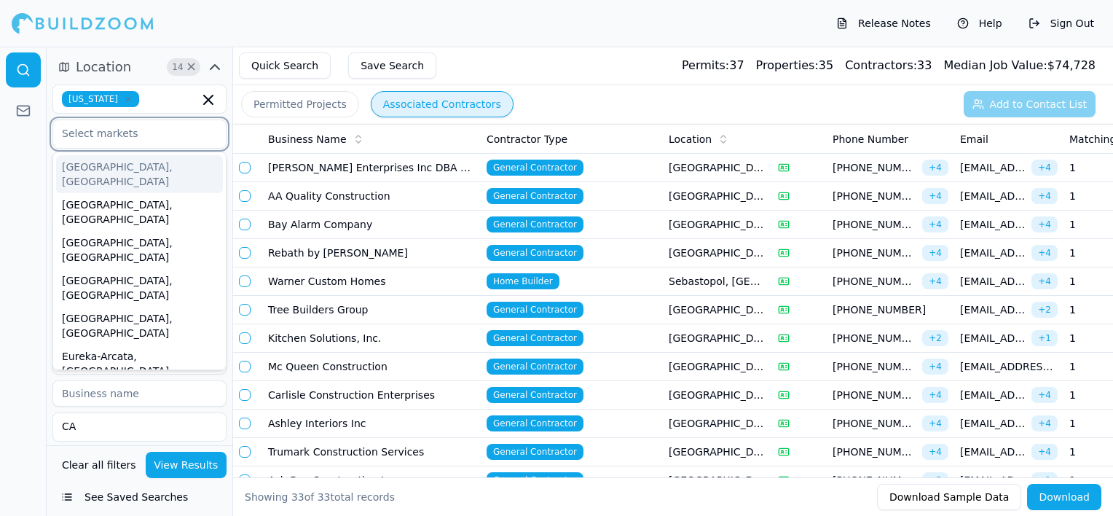
click at [171, 138] on input "text" at bounding box center [130, 133] width 154 height 26
click at [31, 182] on div at bounding box center [23, 281] width 47 height 469
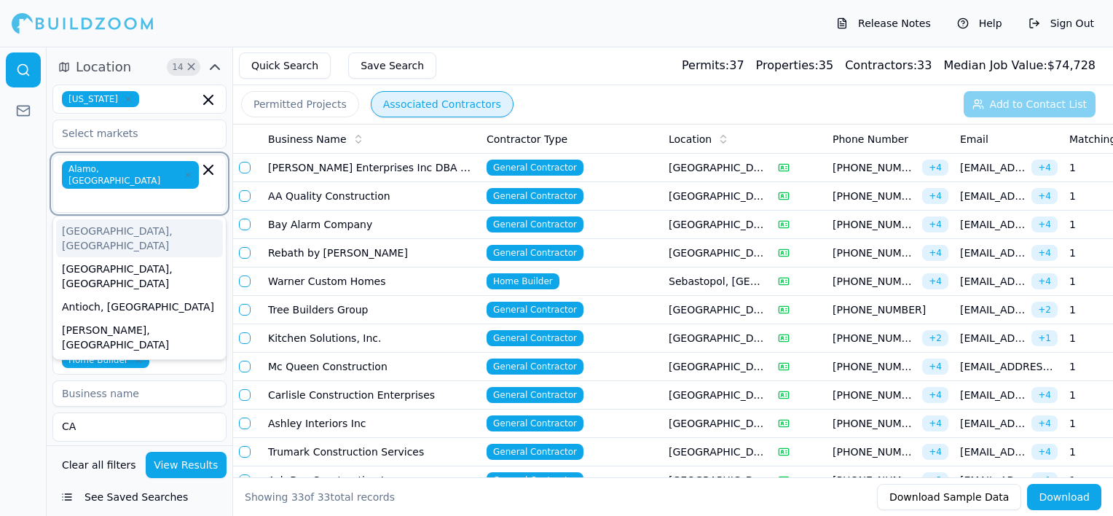
click at [174, 192] on input "text" at bounding box center [132, 199] width 134 height 15
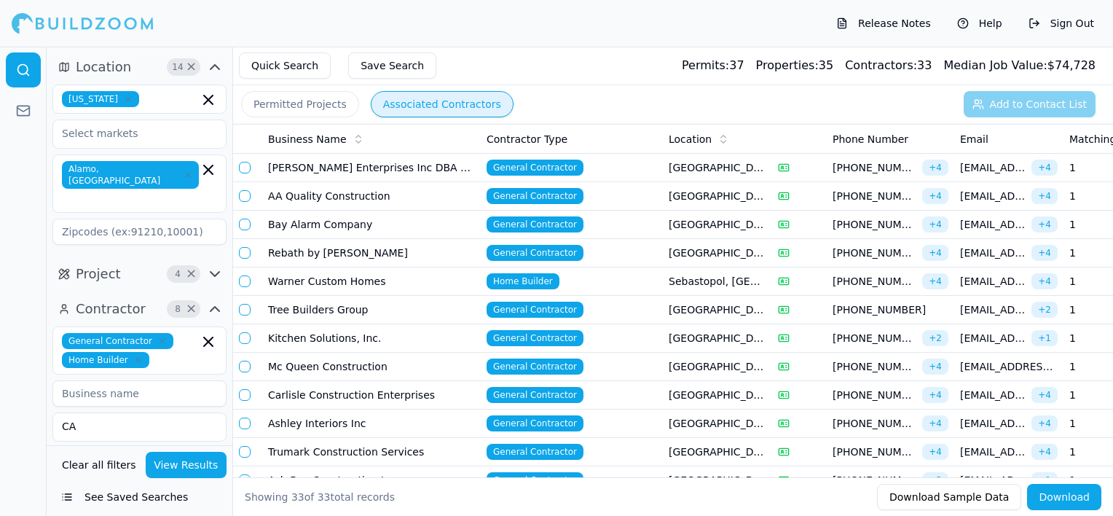
click at [28, 240] on div at bounding box center [23, 281] width 47 height 469
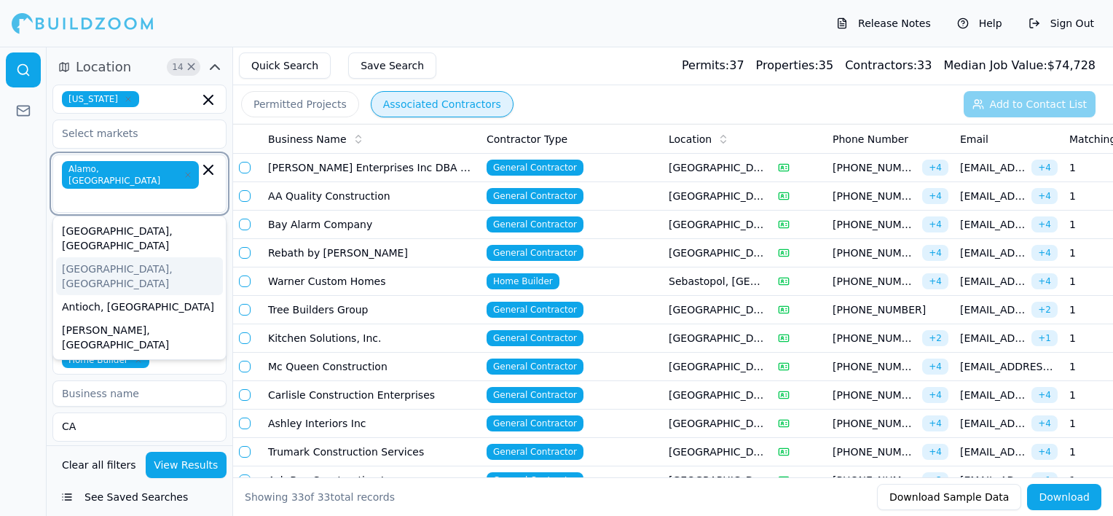
click at [157, 192] on input "text" at bounding box center [132, 199] width 134 height 15
click at [210, 172] on icon "button" at bounding box center [208, 169] width 17 height 17
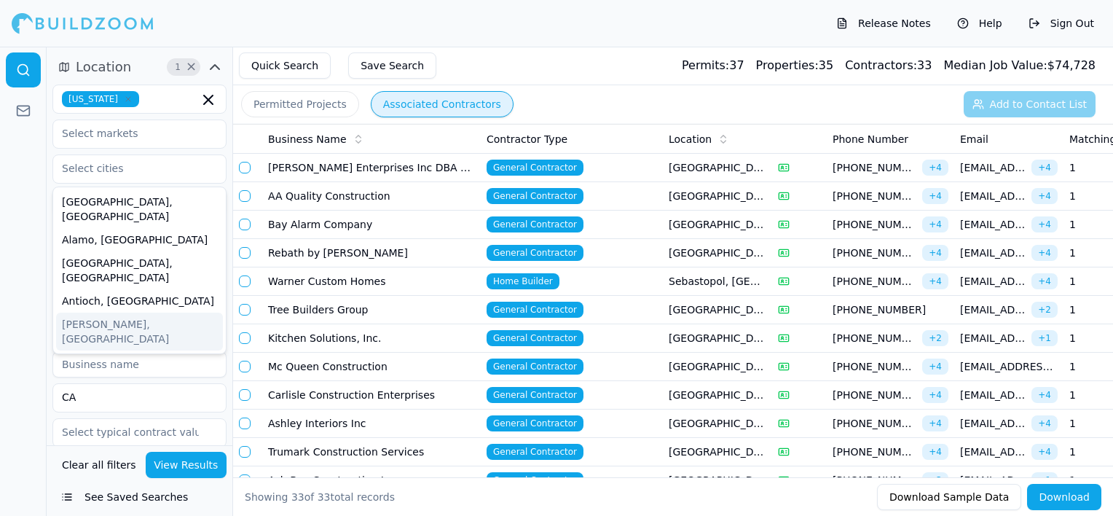
click at [146, 497] on button "See Saved Searches" at bounding box center [139, 497] width 174 height 26
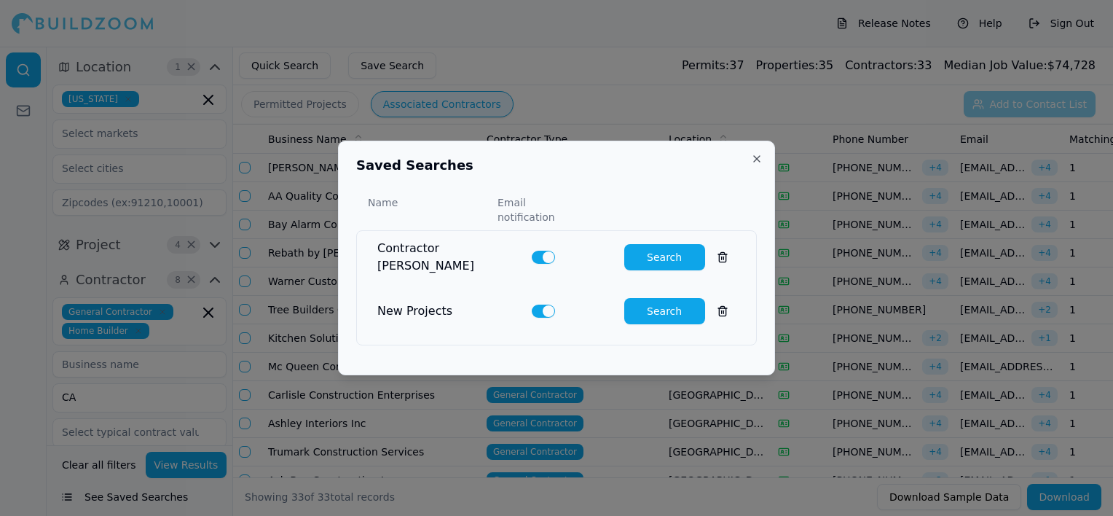
click at [670, 246] on button "Search" at bounding box center [664, 257] width 81 height 26
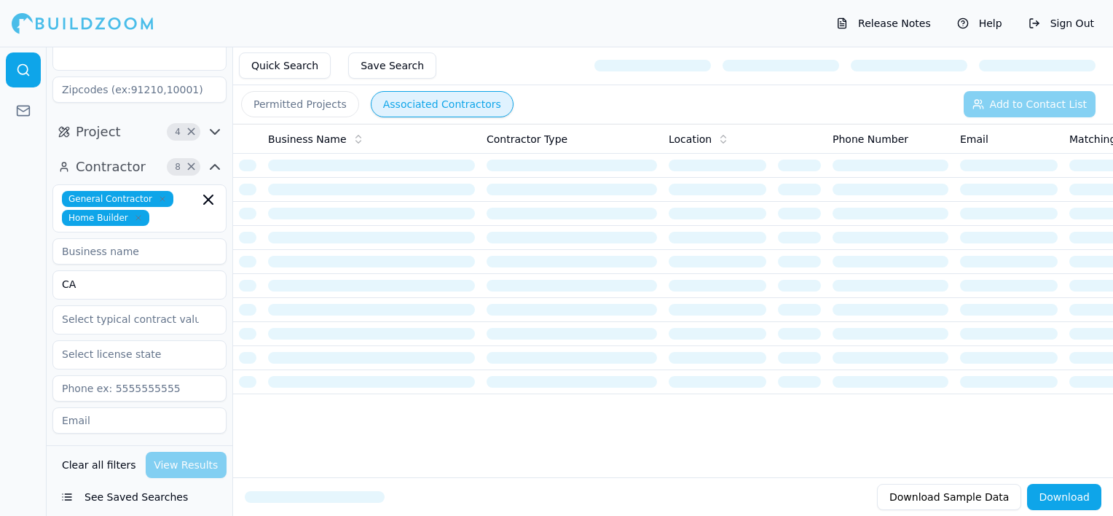
scroll to position [146, 0]
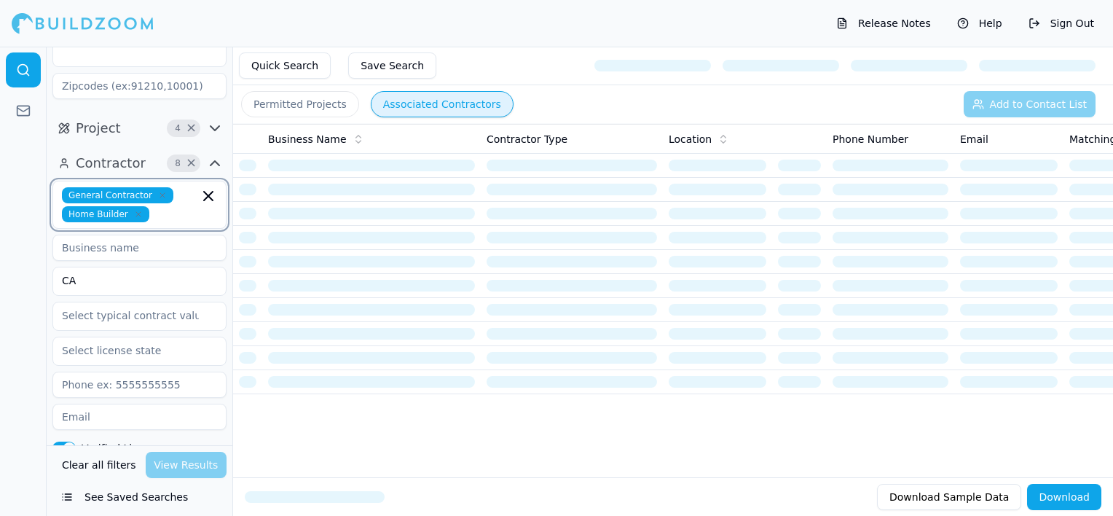
click at [178, 206] on input "text" at bounding box center [177, 214] width 44 height 16
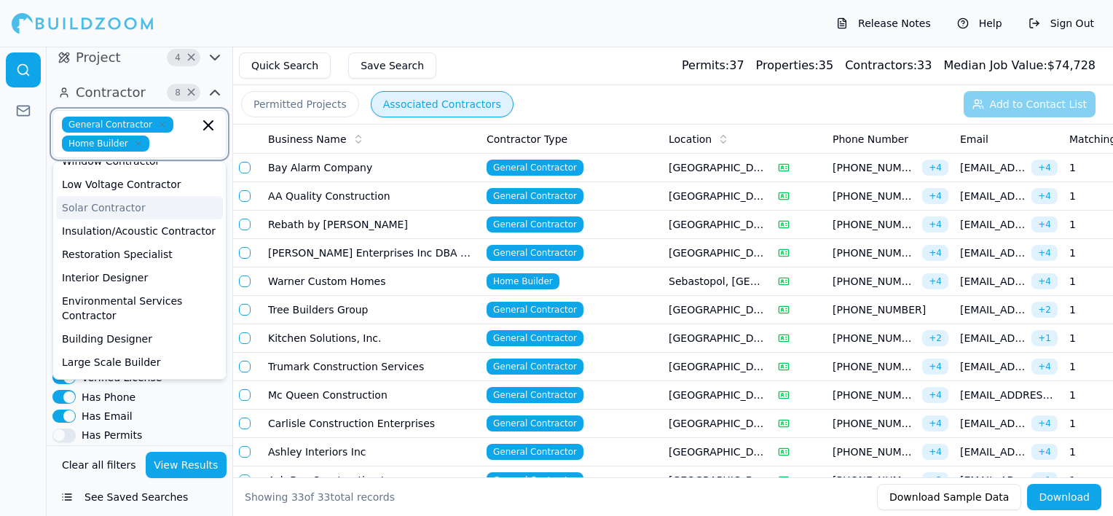
scroll to position [219, 0]
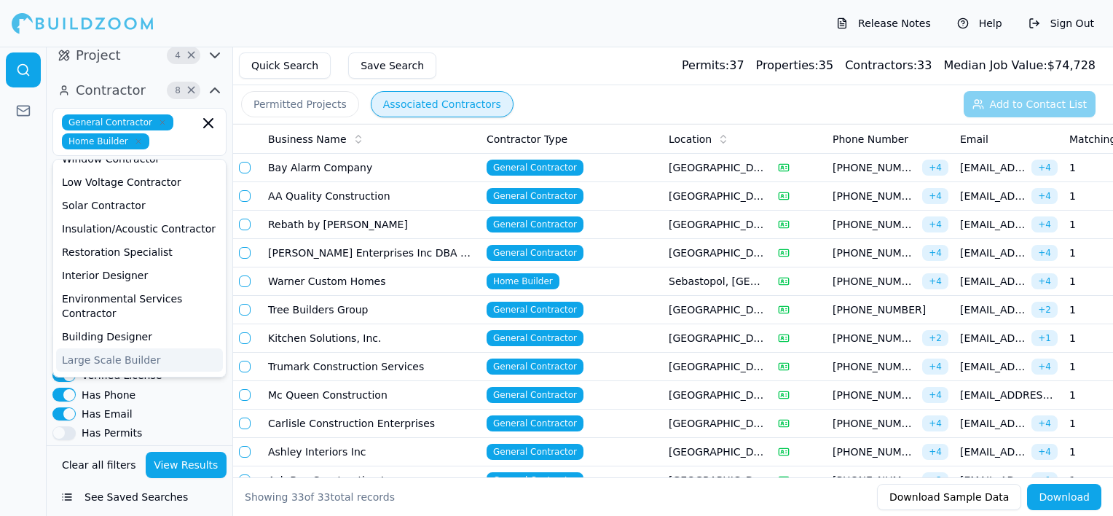
click at [27, 285] on div at bounding box center [23, 281] width 47 height 469
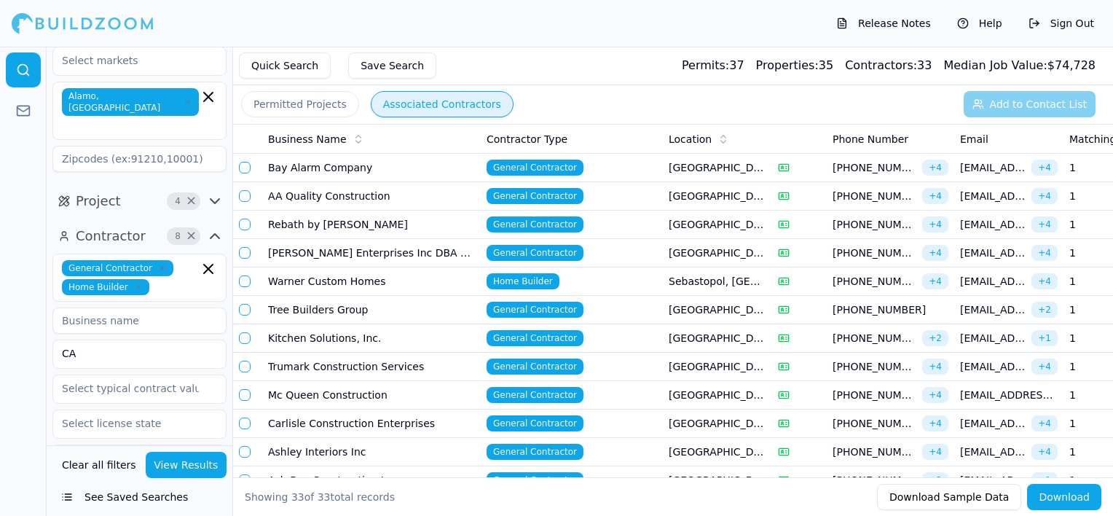
scroll to position [0, 0]
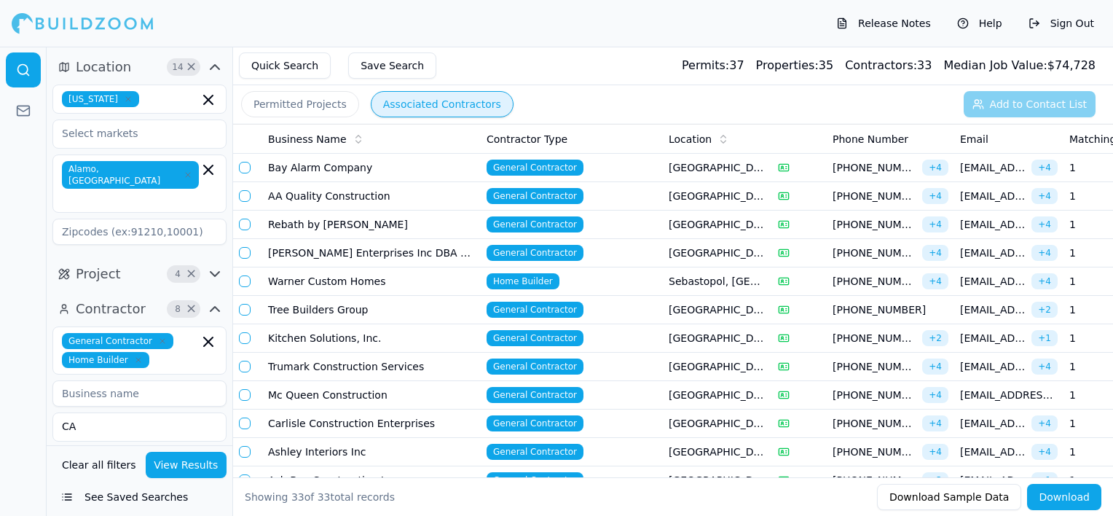
click at [218, 265] on icon "button" at bounding box center [214, 273] width 17 height 17
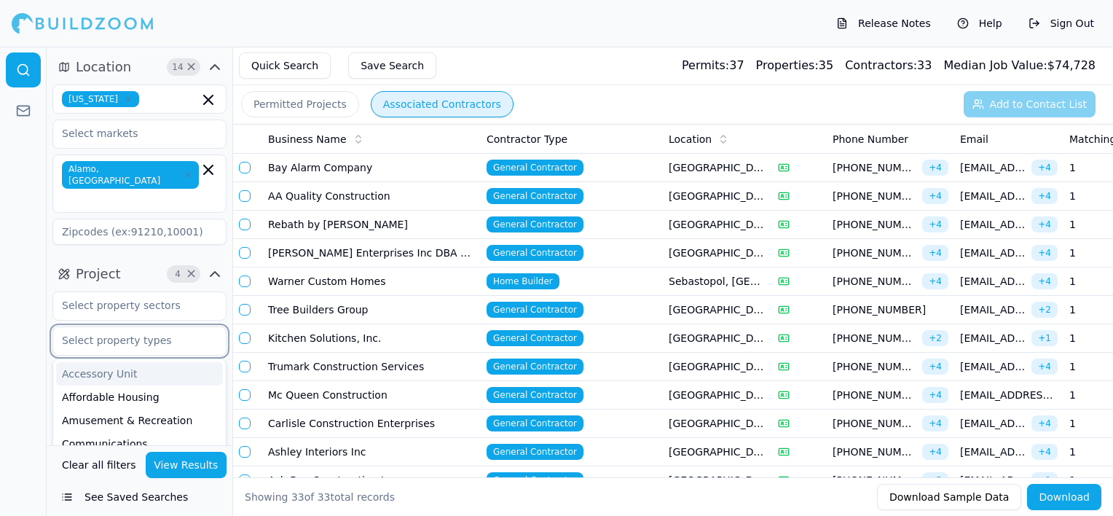
click at [181, 327] on input "text" at bounding box center [130, 340] width 154 height 26
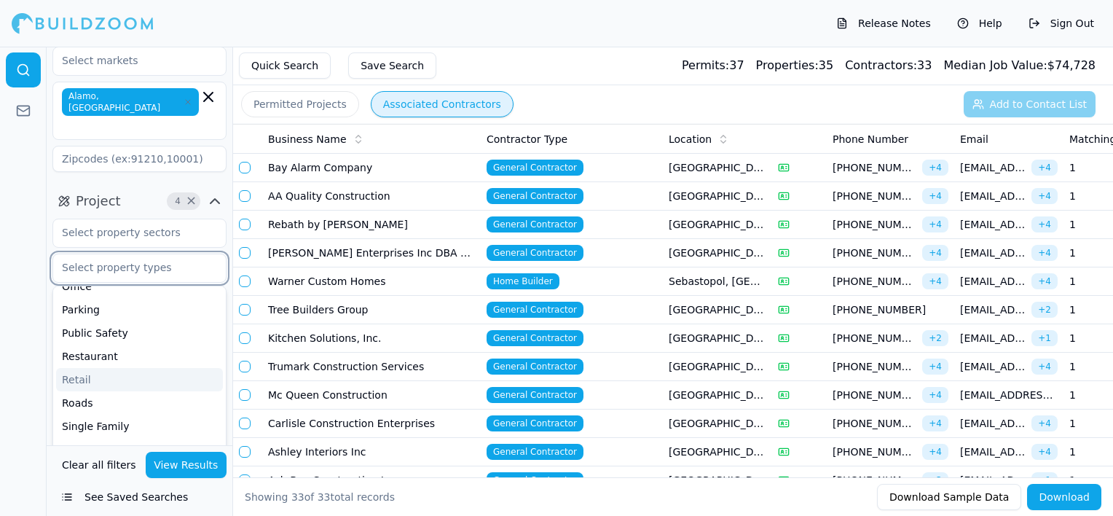
scroll to position [394, 0]
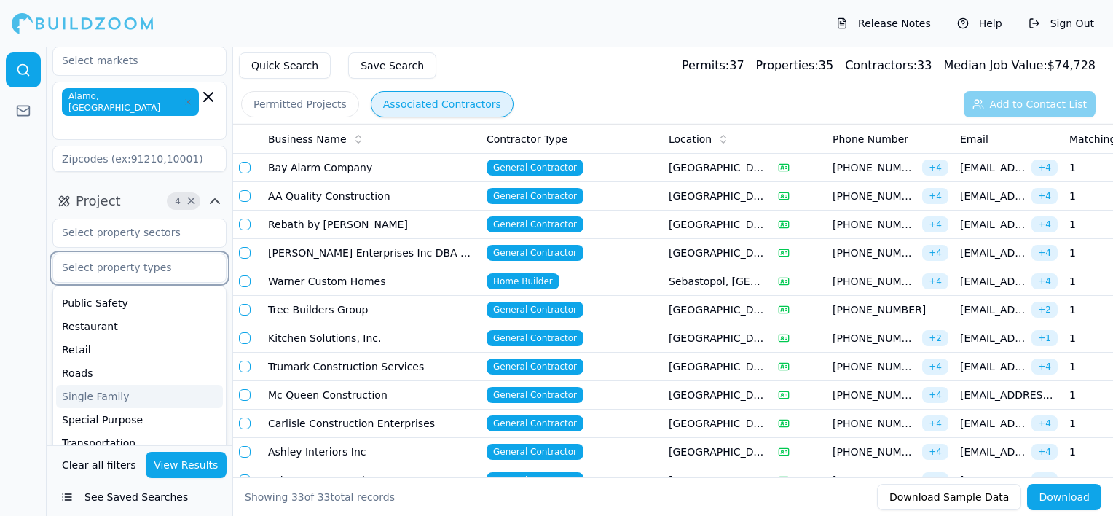
click at [178, 385] on div "Single Family" at bounding box center [139, 396] width 167 height 23
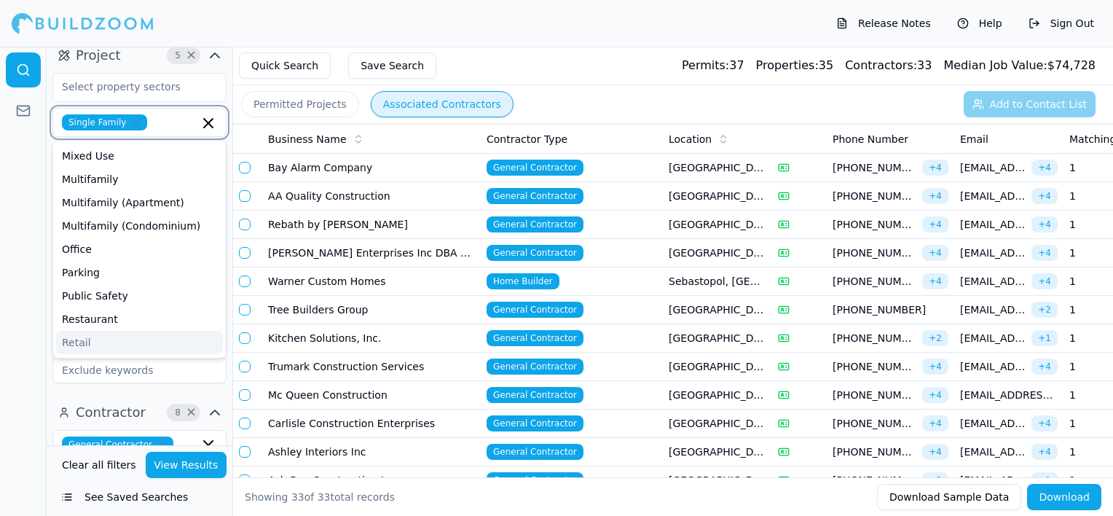
scroll to position [225, 0]
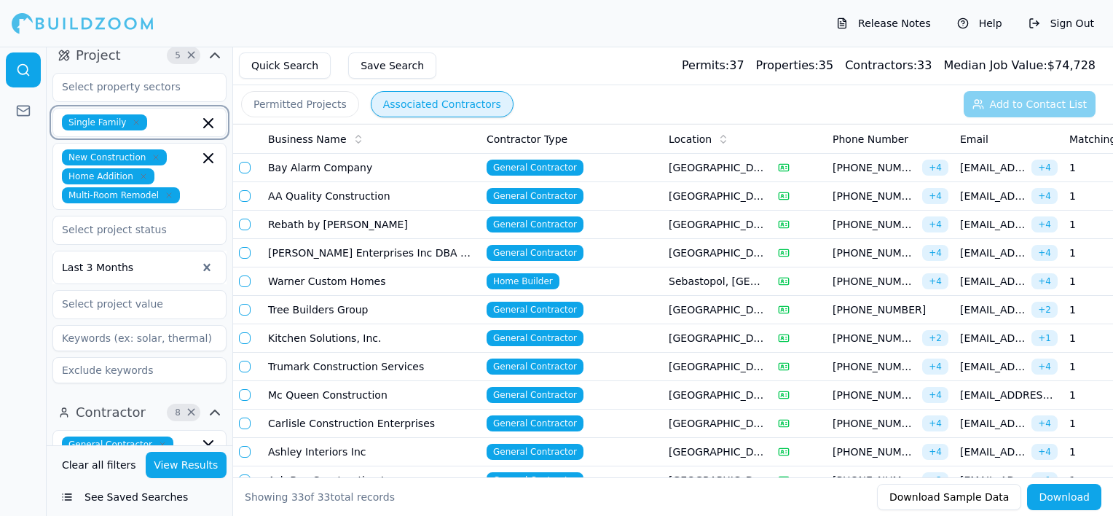
click at [210, 114] on icon "button" at bounding box center [208, 122] width 17 height 17
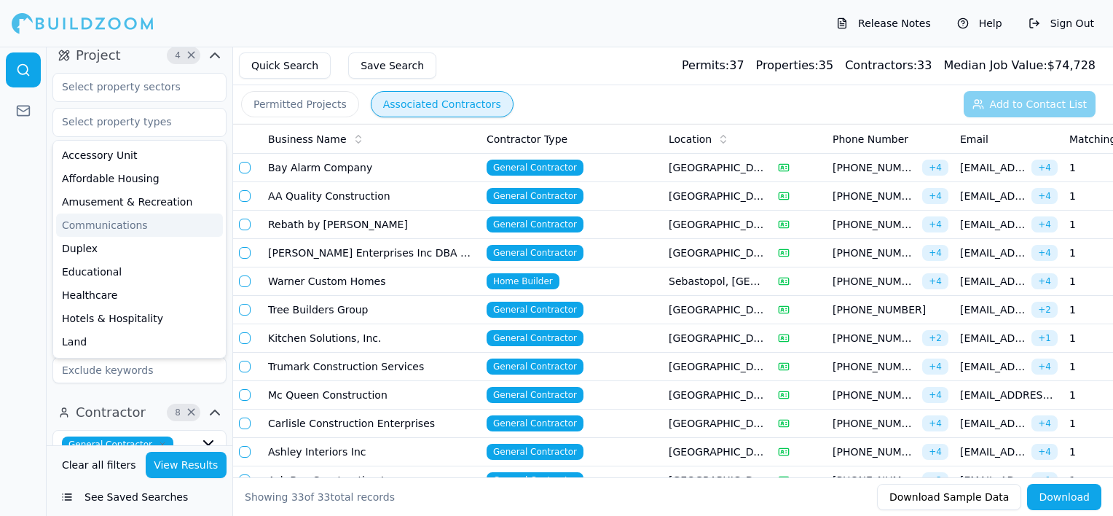
click at [23, 215] on div at bounding box center [23, 281] width 47 height 469
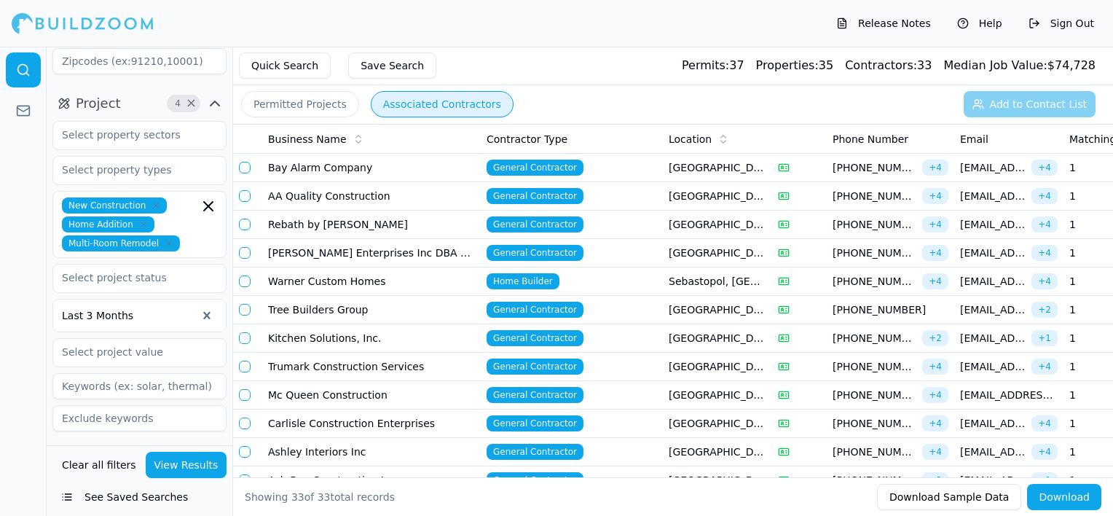
scroll to position [146, 0]
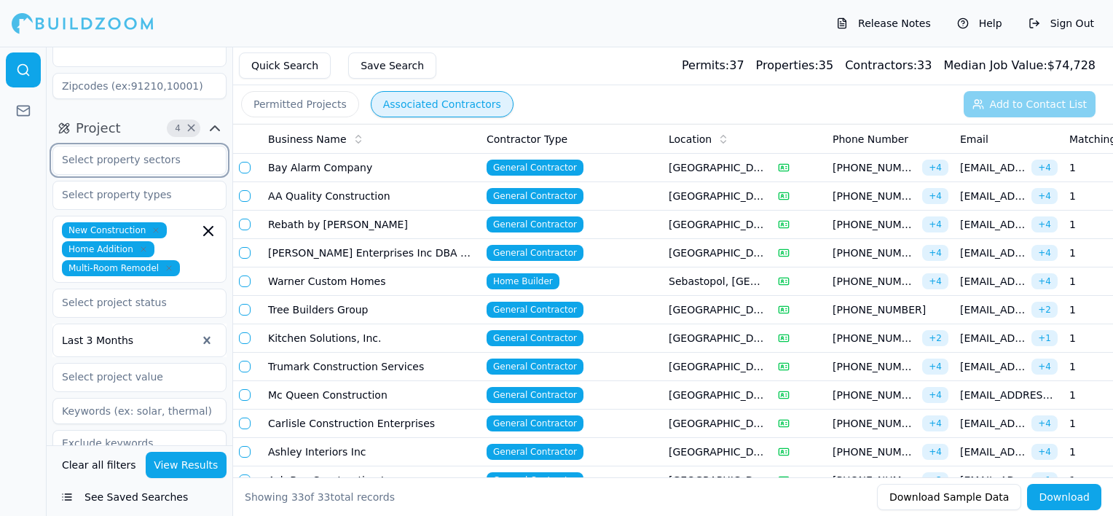
click at [198, 146] on input "text" at bounding box center [130, 159] width 154 height 26
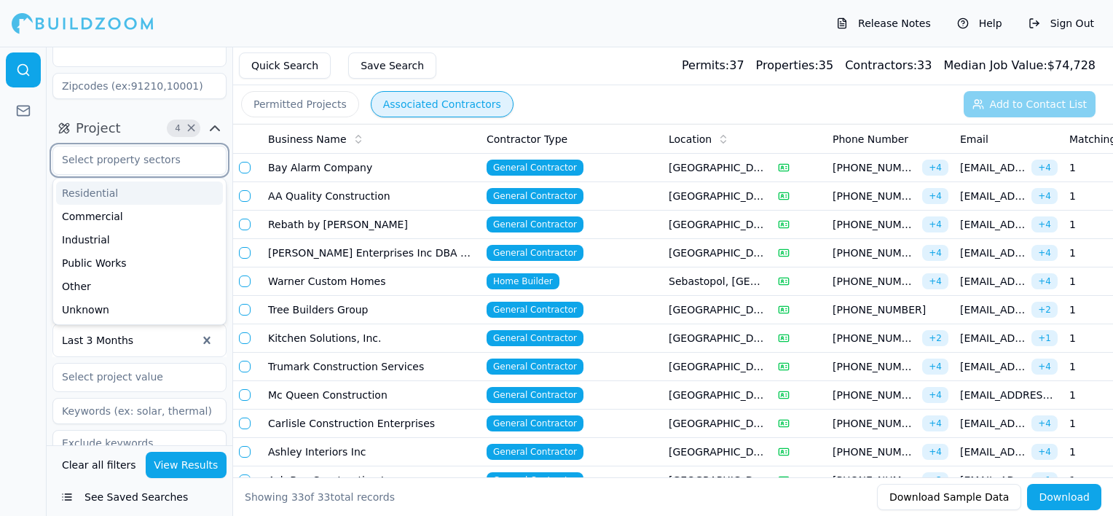
click at [188, 181] on div "Residential" at bounding box center [139, 192] width 167 height 23
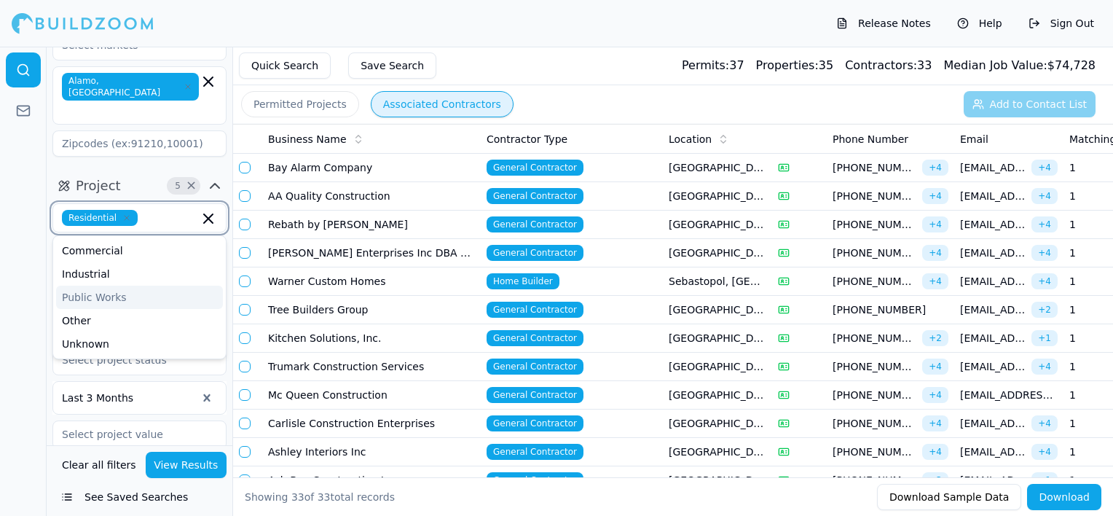
scroll to position [73, 0]
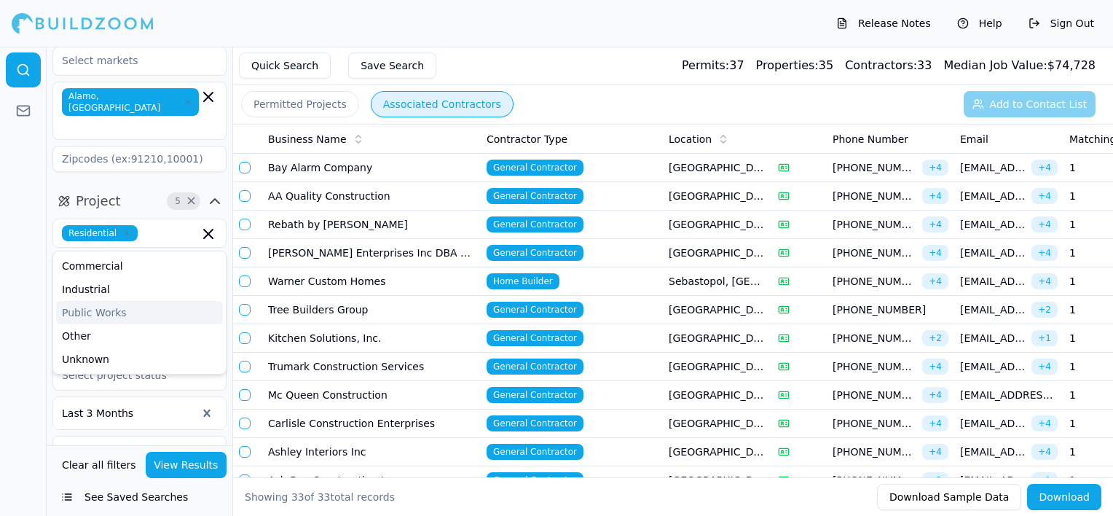
click at [29, 283] on div at bounding box center [23, 281] width 47 height 469
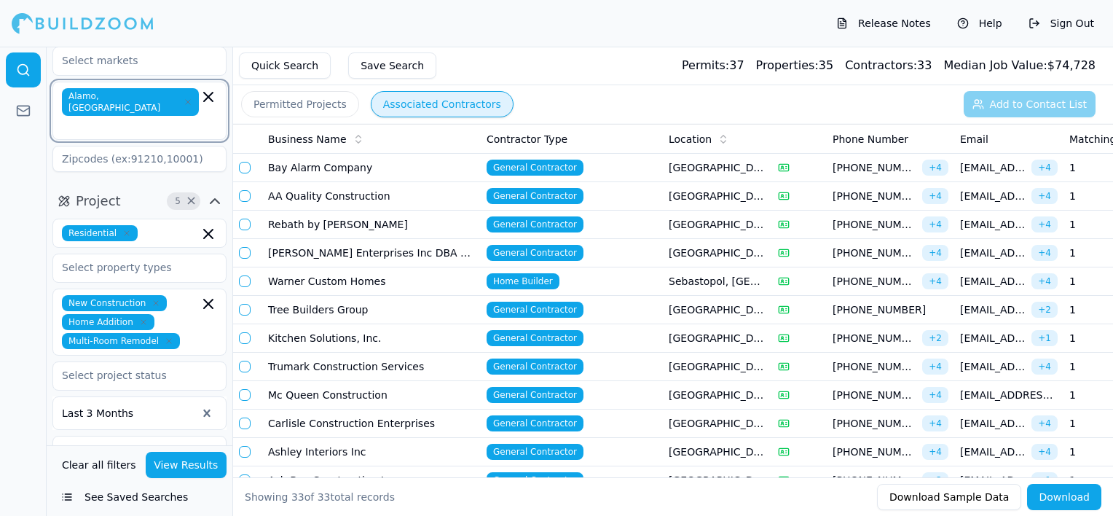
click at [210, 100] on icon "button" at bounding box center [208, 96] width 17 height 17
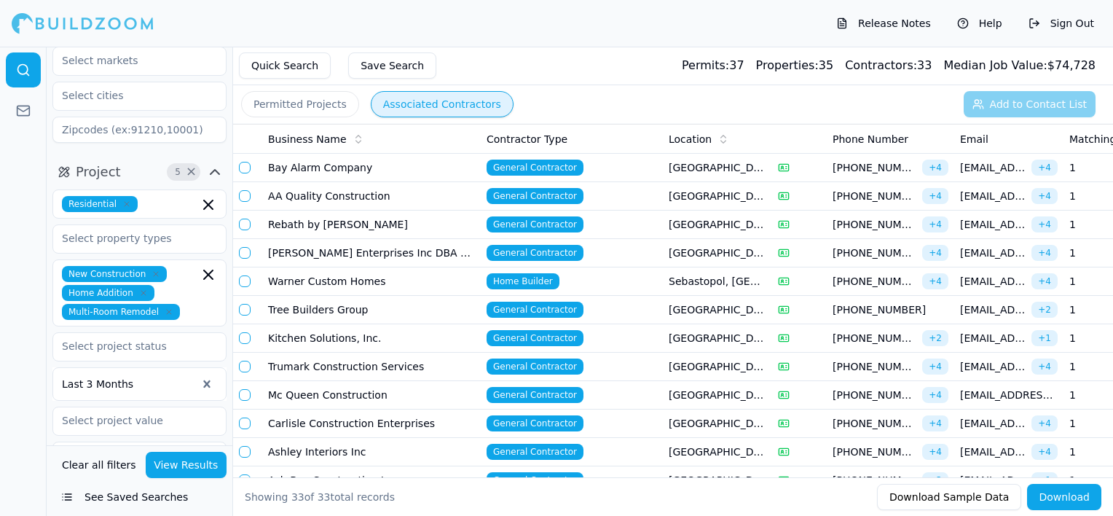
click at [13, 216] on div at bounding box center [23, 281] width 47 height 469
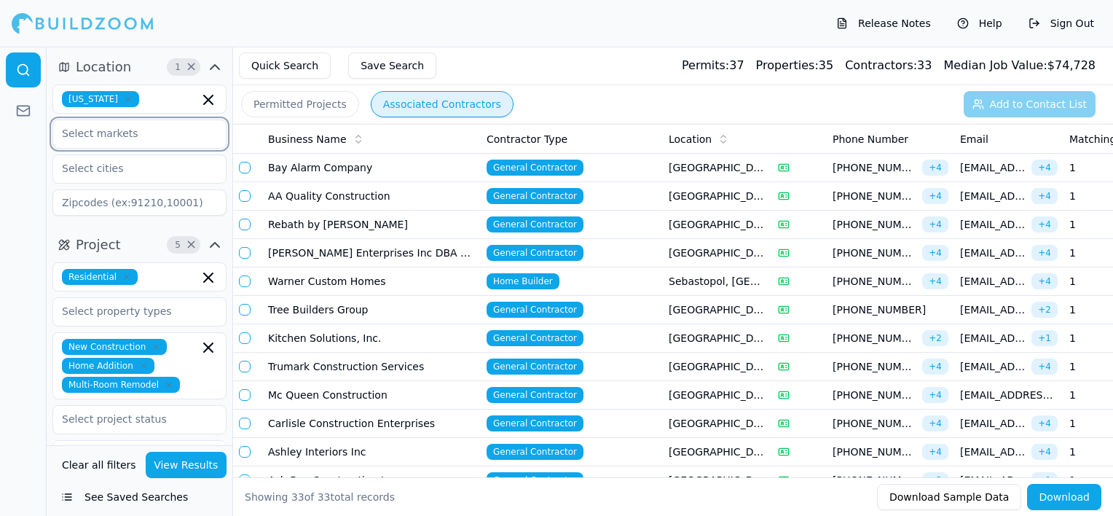
click at [119, 135] on input "text" at bounding box center [130, 133] width 154 height 26
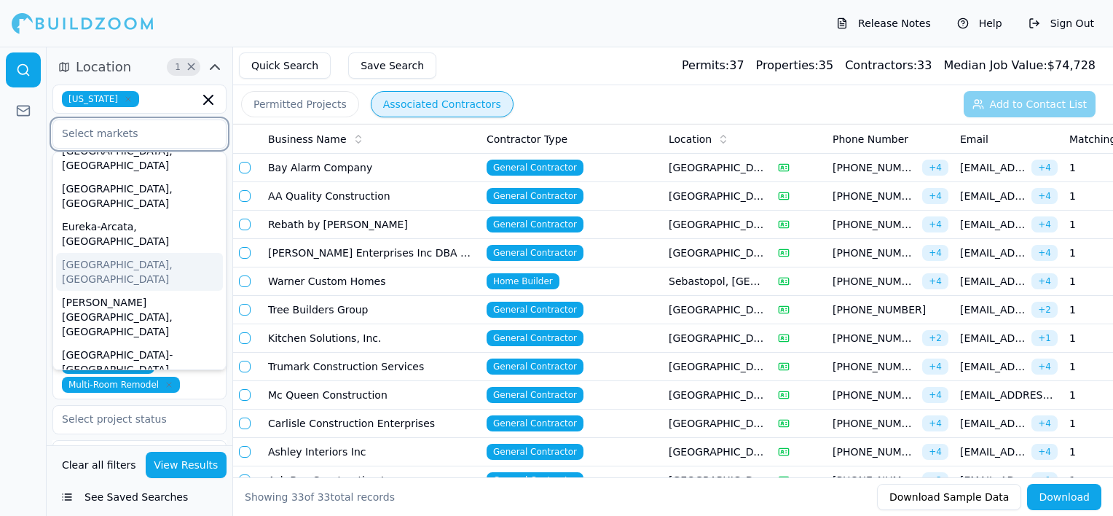
scroll to position [146, 0]
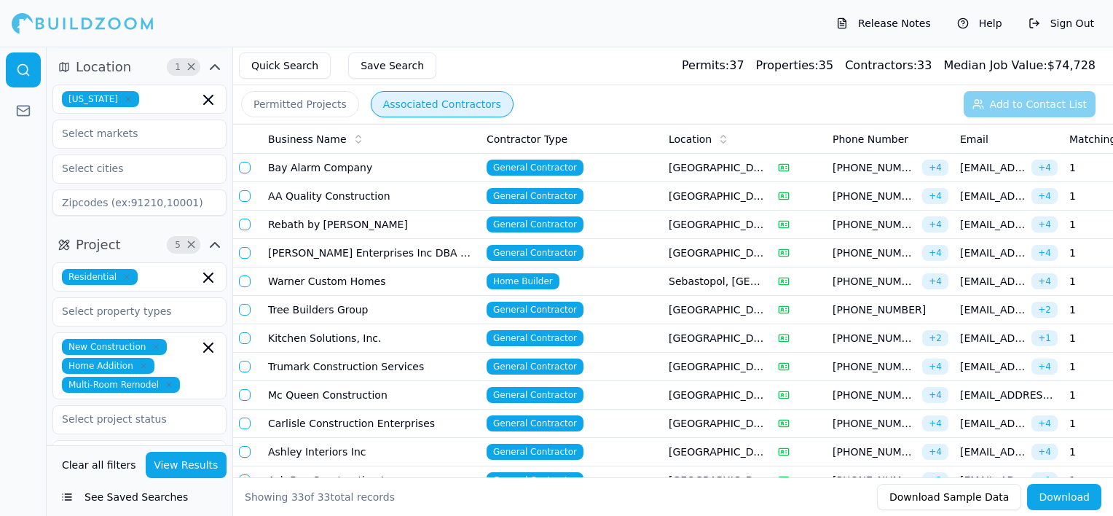
click at [29, 267] on div at bounding box center [23, 281] width 47 height 469
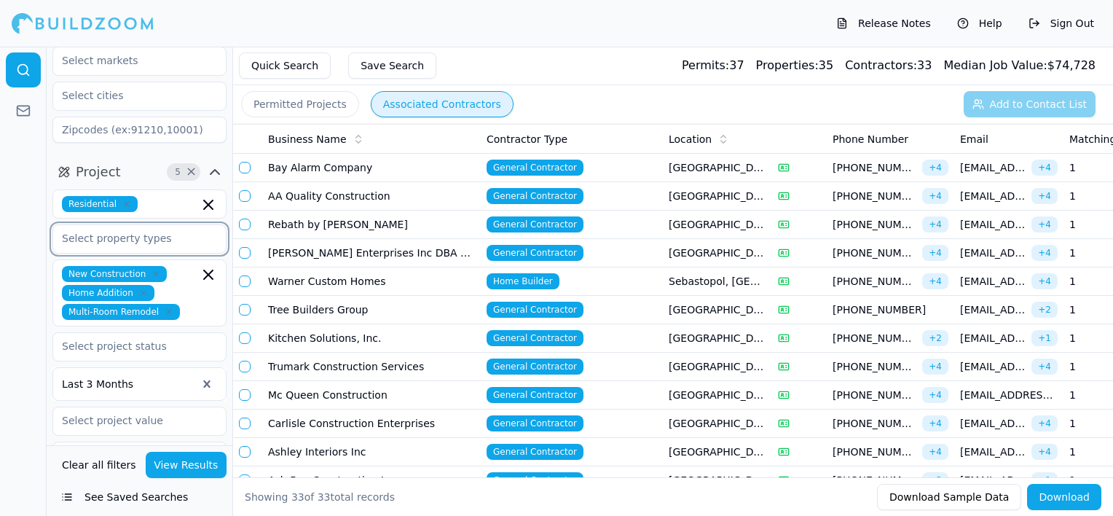
click at [151, 243] on input "text" at bounding box center [130, 238] width 154 height 26
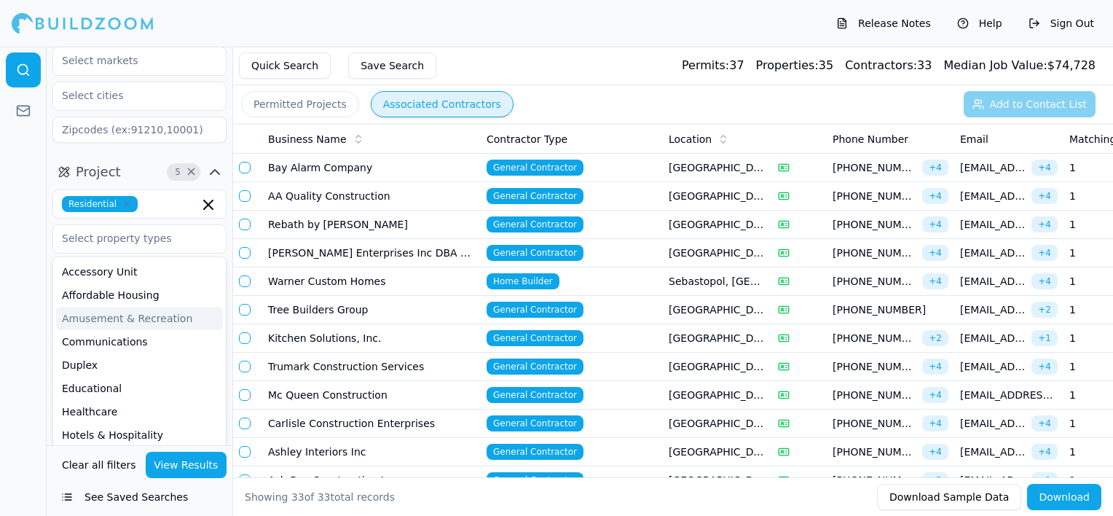
click at [0, 300] on html "Release Notes Help Sign Out Location 1 × [US_STATE] Project 5 × Residential Acc…" at bounding box center [556, 258] width 1113 height 516
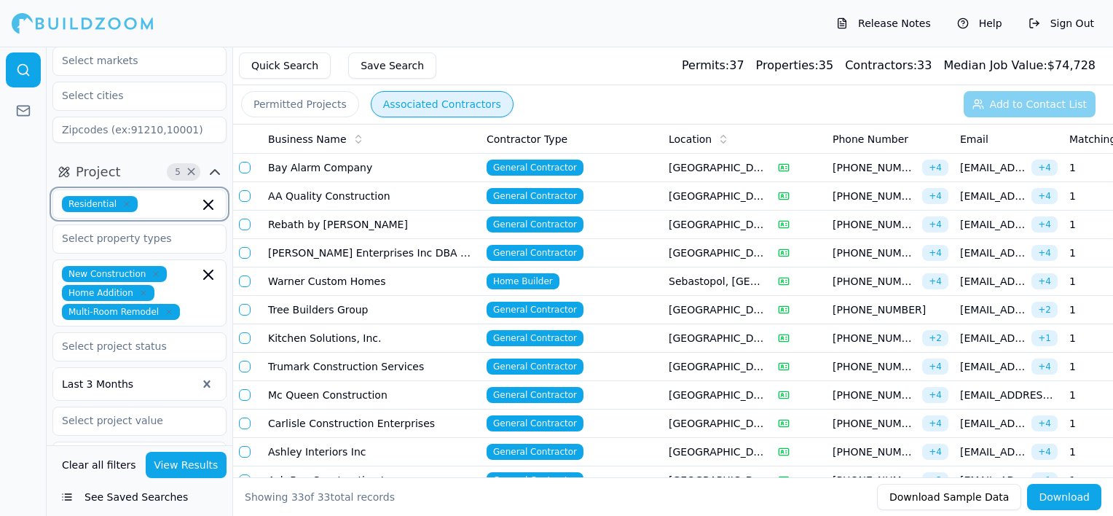
click at [177, 206] on input "text" at bounding box center [170, 204] width 55 height 16
click at [17, 310] on div at bounding box center [23, 281] width 47 height 469
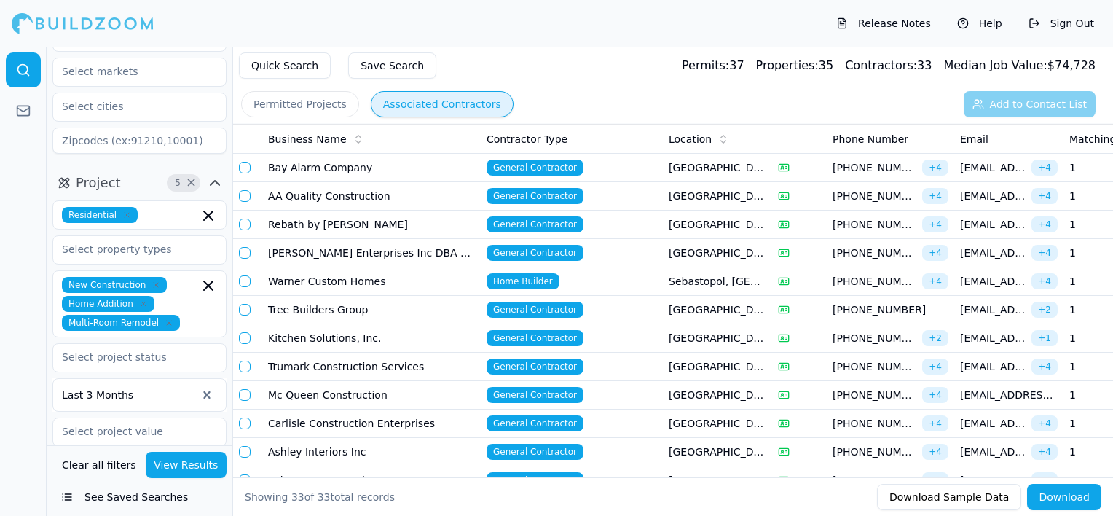
scroll to position [0, 0]
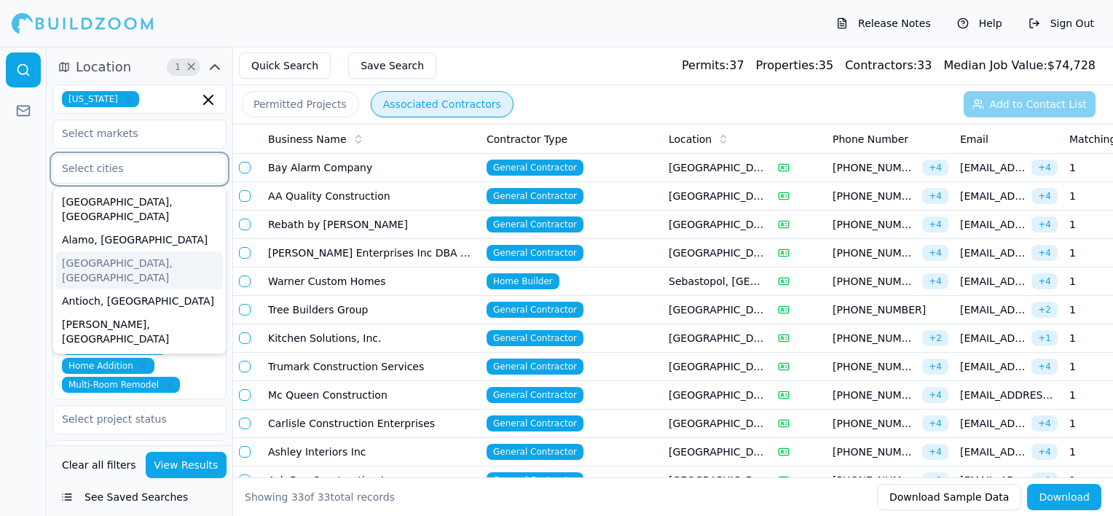
click at [154, 173] on input "text" at bounding box center [130, 168] width 154 height 26
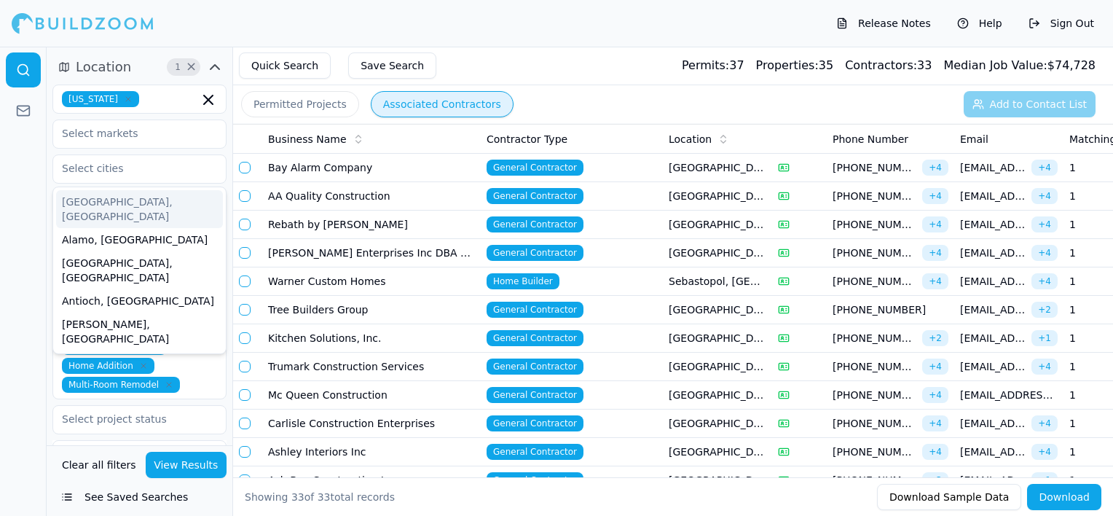
click at [18, 216] on div at bounding box center [23, 281] width 47 height 469
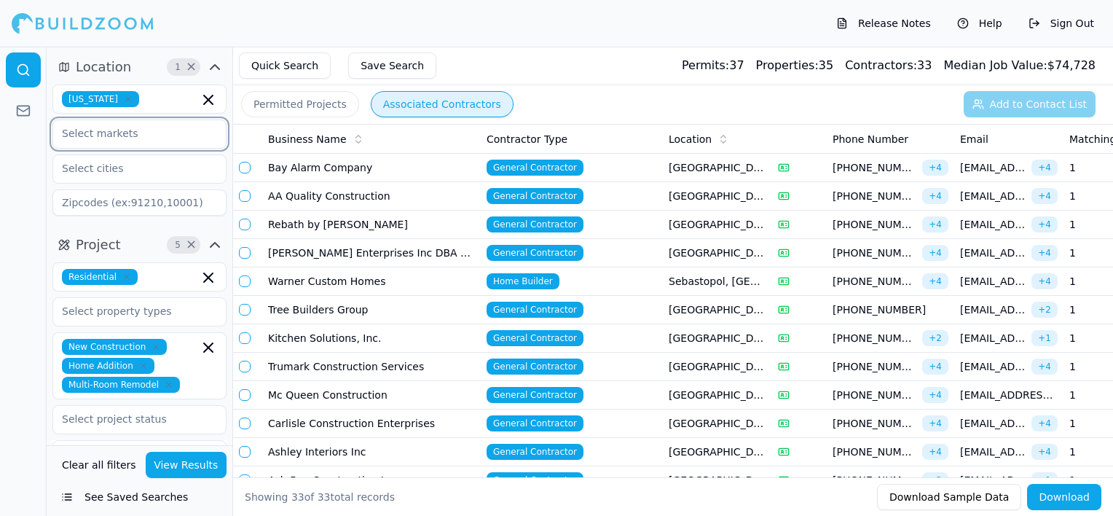
click at [160, 130] on input "text" at bounding box center [130, 133] width 154 height 26
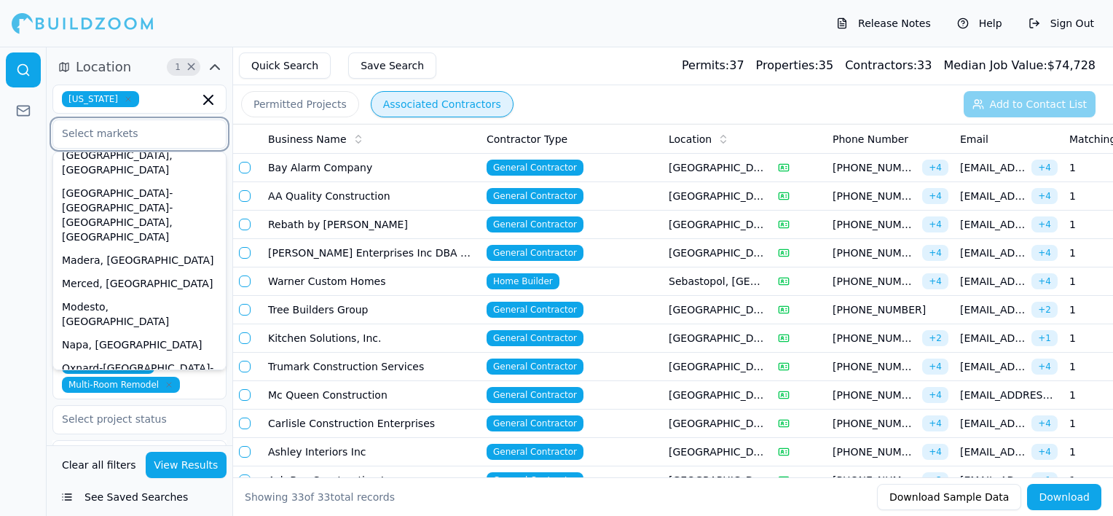
scroll to position [364, 0]
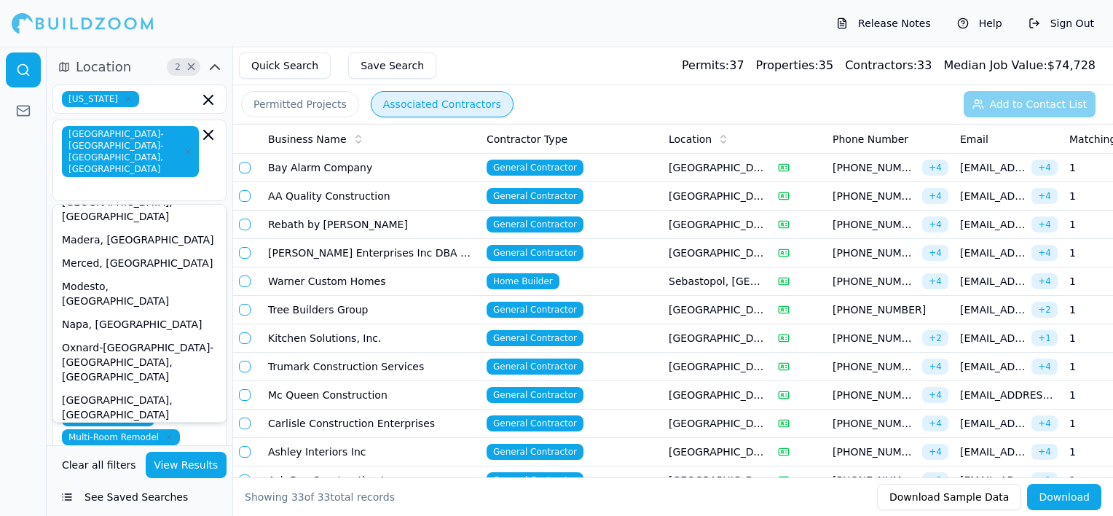
click at [1, 422] on div at bounding box center [23, 281] width 47 height 469
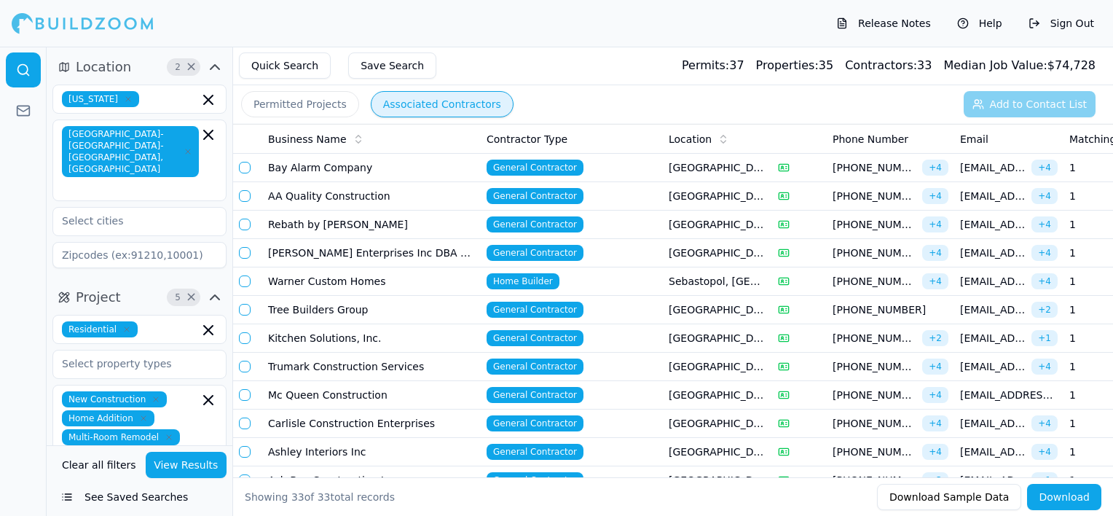
click at [181, 472] on button "View Results" at bounding box center [187, 465] width 82 height 26
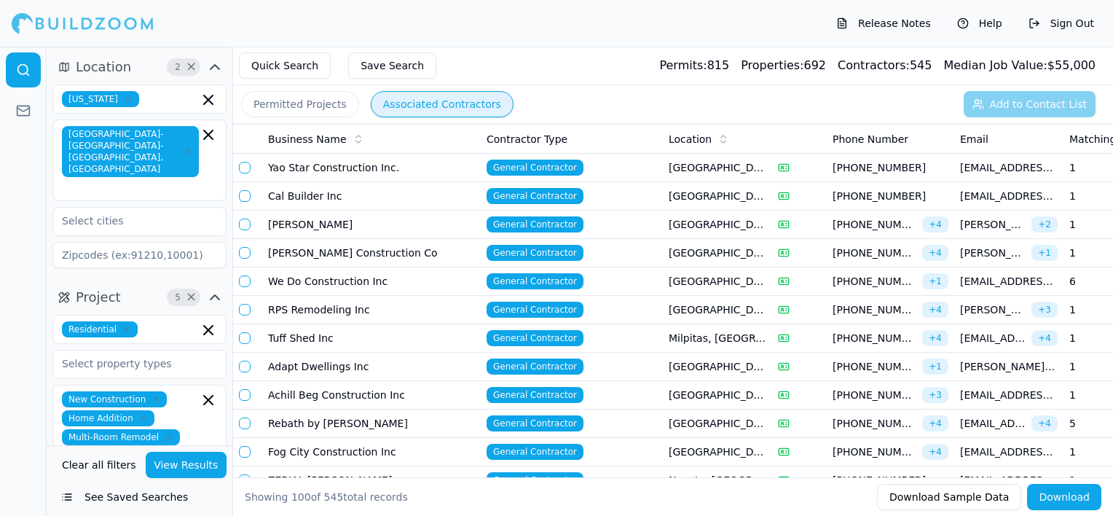
click at [708, 139] on div "Location" at bounding box center [718, 139] width 98 height 15
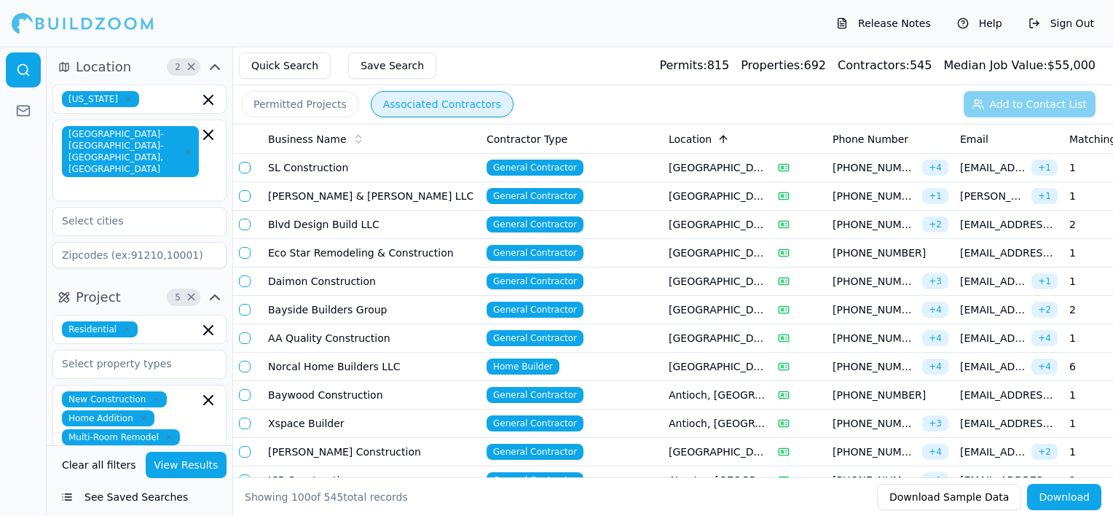
scroll to position [73, 0]
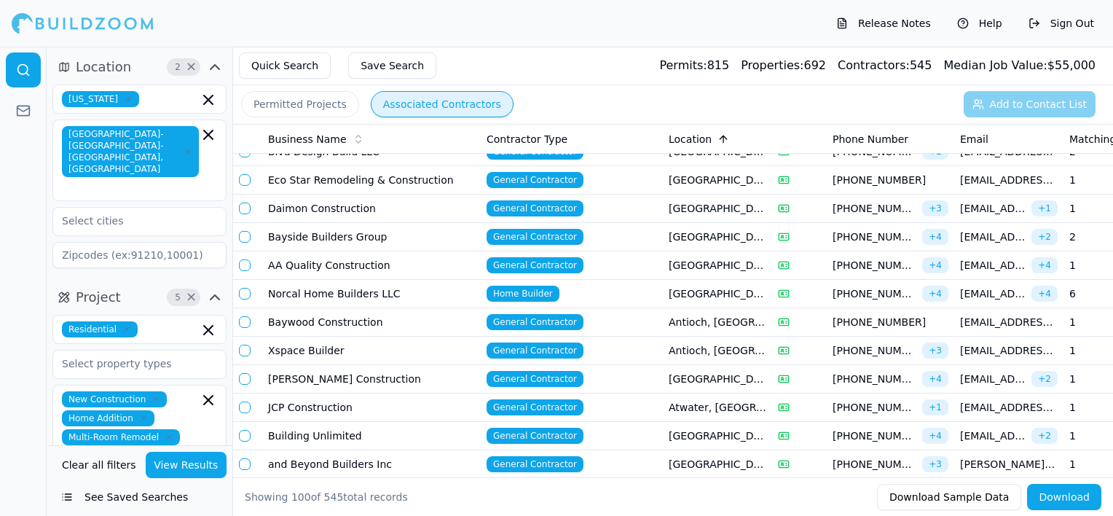
click at [648, 324] on td "General Contractor" at bounding box center [572, 322] width 182 height 28
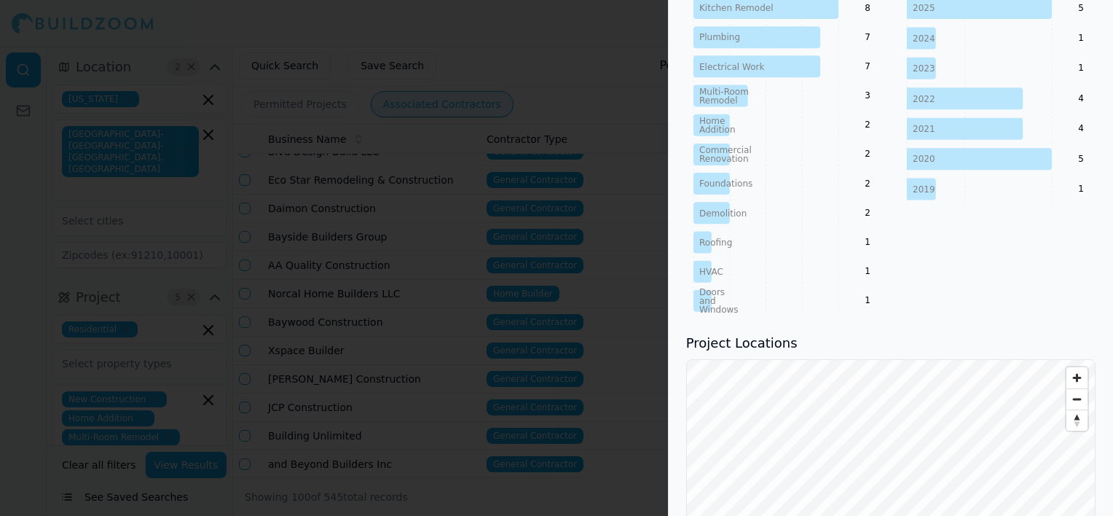
scroll to position [874, 0]
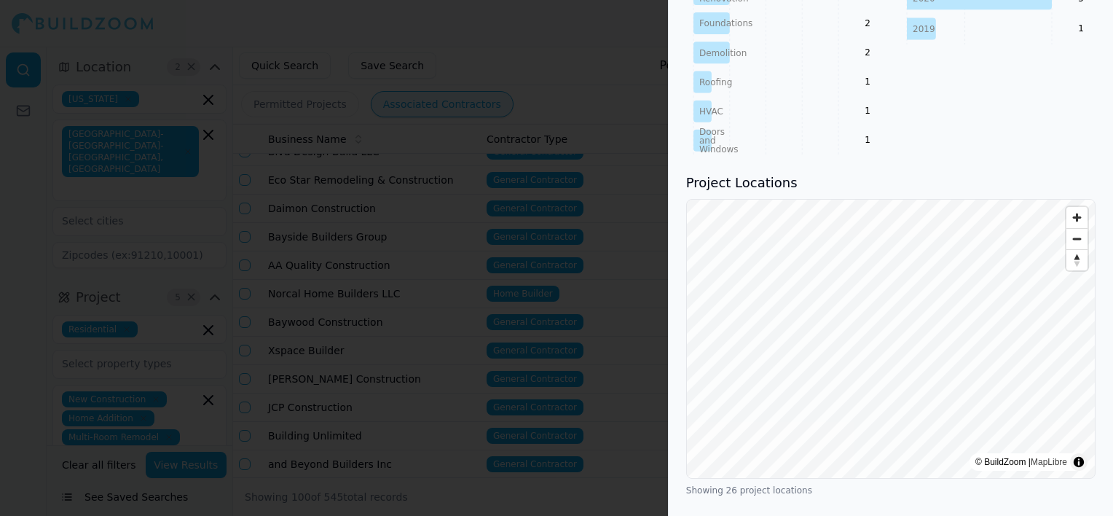
click at [414, 124] on div at bounding box center [556, 258] width 1113 height 516
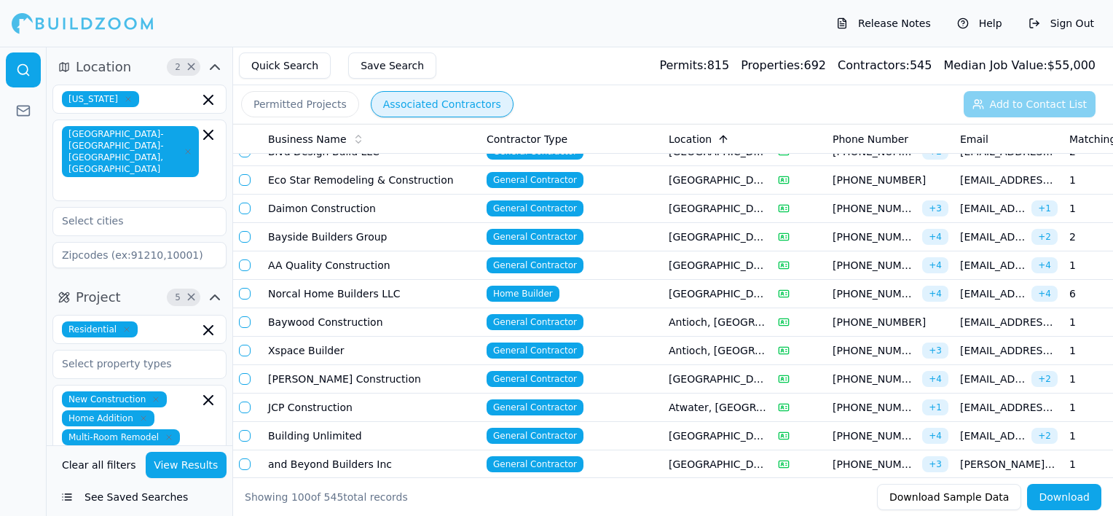
scroll to position [146, 0]
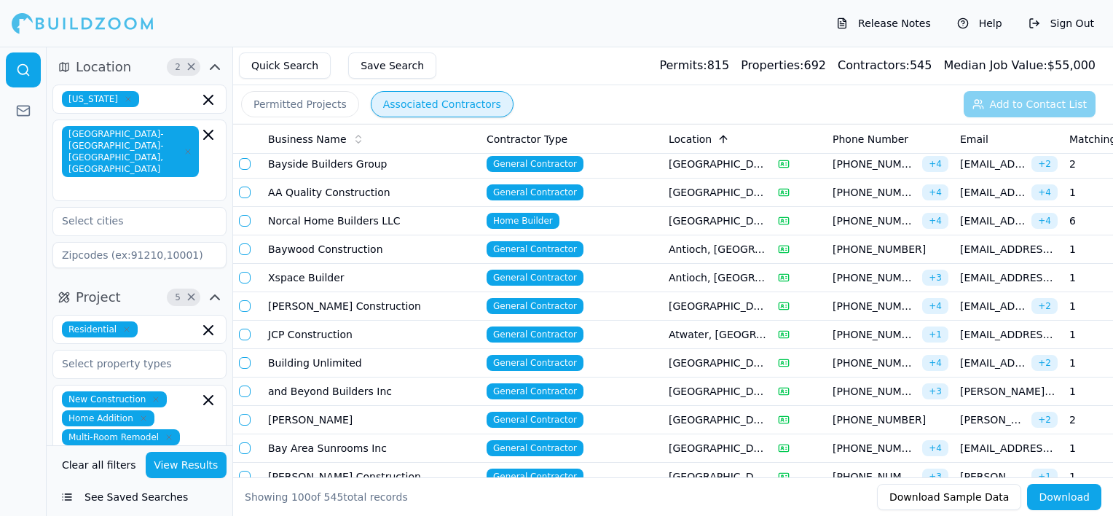
click at [655, 277] on td "General Contractor" at bounding box center [572, 278] width 182 height 28
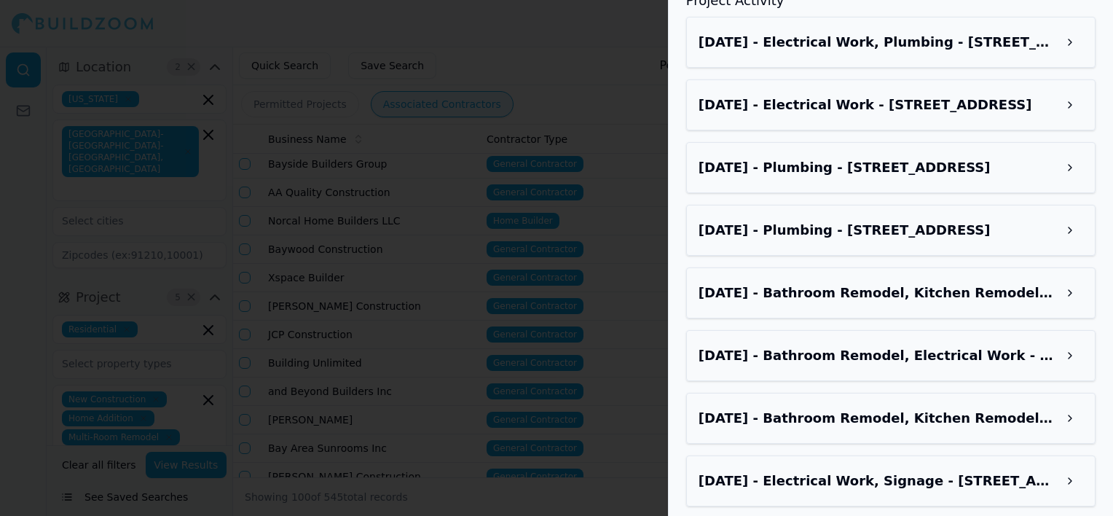
scroll to position [1602, 0]
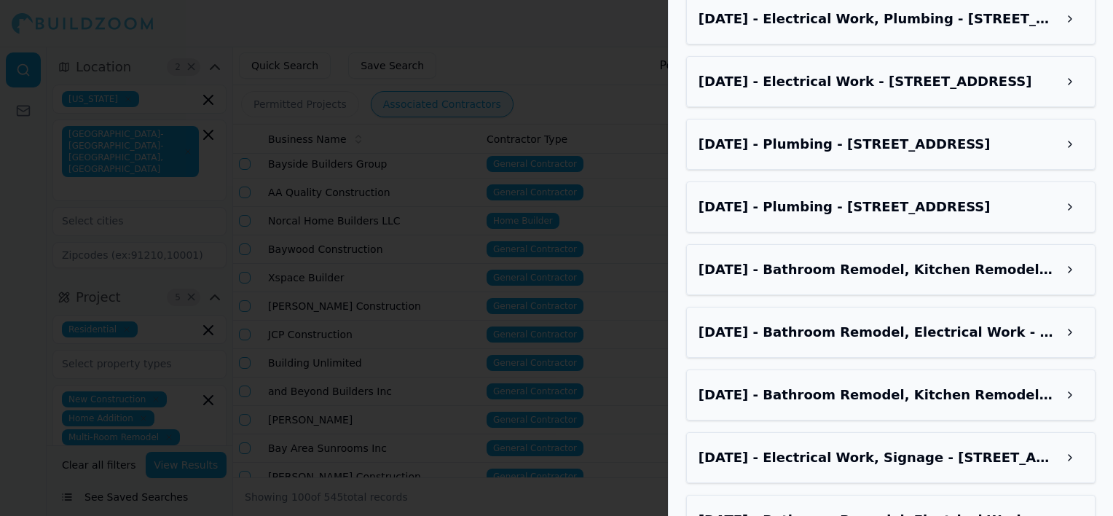
click at [1066, 401] on button at bounding box center [1070, 395] width 26 height 26
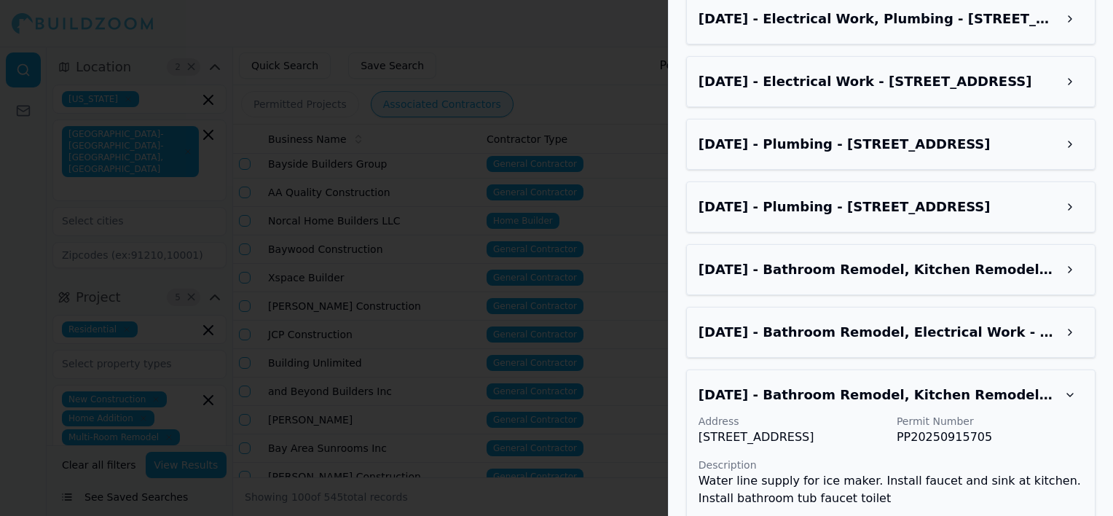
click at [497, 245] on div at bounding box center [556, 258] width 1113 height 516
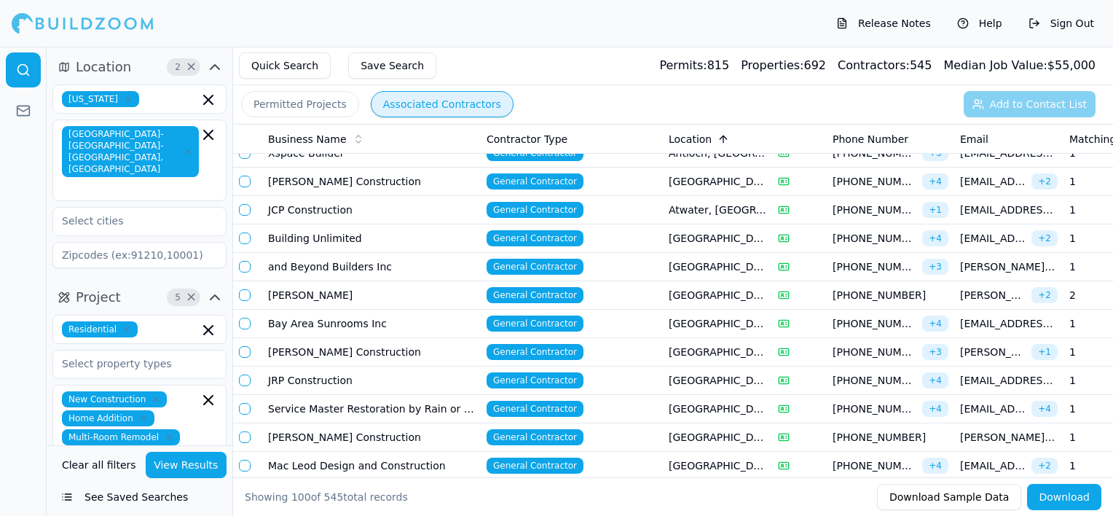
scroll to position [291, 0]
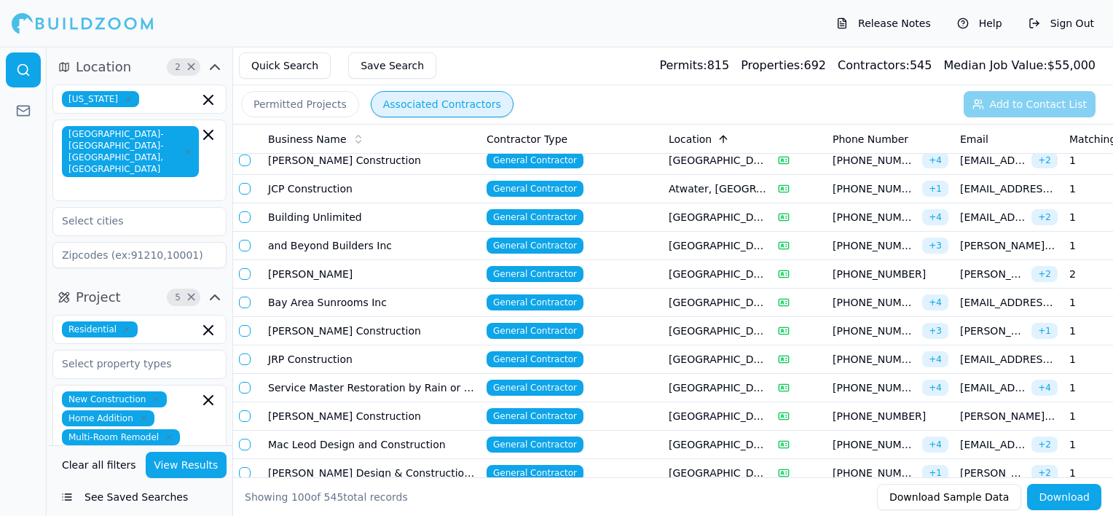
click at [638, 409] on td "General Contractor" at bounding box center [572, 416] width 182 height 28
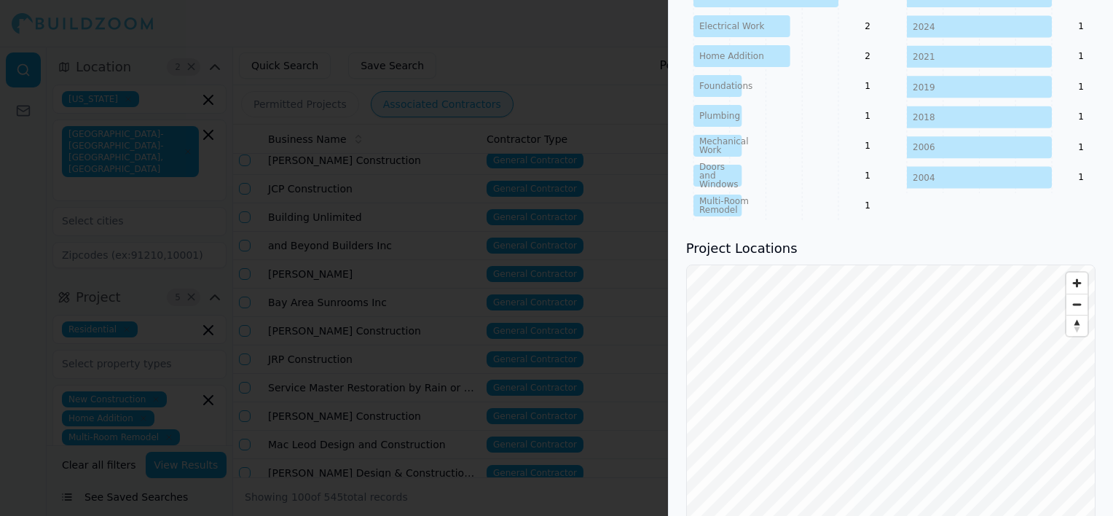
scroll to position [728, 0]
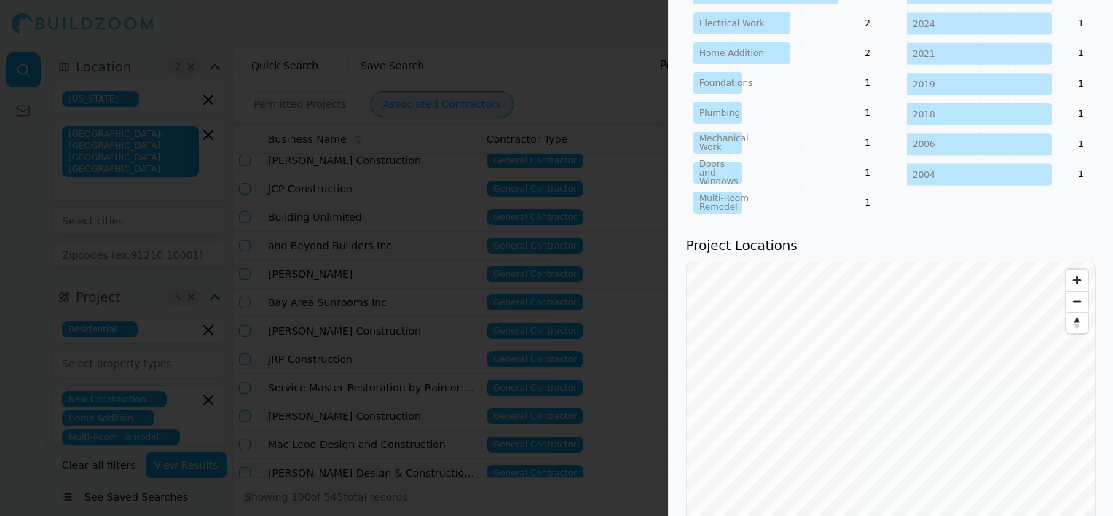
click at [577, 299] on div at bounding box center [556, 258] width 1113 height 516
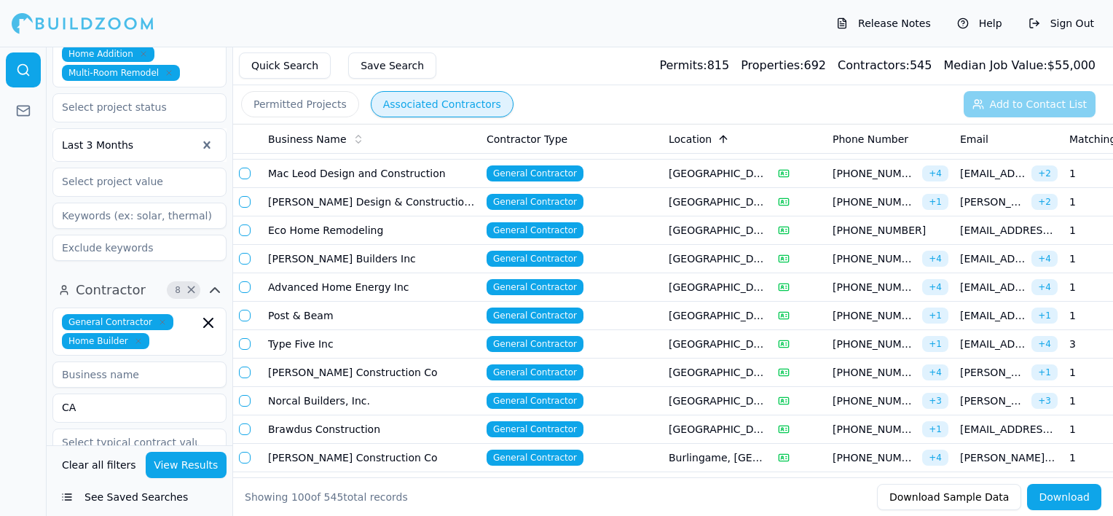
scroll to position [583, 0]
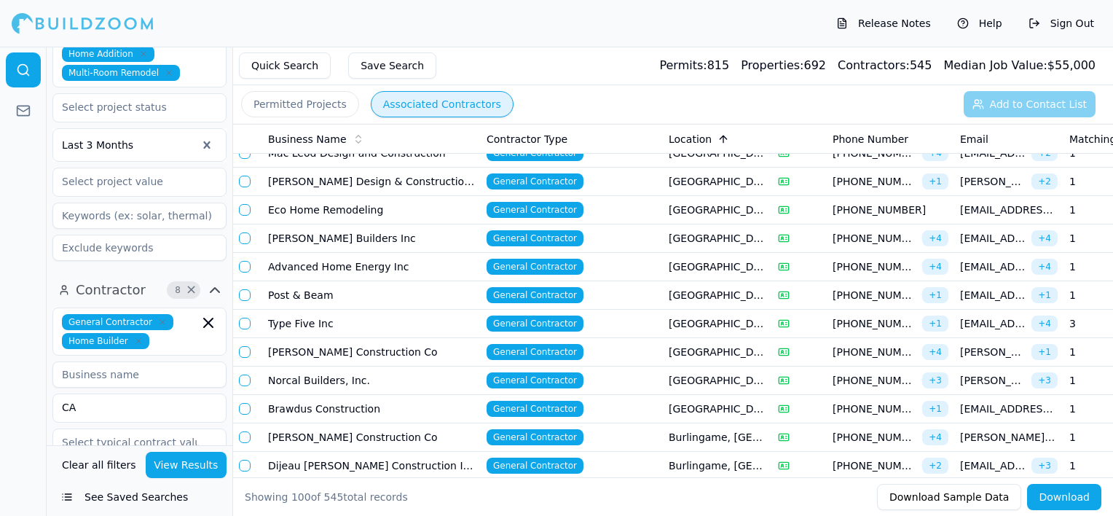
click at [615, 377] on td "General Contractor" at bounding box center [572, 380] width 182 height 28
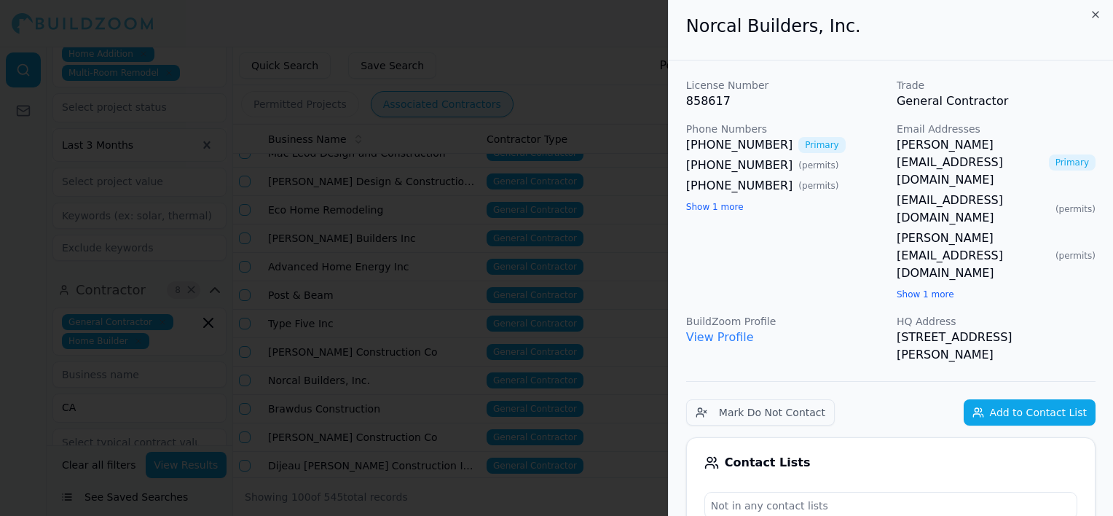
scroll to position [0, 0]
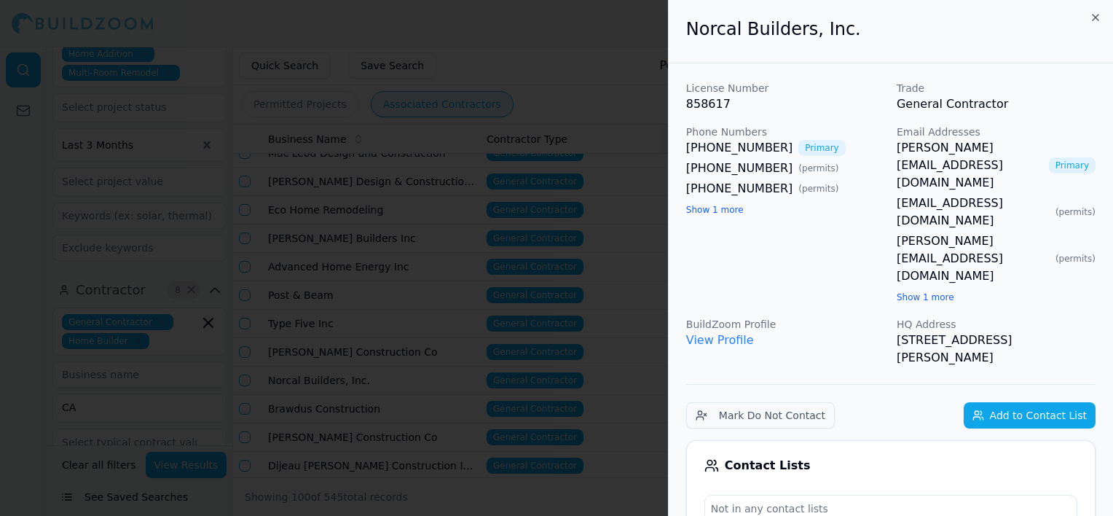
click at [727, 333] on link "View Profile" at bounding box center [720, 340] width 68 height 14
click at [1055, 402] on button "Add to Contact List" at bounding box center [1030, 415] width 132 height 26
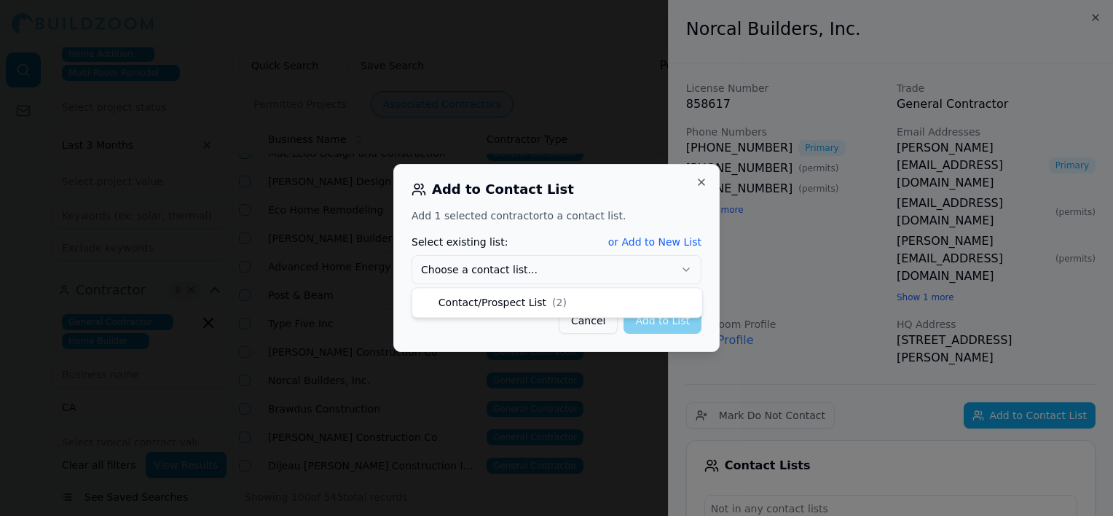
click at [548, 269] on button "Choose a contact list..." at bounding box center [557, 269] width 290 height 29
click at [656, 328] on button "Add to List" at bounding box center [663, 320] width 78 height 26
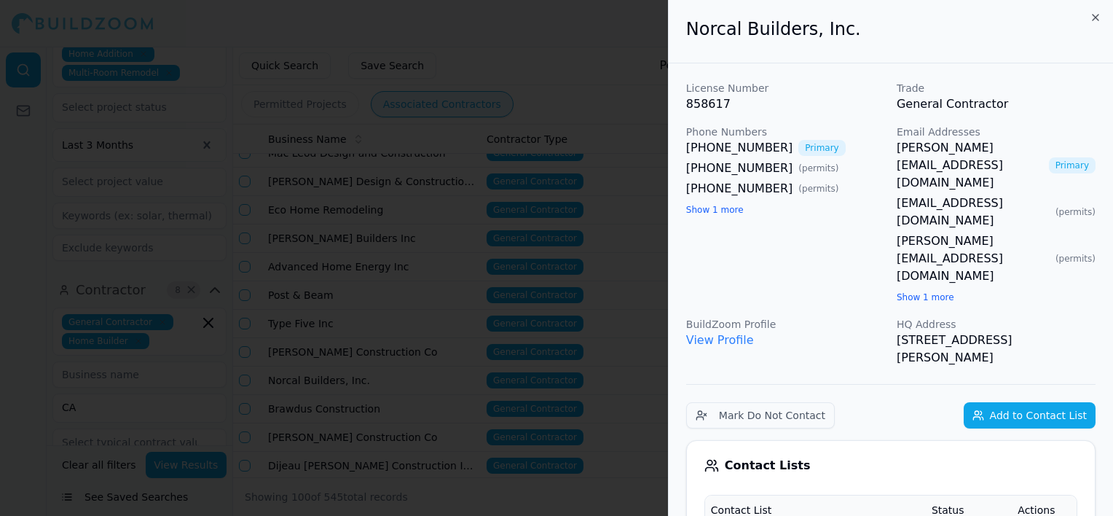
click at [540, 176] on div at bounding box center [556, 258] width 1113 height 516
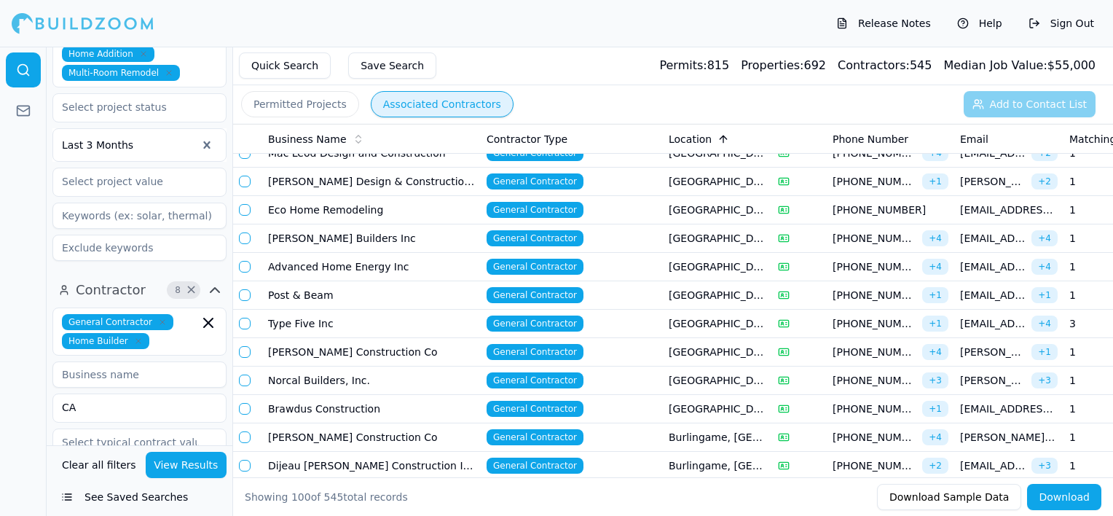
click at [645, 408] on td "General Contractor" at bounding box center [572, 409] width 182 height 28
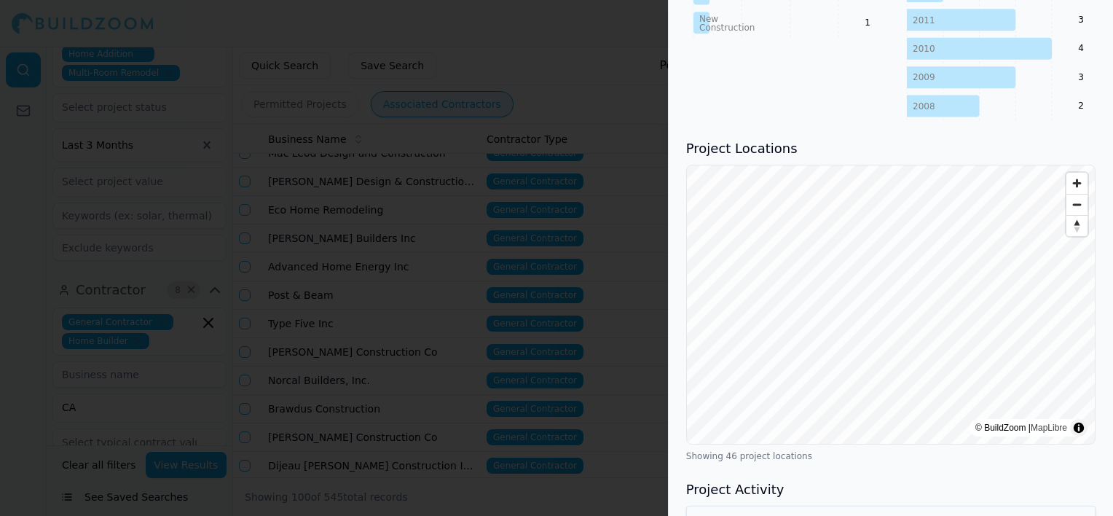
scroll to position [1311, 0]
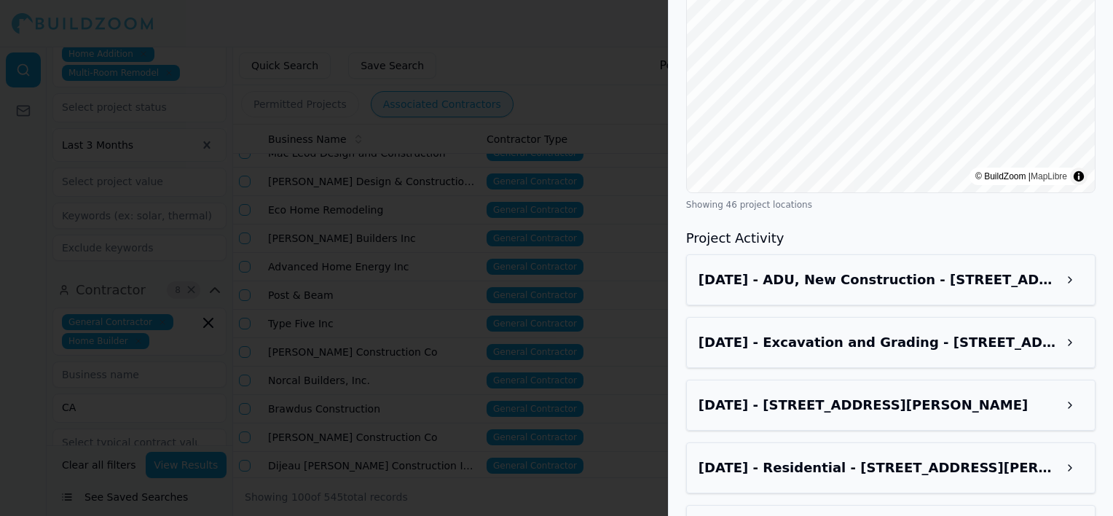
click at [615, 320] on div at bounding box center [556, 258] width 1113 height 516
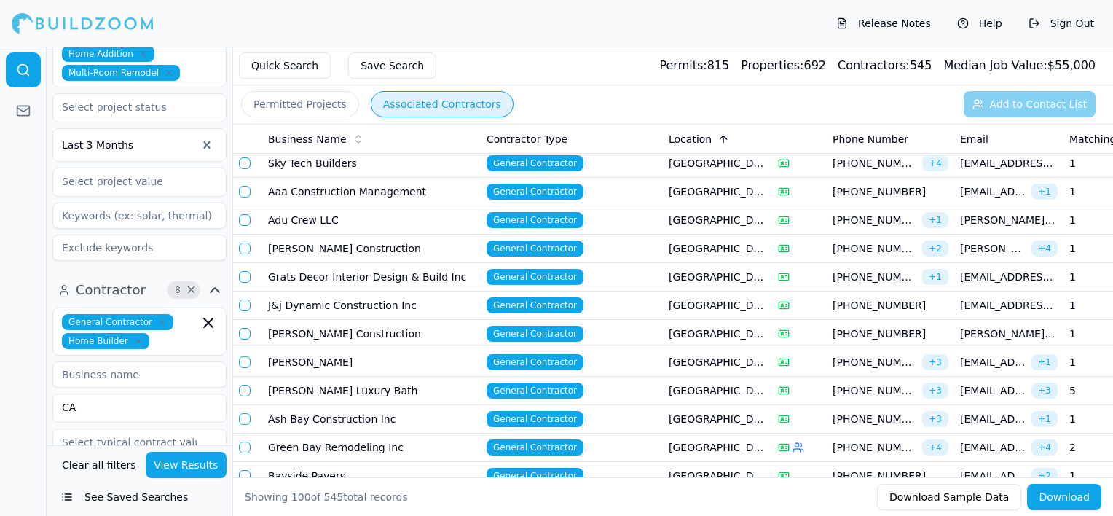
click at [642, 243] on td "General Contractor" at bounding box center [572, 249] width 182 height 28
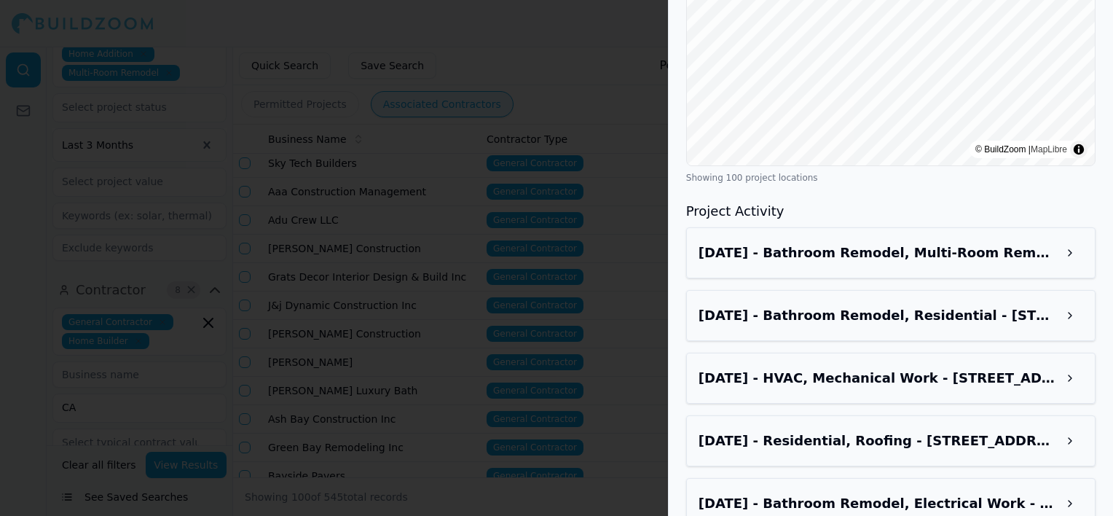
scroll to position [1602, 0]
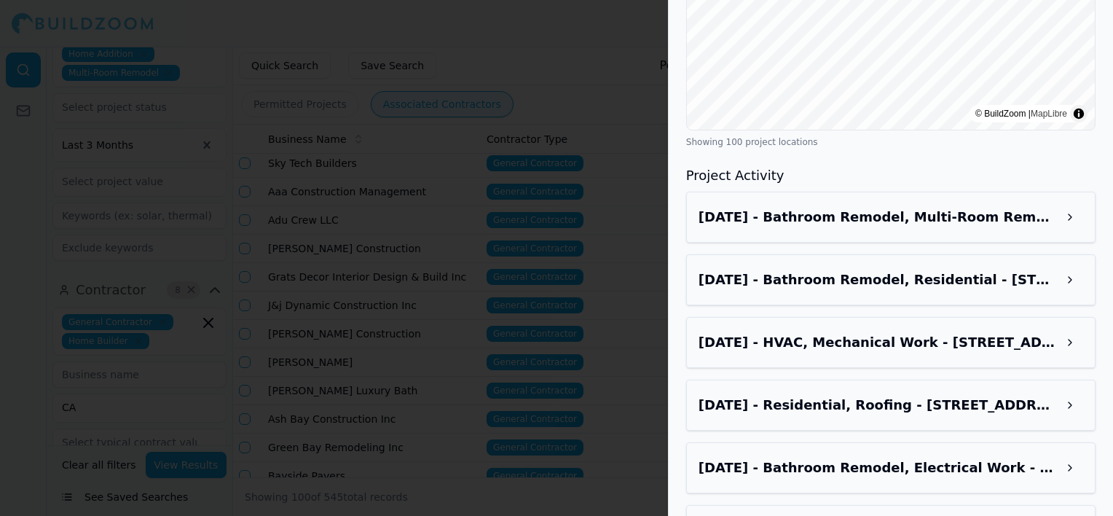
click at [546, 318] on div at bounding box center [556, 258] width 1113 height 516
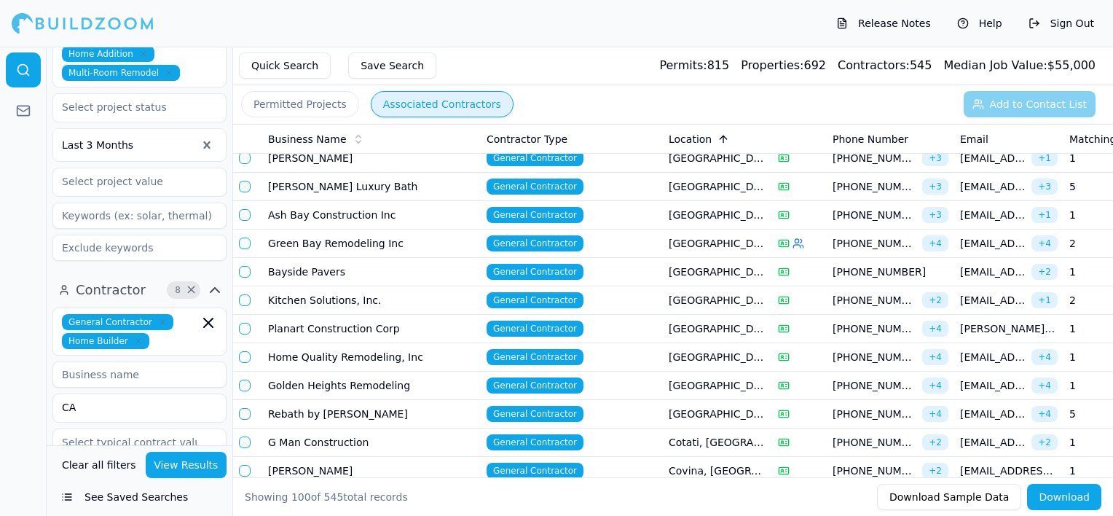
scroll to position [1530, 0]
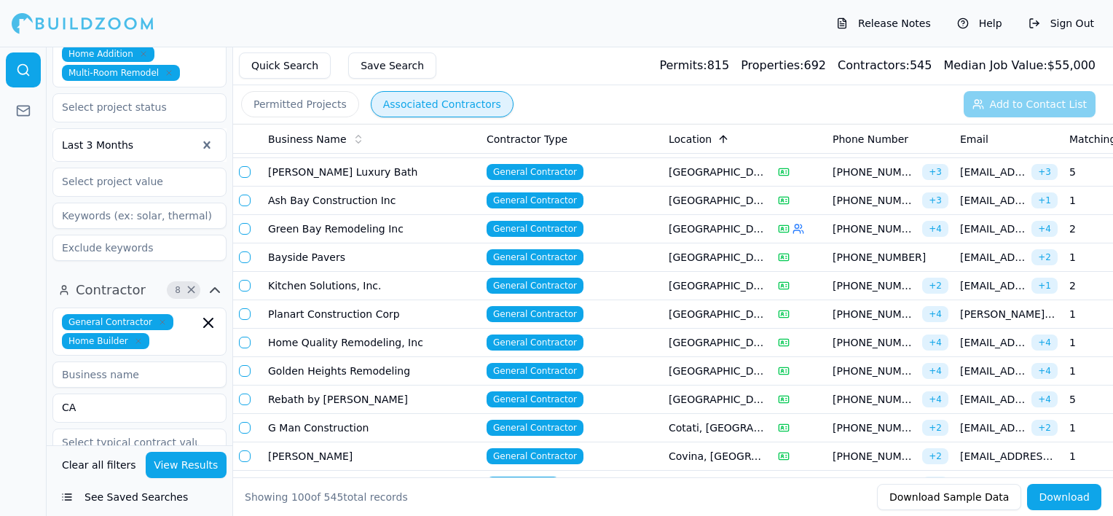
click at [632, 340] on td "General Contractor" at bounding box center [572, 343] width 182 height 28
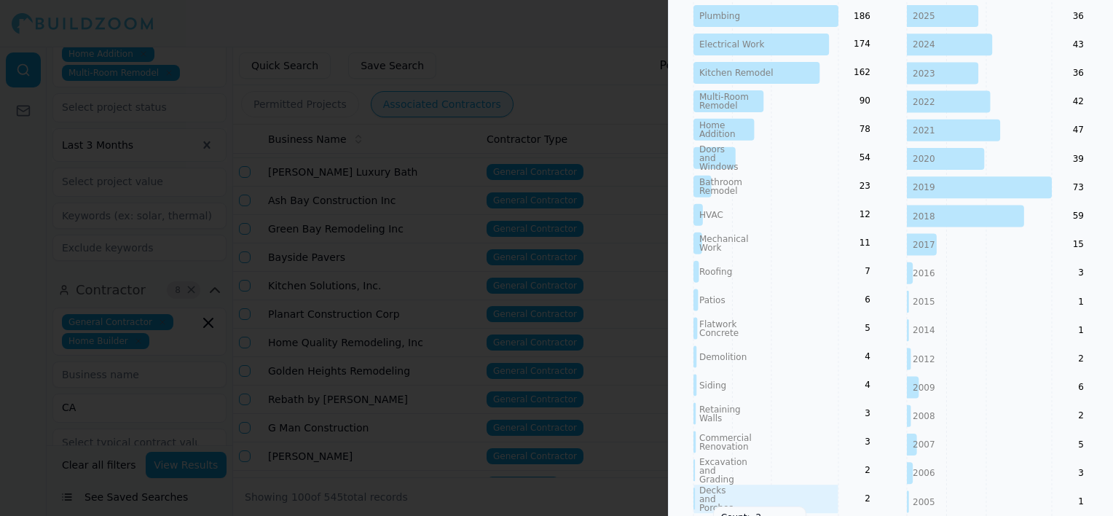
scroll to position [1165, 0]
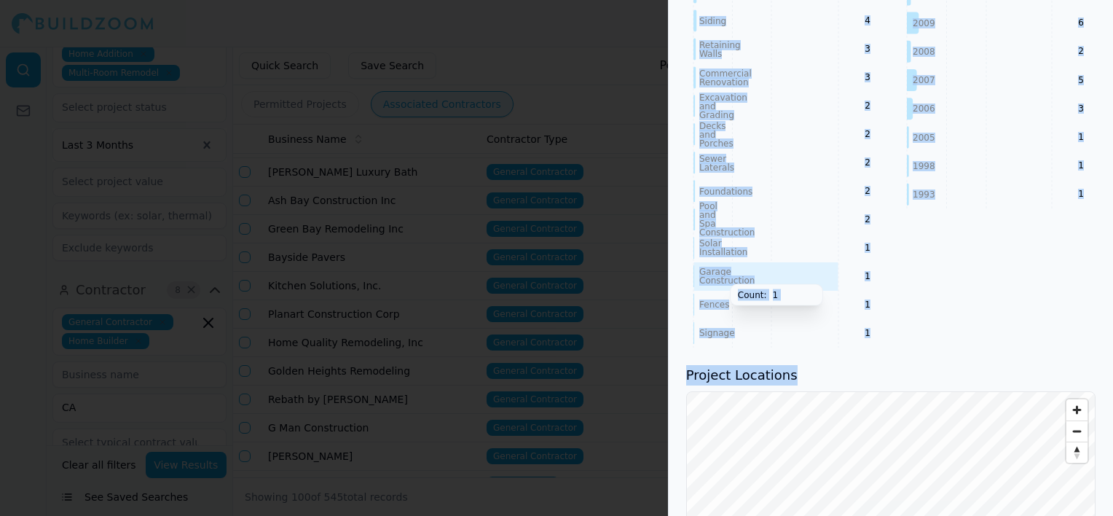
drag, startPoint x: 828, startPoint y: 307, endPoint x: 830, endPoint y: 157, distance: 149.3
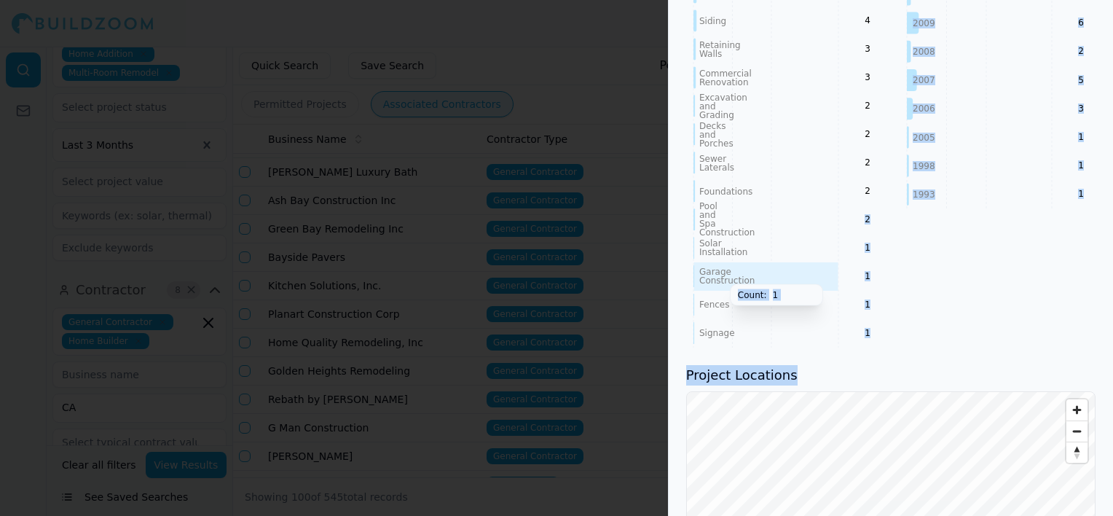
click at [830, 157] on div "License Number 838832 Trade General Contractor Phone Numbers [PHONE_NUMBER] Pri…" at bounding box center [891, 457] width 444 height 3119
drag, startPoint x: 830, startPoint y: 157, endPoint x: 966, endPoint y: 209, distance: 145.7
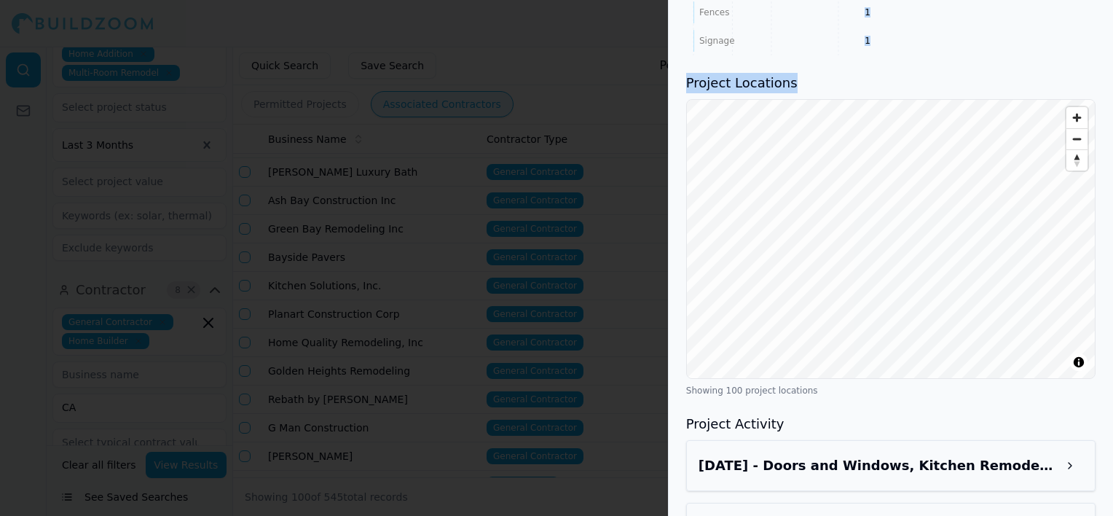
scroll to position [1602, 0]
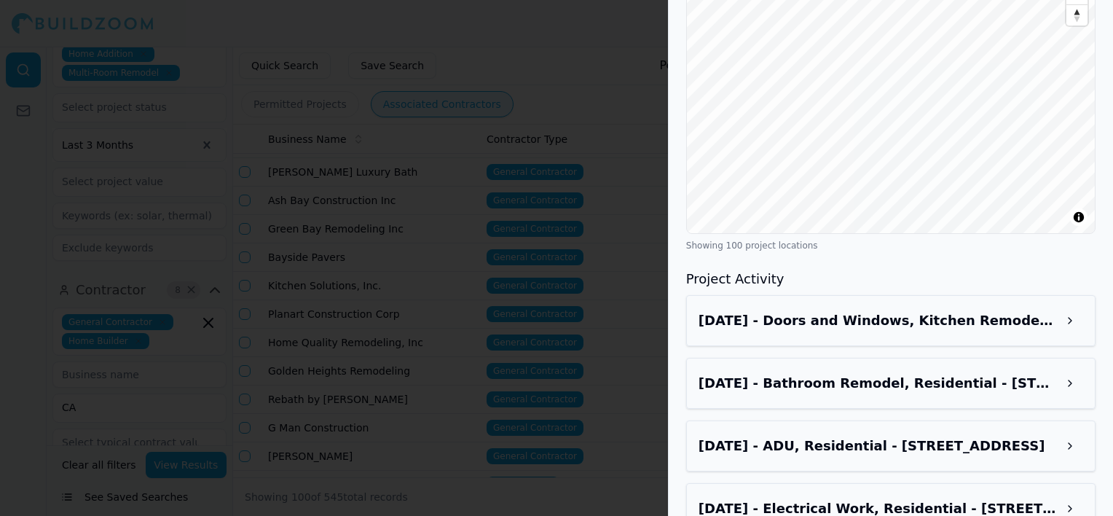
click at [1079, 307] on button at bounding box center [1070, 320] width 26 height 26
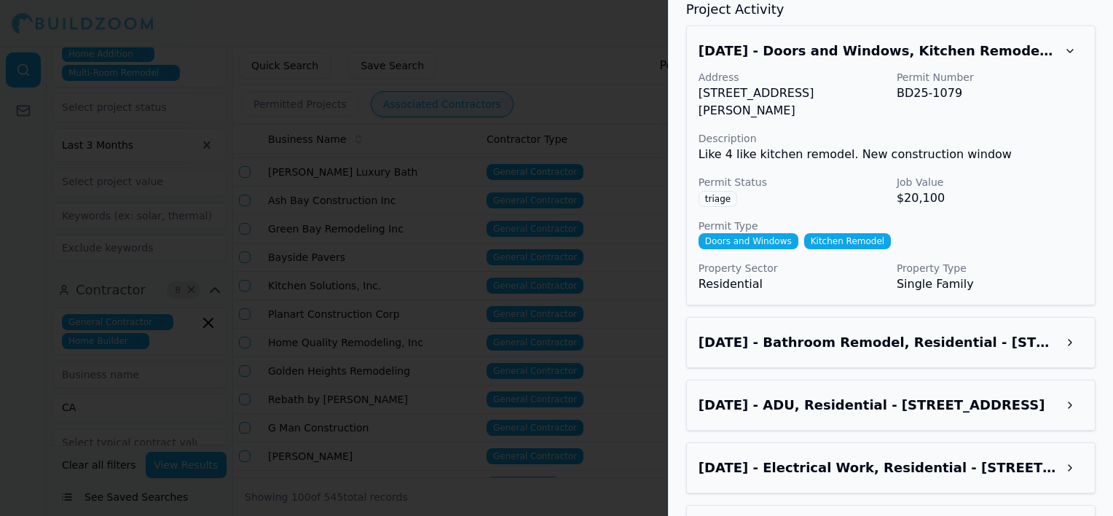
scroll to position [1894, 0]
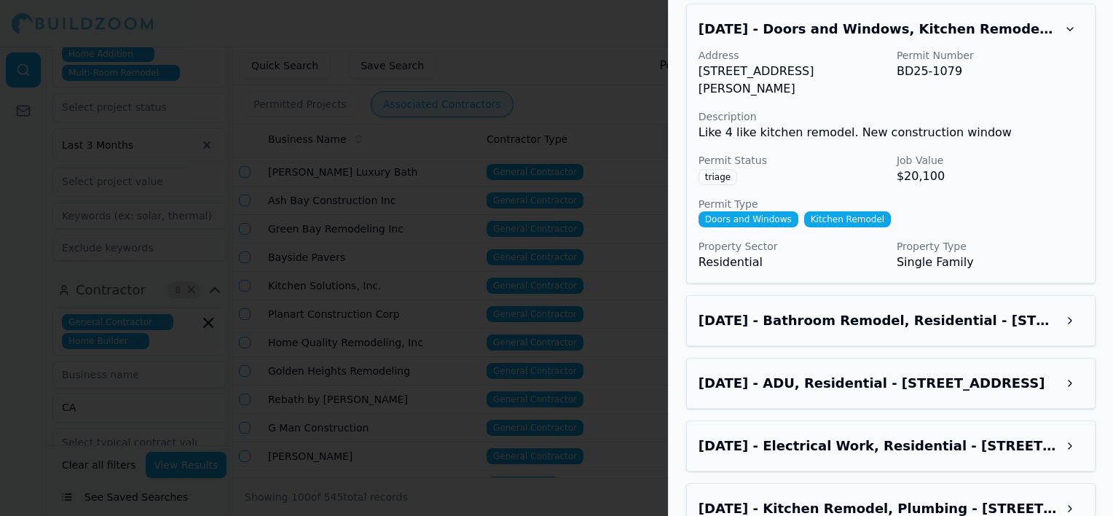
click at [1065, 307] on button at bounding box center [1070, 320] width 26 height 26
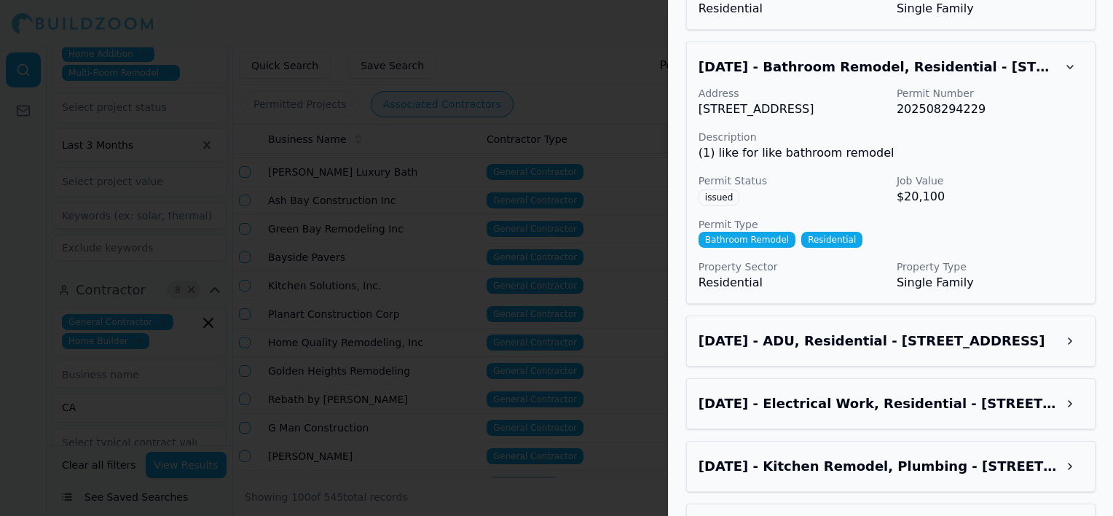
scroll to position [2185, 0]
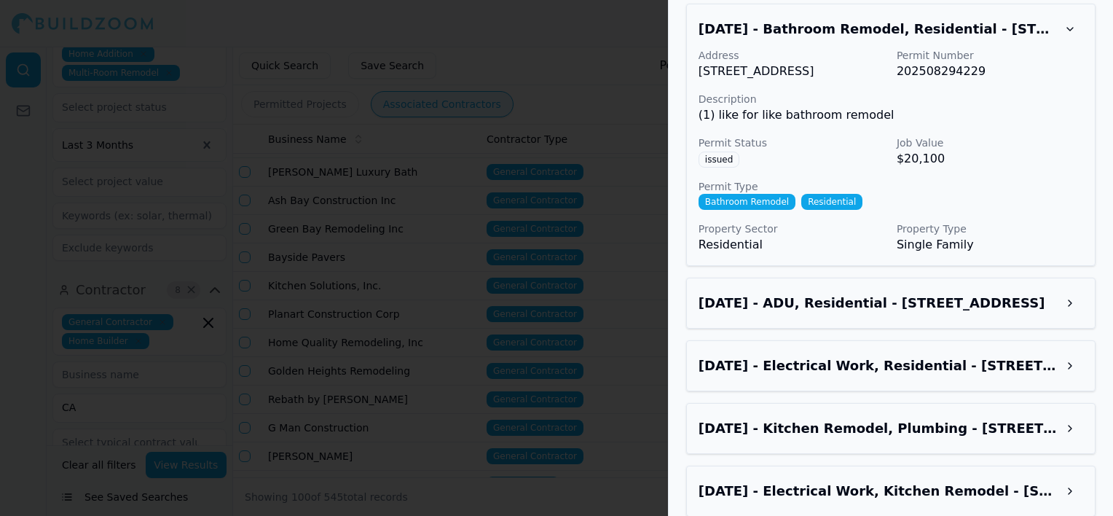
click at [1059, 290] on button at bounding box center [1070, 303] width 26 height 26
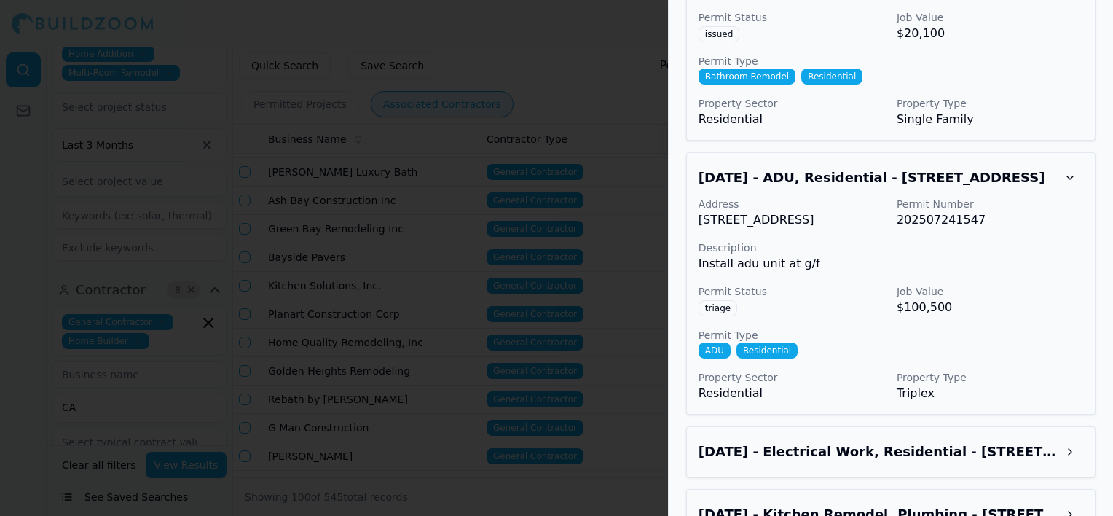
scroll to position [2477, 0]
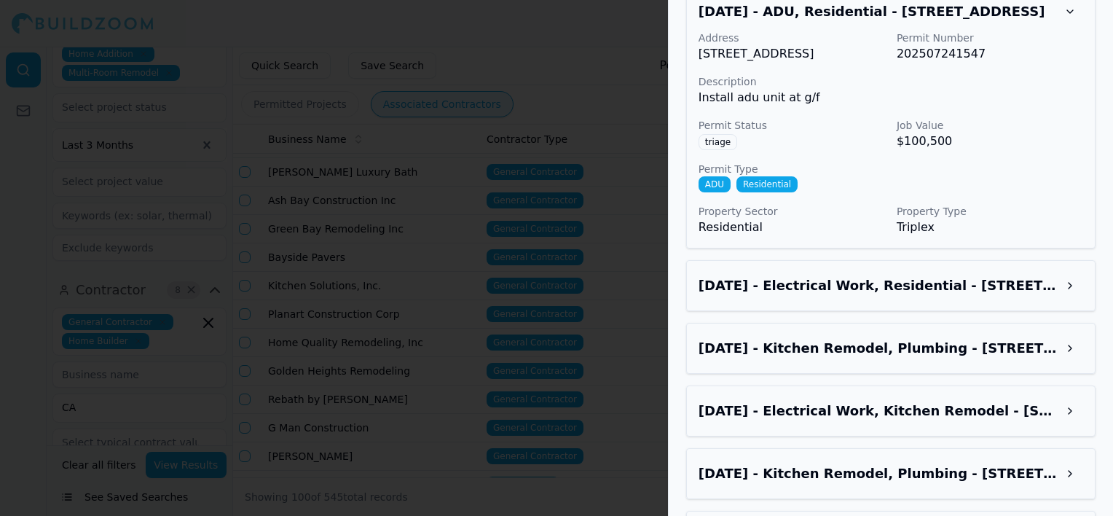
click at [1056, 275] on h3 "[DATE] - Electrical Work, Residential - [STREET_ADDRESS]" at bounding box center [878, 285] width 358 height 20
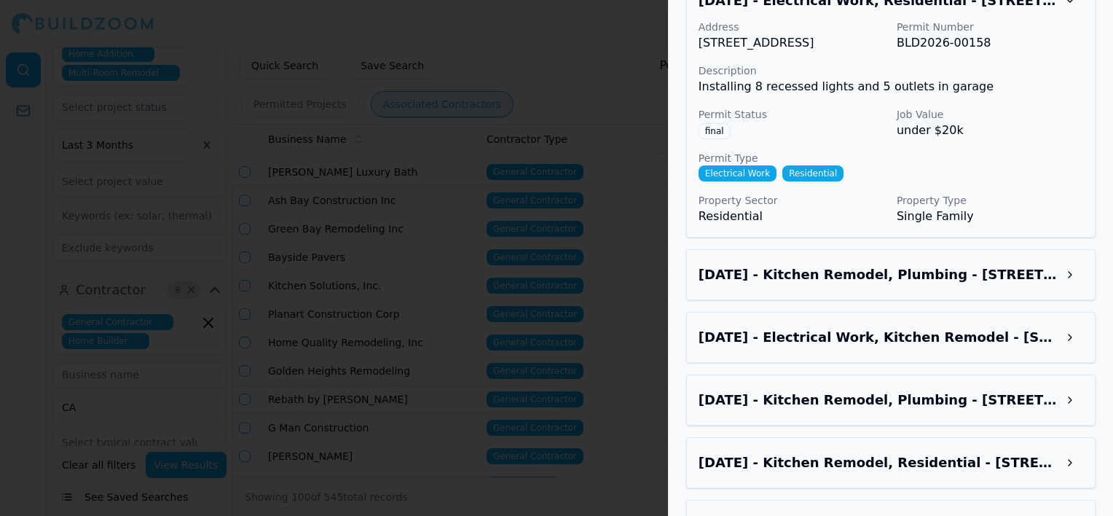
scroll to position [2768, 0]
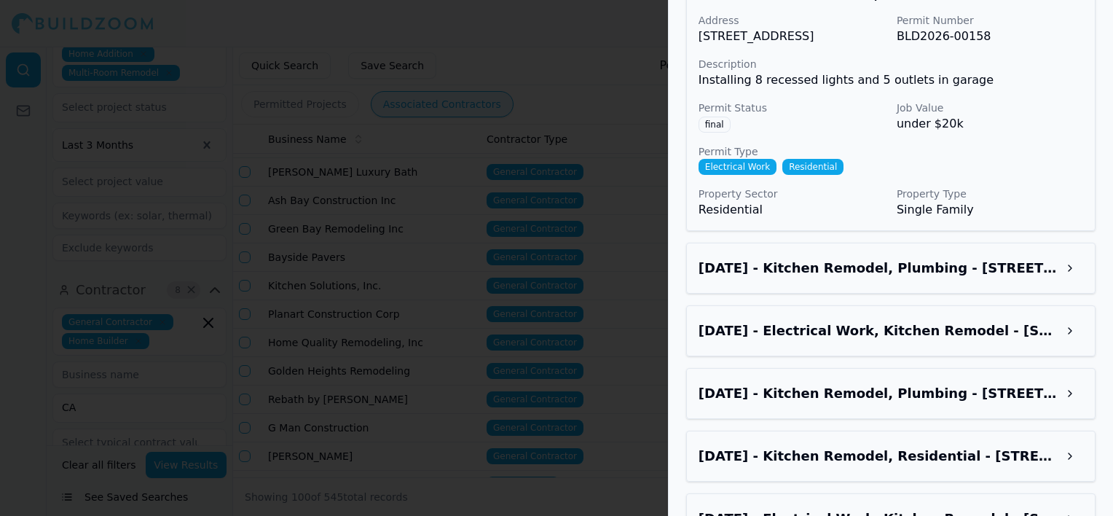
click at [1056, 268] on h3 "[DATE] - Kitchen Remodel, Plumbing - [STREET_ADDRESS][US_STATE]" at bounding box center [878, 268] width 358 height 20
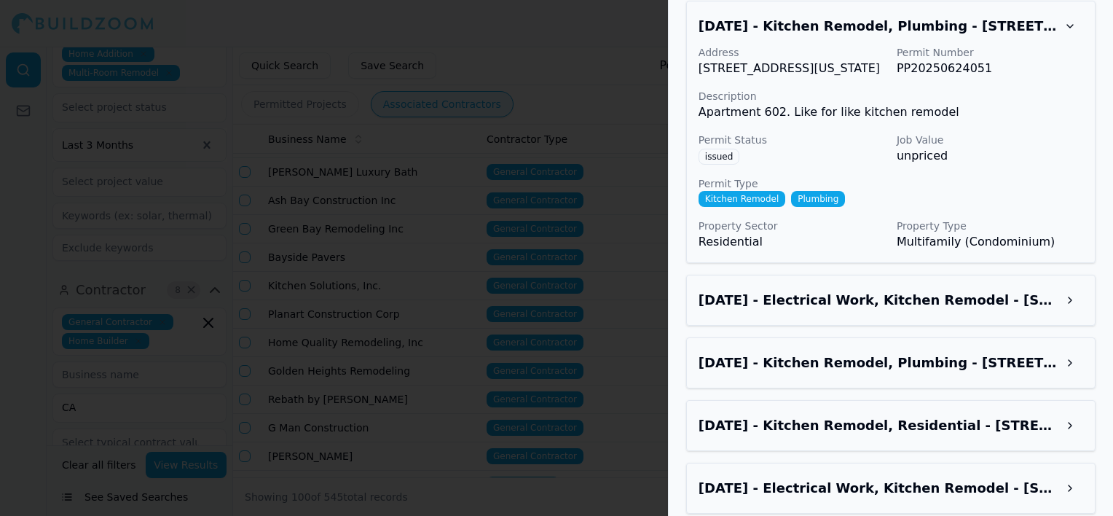
scroll to position [3059, 0]
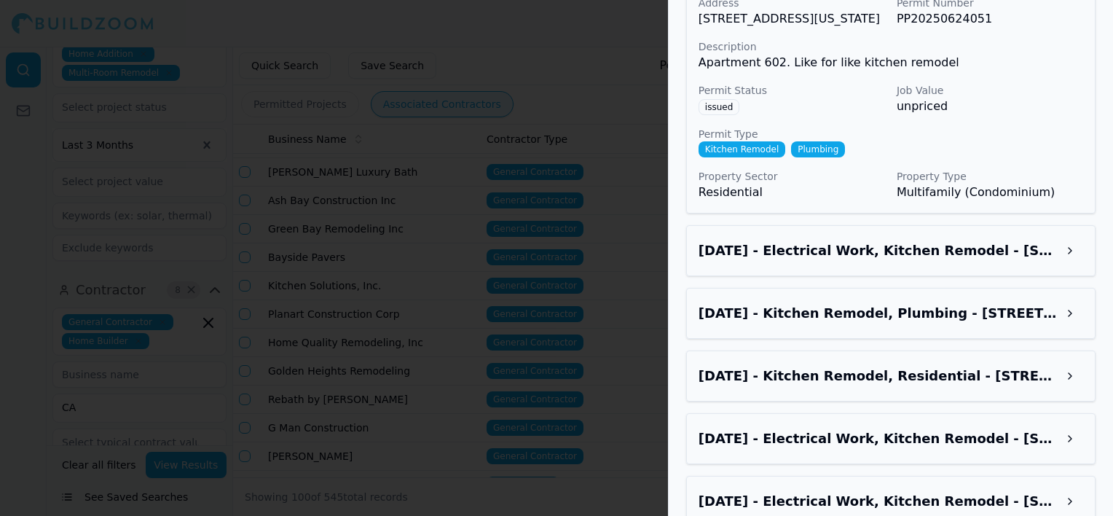
click at [1058, 264] on button at bounding box center [1070, 250] width 26 height 26
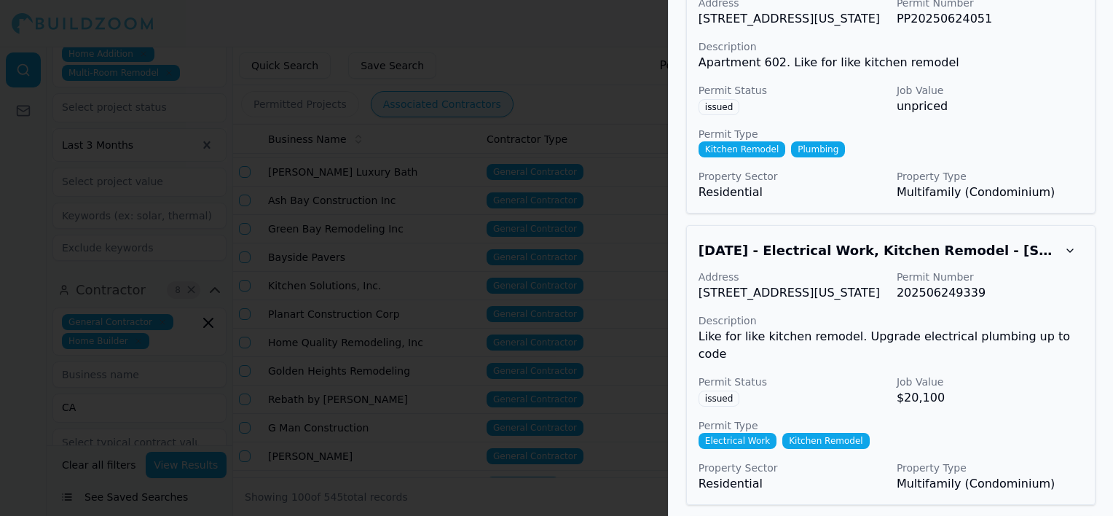
click at [489, 232] on div at bounding box center [556, 258] width 1113 height 516
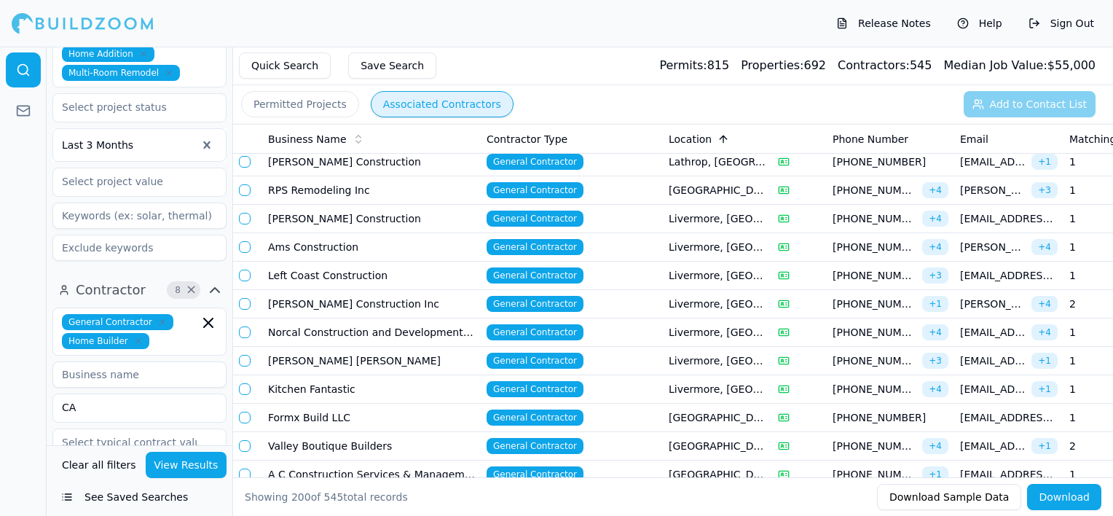
scroll to position [4079, 0]
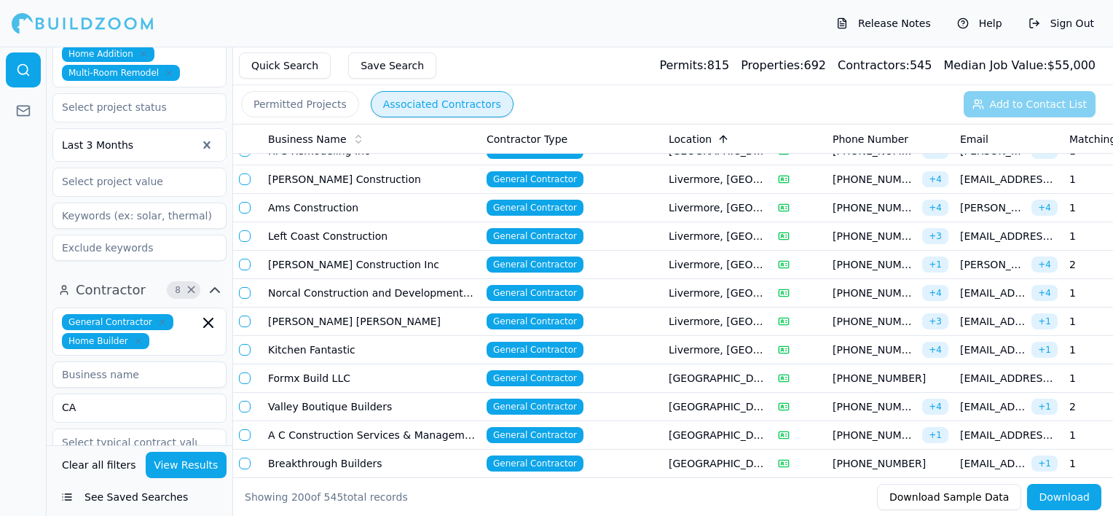
click at [631, 336] on td "General Contractor" at bounding box center [572, 350] width 182 height 28
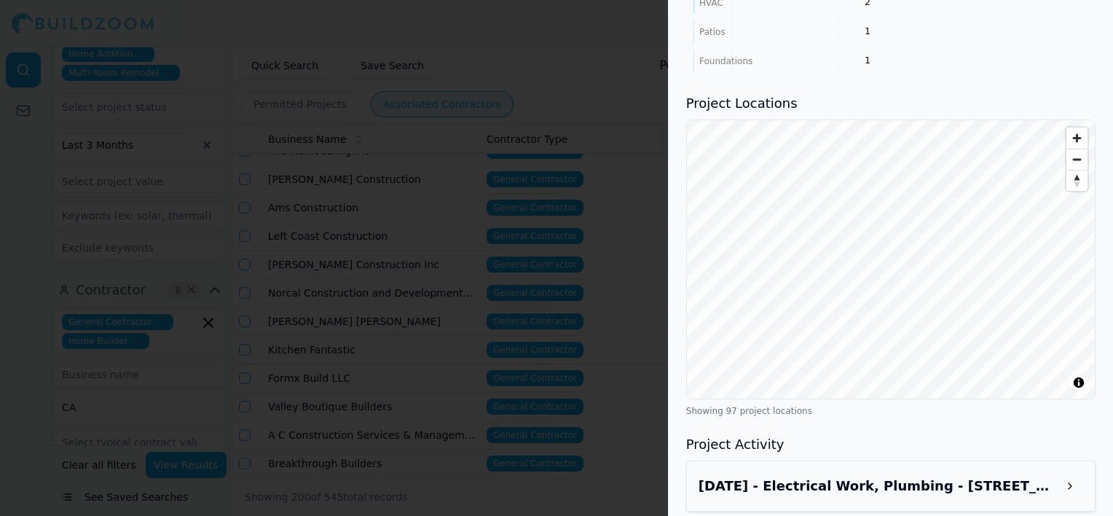
scroll to position [1238, 0]
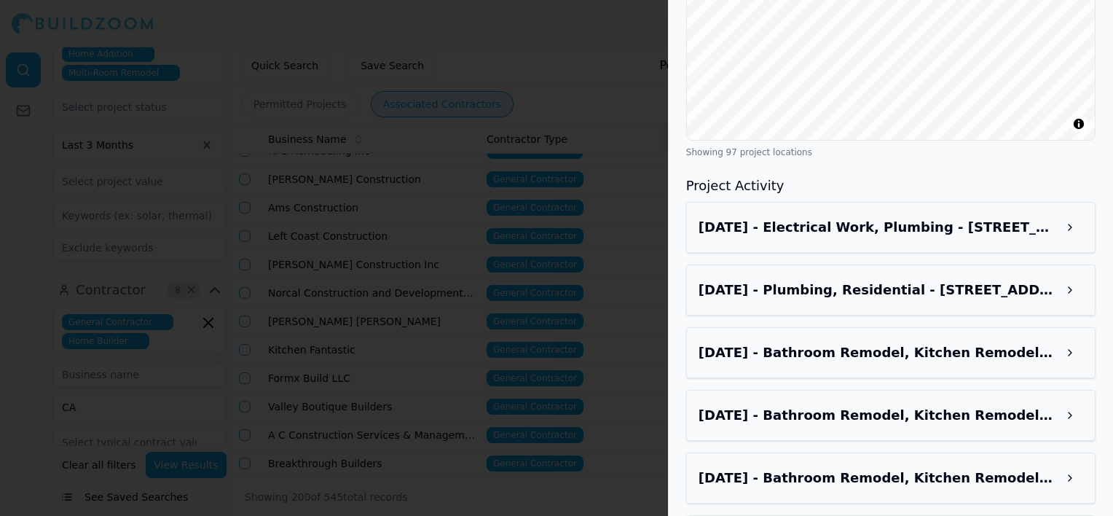
click at [1061, 240] on button at bounding box center [1070, 227] width 26 height 26
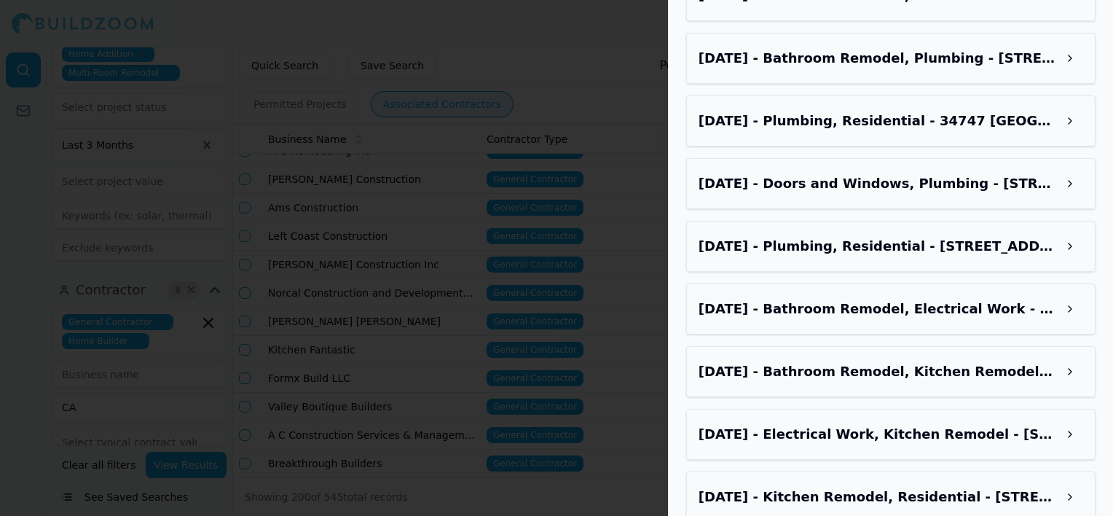
scroll to position [2258, 0]
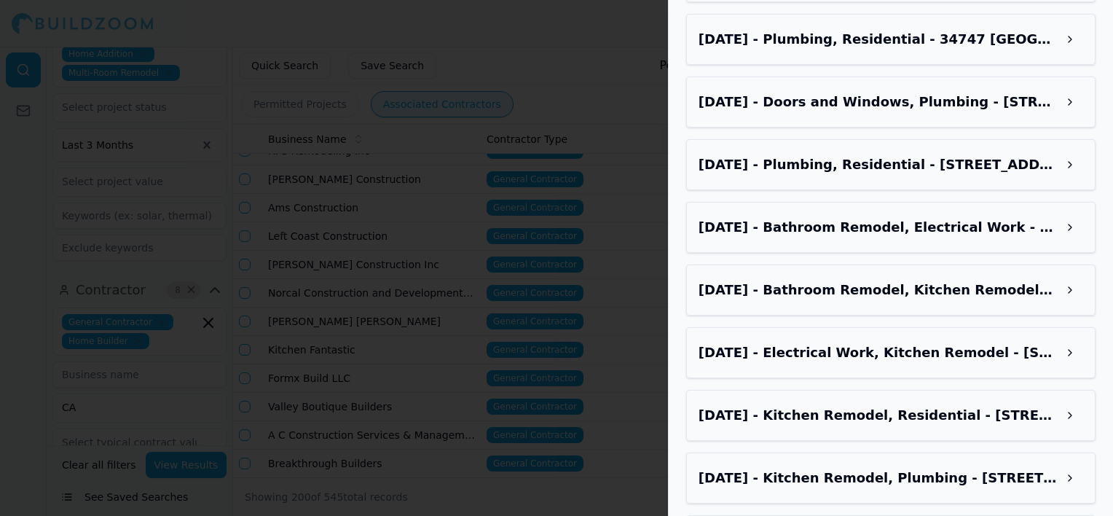
click at [1078, 339] on button at bounding box center [1070, 352] width 26 height 26
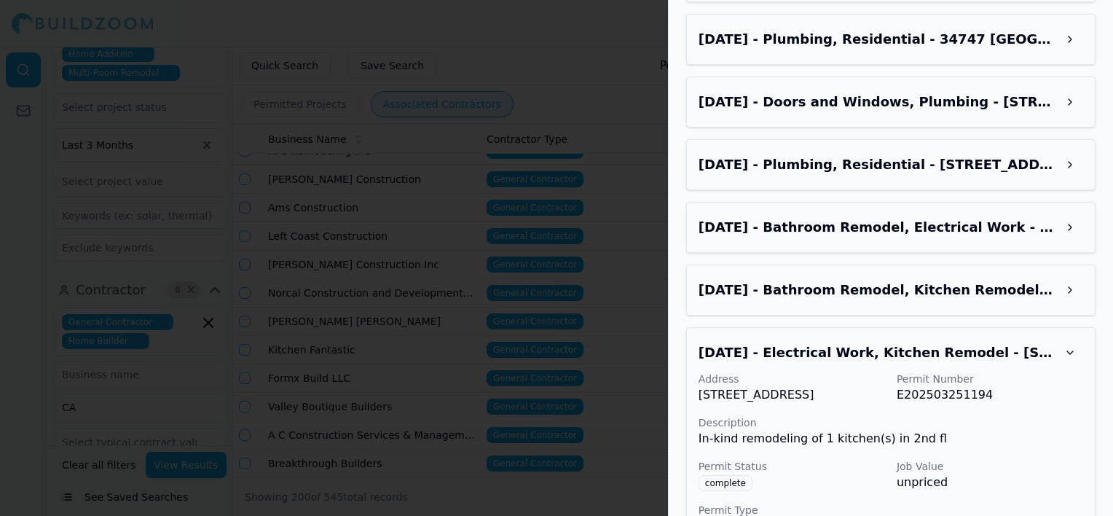
click at [1050, 280] on h3 "[DATE] - Bathroom Remodel, Kitchen Remodel - [STREET_ADDRESS]" at bounding box center [878, 290] width 358 height 20
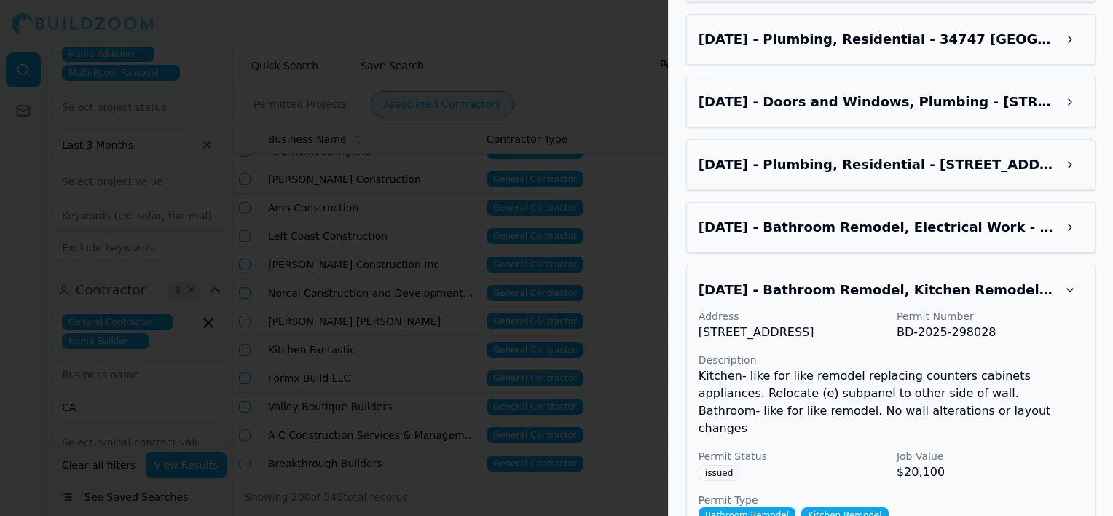
click at [963, 217] on h3 "[DATE] - Bathroom Remodel, Electrical Work - [STREET_ADDRESS]" at bounding box center [878, 227] width 358 height 20
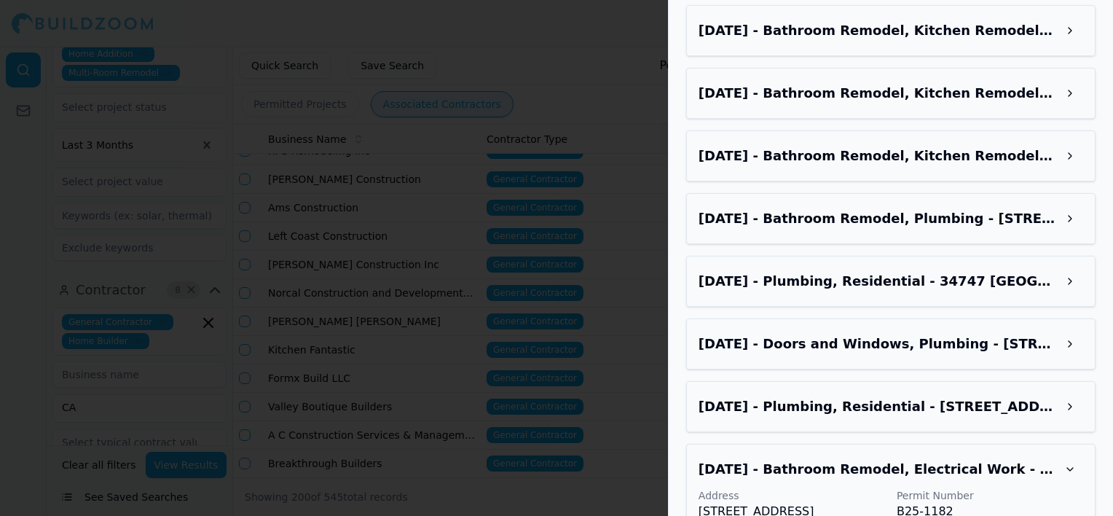
scroll to position [1894, 0]
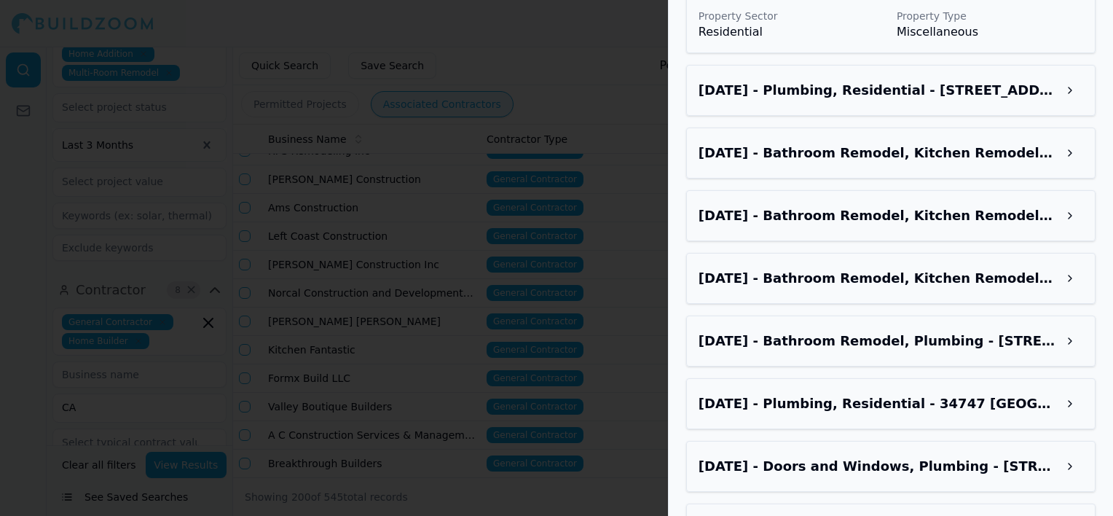
click at [531, 186] on div at bounding box center [556, 258] width 1113 height 516
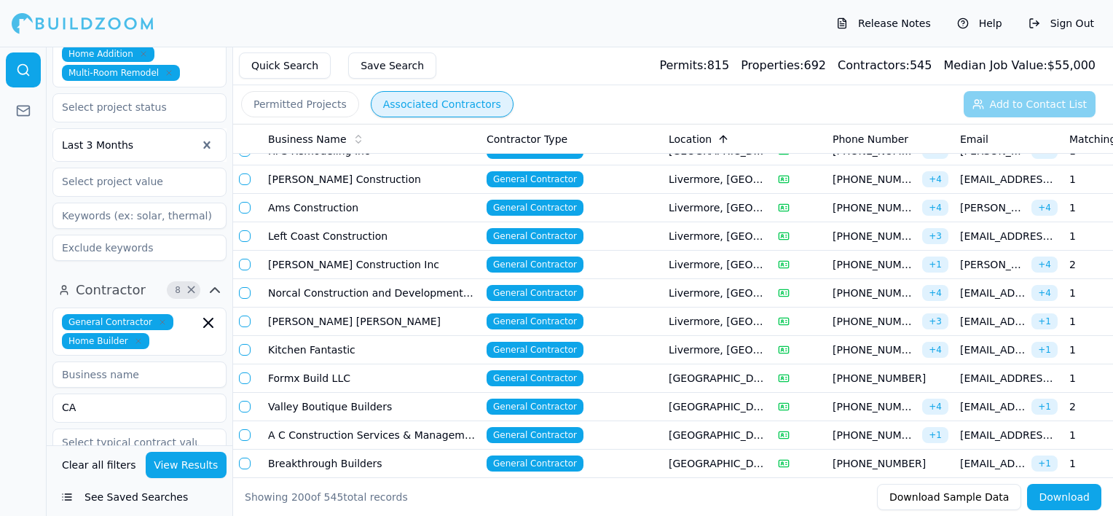
click at [809, 344] on div at bounding box center [799, 350] width 43 height 12
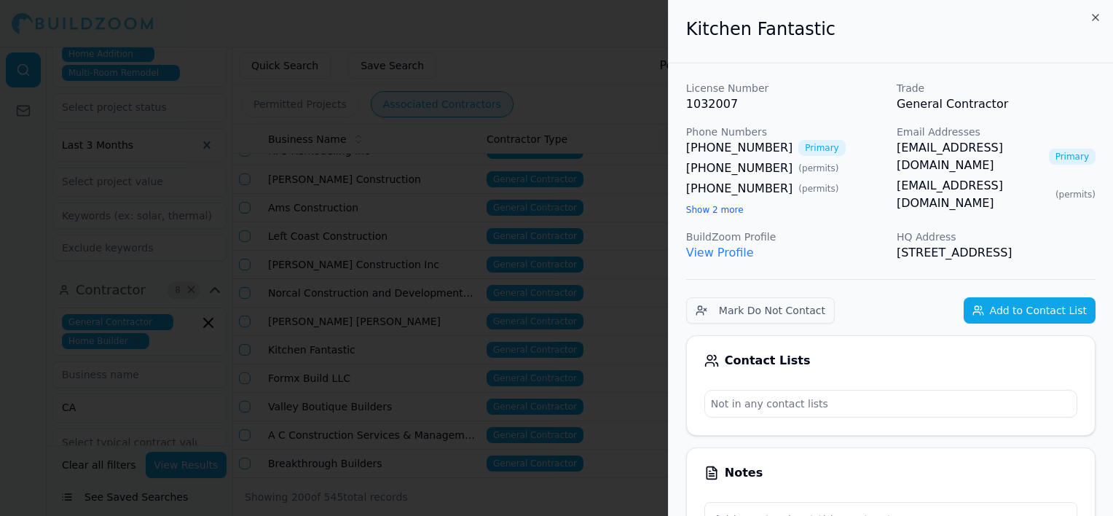
click at [1034, 323] on button "Add to Contact List" at bounding box center [1030, 310] width 132 height 26
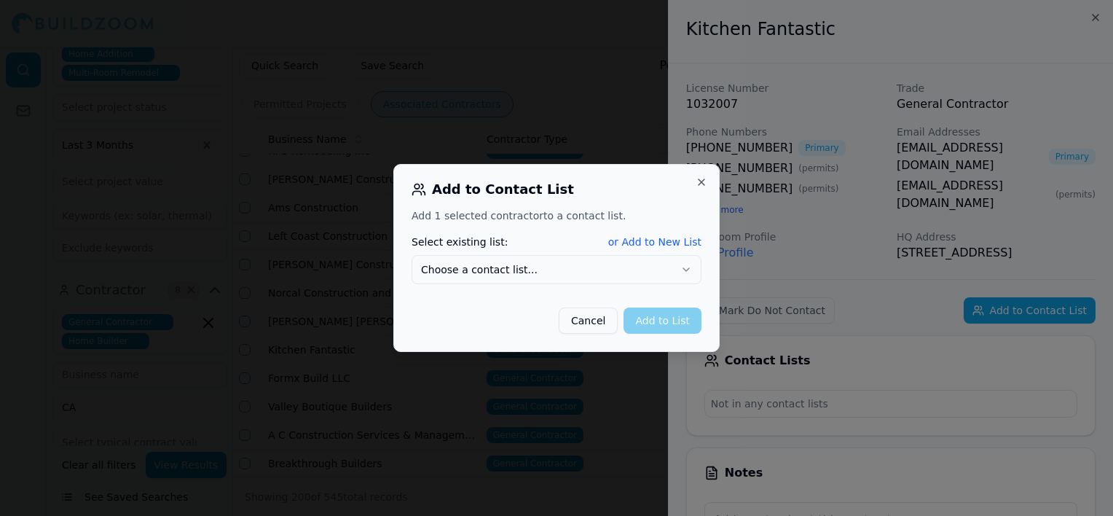
click at [555, 271] on button "Choose a contact list..." at bounding box center [557, 269] width 290 height 29
click at [666, 322] on button "Add to List" at bounding box center [663, 320] width 78 height 26
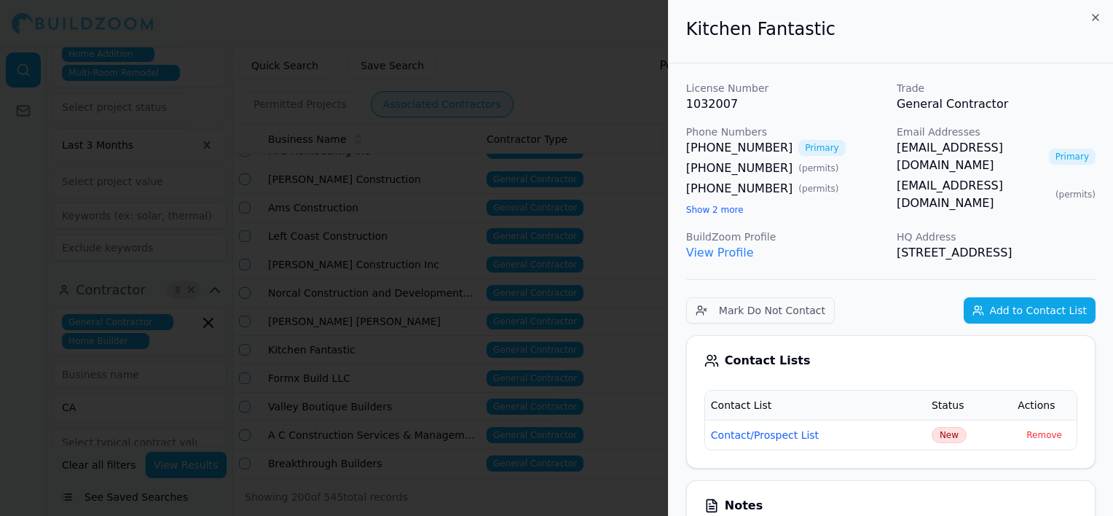
click at [420, 312] on div at bounding box center [556, 258] width 1113 height 516
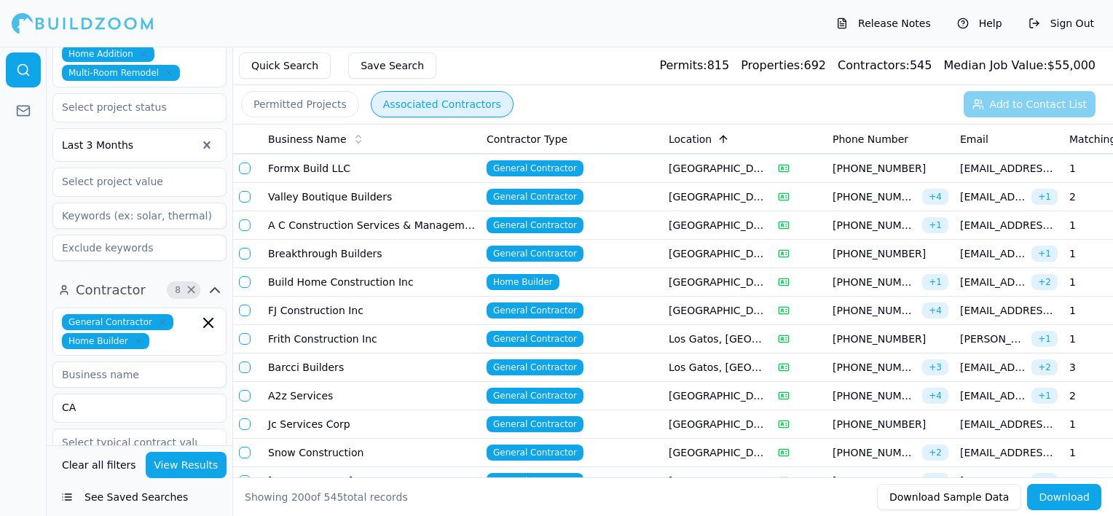
scroll to position [4298, 0]
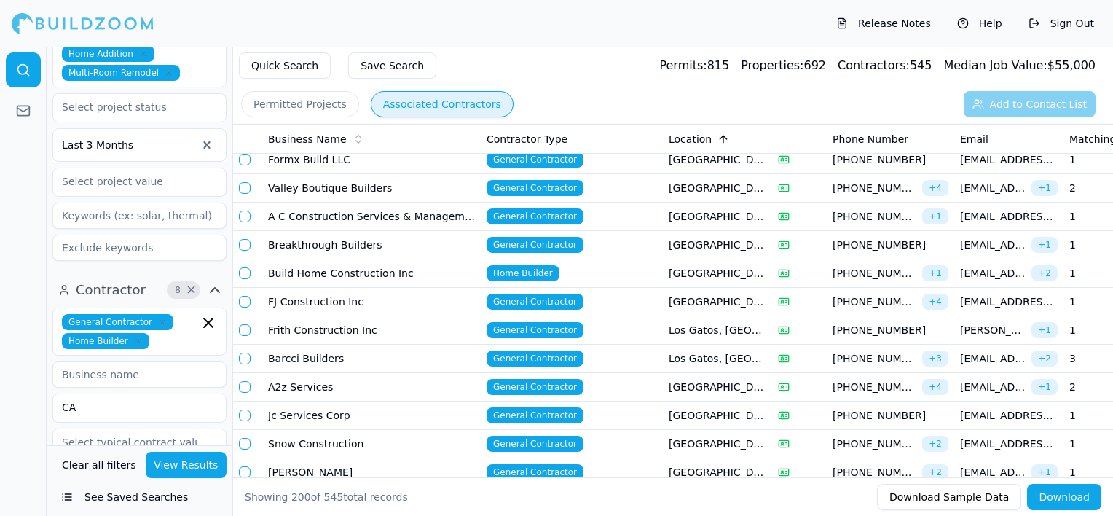
click at [181, 361] on input at bounding box center [139, 374] width 174 height 26
type input "turn key"
click at [206, 467] on button "View Results" at bounding box center [187, 465] width 82 height 26
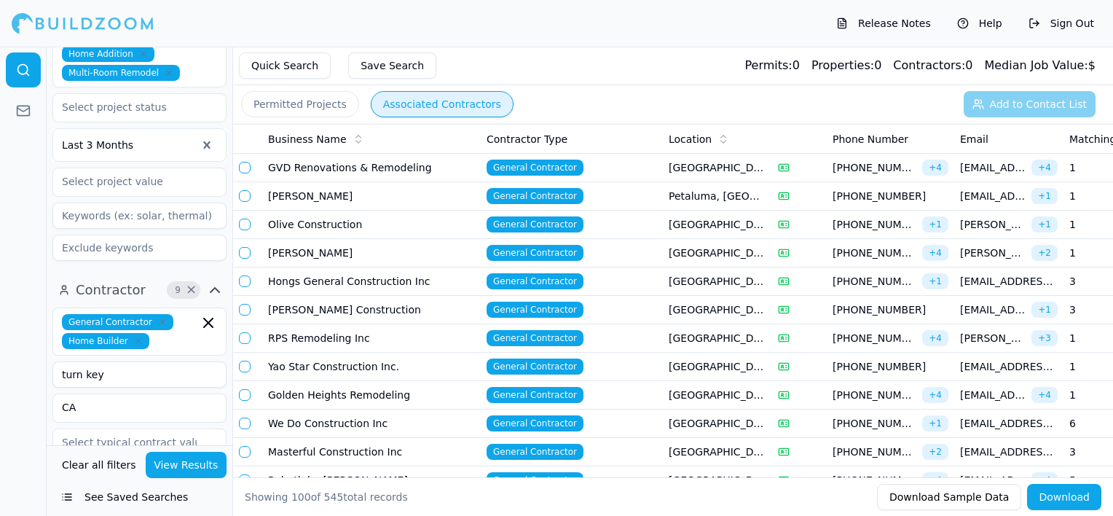
click at [355, 141] on icon at bounding box center [357, 142] width 5 height 2
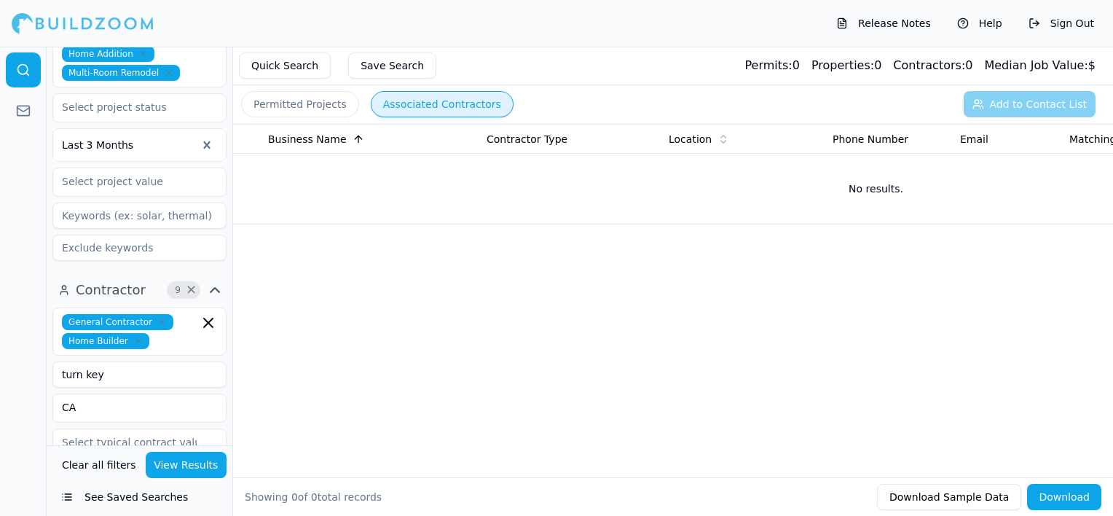
click at [353, 143] on icon at bounding box center [359, 139] width 12 height 12
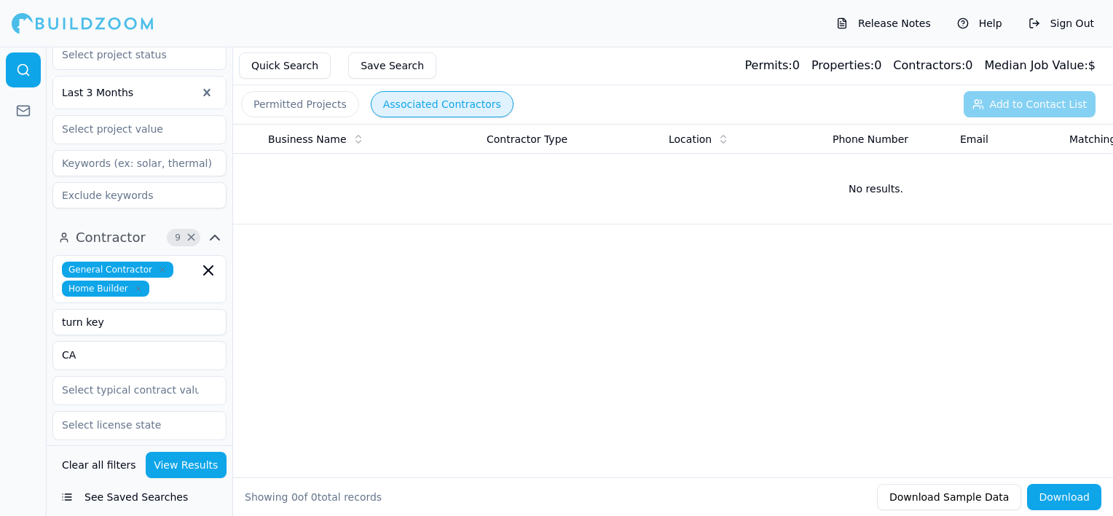
scroll to position [437, 0]
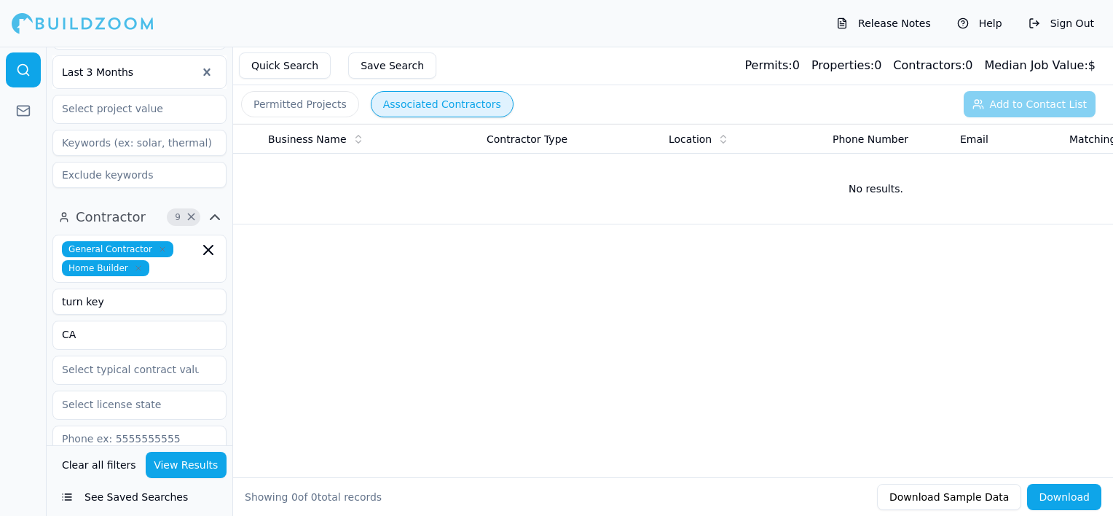
click at [147, 288] on input "turn key" at bounding box center [139, 301] width 174 height 26
click at [104, 465] on button "Clear all filters" at bounding box center [99, 465] width 82 height 26
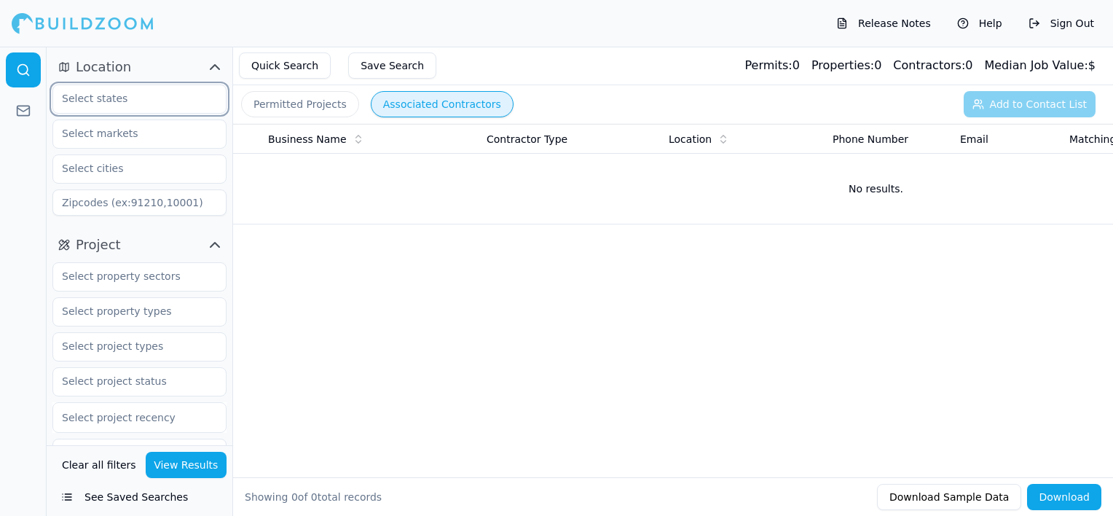
click at [137, 102] on input "text" at bounding box center [130, 98] width 154 height 26
click at [133, 139] on div "[US_STATE]" at bounding box center [139, 131] width 167 height 23
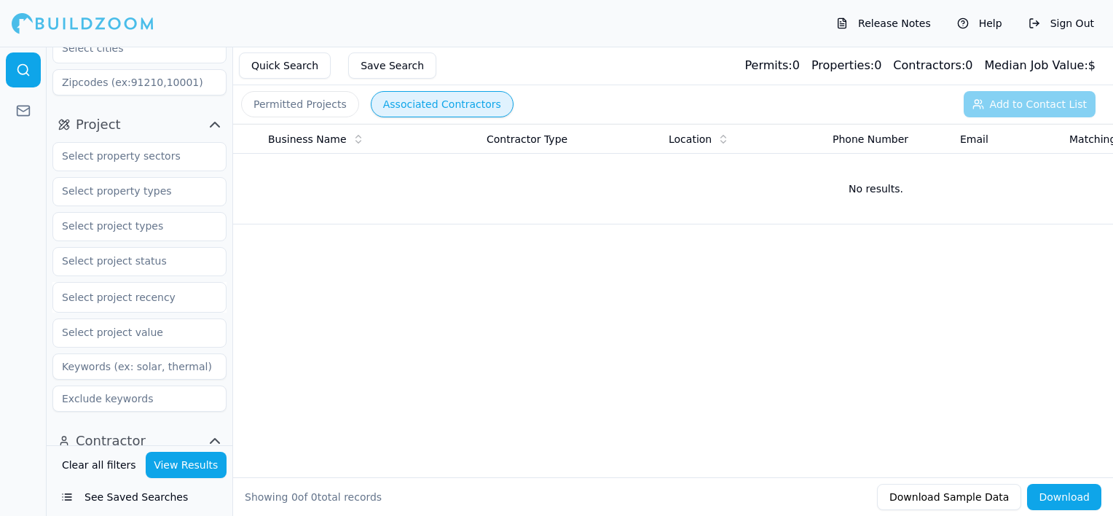
scroll to position [146, 0]
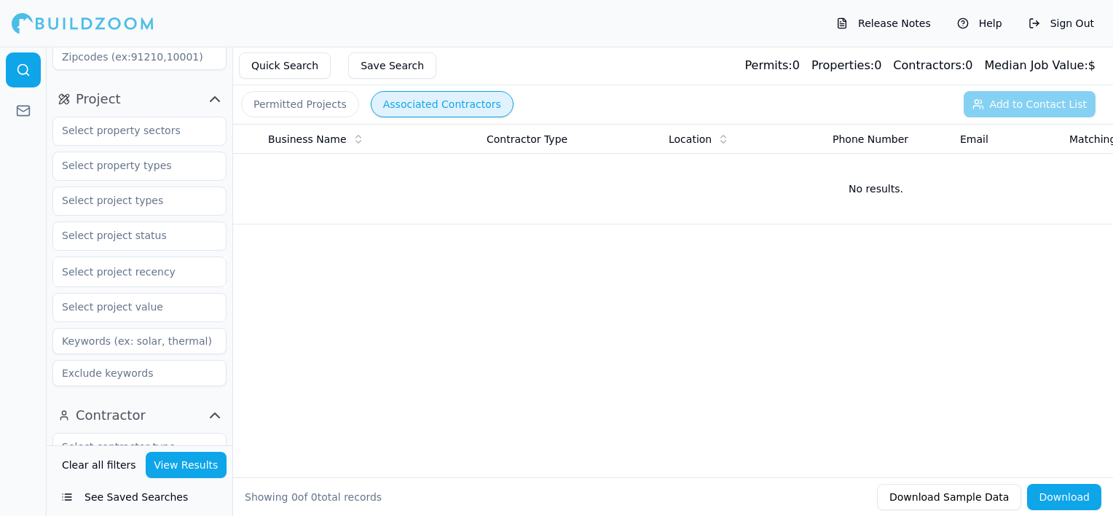
click at [199, 273] on div at bounding box center [139, 271] width 155 height 15
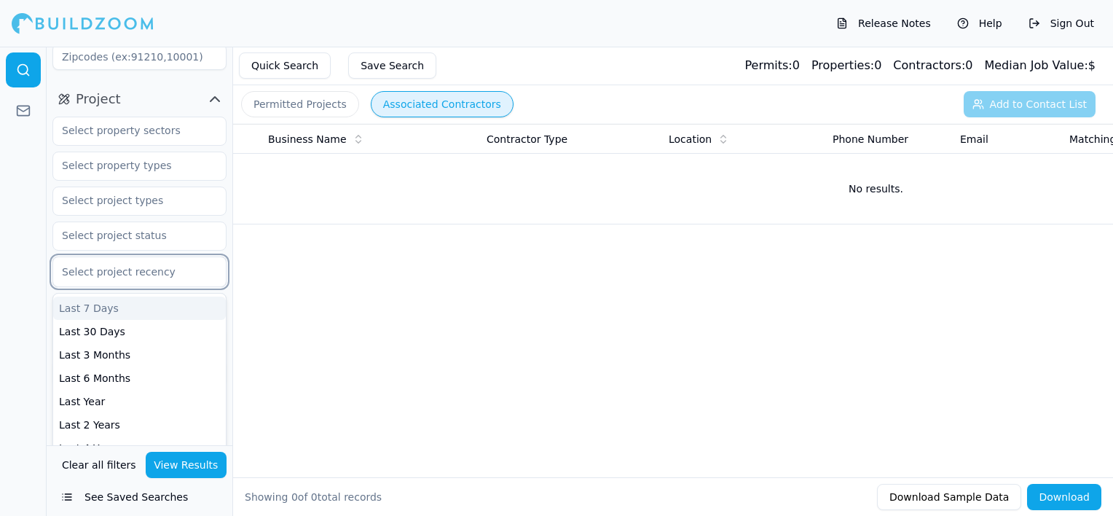
click at [3, 324] on div at bounding box center [23, 281] width 47 height 469
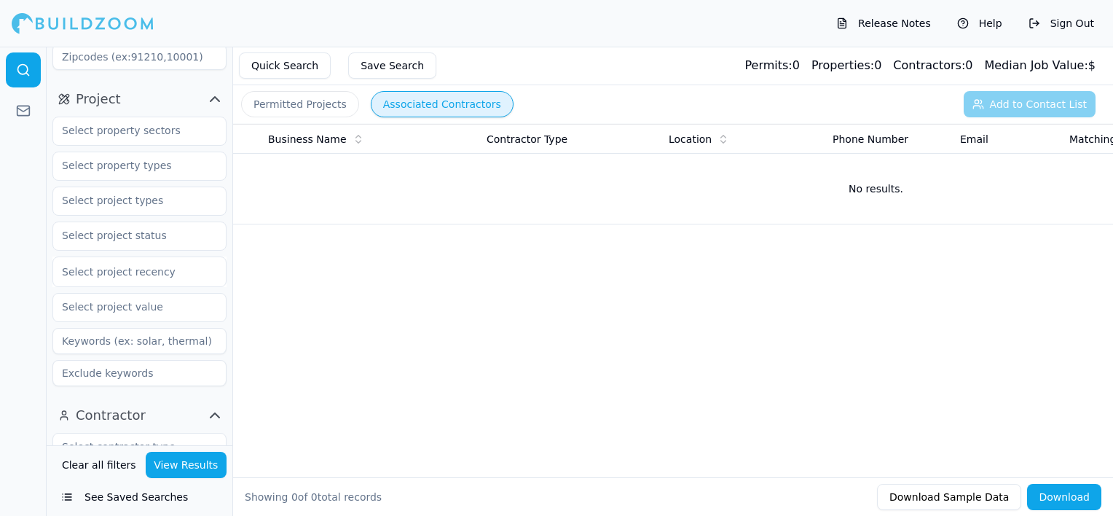
click at [0, 358] on html "Release Notes Help Sign Out Location 1 × [US_STATE] Project Select project rece…" at bounding box center [556, 258] width 1113 height 516
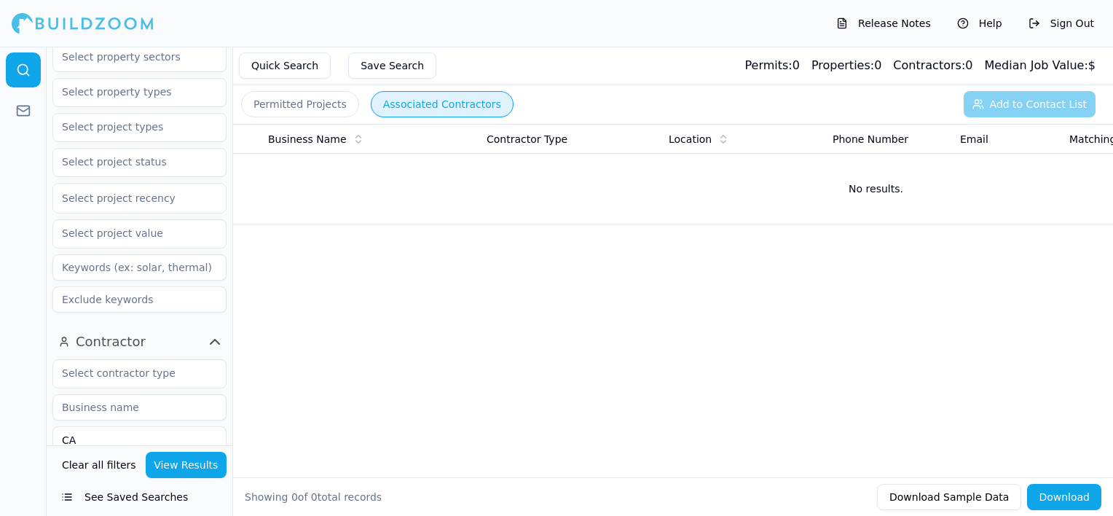
scroll to position [364, 0]
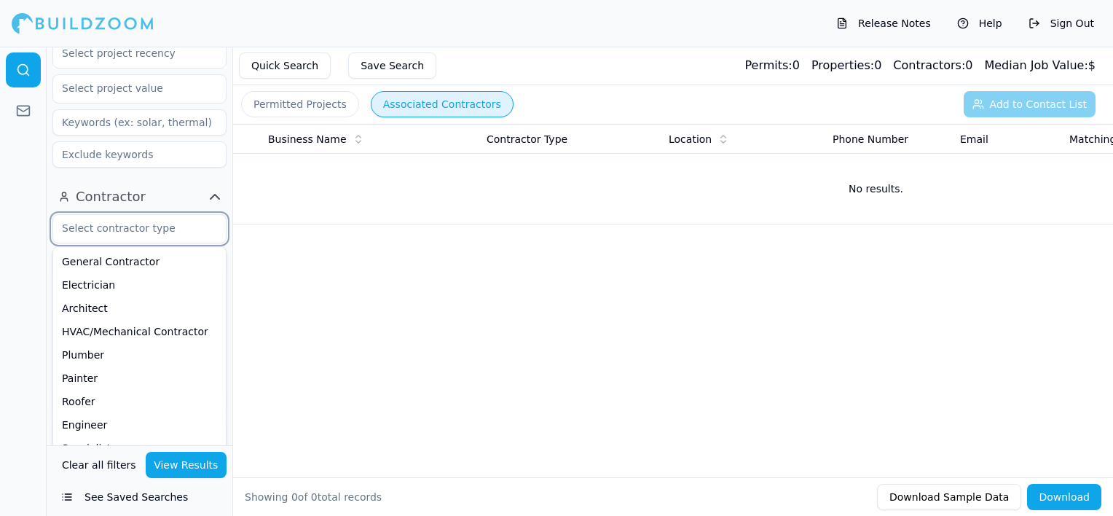
click at [186, 220] on input "text" at bounding box center [130, 228] width 154 height 26
click at [179, 264] on div "General Contractor" at bounding box center [139, 261] width 167 height 23
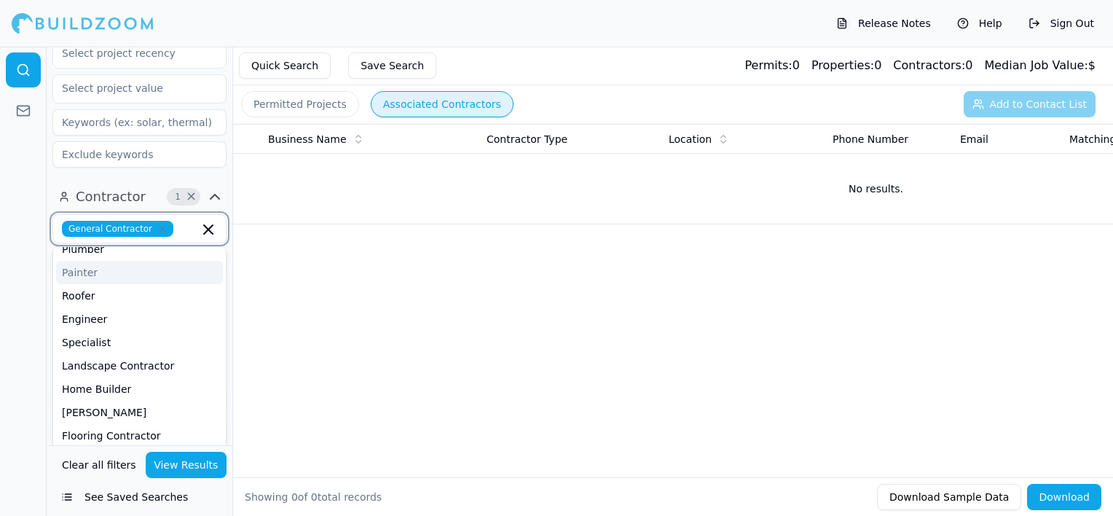
scroll to position [146, 0]
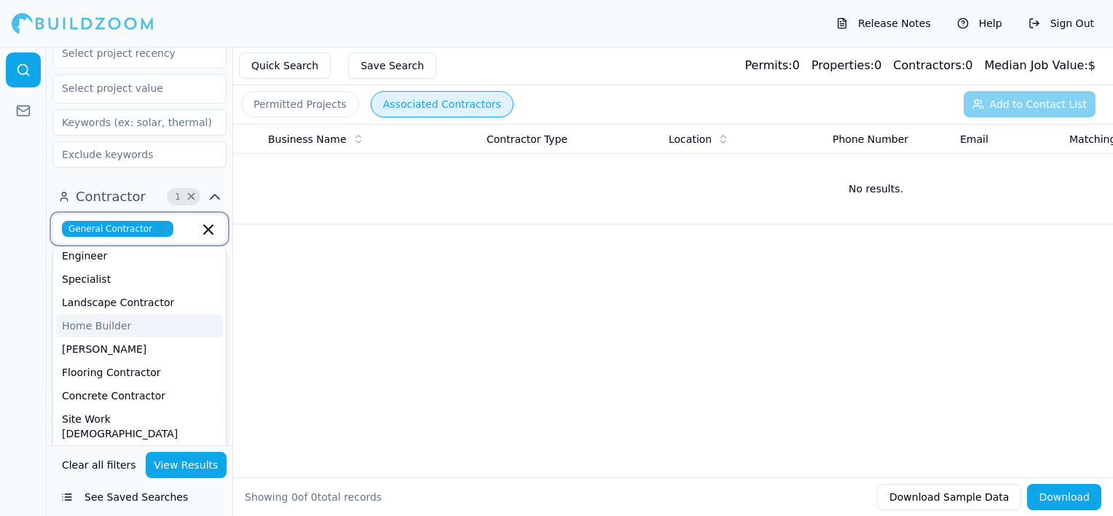
click at [146, 320] on div "Home Builder" at bounding box center [139, 325] width 167 height 23
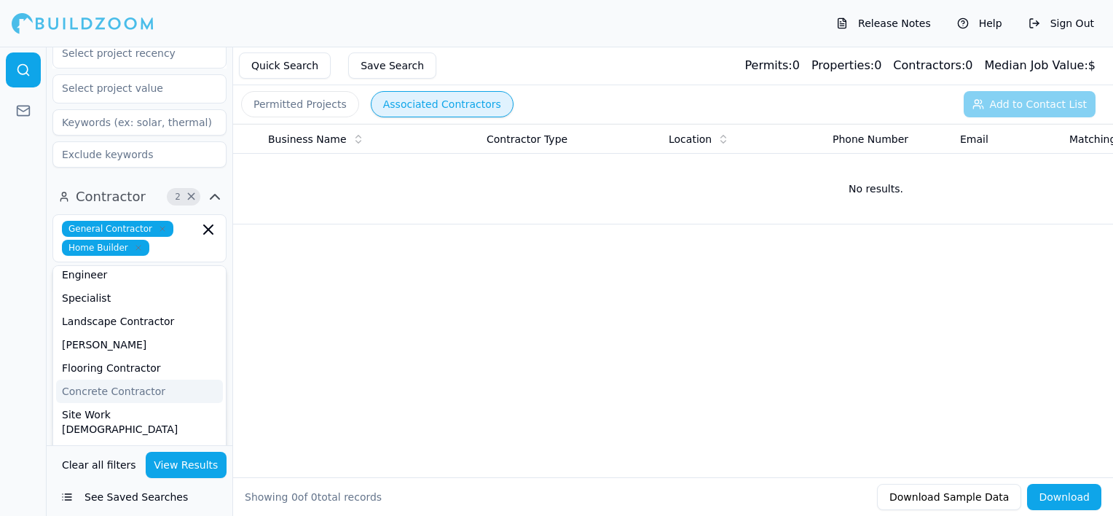
click at [2, 365] on div at bounding box center [23, 281] width 47 height 469
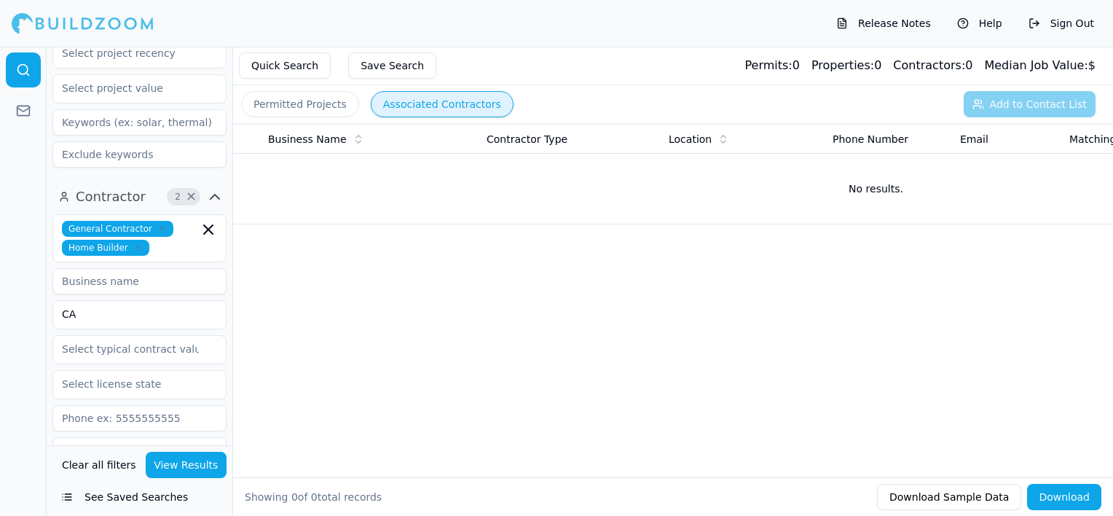
click at [126, 281] on input at bounding box center [139, 281] width 174 height 26
type input "E. Builders"
click at [186, 460] on button "View Results" at bounding box center [187, 465] width 82 height 26
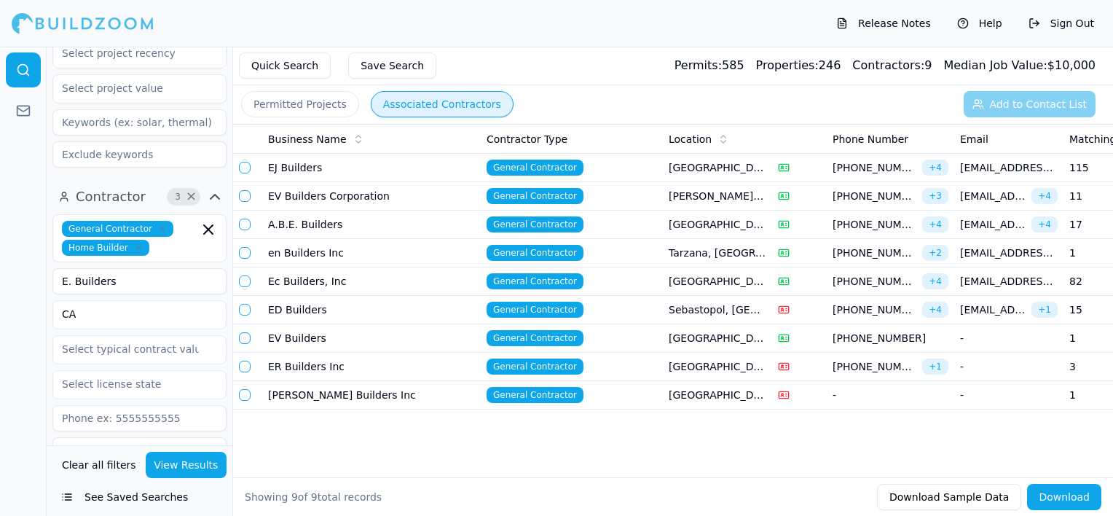
click at [633, 364] on td "General Contractor" at bounding box center [572, 367] width 182 height 28
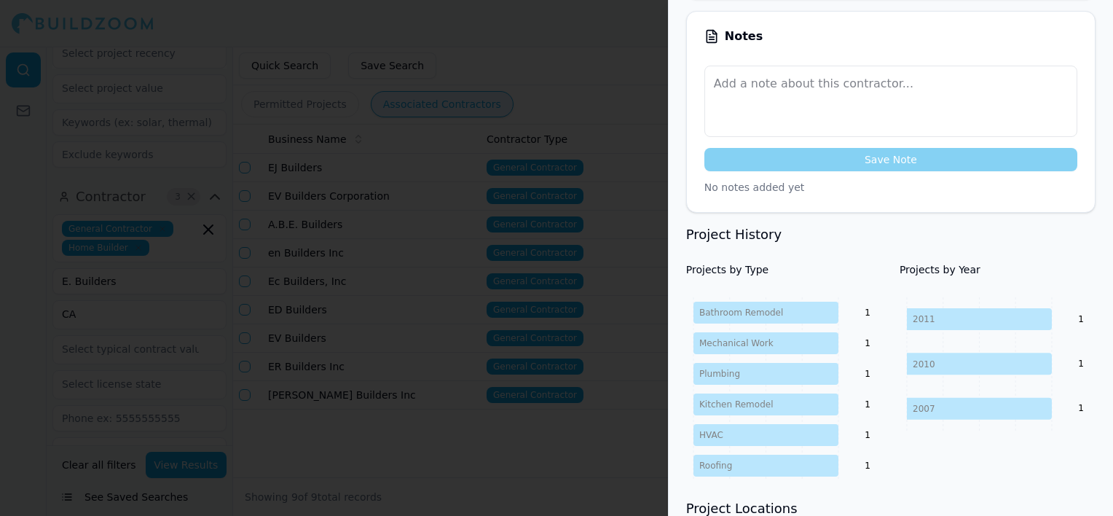
scroll to position [437, 0]
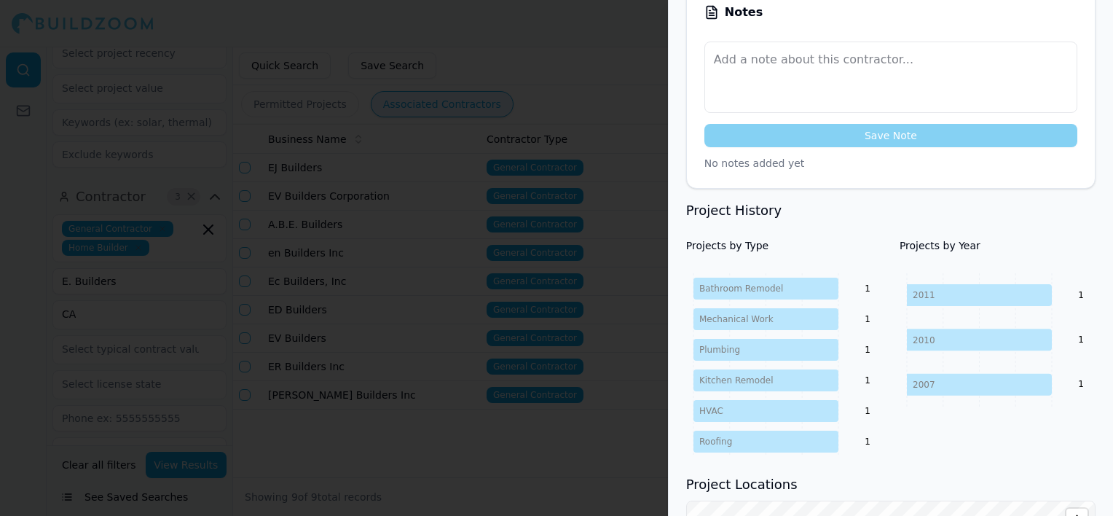
click at [575, 224] on div at bounding box center [556, 258] width 1113 height 516
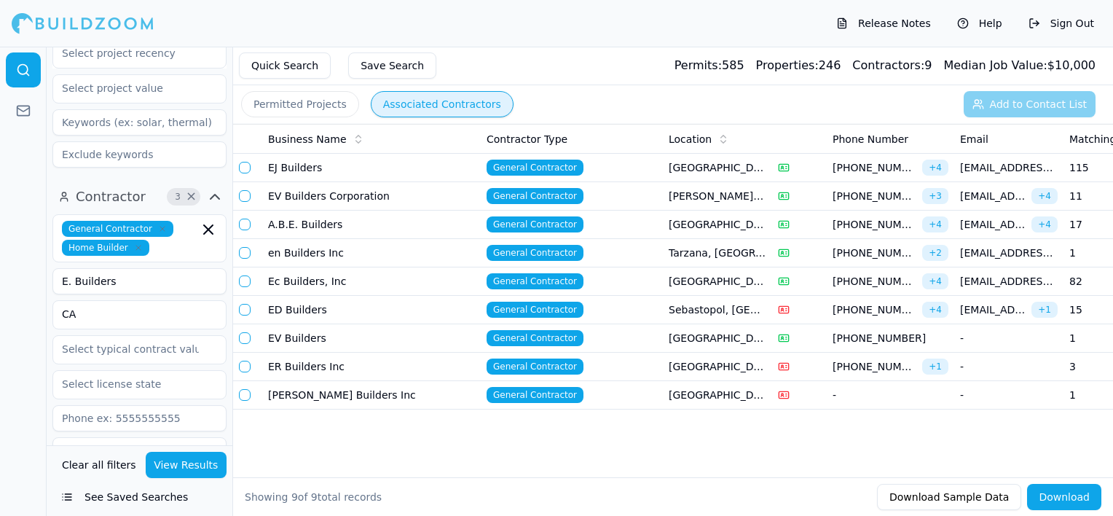
click at [125, 275] on input "E. Builders" at bounding box center [139, 281] width 174 height 26
type input "rnj construction"
click at [202, 469] on button "View Results" at bounding box center [187, 465] width 82 height 26
